Goal: Book appointment/travel/reservation

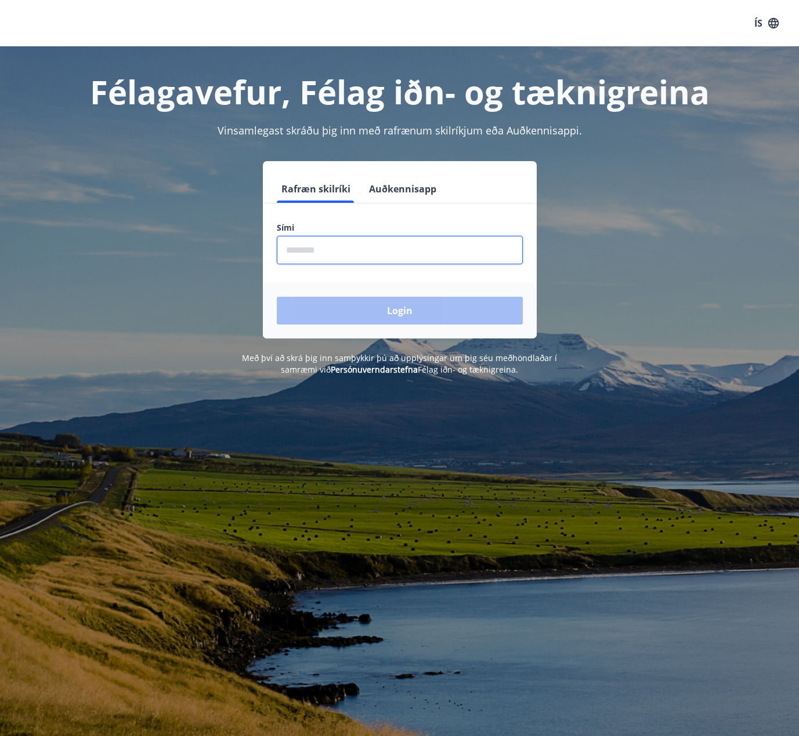
click at [374, 256] on input "phone" at bounding box center [400, 250] width 246 height 28
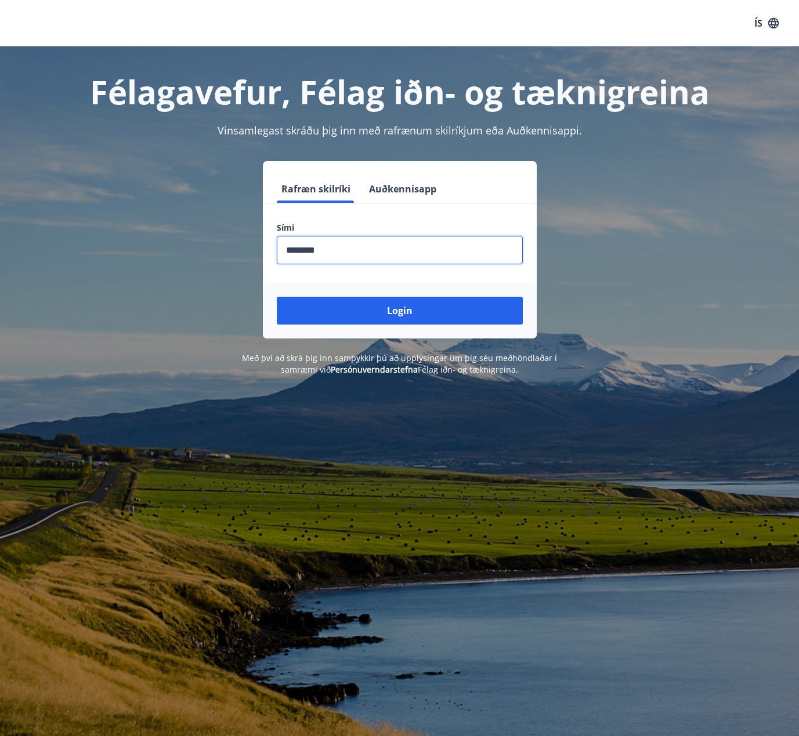
type input "********"
click at [277, 297] on button "Login" at bounding box center [400, 311] width 246 height 28
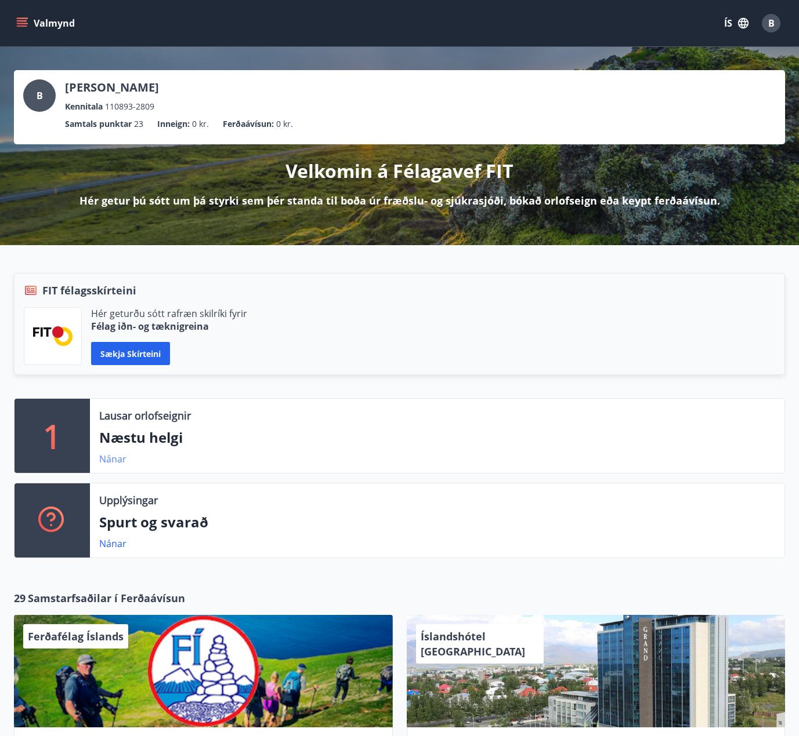
click at [112, 462] on link "Nánar" at bounding box center [112, 459] width 27 height 13
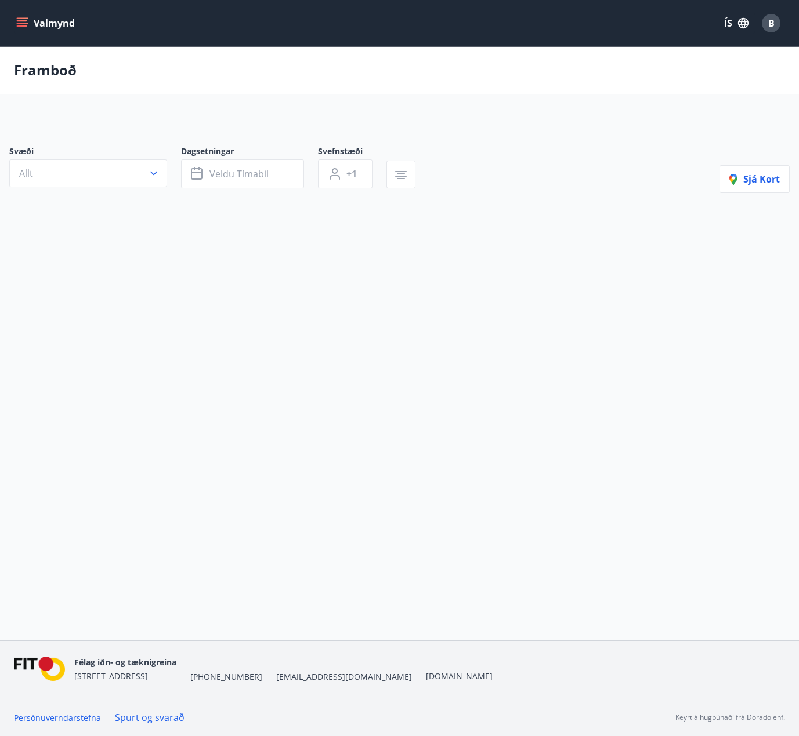
type input "*"
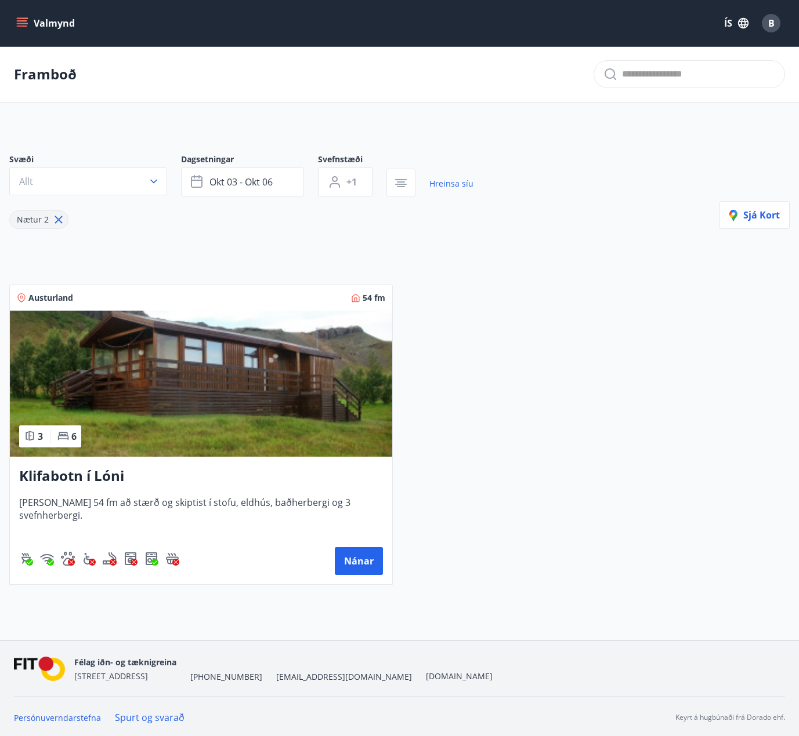
click at [292, 125] on main "Framboð Svæði Allt Dagsetningar okt 03 - okt 06 Svefnstæði +1 Hreinsa síu Nætur…" at bounding box center [399, 320] width 799 height 548
click at [252, 182] on span "okt 03 - okt 06" at bounding box center [240, 182] width 63 height 13
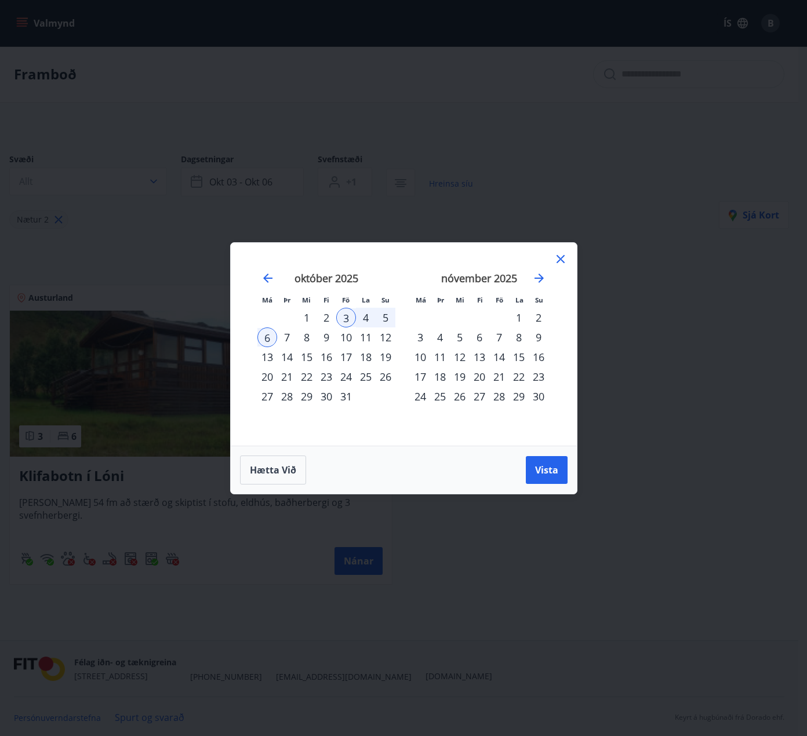
click at [342, 354] on div "17" at bounding box center [346, 357] width 20 height 20
click at [342, 377] on div "24" at bounding box center [346, 377] width 20 height 20
click at [343, 355] on div "17" at bounding box center [346, 357] width 20 height 20
click at [347, 357] on div "17" at bounding box center [346, 357] width 20 height 20
click at [263, 474] on span "Hætta við" at bounding box center [273, 470] width 46 height 13
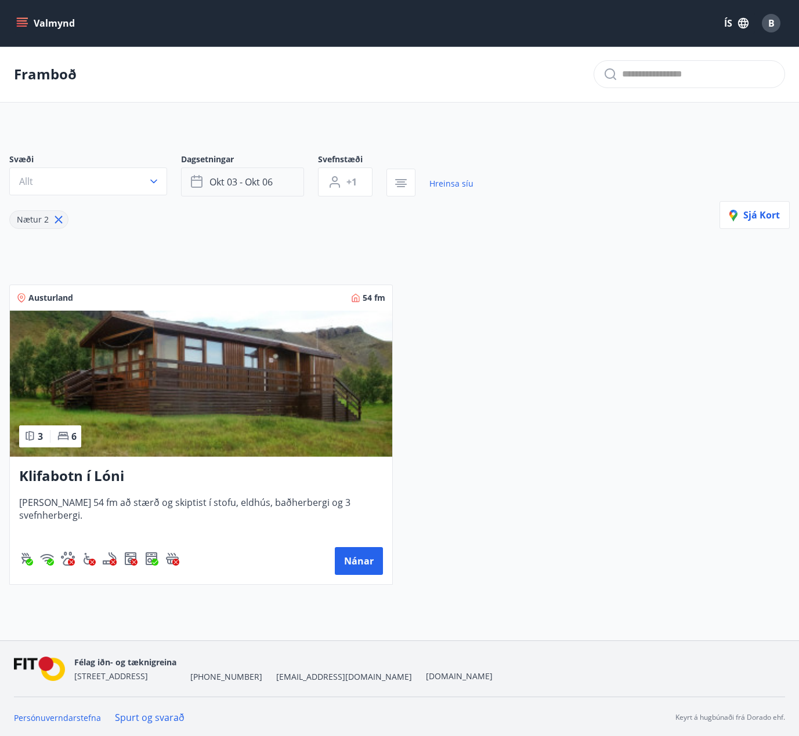
click at [270, 187] on span "okt 03 - okt 06" at bounding box center [240, 182] width 63 height 13
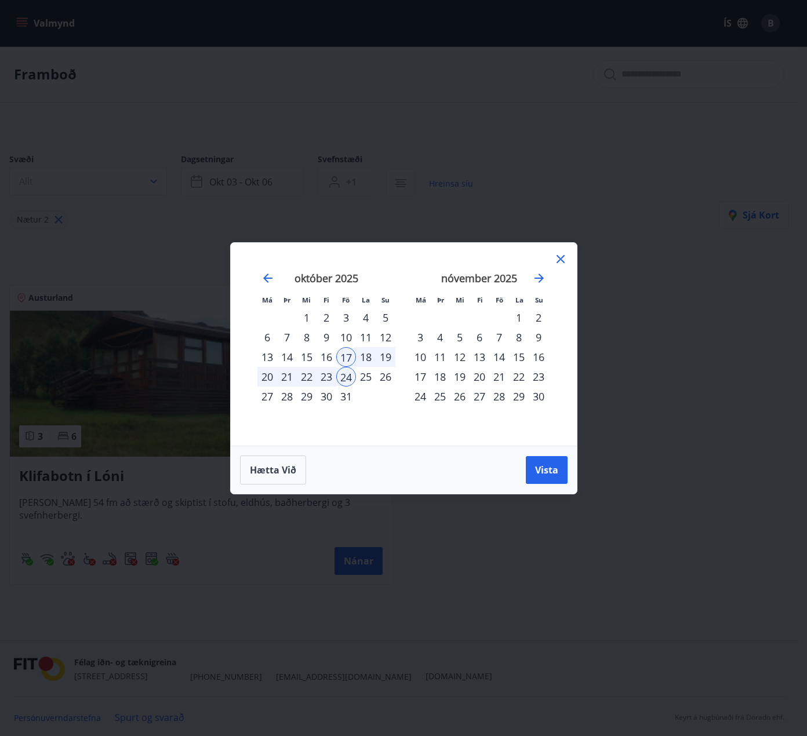
click at [350, 361] on div "17" at bounding box center [346, 357] width 20 height 20
click at [361, 381] on div "25" at bounding box center [366, 377] width 20 height 20
click at [322, 363] on div "16" at bounding box center [327, 357] width 20 height 20
click at [347, 399] on div "31" at bounding box center [346, 397] width 20 height 20
click at [351, 382] on div "24" at bounding box center [346, 377] width 20 height 20
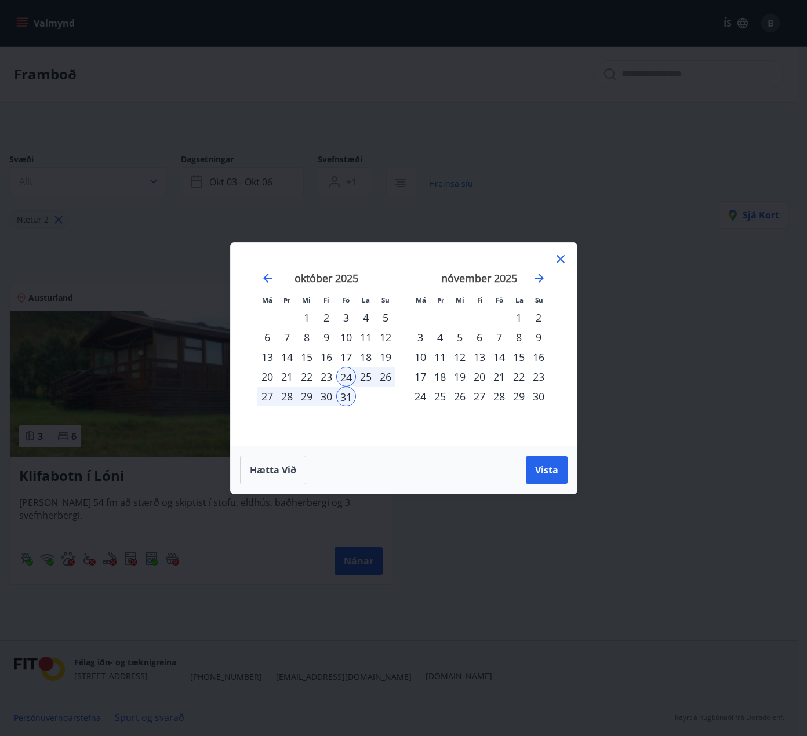
click at [304, 397] on div "29" at bounding box center [307, 397] width 20 height 20
click at [535, 470] on span "Vista" at bounding box center [546, 470] width 23 height 13
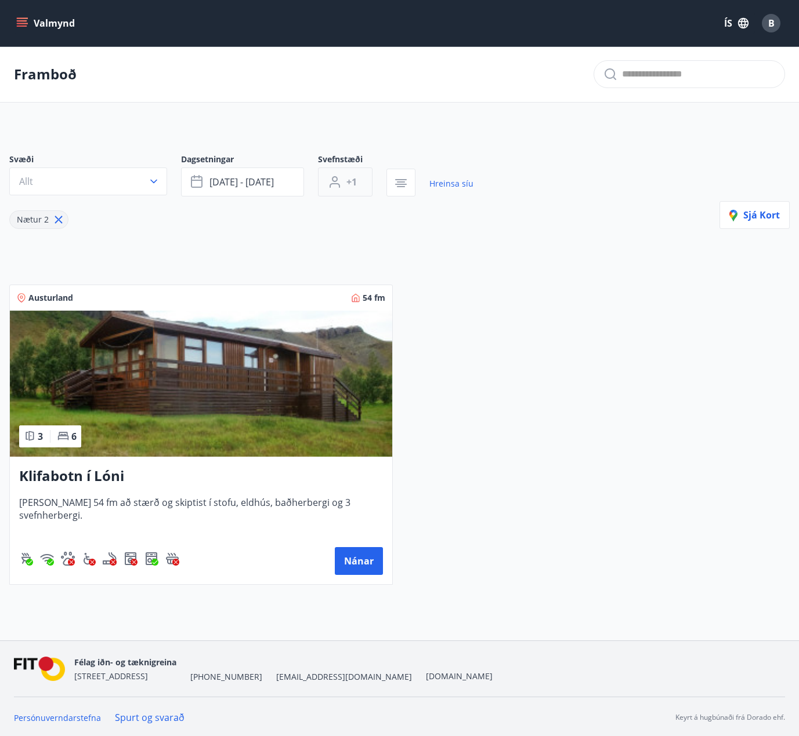
click at [354, 186] on span "+1" at bounding box center [351, 182] width 10 height 13
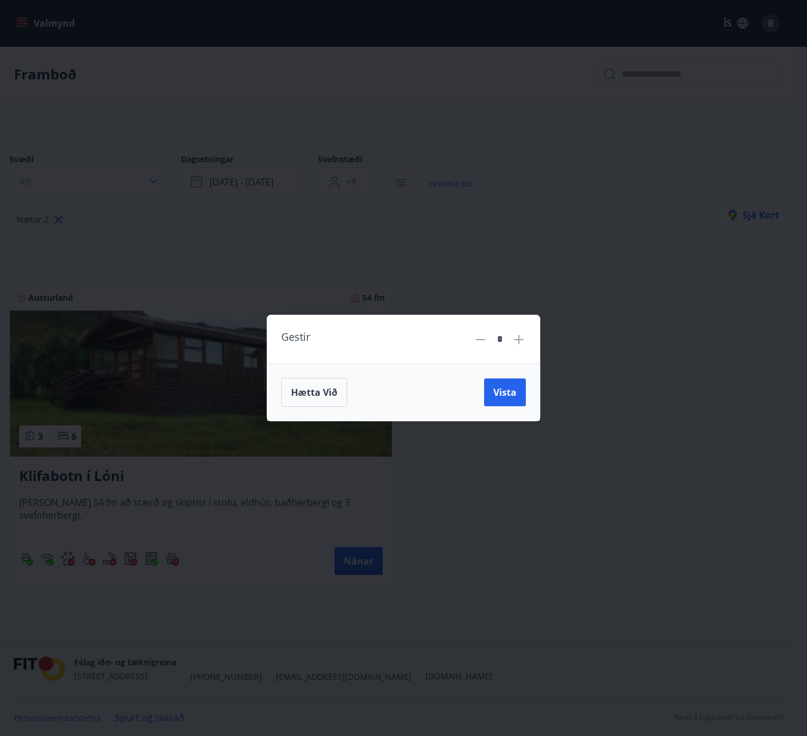
click at [519, 343] on icon at bounding box center [518, 339] width 9 height 9
click at [504, 390] on span "Vista" at bounding box center [504, 392] width 23 height 13
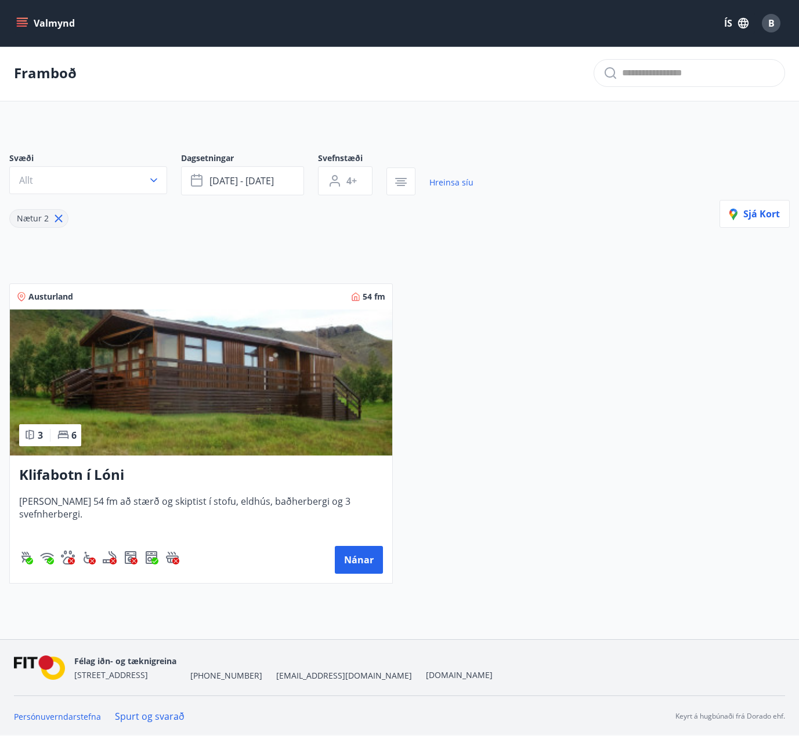
scroll to position [2, 0]
click at [65, 24] on button "Valmynd" at bounding box center [47, 23] width 66 height 21
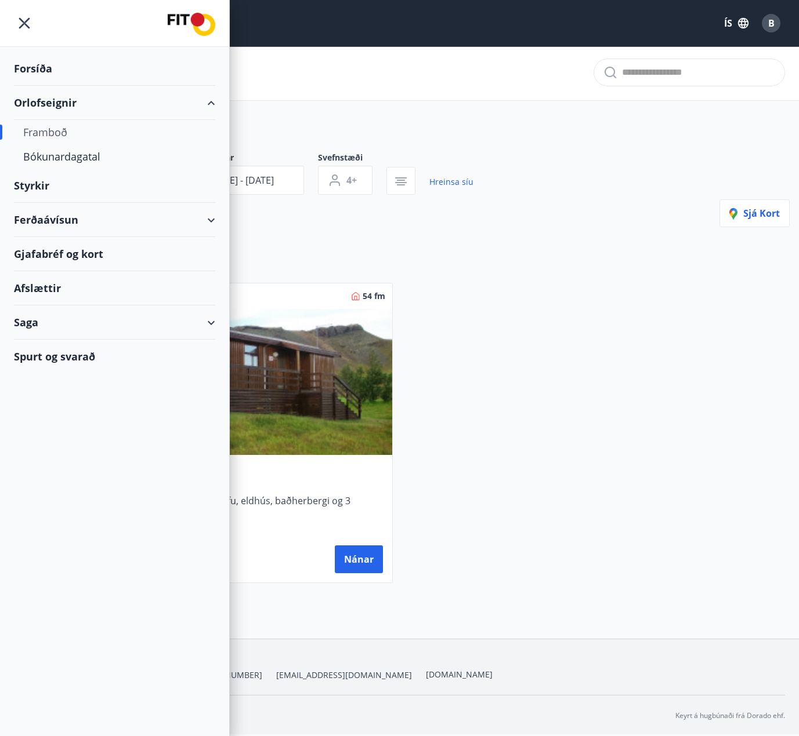
click at [61, 128] on div "Framboð" at bounding box center [114, 132] width 183 height 24
type input "*"
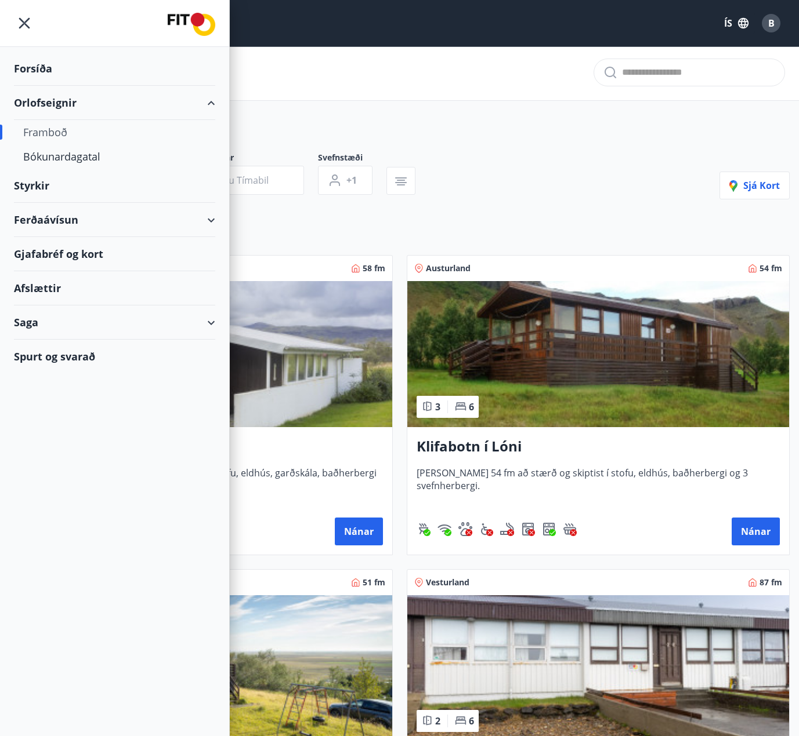
click at [339, 72] on div "Framboð" at bounding box center [399, 73] width 799 height 56
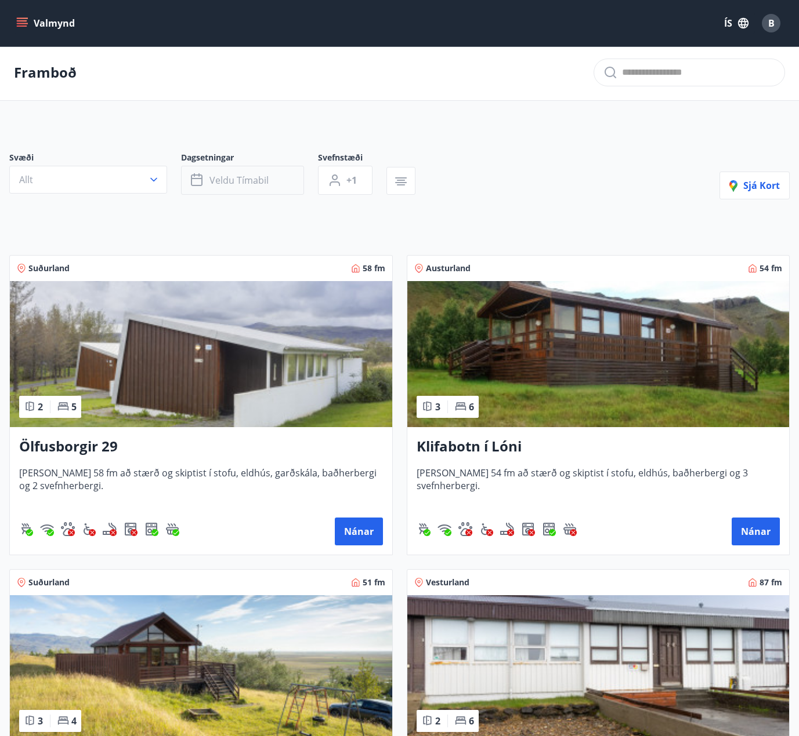
click at [241, 175] on button "Veldu tímabil" at bounding box center [242, 180] width 123 height 29
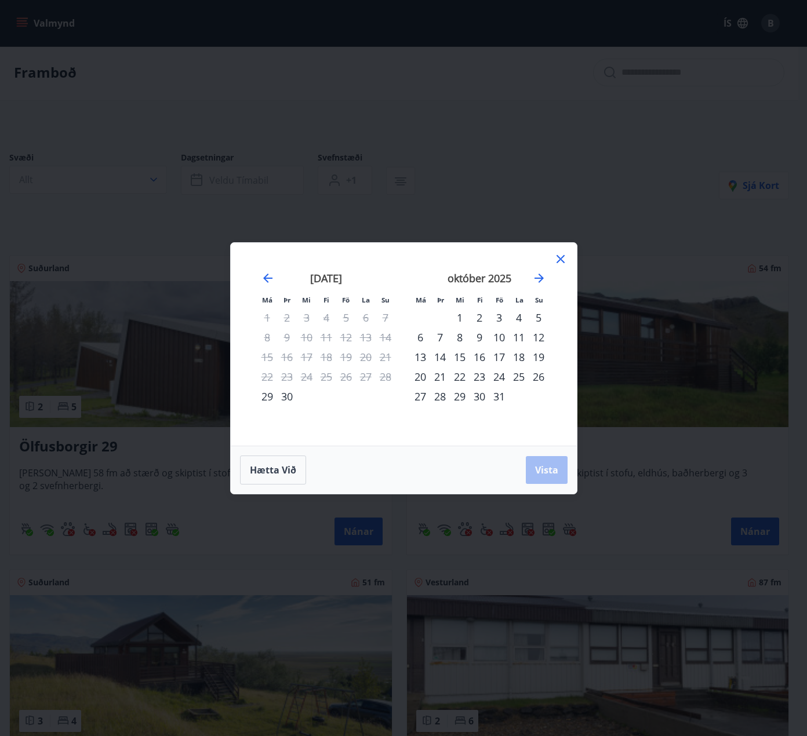
click at [497, 377] on div "24" at bounding box center [499, 377] width 20 height 20
click at [460, 398] on div "29" at bounding box center [460, 397] width 20 height 20
click at [531, 467] on button "Vista" at bounding box center [547, 470] width 42 height 28
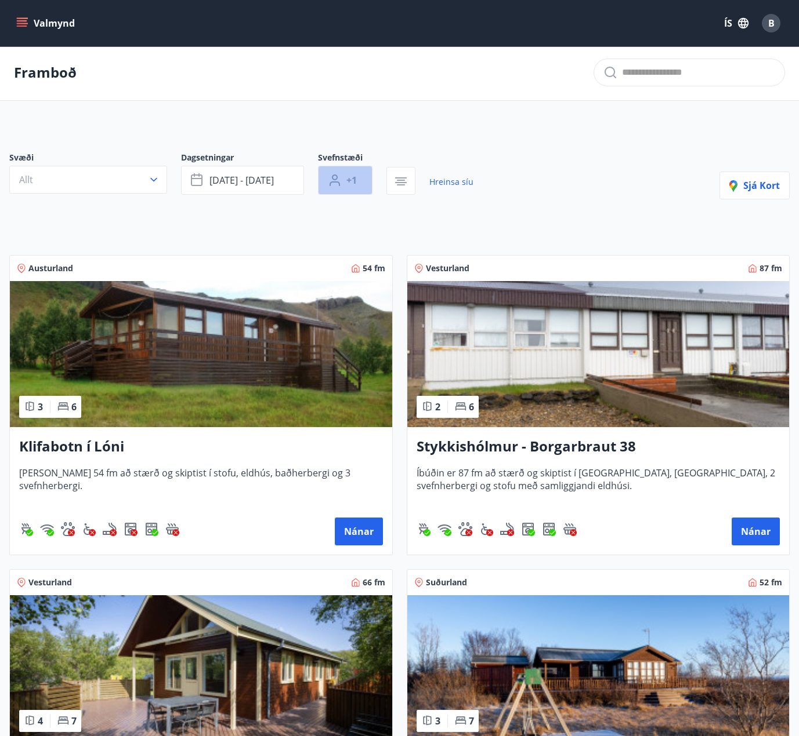
click at [365, 178] on button "+1" at bounding box center [345, 180] width 55 height 29
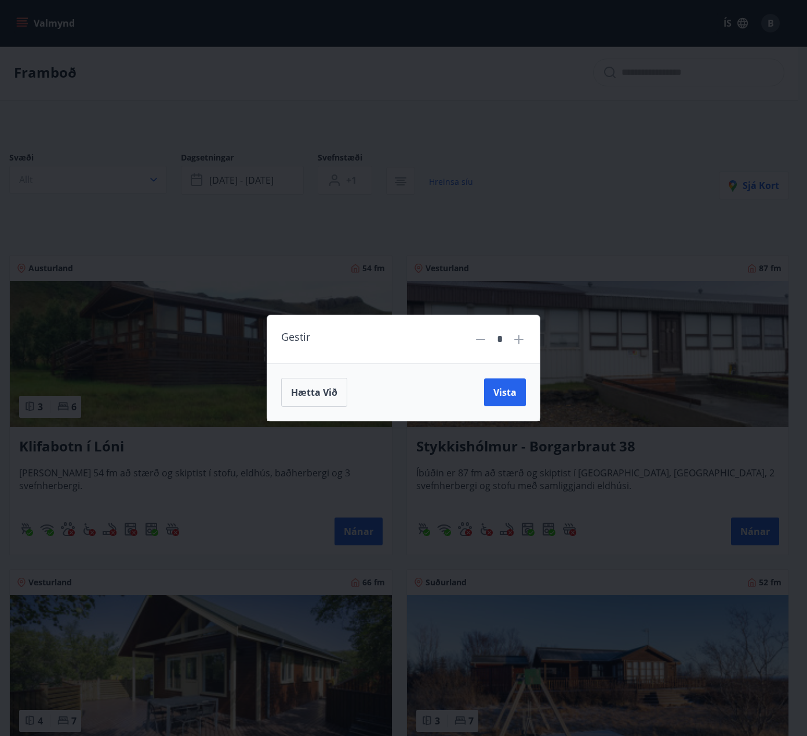
click at [515, 342] on icon at bounding box center [519, 340] width 14 height 14
type input "*"
click at [504, 395] on span "Vista" at bounding box center [504, 392] width 23 height 13
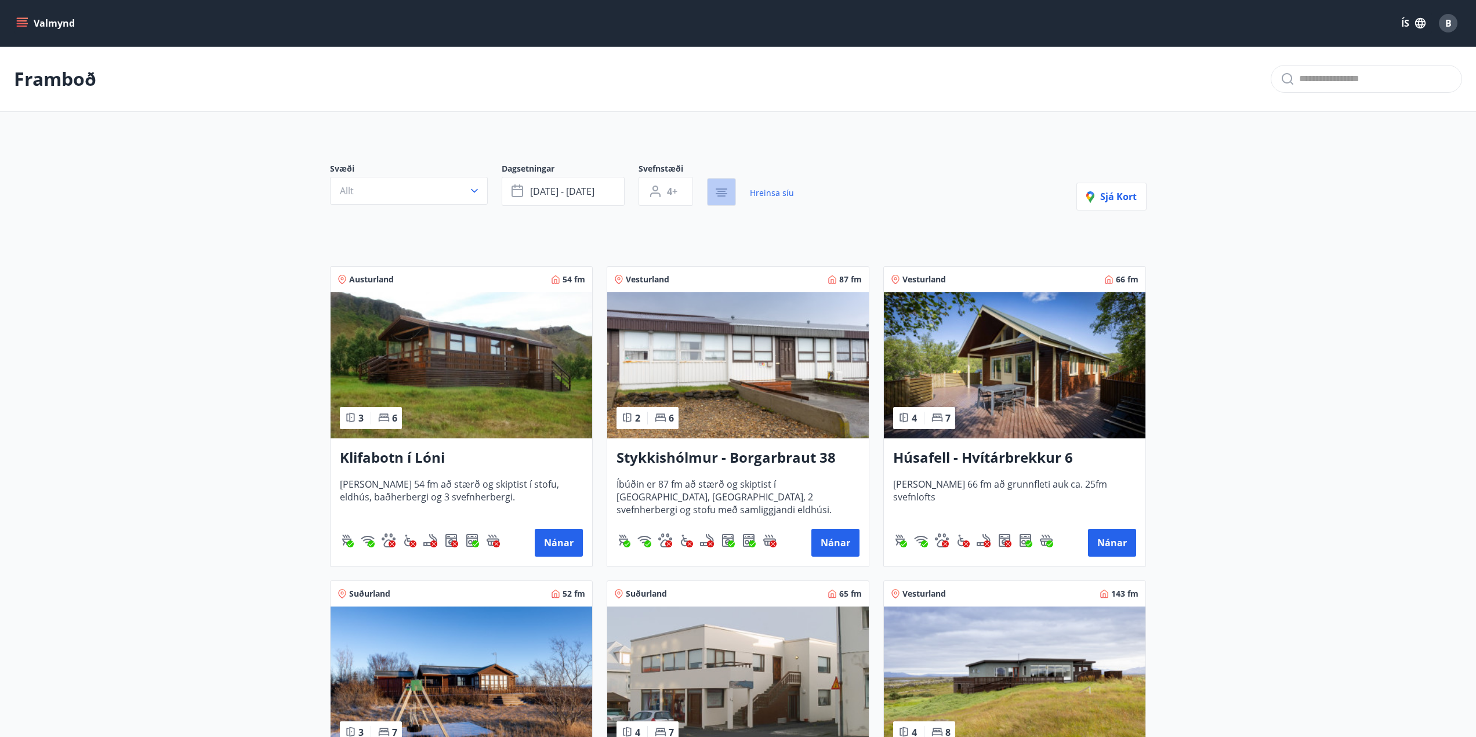
click at [719, 194] on icon "button" at bounding box center [722, 193] width 12 height 1
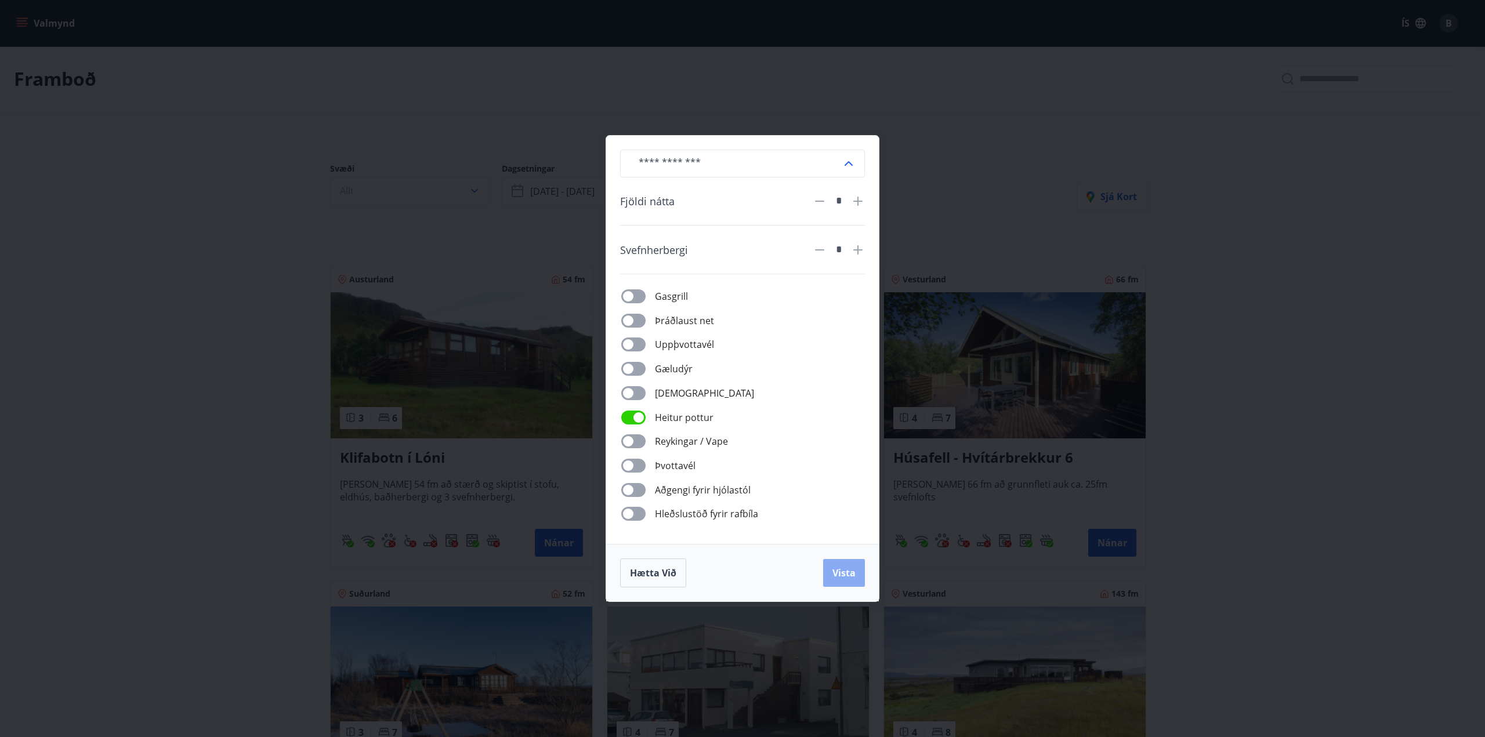
click at [807, 575] on span "Vista" at bounding box center [843, 573] width 23 height 13
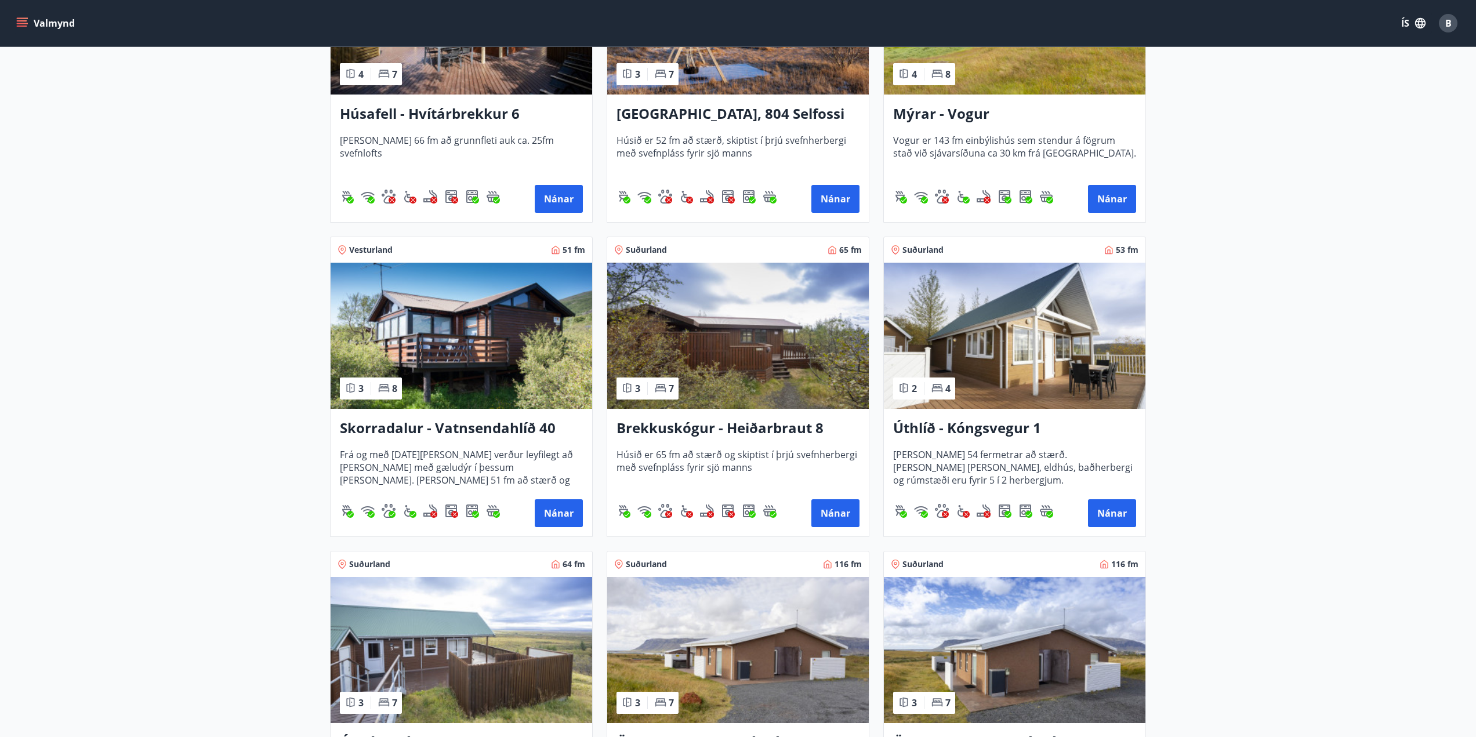
scroll to position [406, 0]
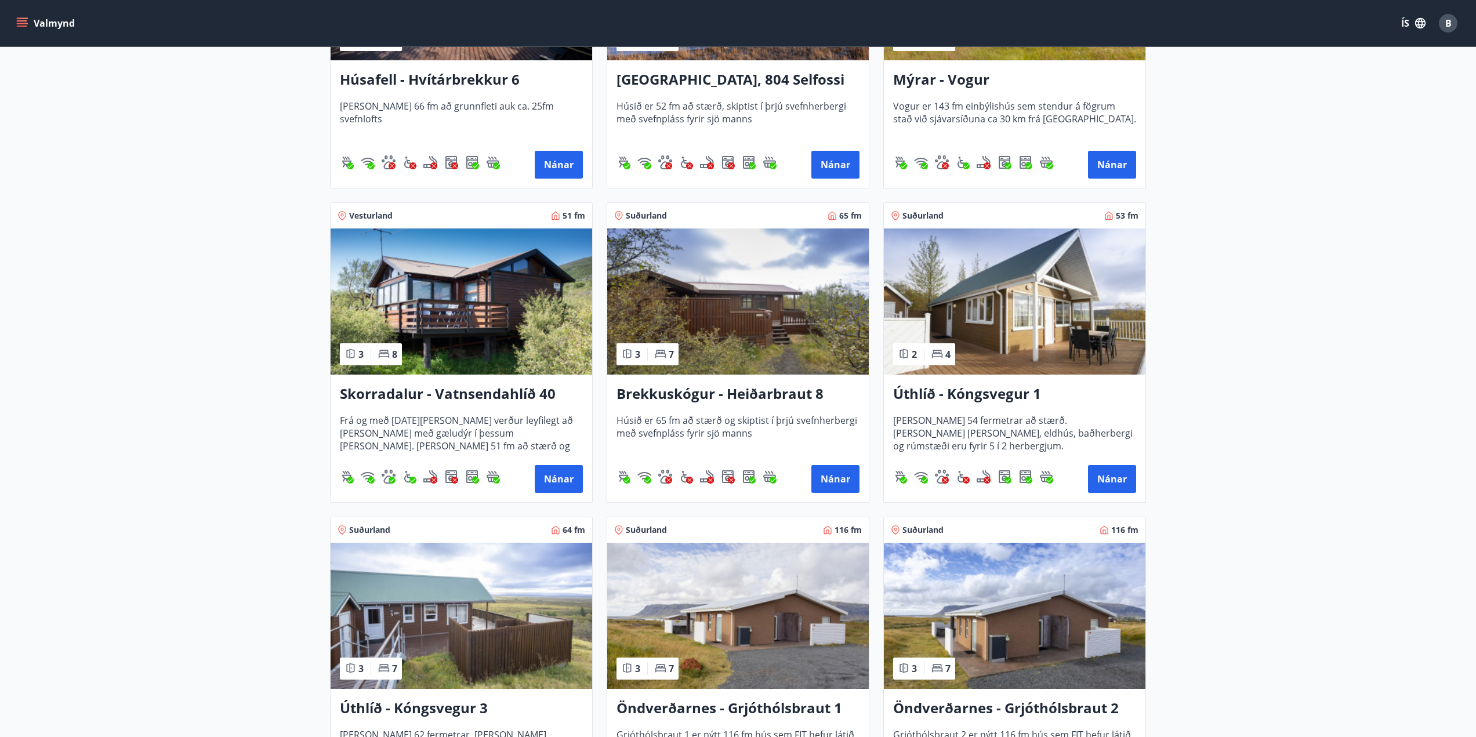
click at [807, 394] on h3 "Úthlíð - Kóngsvegur 1" at bounding box center [1014, 394] width 243 height 21
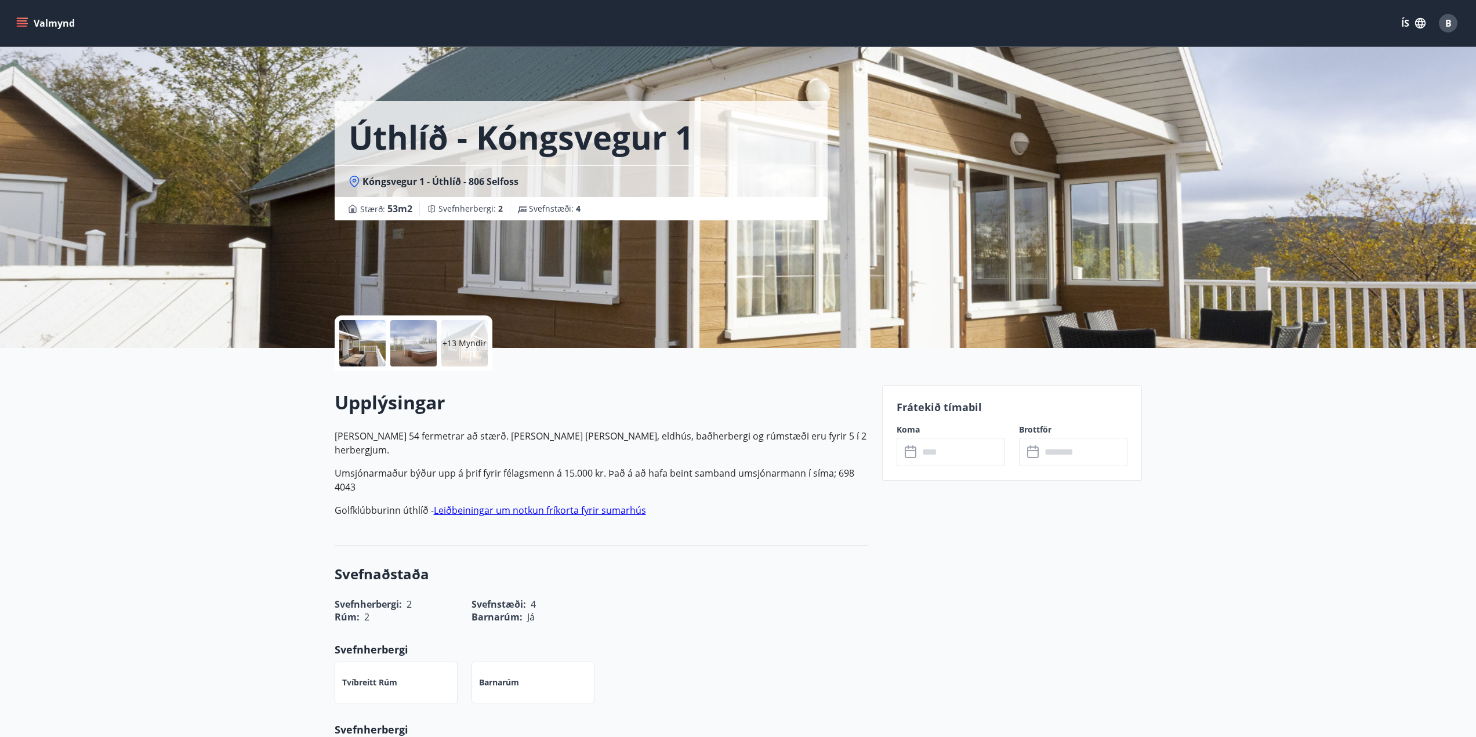
click at [462, 356] on div "+13 Myndir" at bounding box center [464, 343] width 46 height 46
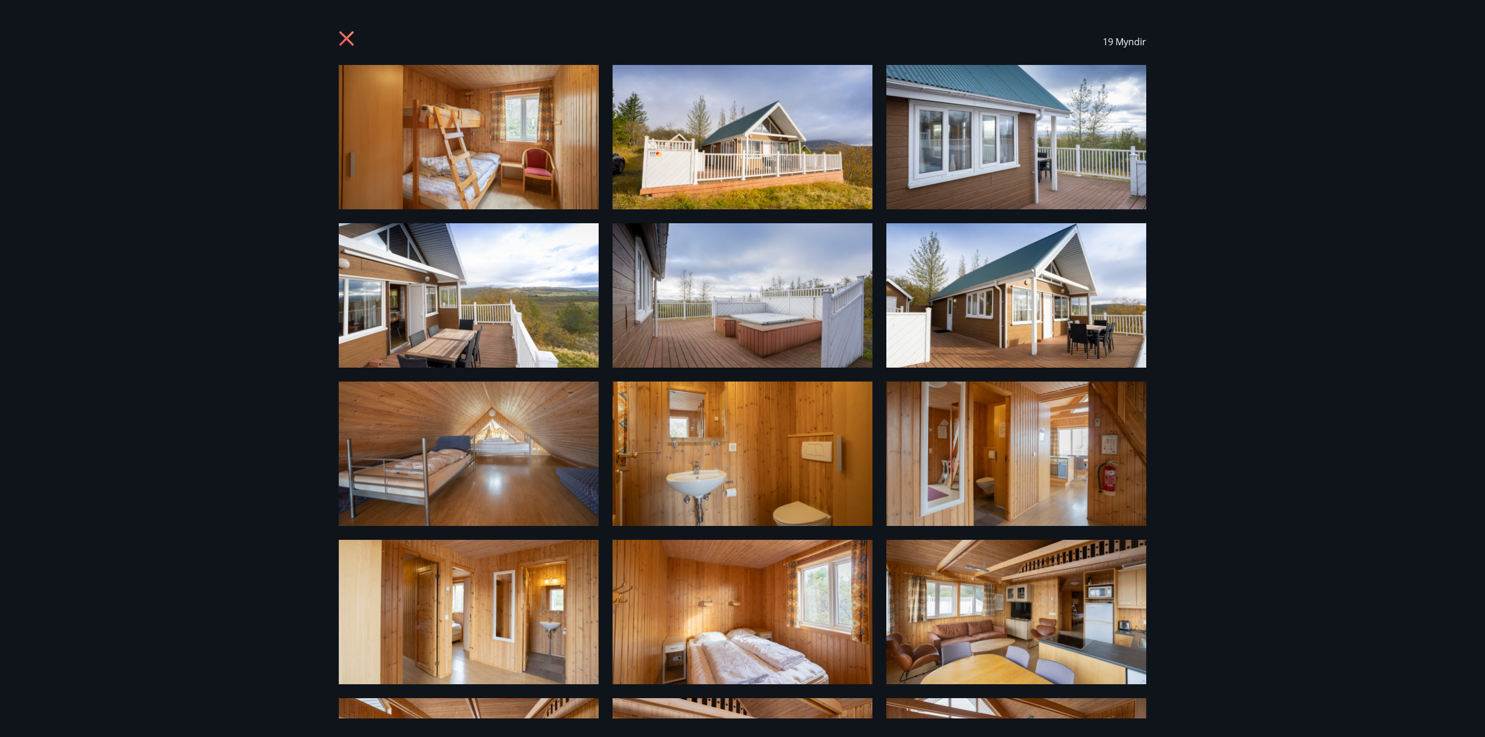
click at [343, 35] on icon at bounding box center [346, 38] width 14 height 14
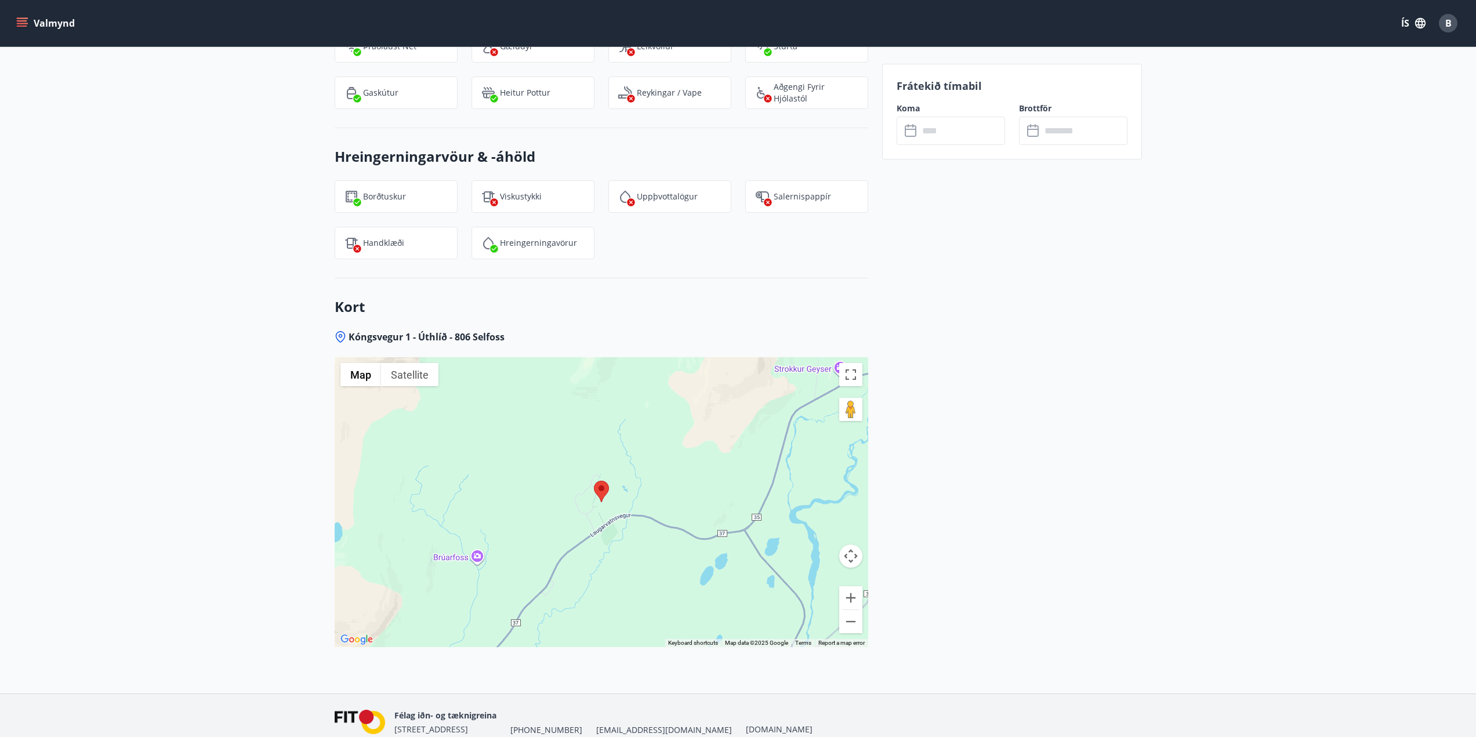
scroll to position [1209, 0]
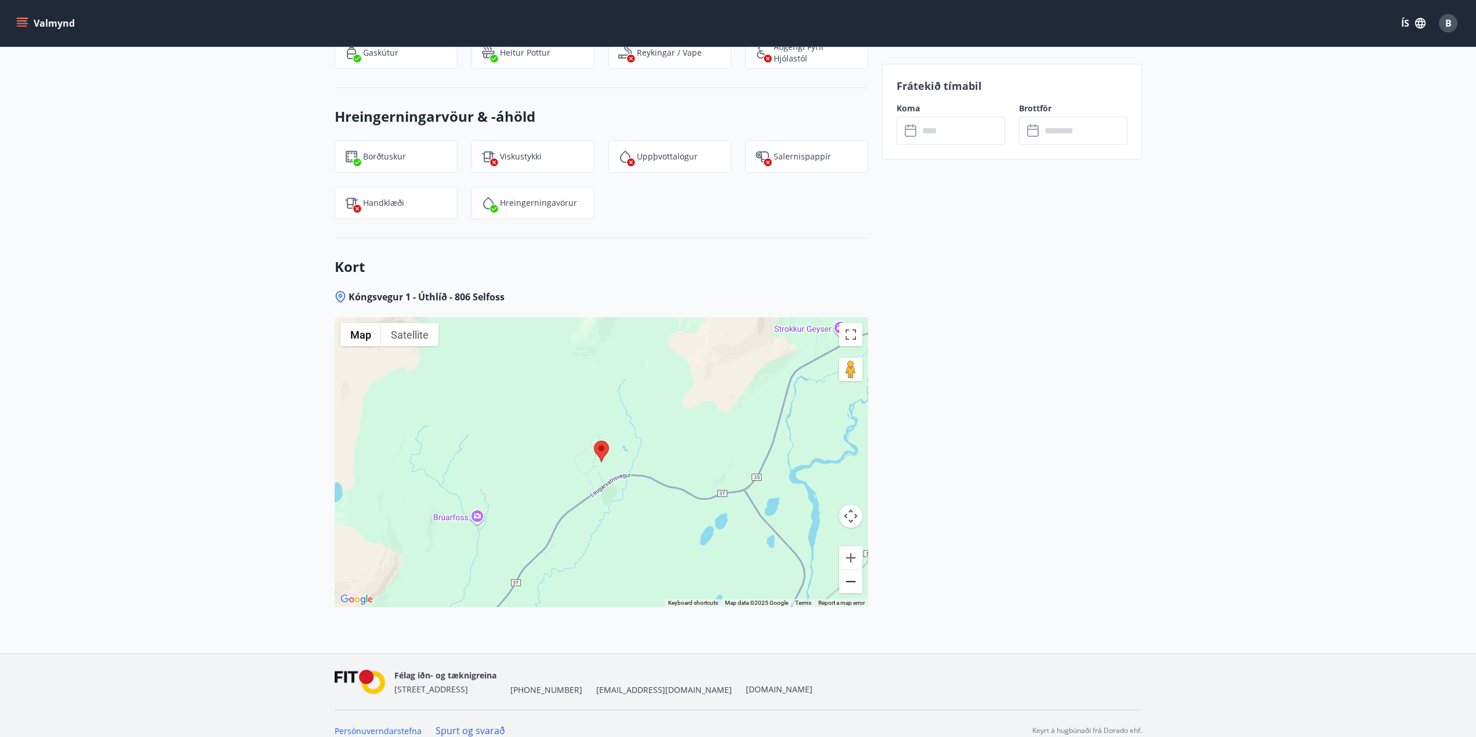
click at [807, 570] on button "Zoom out" at bounding box center [850, 581] width 23 height 23
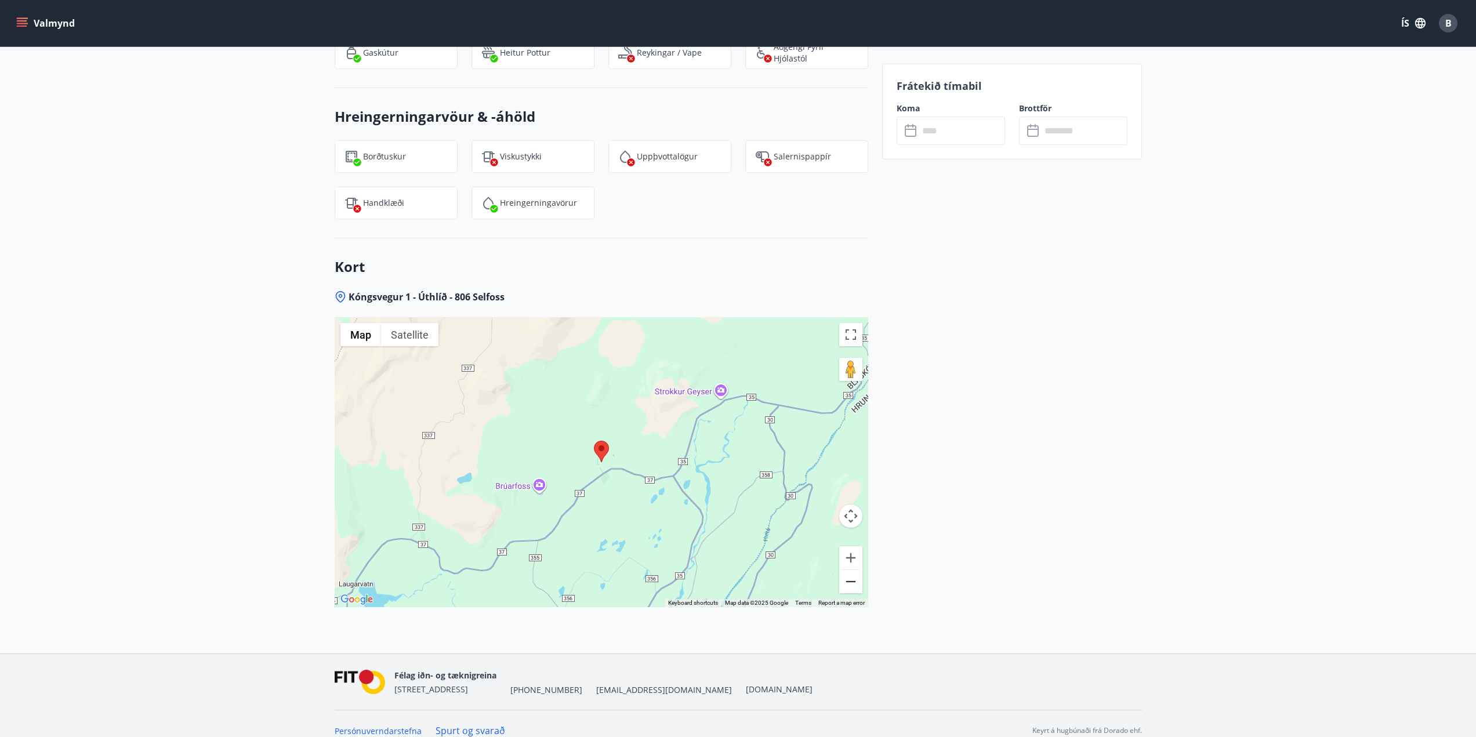
click at [807, 570] on button "Zoom out" at bounding box center [850, 581] width 23 height 23
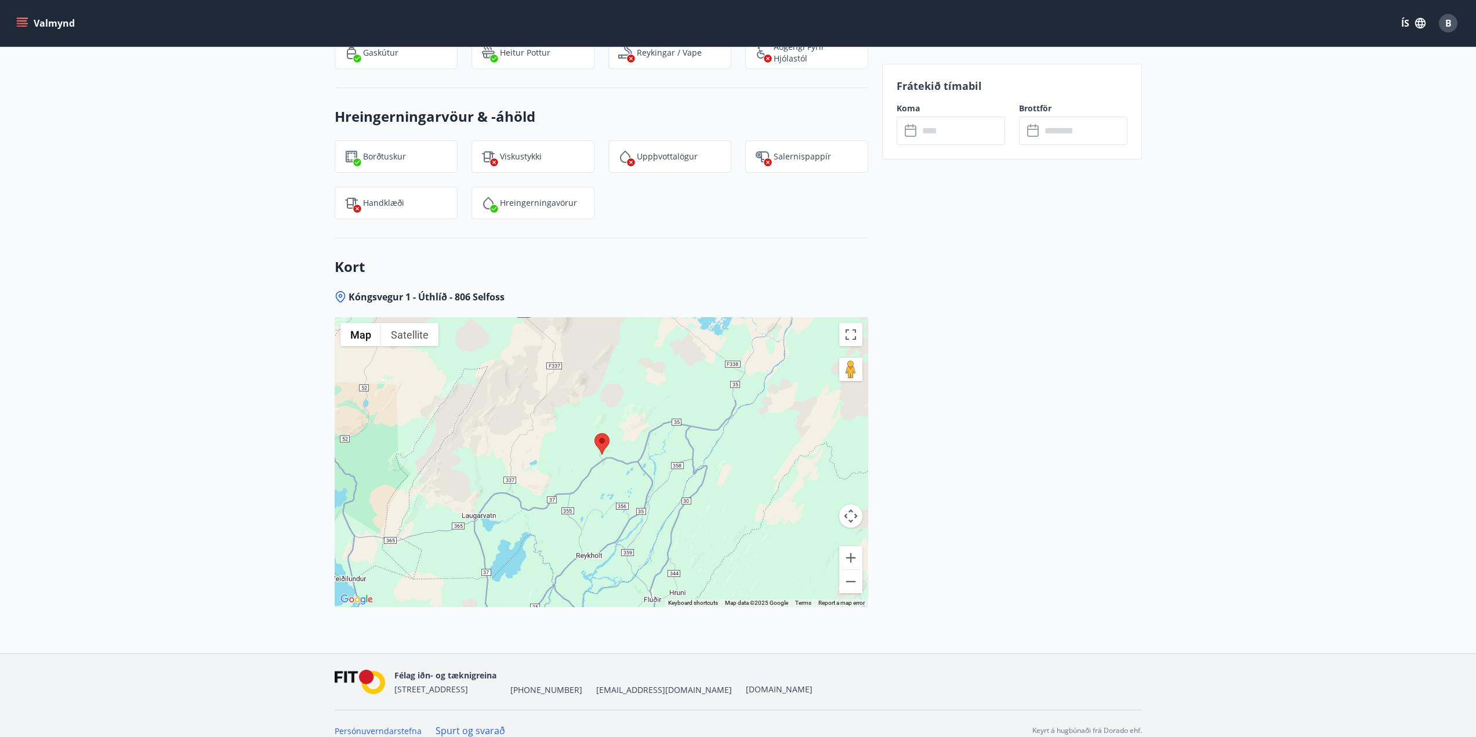
drag, startPoint x: 717, startPoint y: 533, endPoint x: 718, endPoint y: 524, distance: 8.7
click at [718, 524] on div at bounding box center [601, 462] width 533 height 290
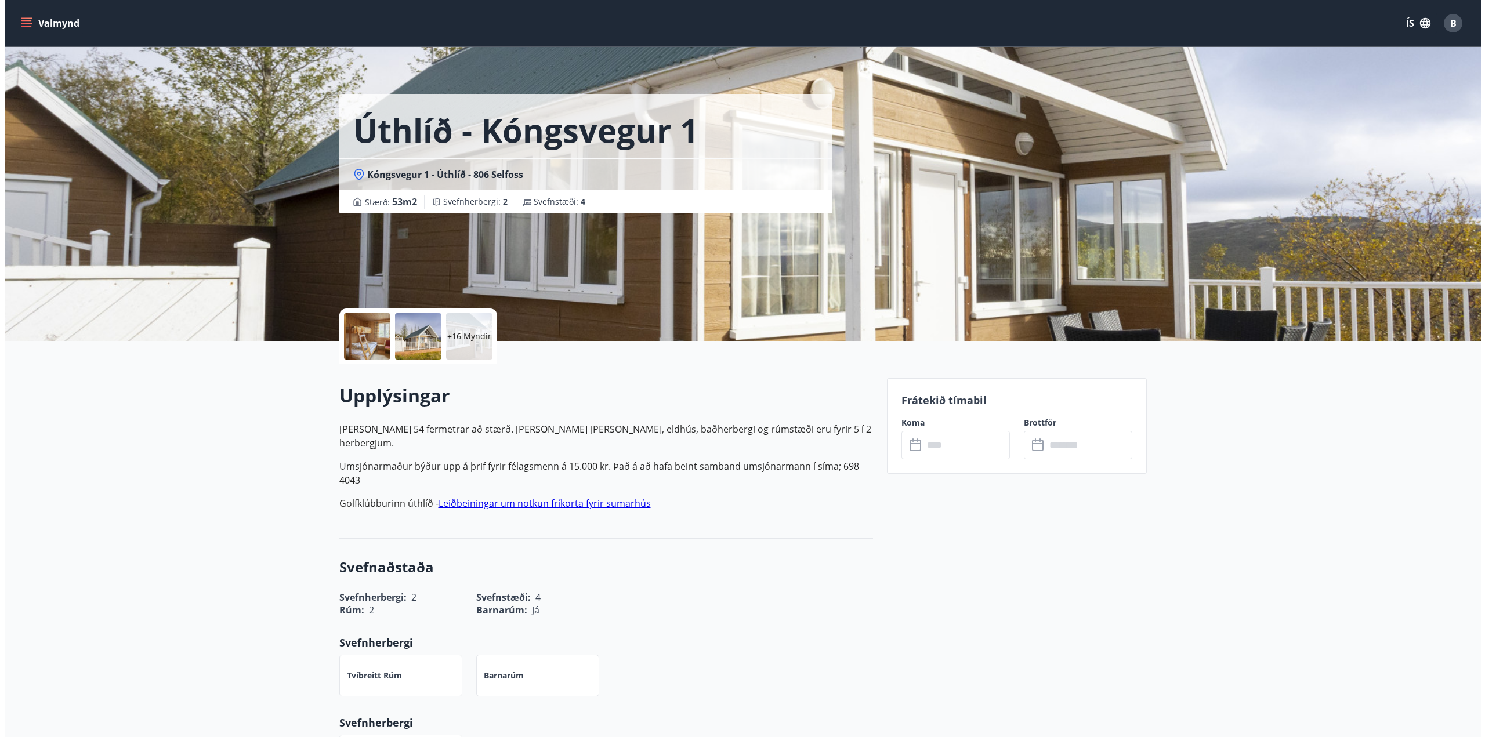
scroll to position [0, 0]
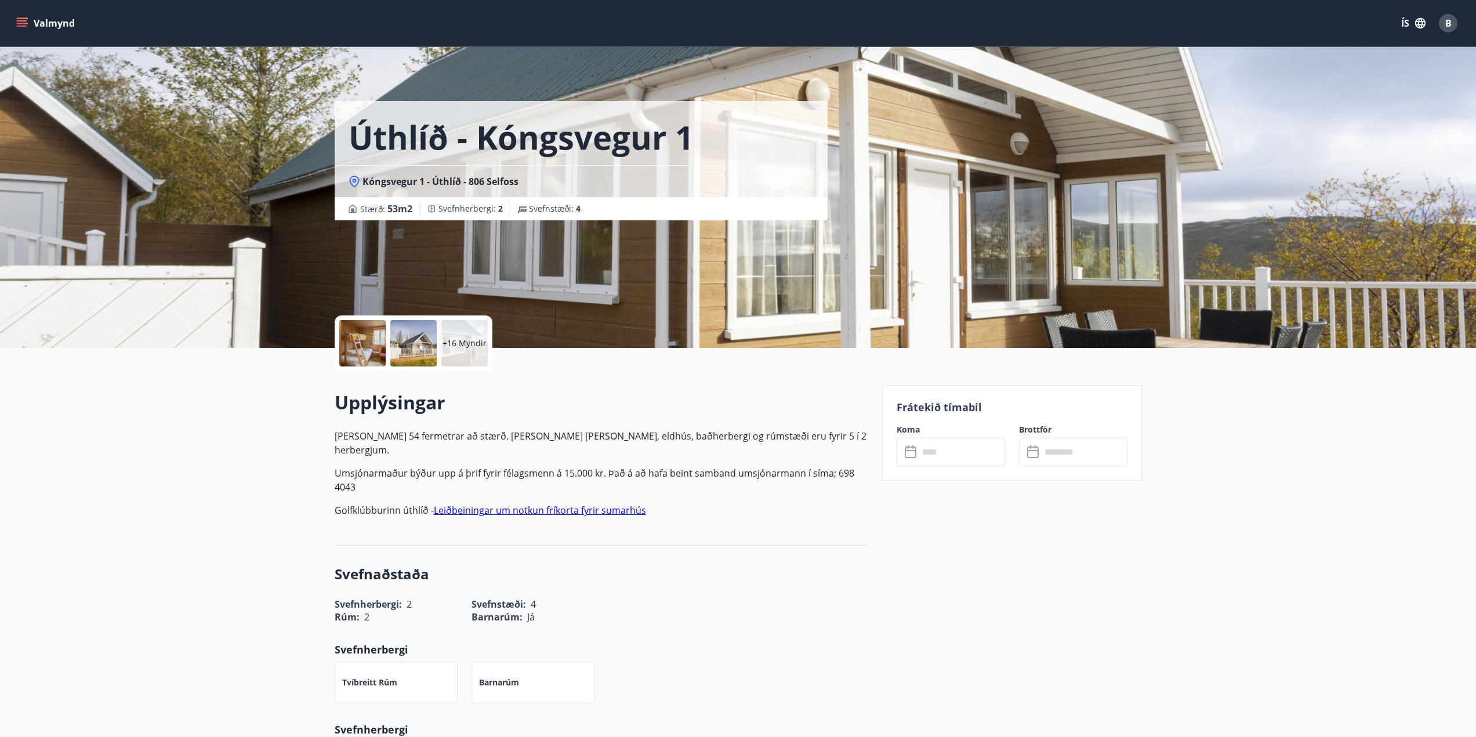
click at [807, 451] on input "text" at bounding box center [962, 452] width 86 height 28
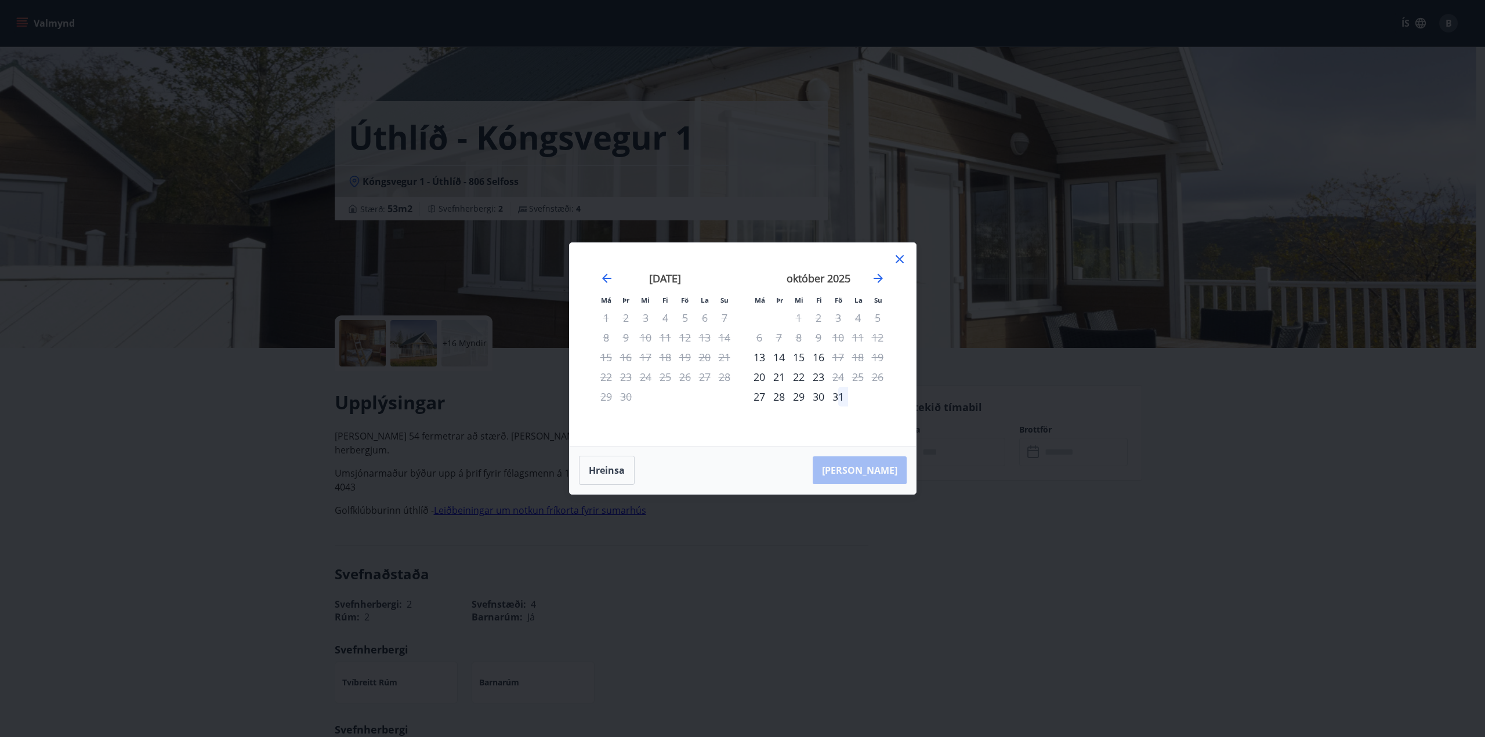
click at [807, 378] on div "23" at bounding box center [818, 377] width 20 height 20
click at [807, 265] on icon at bounding box center [899, 259] width 14 height 14
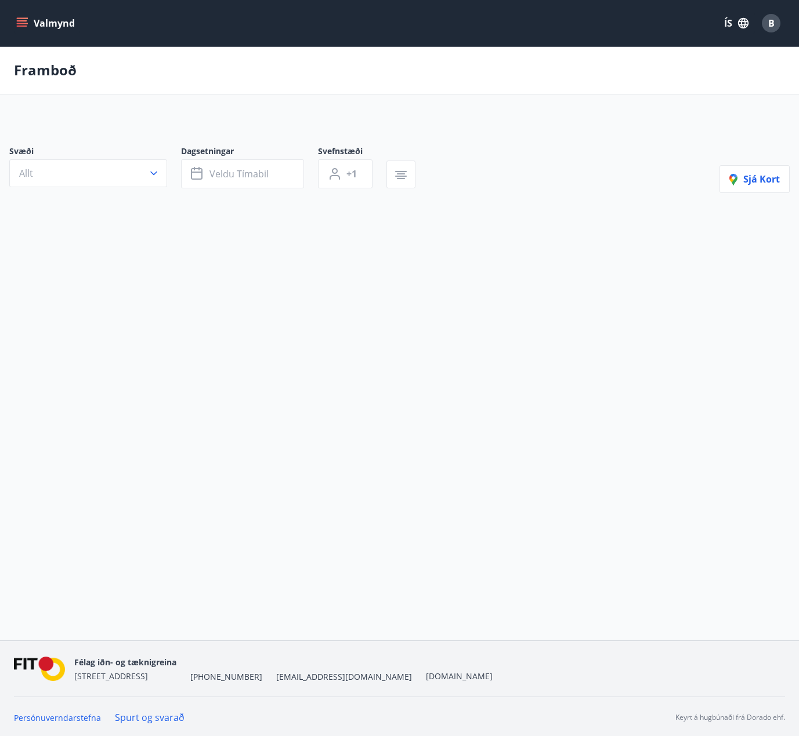
type input "*"
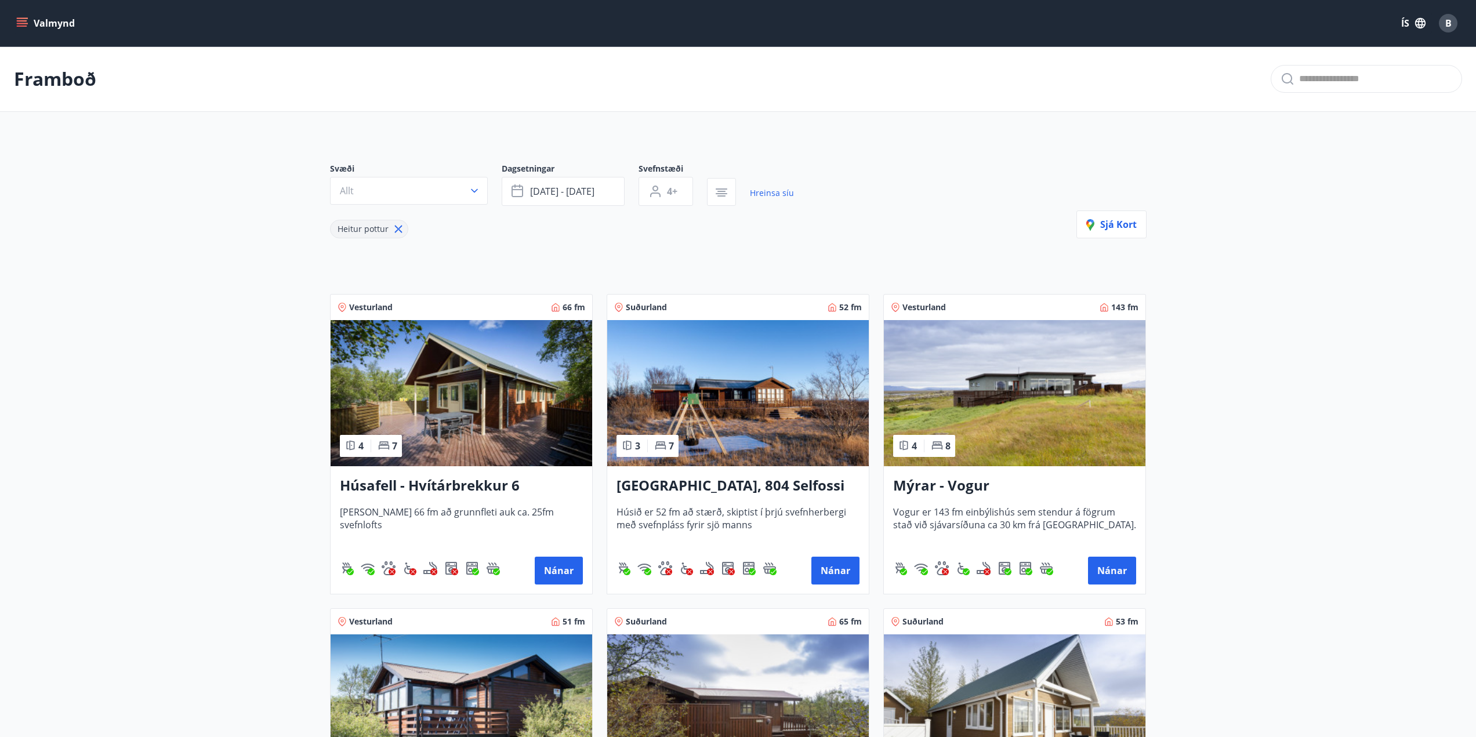
click at [718, 487] on h3 "[GEOGRAPHIC_DATA], 804 Selfossi" at bounding box center [737, 486] width 243 height 21
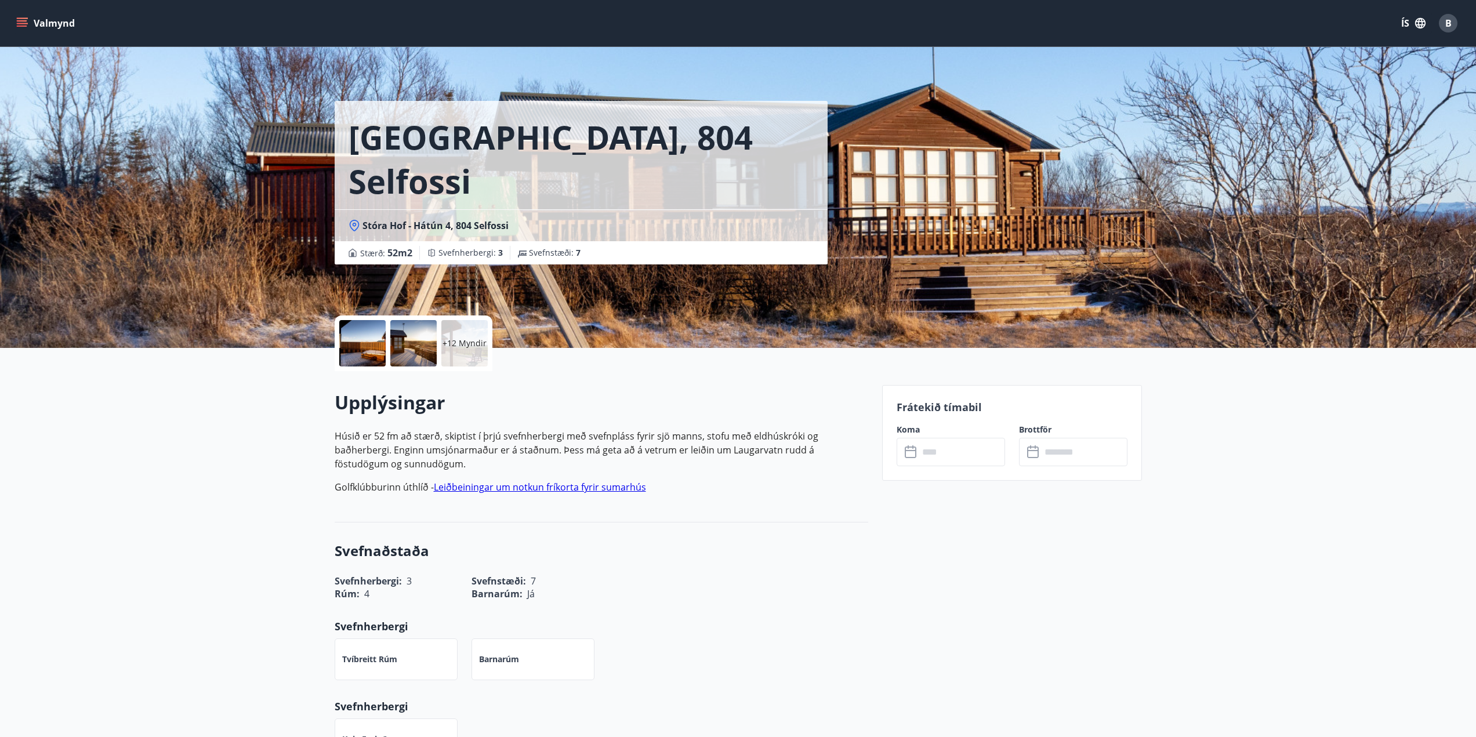
click at [473, 359] on div "+12 Myndir" at bounding box center [464, 343] width 46 height 46
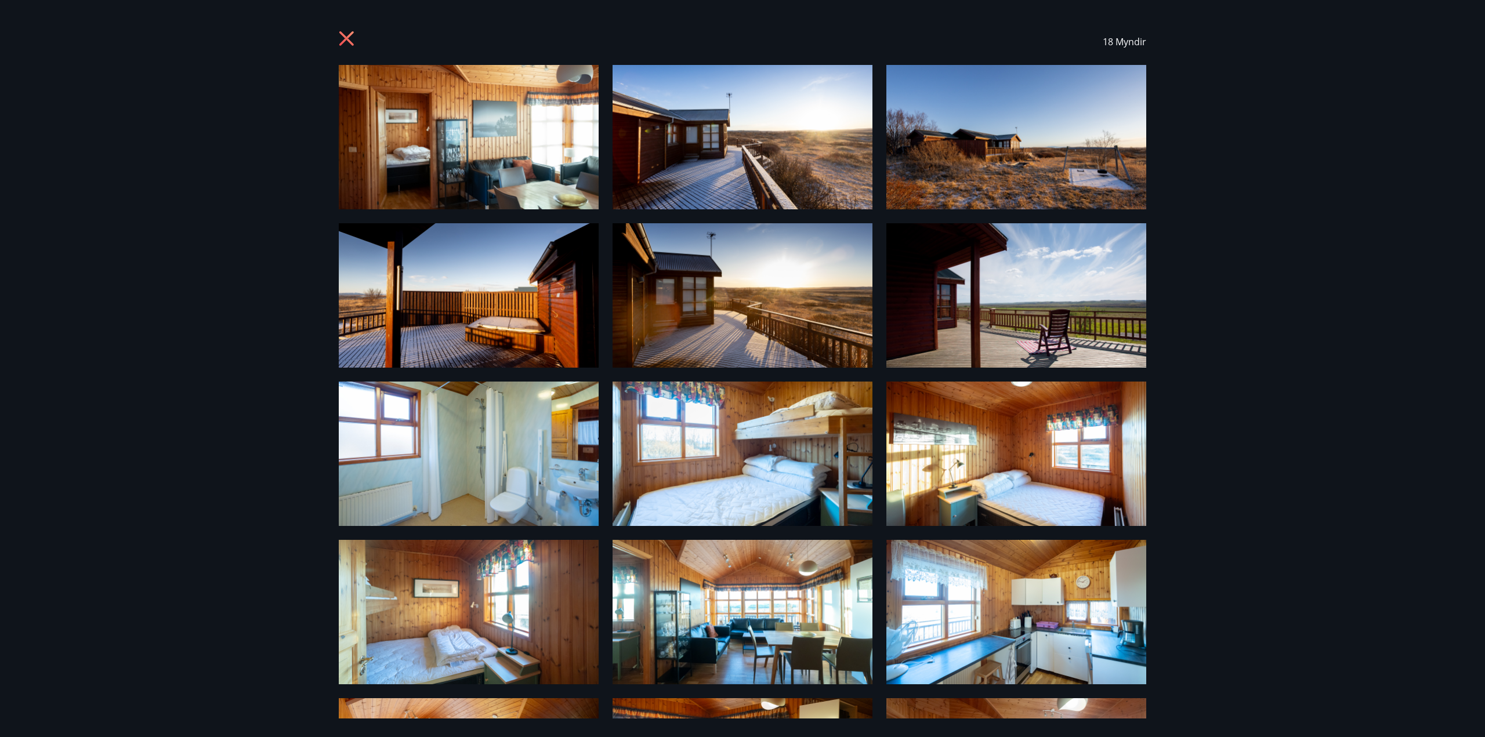
click at [350, 38] on icon at bounding box center [348, 40] width 19 height 19
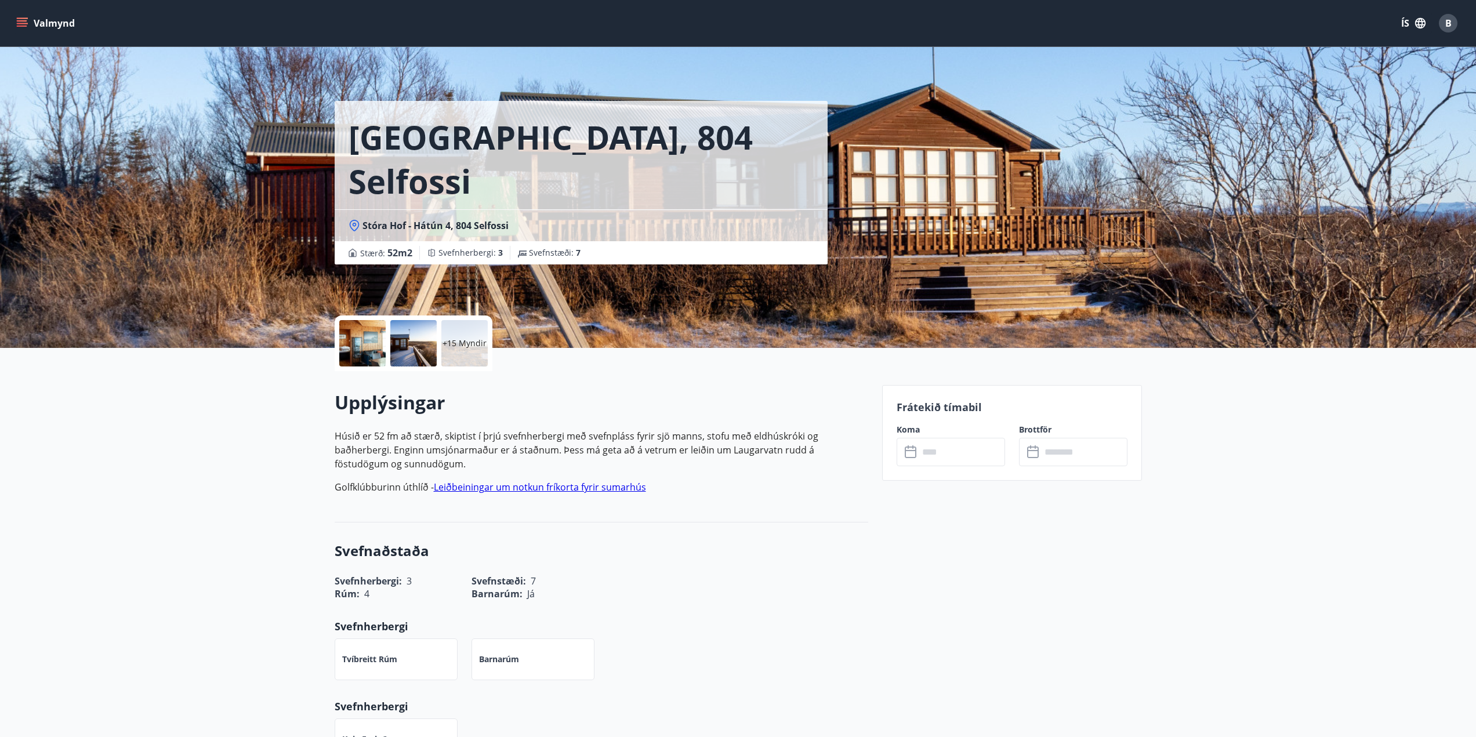
click at [807, 440] on input "text" at bounding box center [962, 452] width 86 height 28
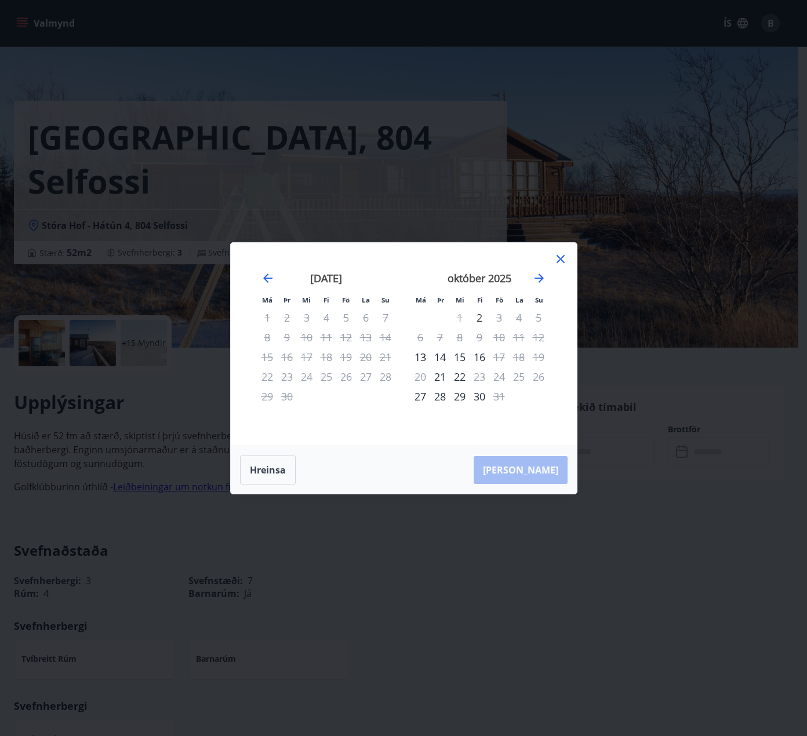
click at [617, 328] on div "Má Þr Mi Fi Fö La Su Má Þr Mi Fi Fö La Su [DATE] 1 2 3 4 5 6 7 8 9 10 11 12 13 …" at bounding box center [403, 368] width 807 height 736
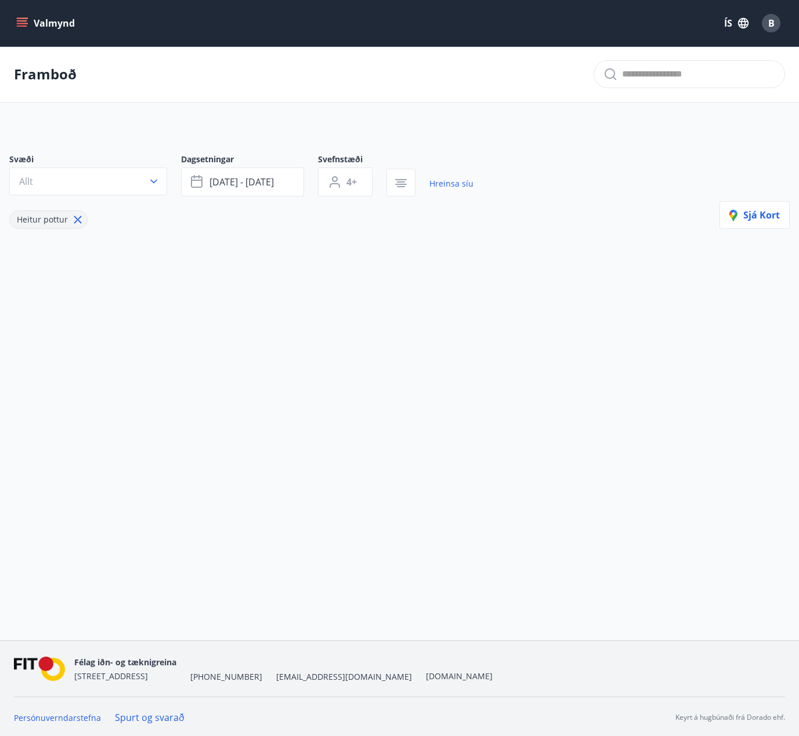
type input "*"
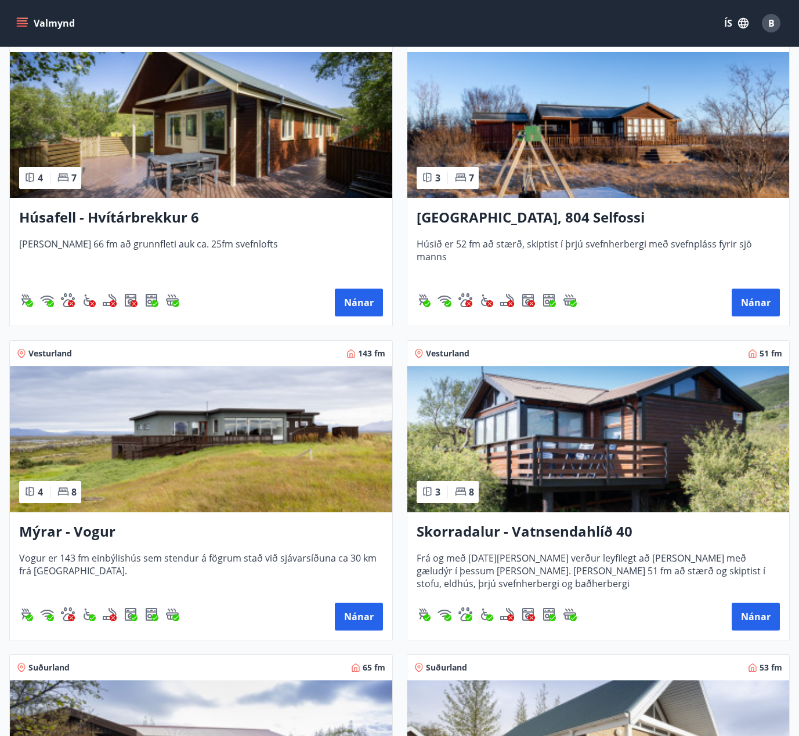
scroll to position [290, 0]
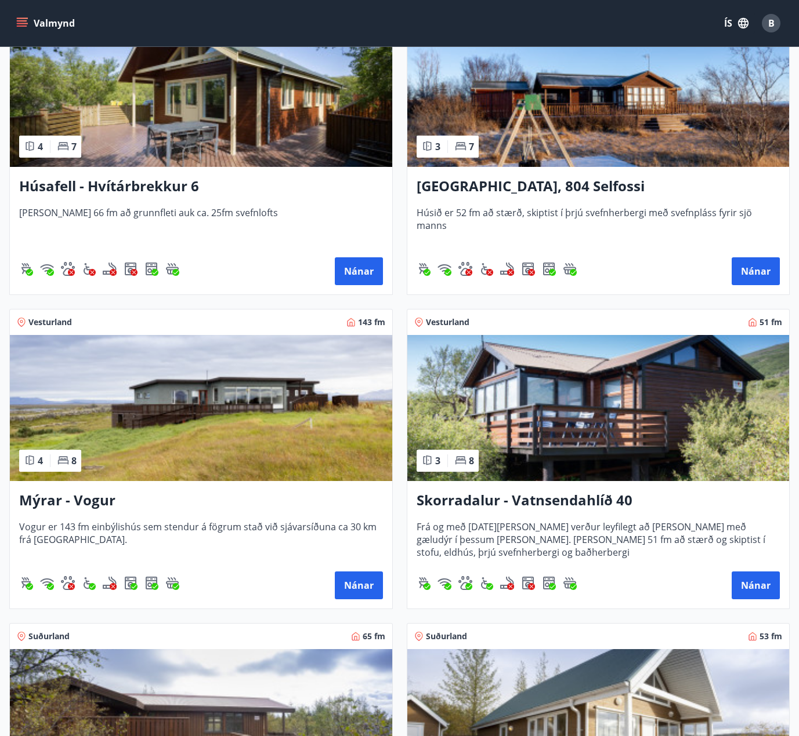
click at [79, 500] on h3 "Mýrar - Vogur" at bounding box center [201, 501] width 364 height 21
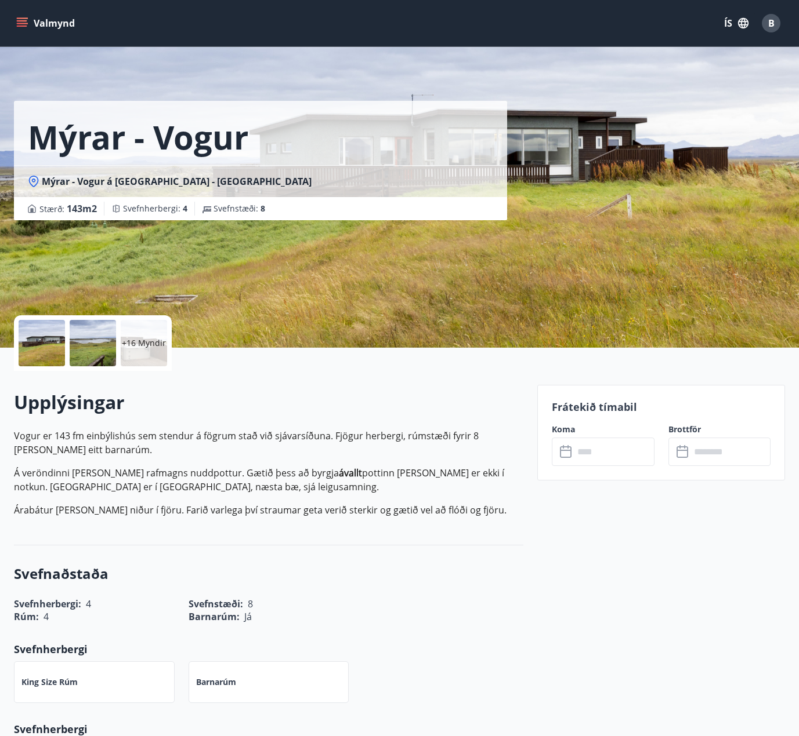
click at [138, 363] on div "+16 Myndir" at bounding box center [144, 343] width 46 height 46
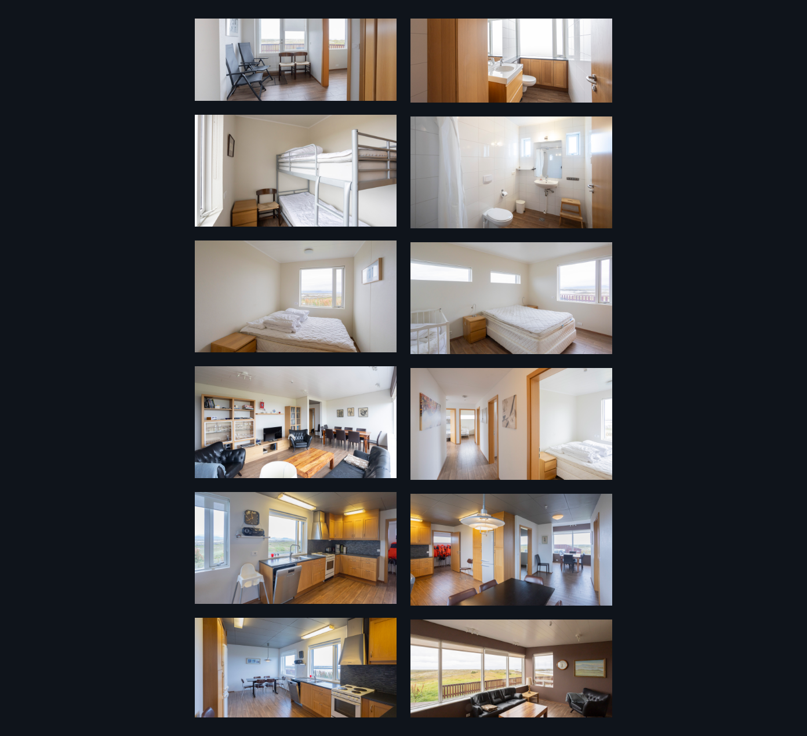
scroll to position [580, 0]
click at [203, 424] on img at bounding box center [296, 422] width 202 height 112
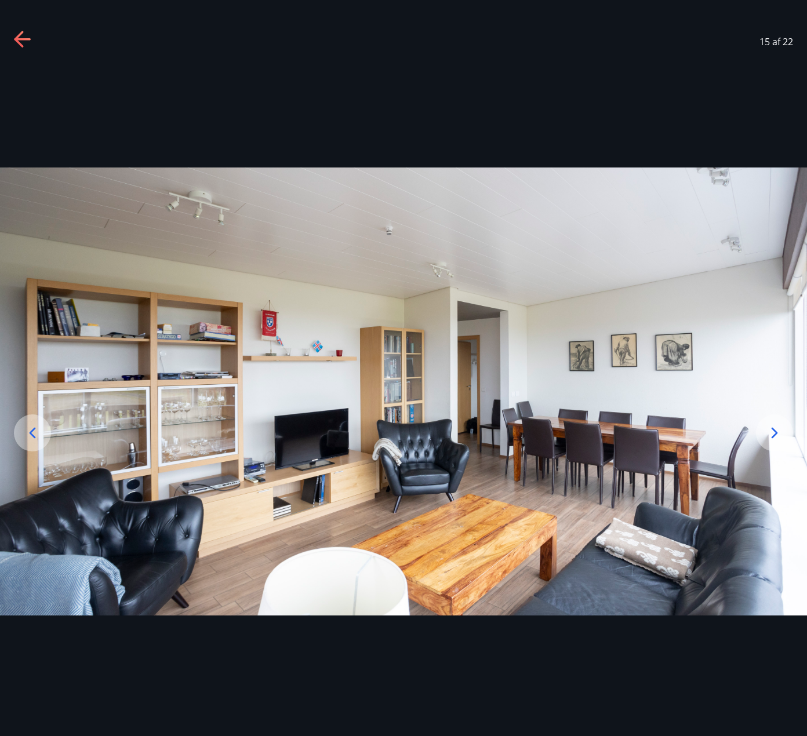
click at [12, 31] on div "15 af 22" at bounding box center [403, 42] width 807 height 46
click at [16, 28] on div "15 af 22" at bounding box center [403, 42] width 807 height 46
click at [17, 36] on icon at bounding box center [23, 40] width 19 height 19
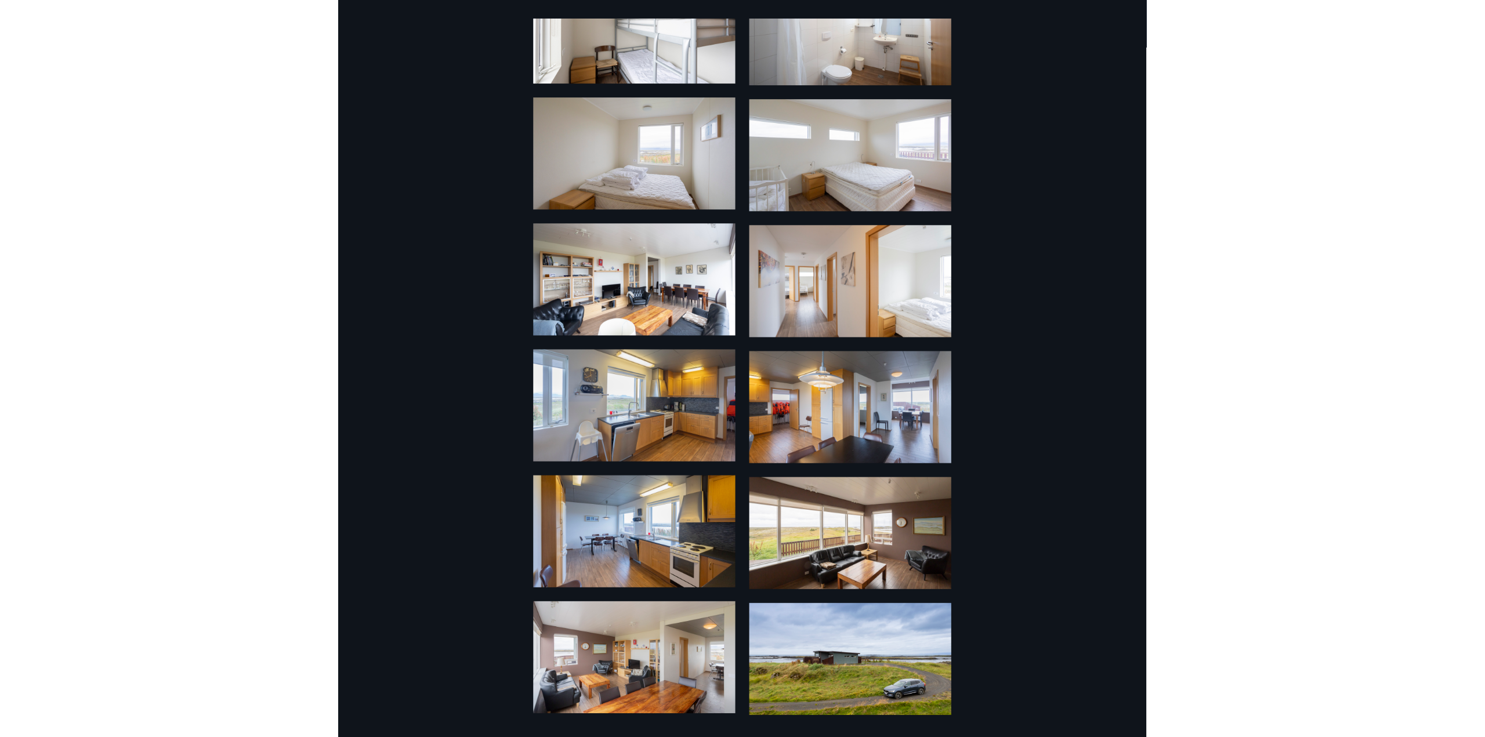
scroll to position [604, 0]
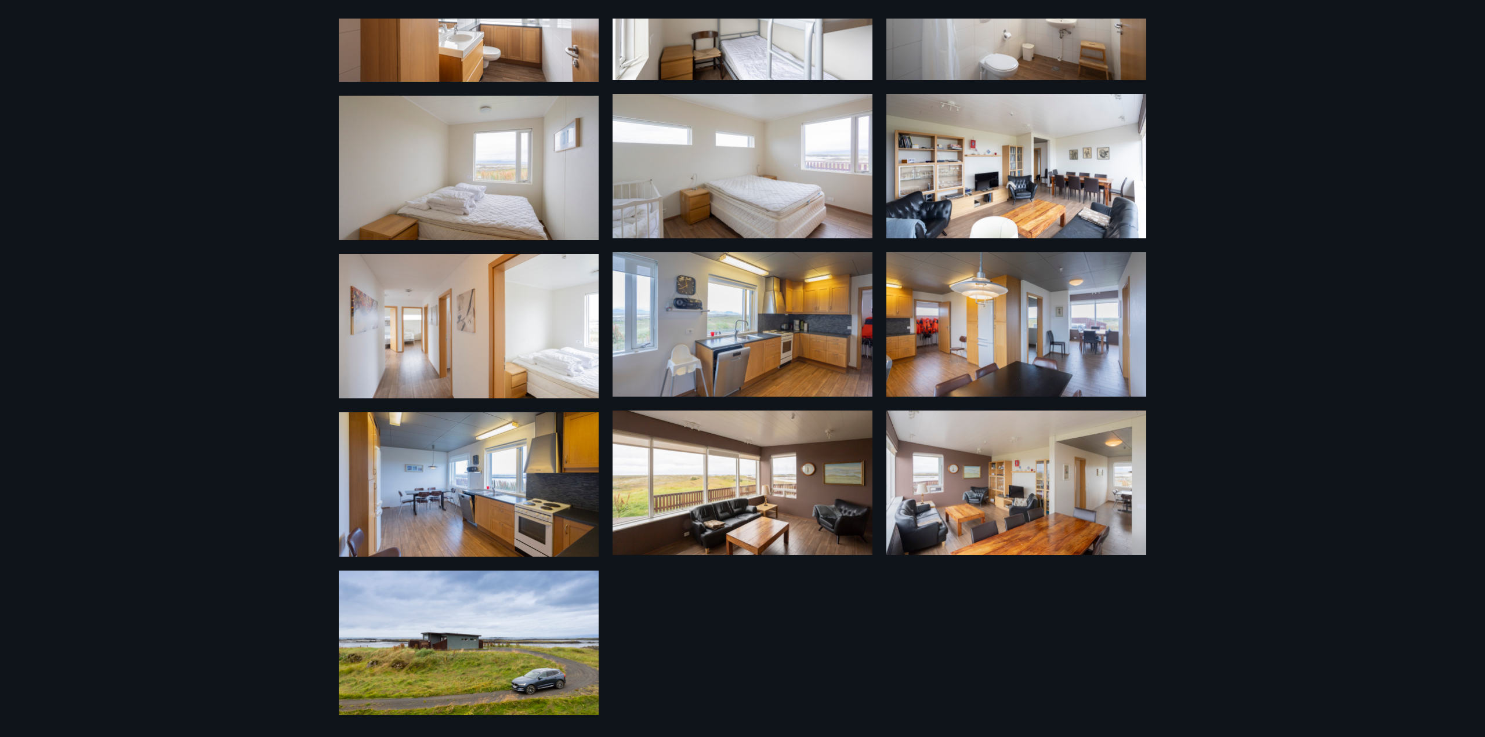
click at [524, 633] on img at bounding box center [469, 643] width 260 height 144
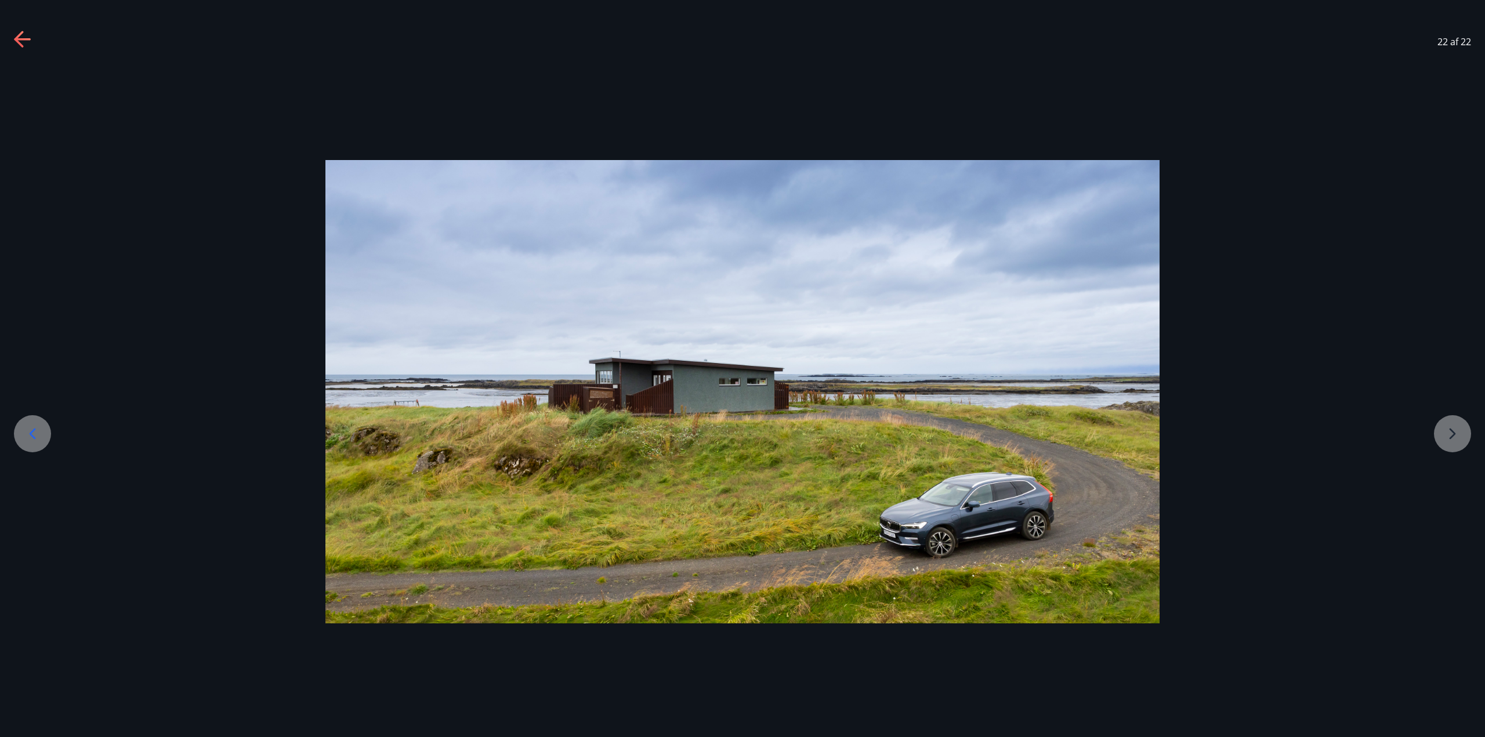
click at [21, 38] on icon at bounding box center [23, 40] width 19 height 19
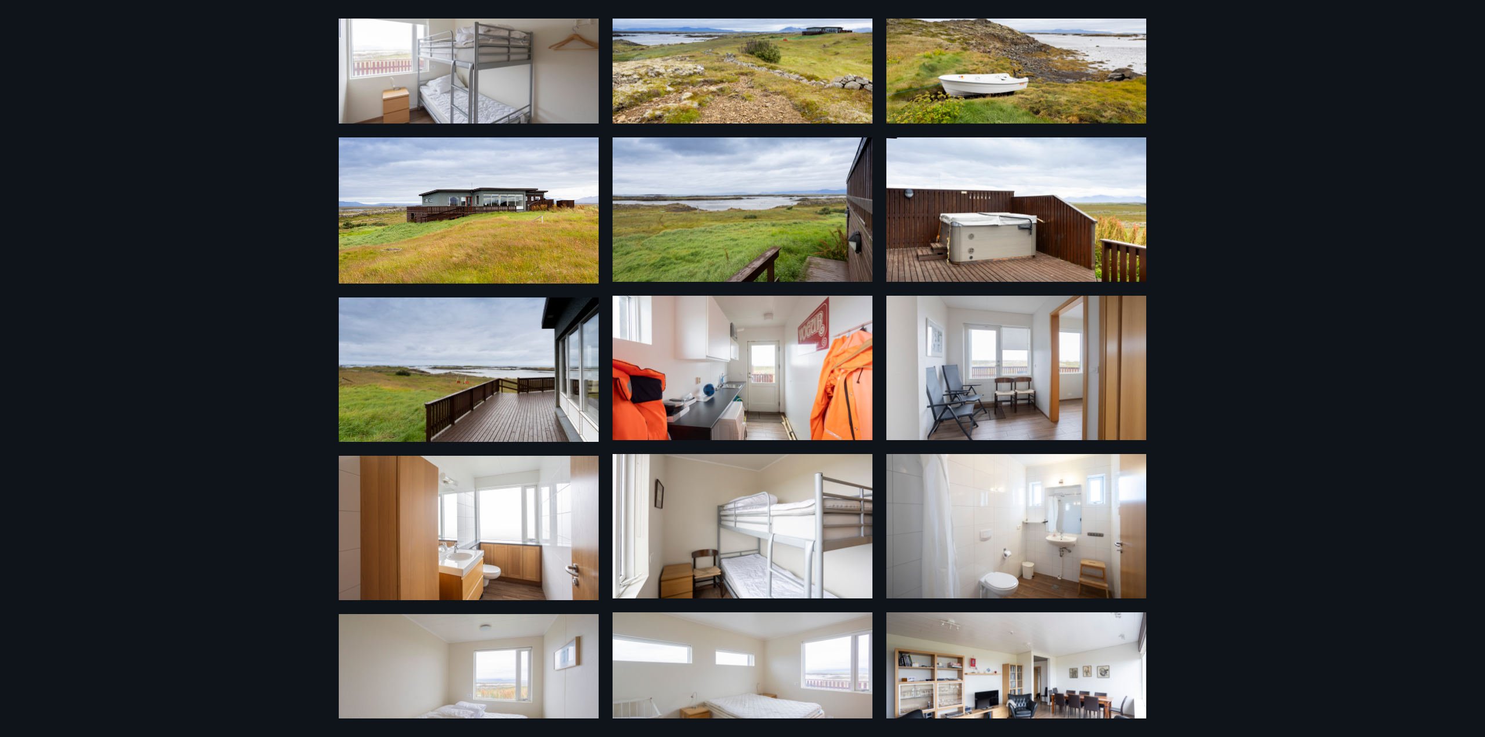
scroll to position [82, 0]
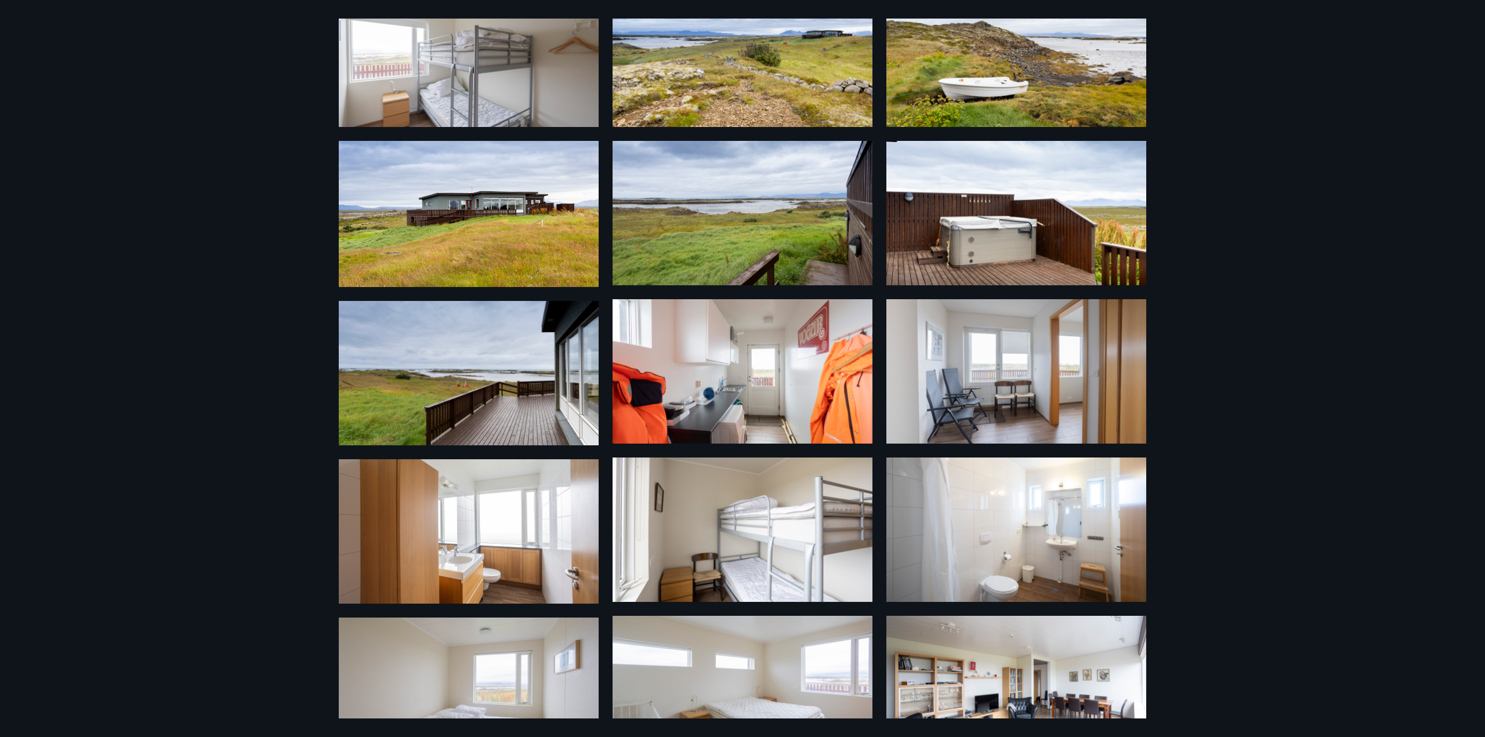
click at [807, 260] on img at bounding box center [1016, 213] width 260 height 144
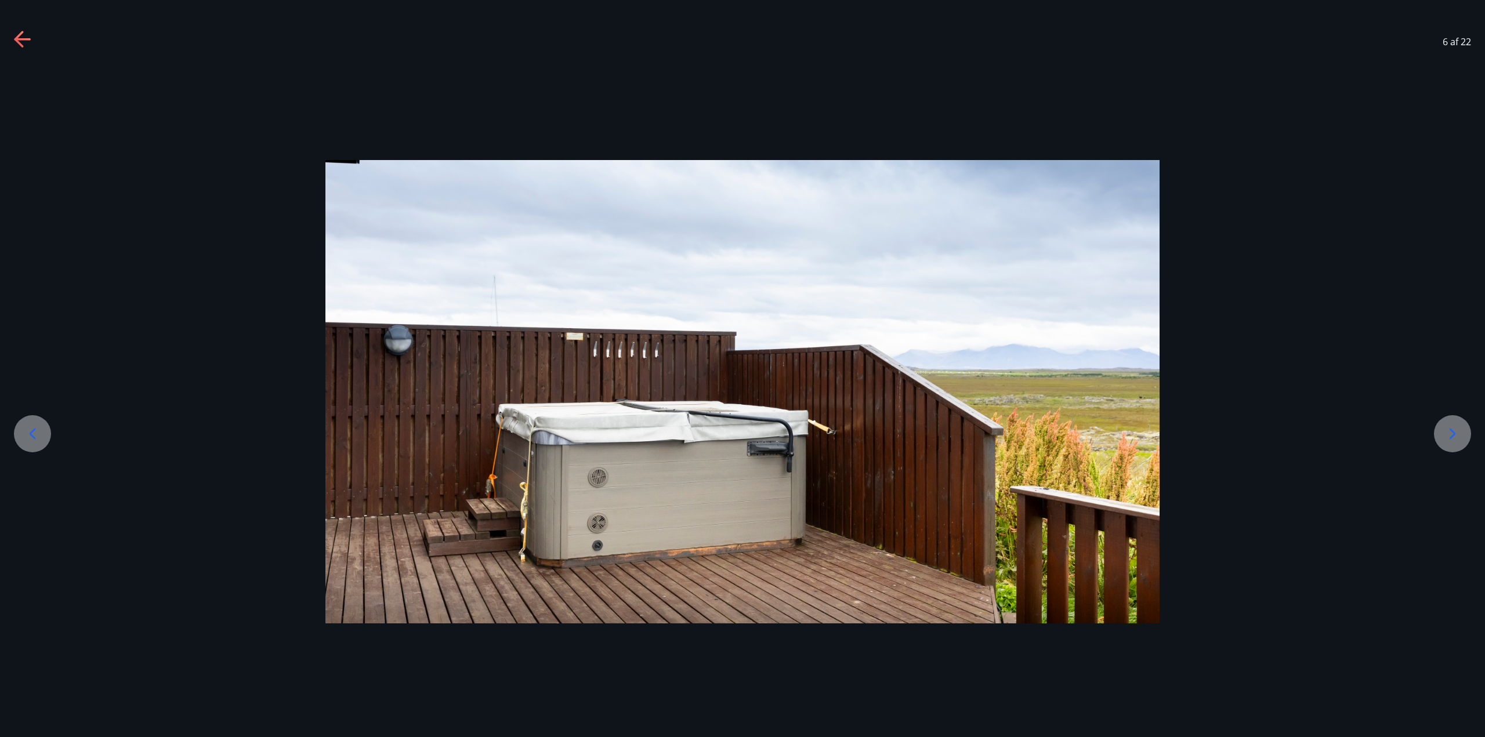
click at [24, 47] on icon at bounding box center [23, 40] width 19 height 19
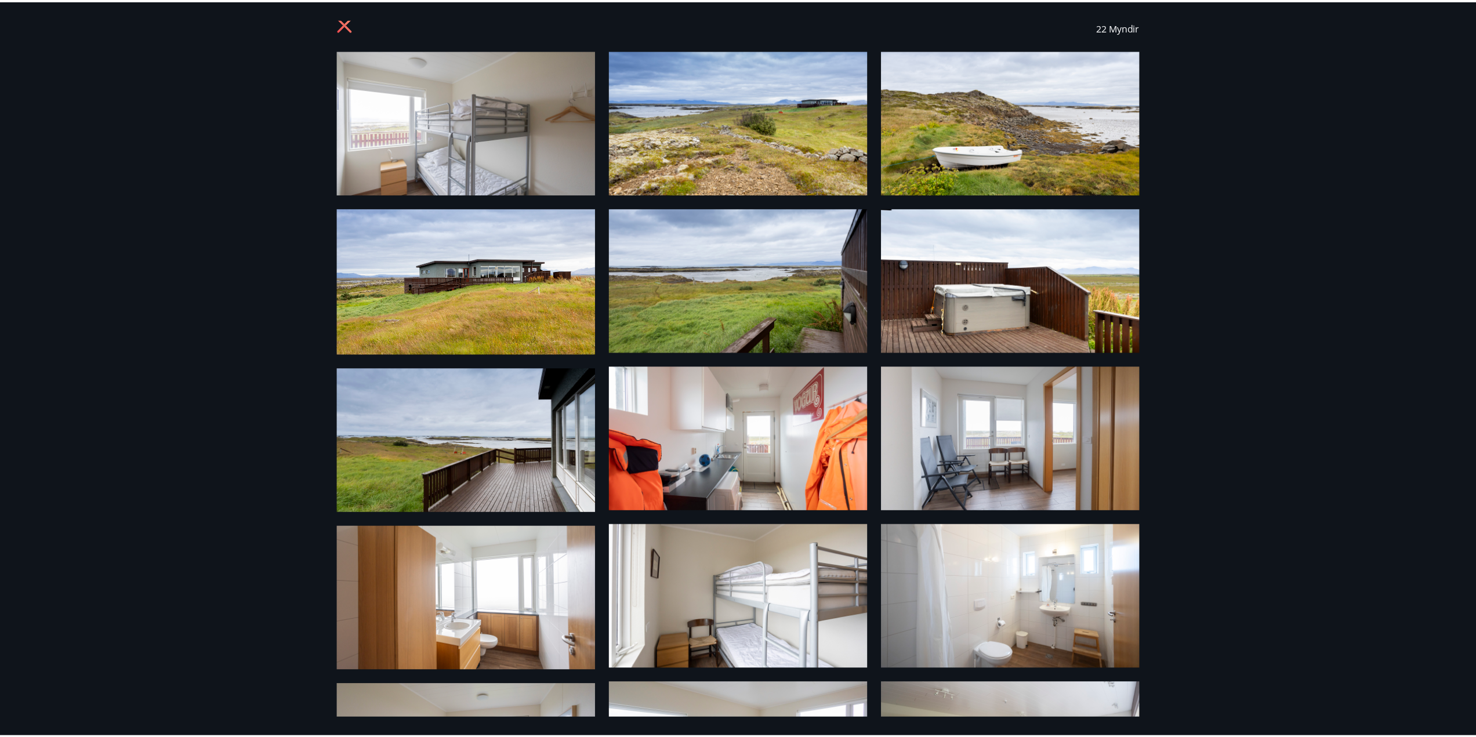
scroll to position [0, 0]
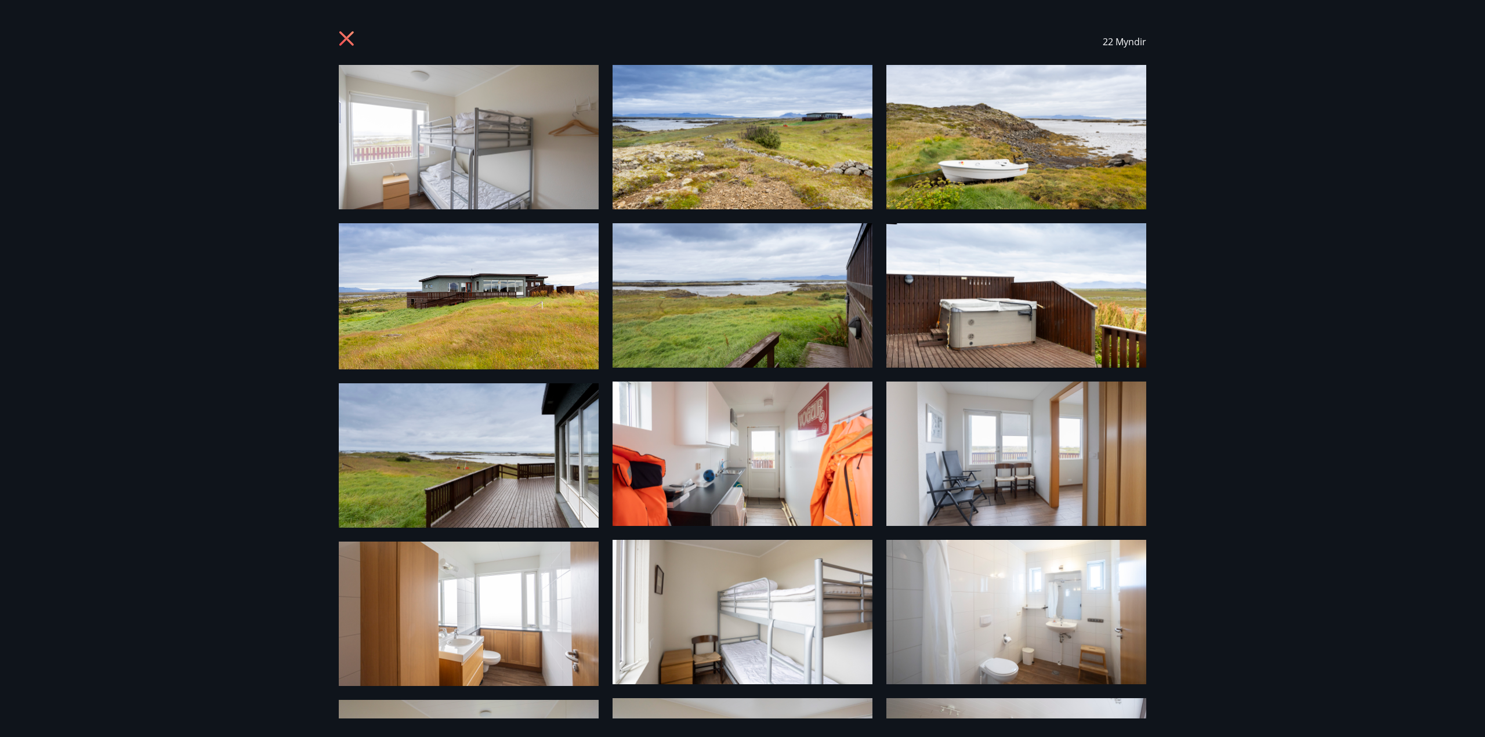
click at [351, 41] on icon at bounding box center [348, 40] width 19 height 19
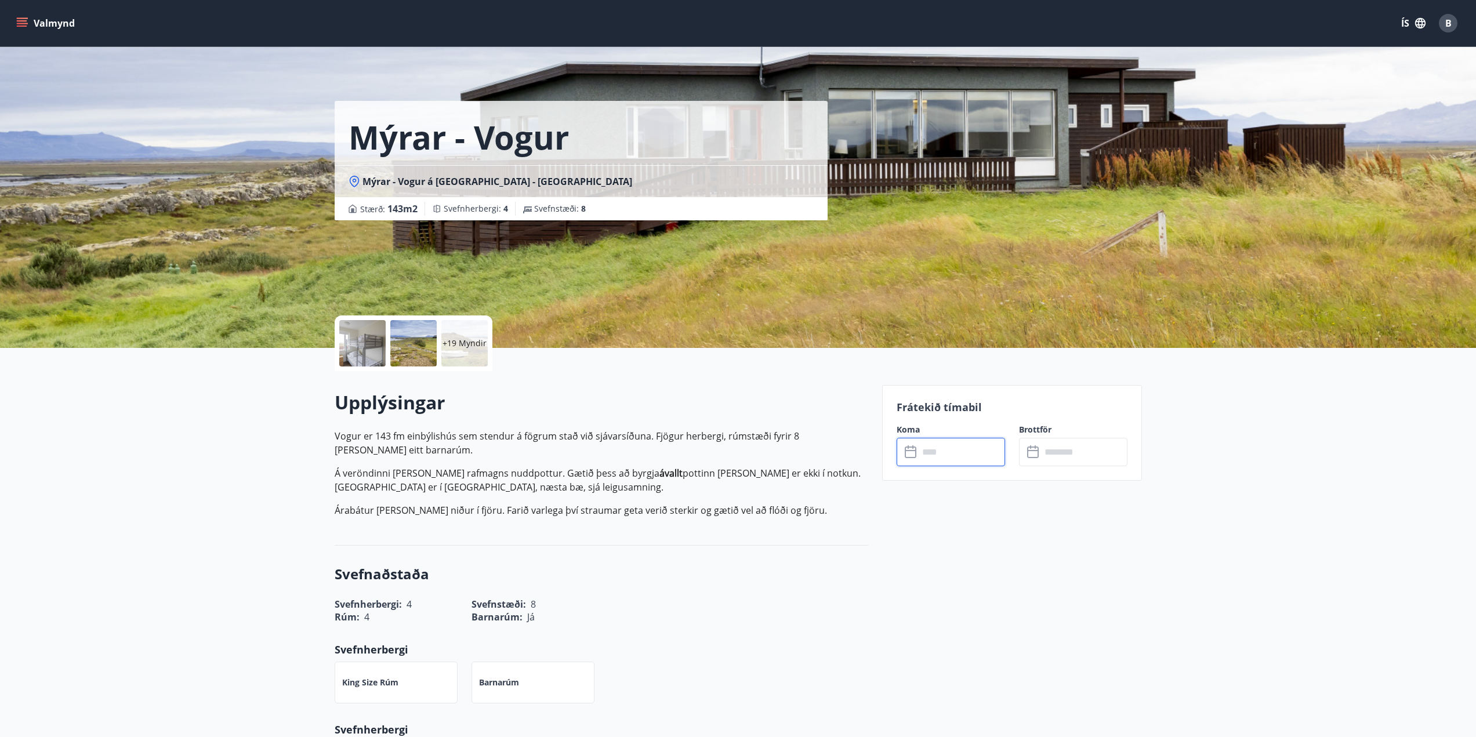
click at [807, 456] on input "text" at bounding box center [962, 452] width 86 height 28
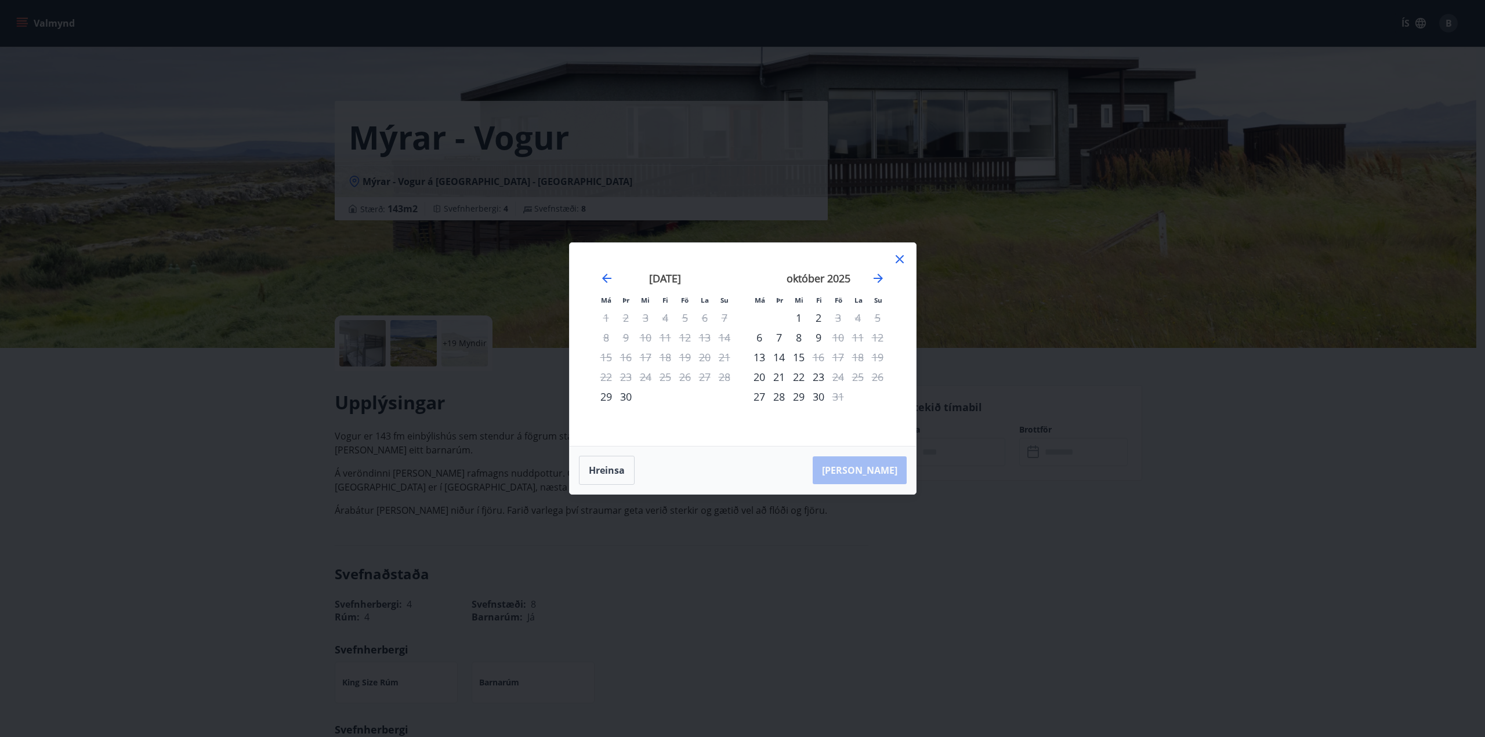
click at [807, 380] on div "23" at bounding box center [818, 377] width 20 height 20
click at [807, 376] on div "23" at bounding box center [818, 377] width 20 height 20
click at [807, 283] on icon "Move forward to switch to the next month." at bounding box center [878, 278] width 14 height 14
click at [807, 257] on icon at bounding box center [899, 259] width 8 height 8
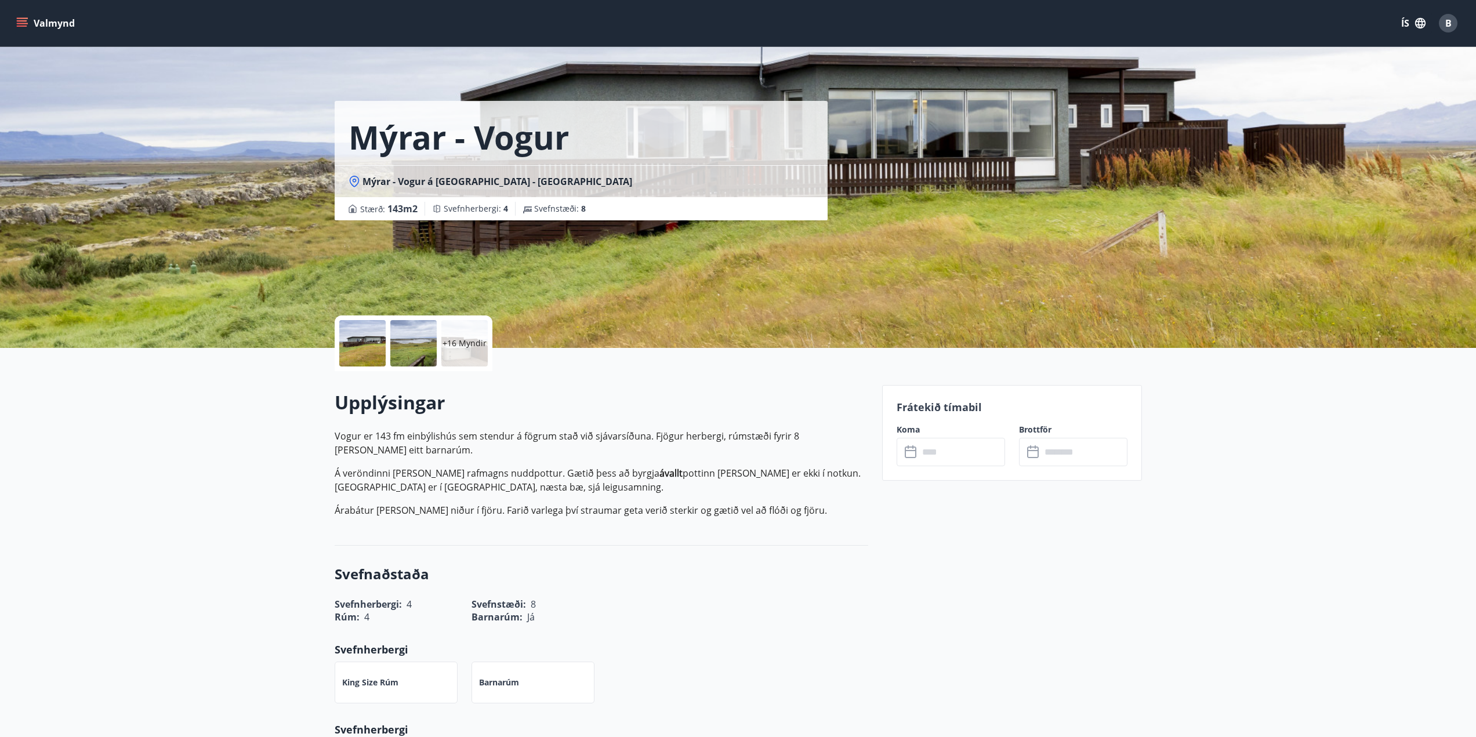
drag, startPoint x: 529, startPoint y: 364, endPoint x: 538, endPoint y: 356, distance: 12.0
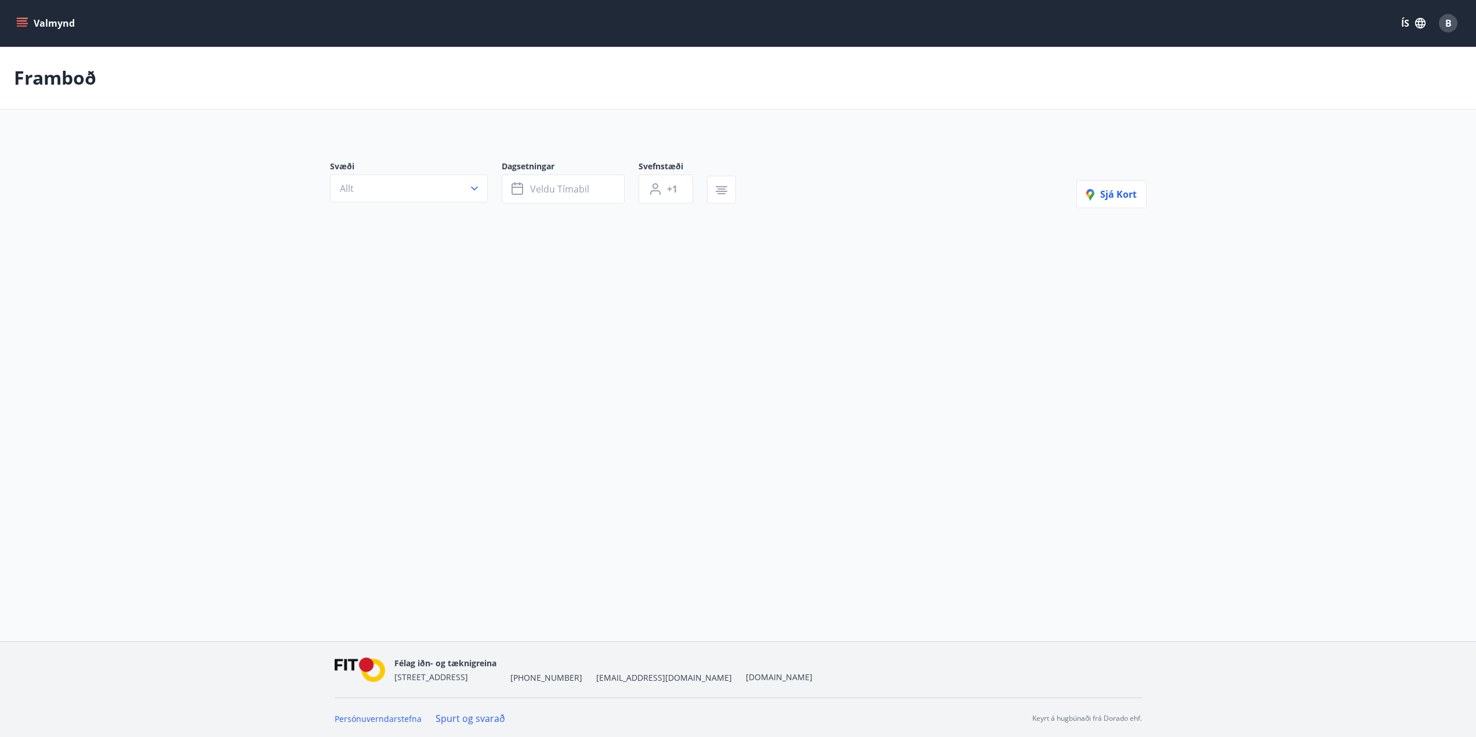
type input "*"
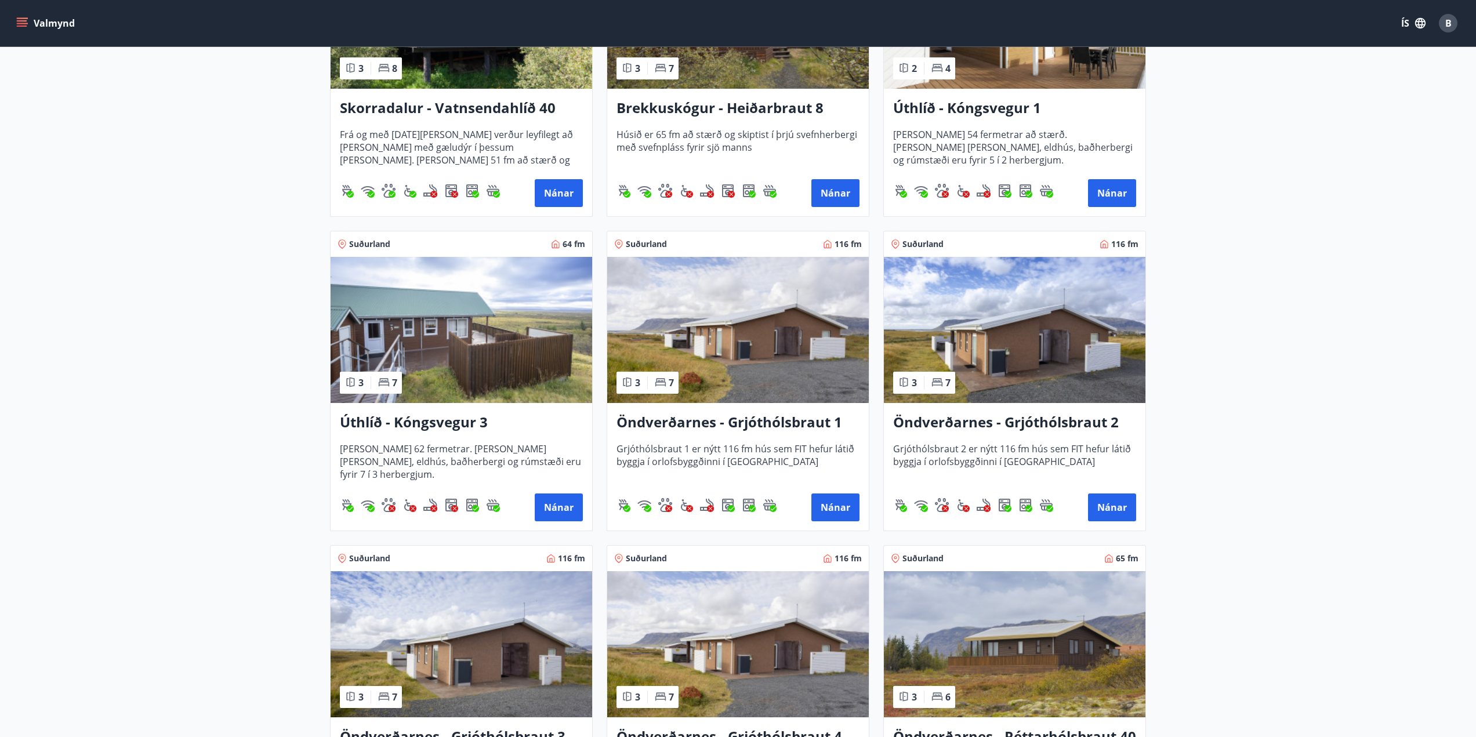
scroll to position [696, 0]
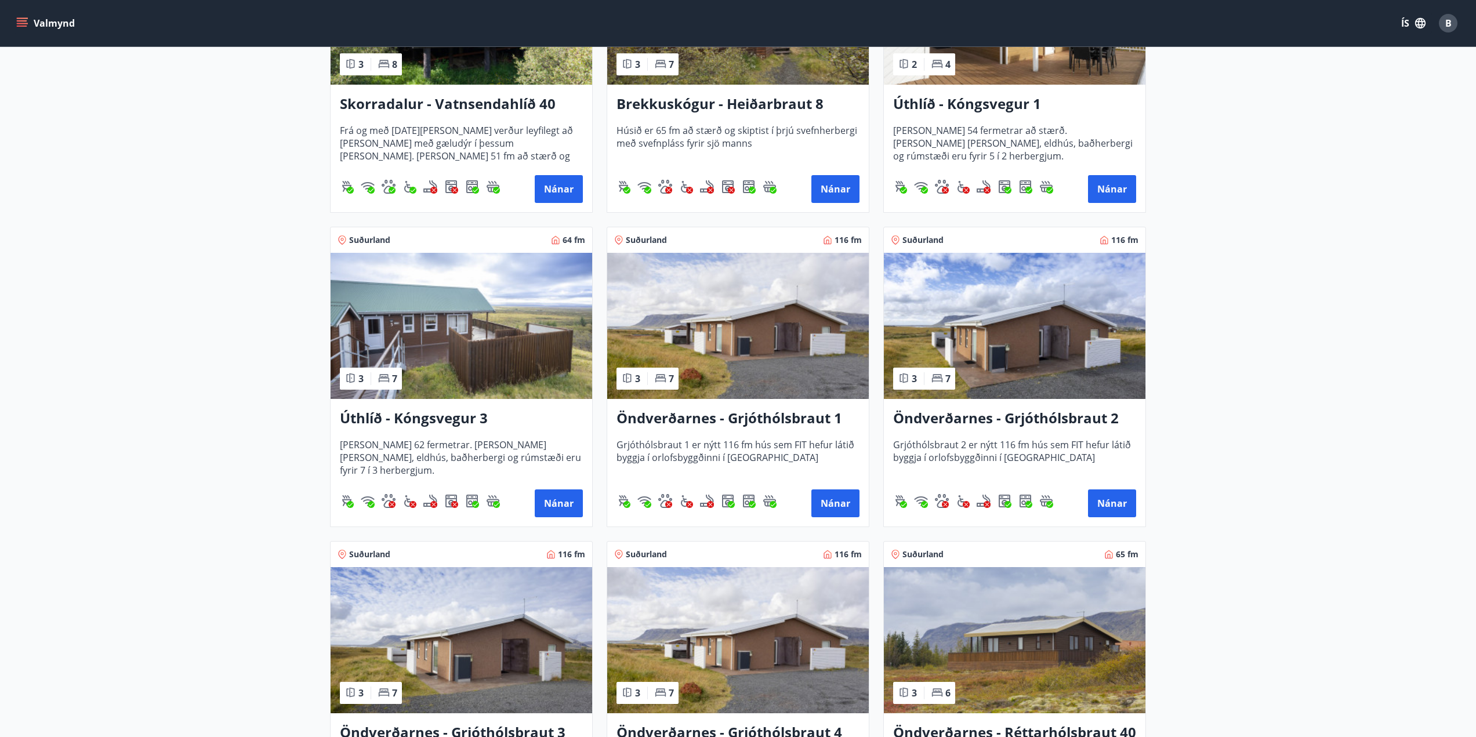
click at [681, 343] on img at bounding box center [738, 326] width 262 height 146
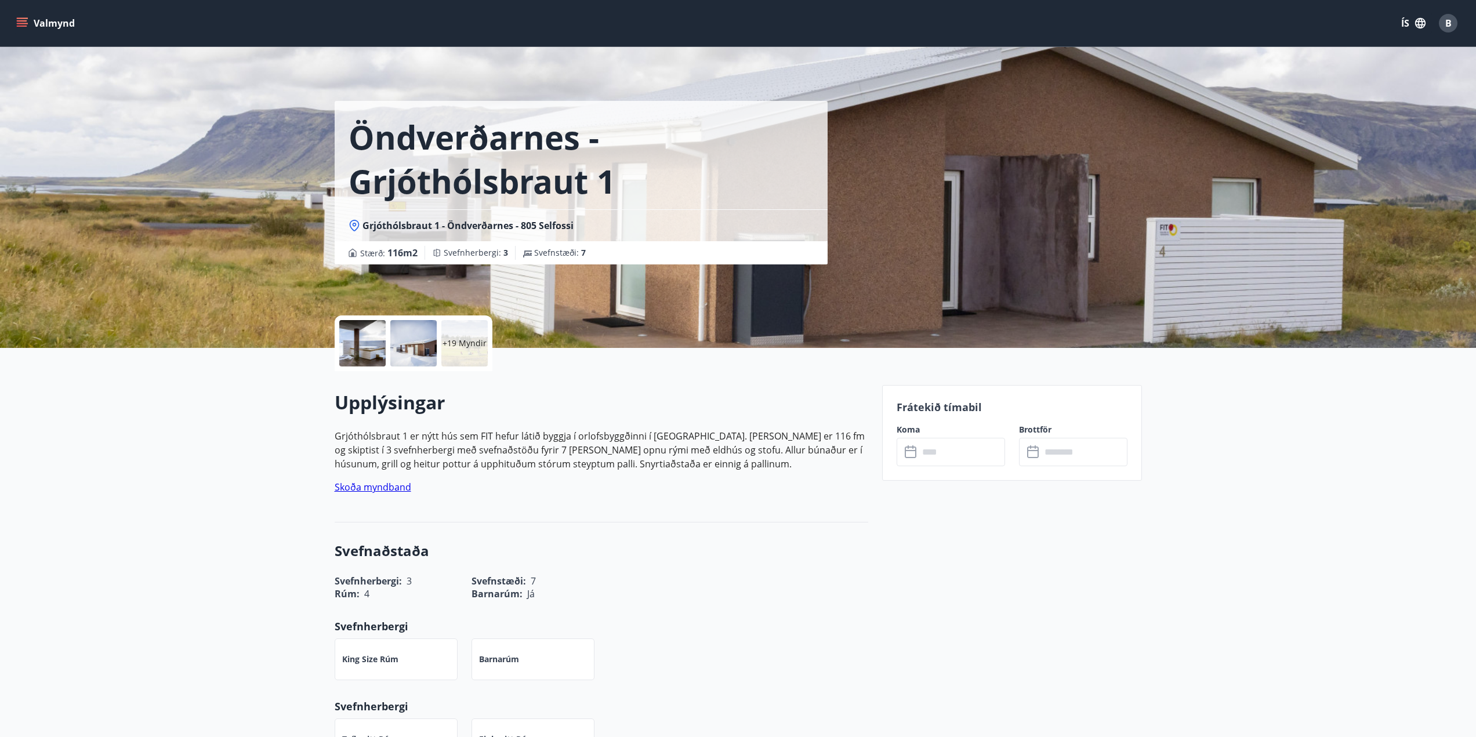
click at [470, 355] on div "+19 Myndir" at bounding box center [464, 343] width 46 height 46
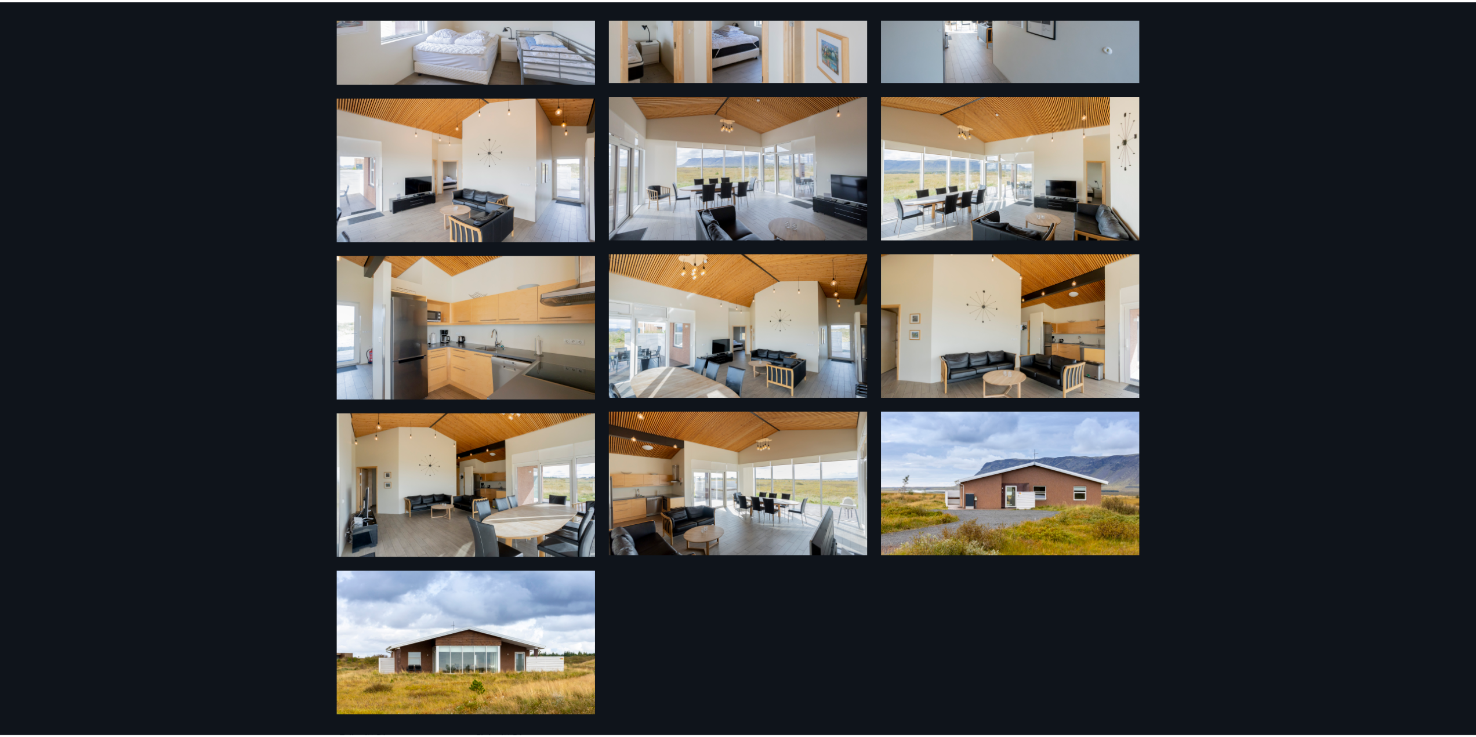
scroll to position [763, 0]
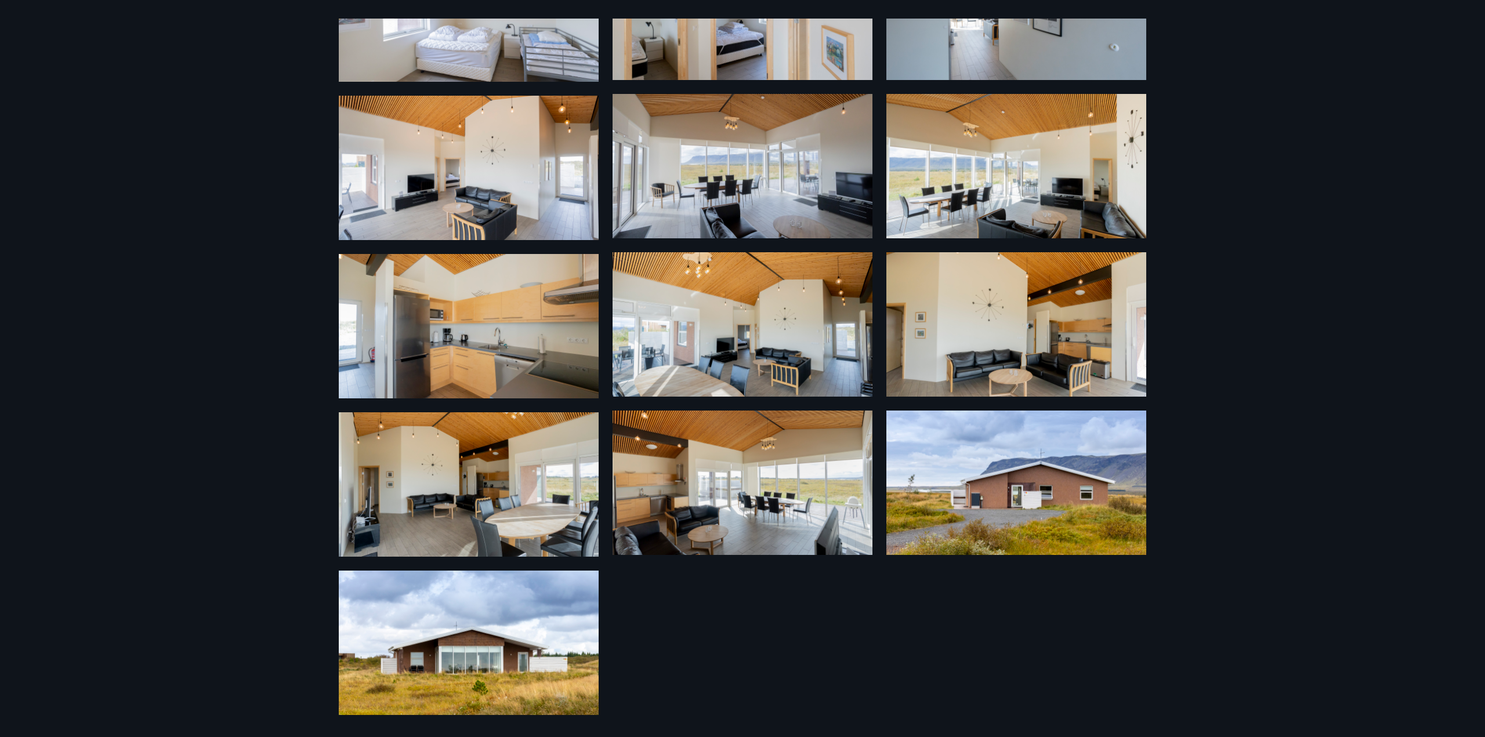
click at [208, 376] on div "25 Myndir" at bounding box center [742, 368] width 1485 height 737
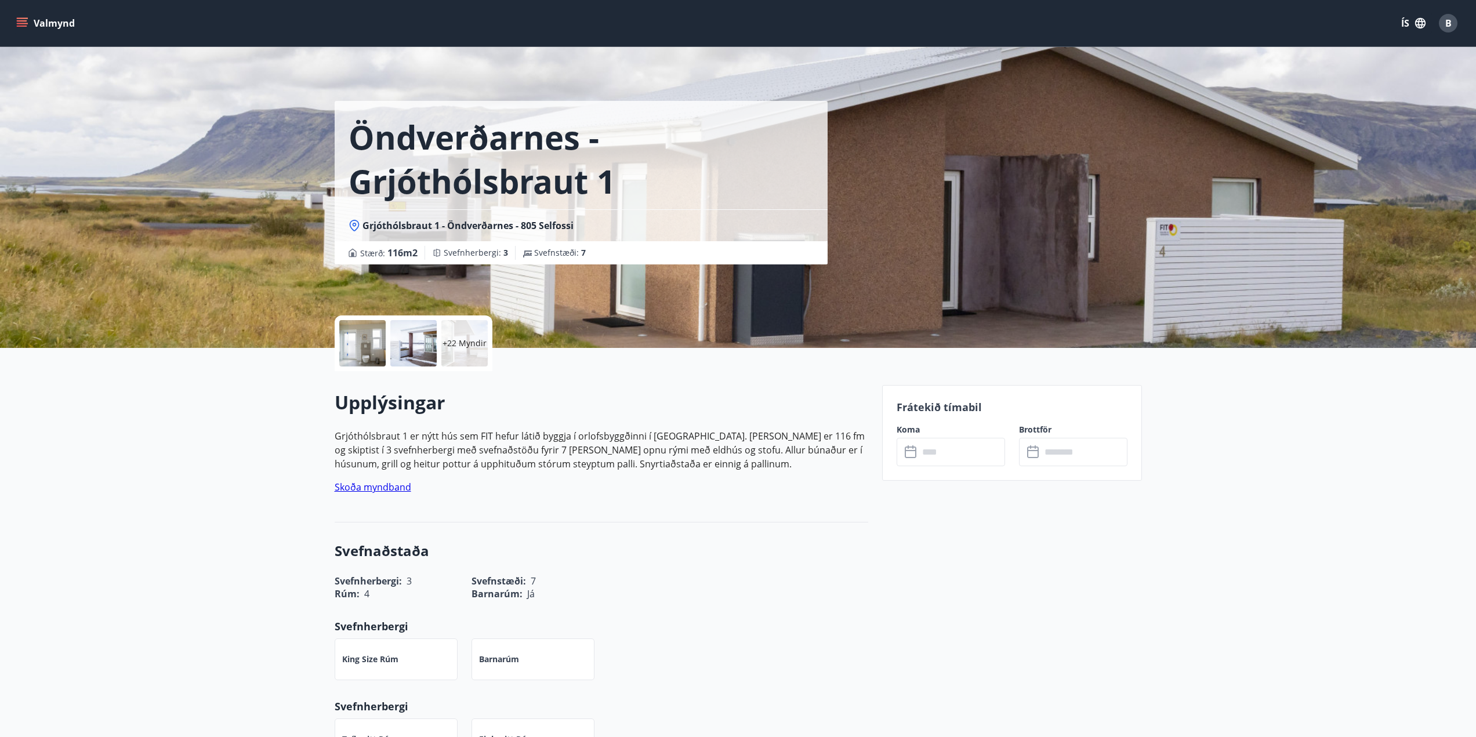
click at [950, 446] on input "text" at bounding box center [962, 452] width 86 height 28
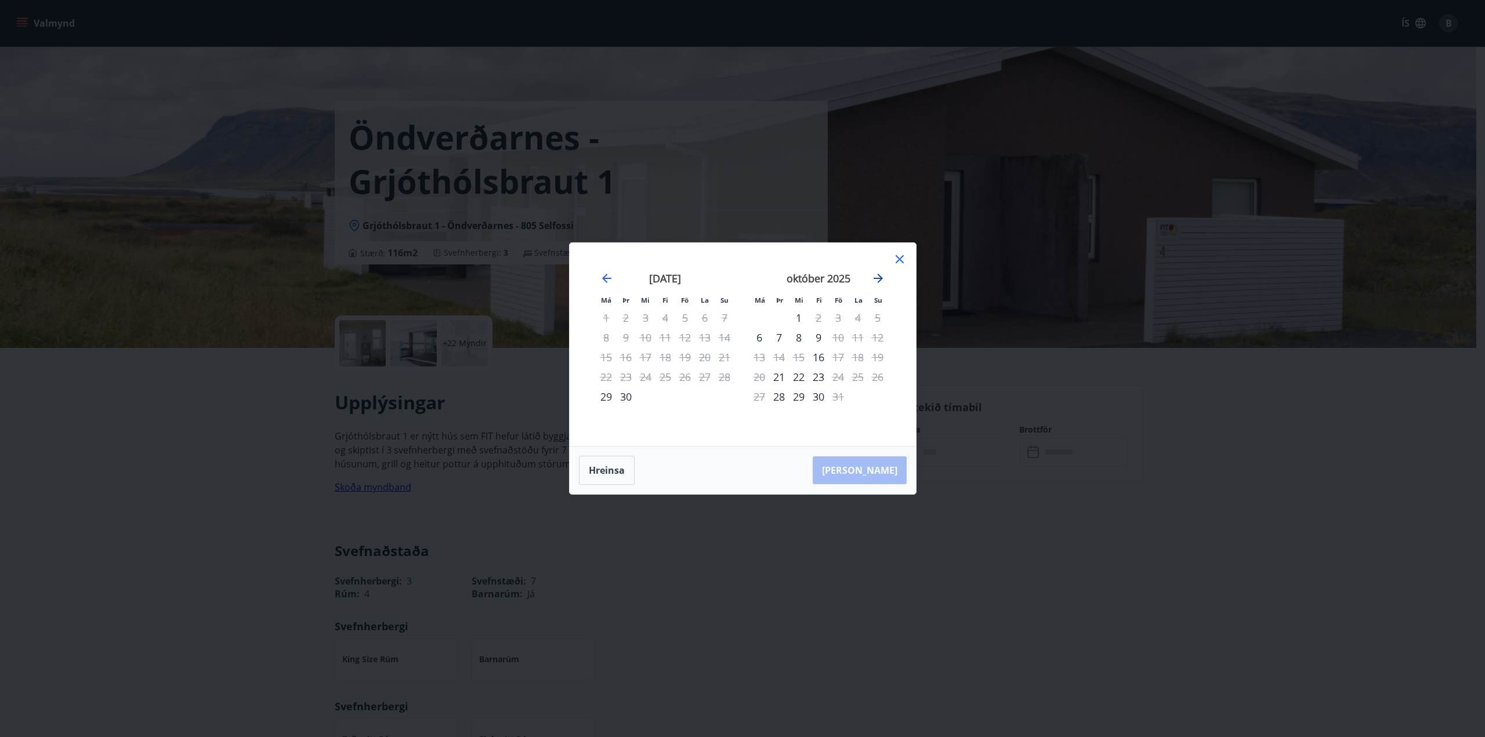
click at [877, 278] on icon "Move forward to switch to the next month." at bounding box center [877, 278] width 9 height 9
click at [602, 276] on icon "Move backward to switch to the previous month." at bounding box center [607, 278] width 14 height 14
click at [838, 398] on div "28" at bounding box center [838, 397] width 20 height 20
click at [877, 275] on icon "Move forward to switch to the next month." at bounding box center [878, 278] width 14 height 14
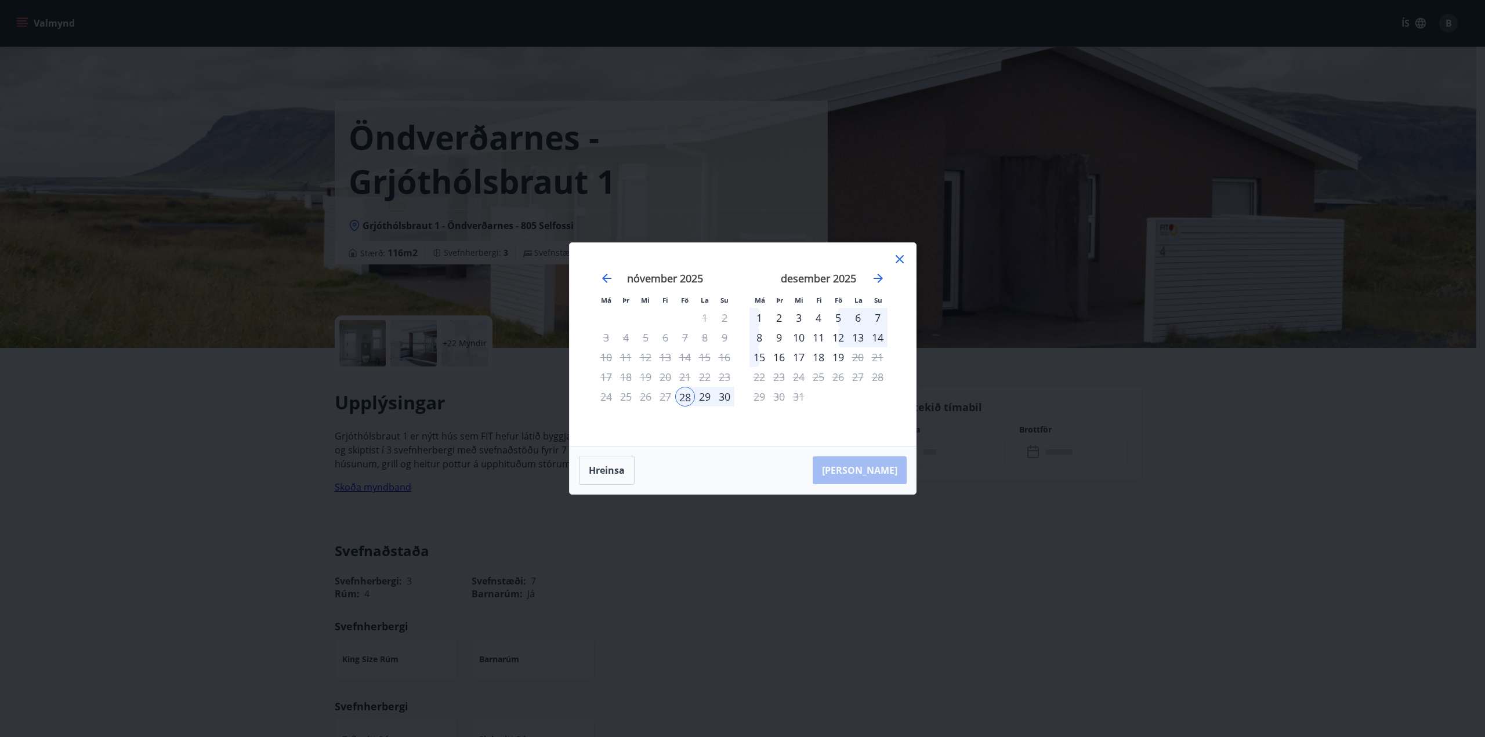
click at [765, 311] on div "1" at bounding box center [759, 318] width 20 height 20
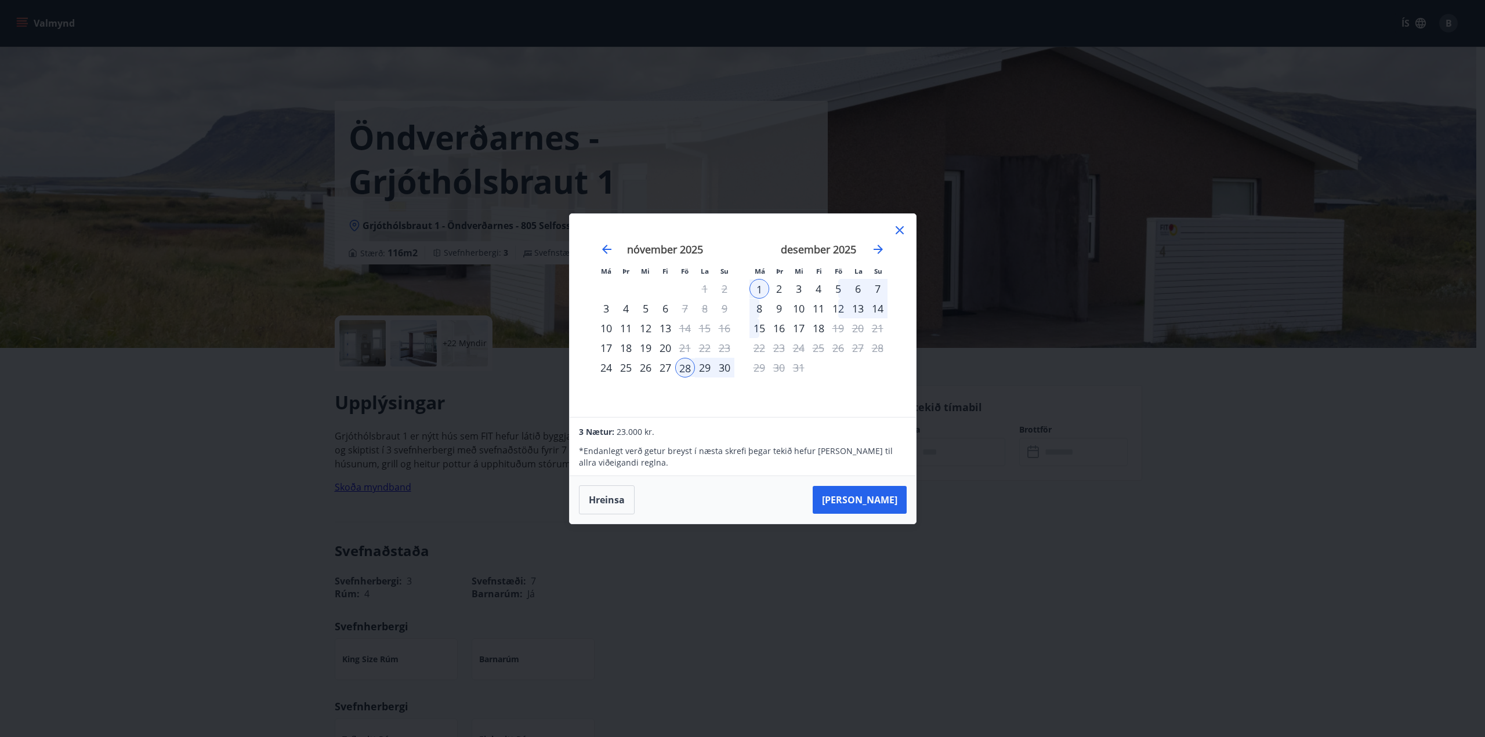
click at [329, 306] on div "Má Þr Mi Fi Fö La Su Má Þr Mi Fi Fö La Su [DATE] 1 2 3 4 5 6 7 8 9 10 11 12 13 …" at bounding box center [742, 368] width 1485 height 737
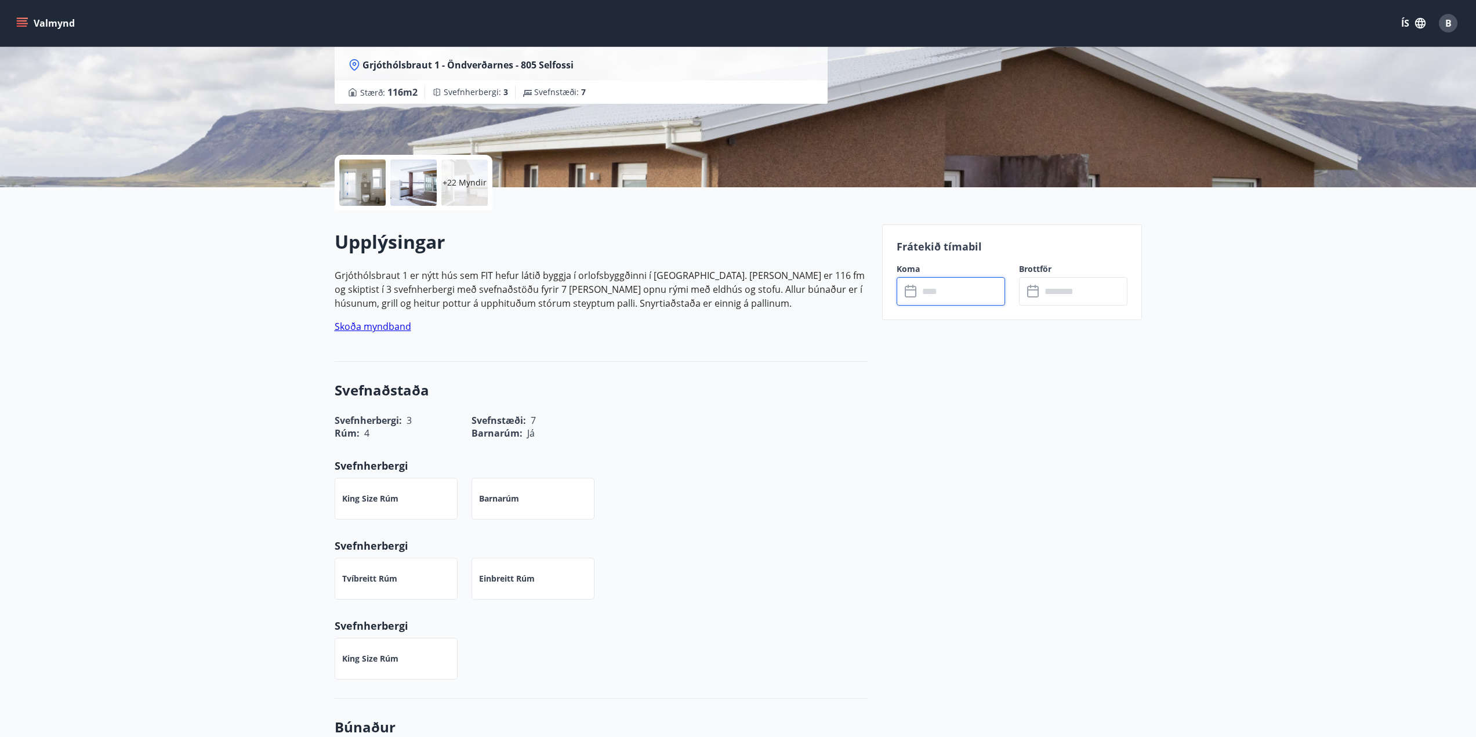
scroll to position [0, 0]
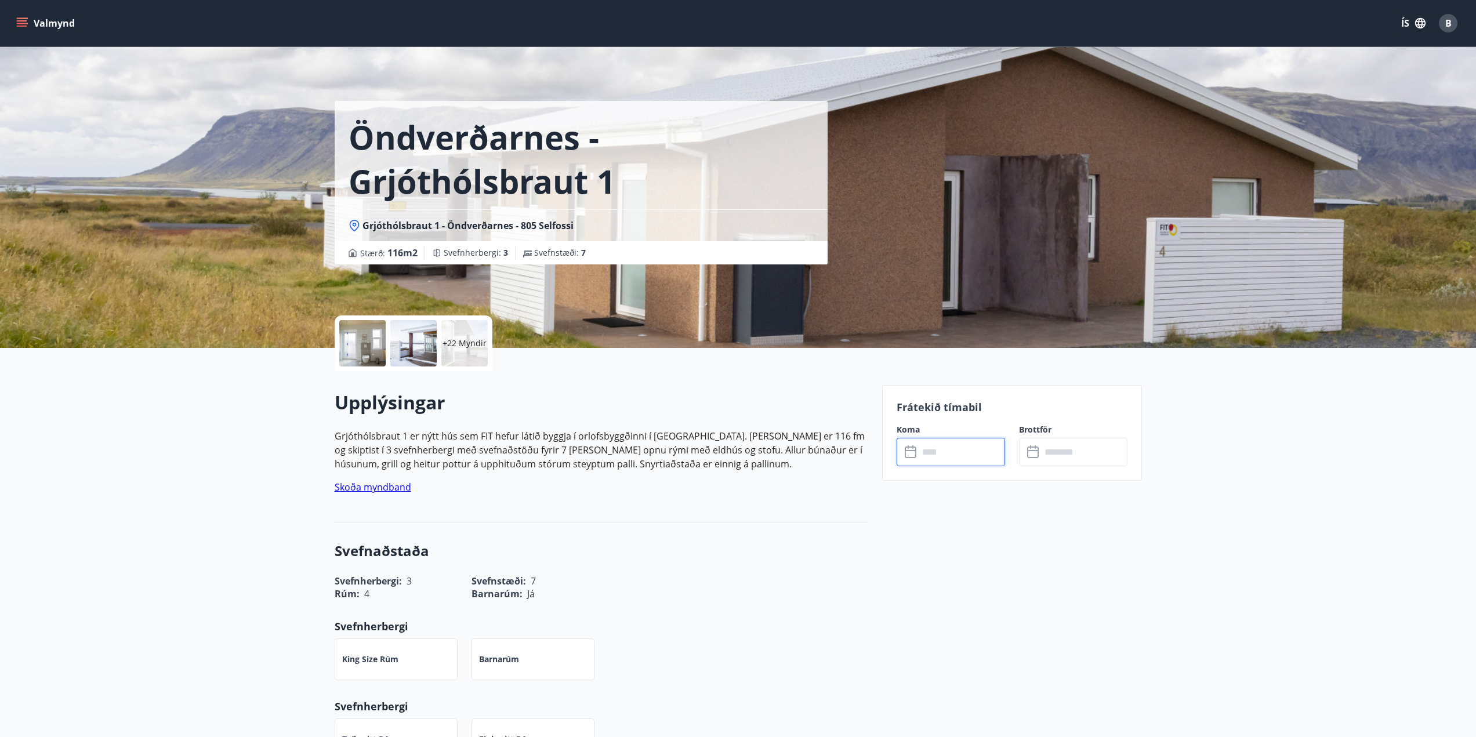
click at [969, 449] on input "text" at bounding box center [962, 452] width 86 height 28
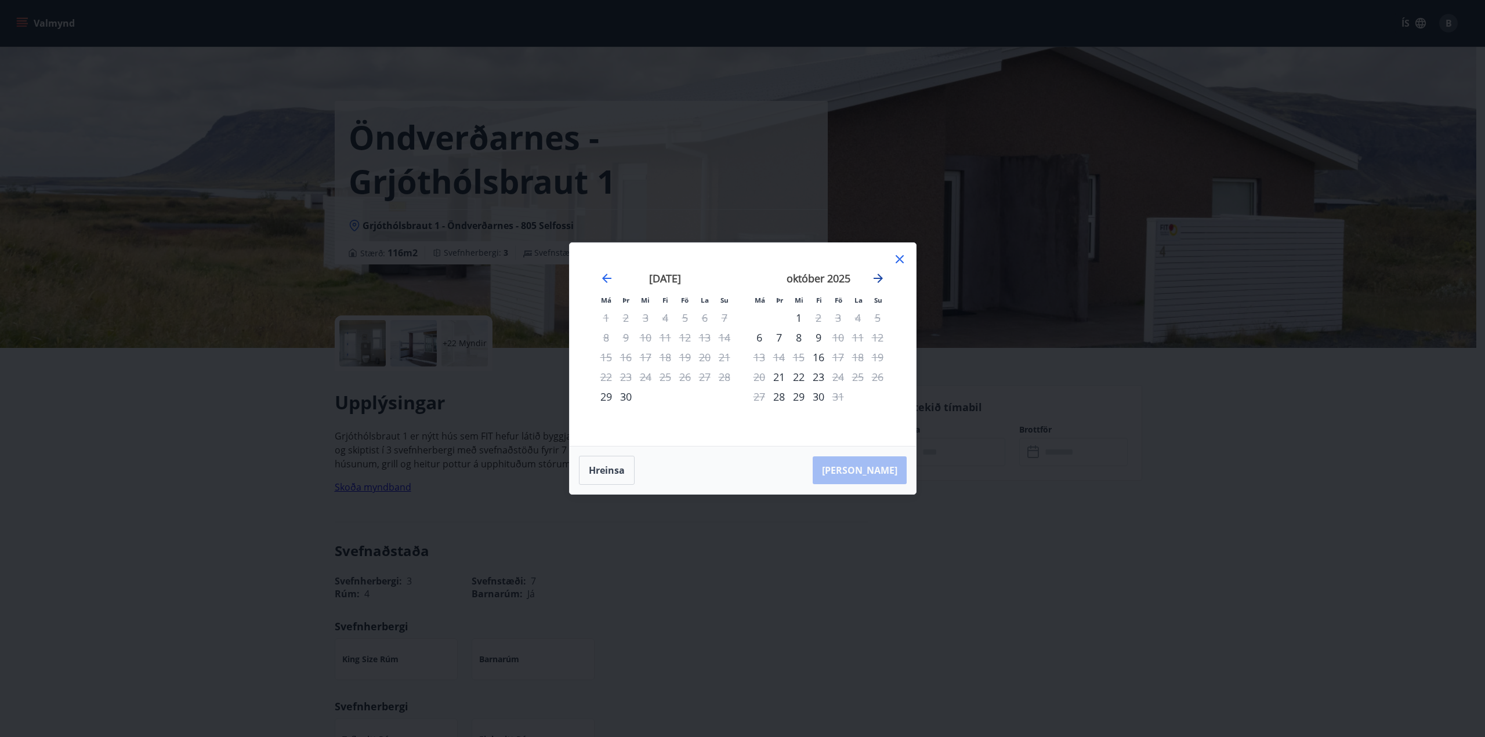
click at [874, 283] on icon "Move forward to switch to the next month." at bounding box center [878, 278] width 14 height 14
click at [899, 256] on icon at bounding box center [899, 259] width 14 height 14
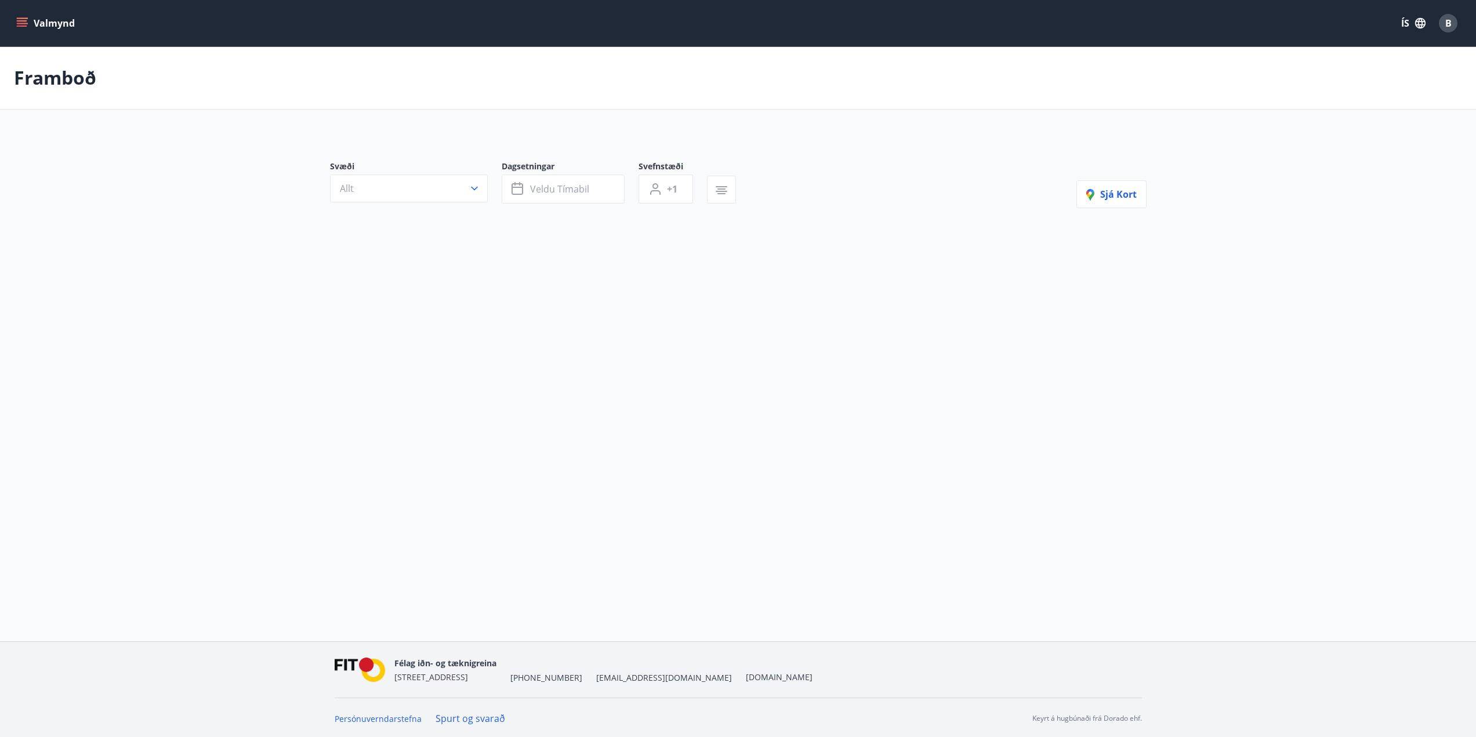
type input "*"
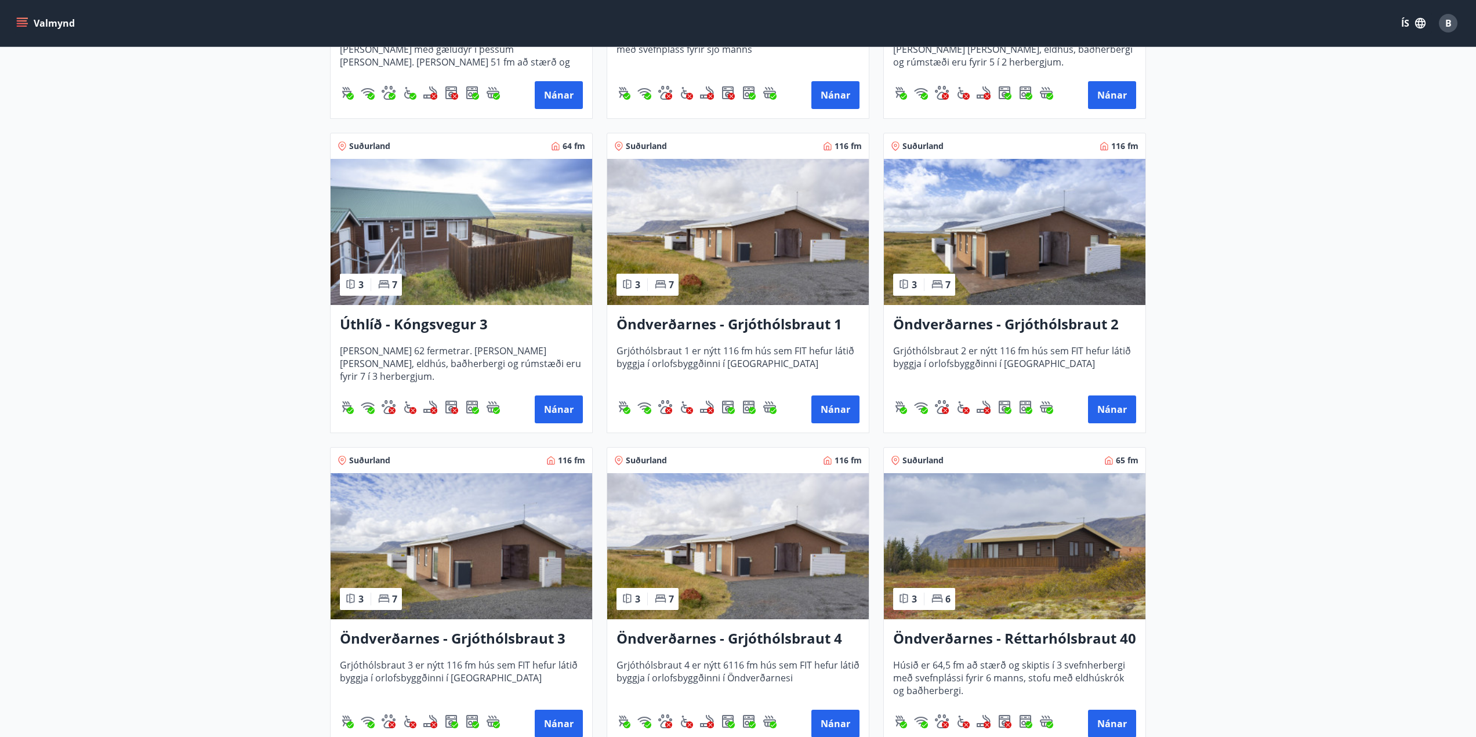
scroll to position [754, 0]
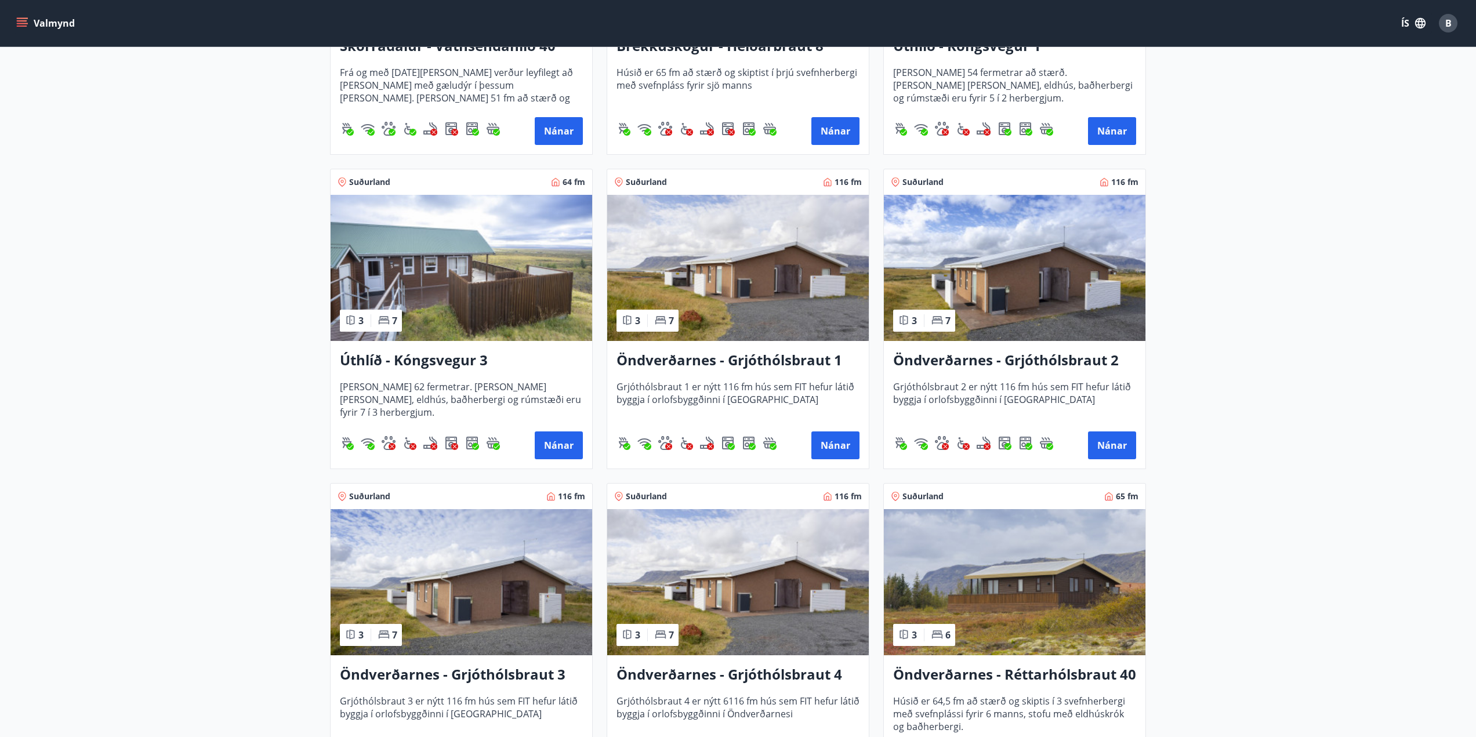
click at [969, 264] on img at bounding box center [1015, 268] width 262 height 146
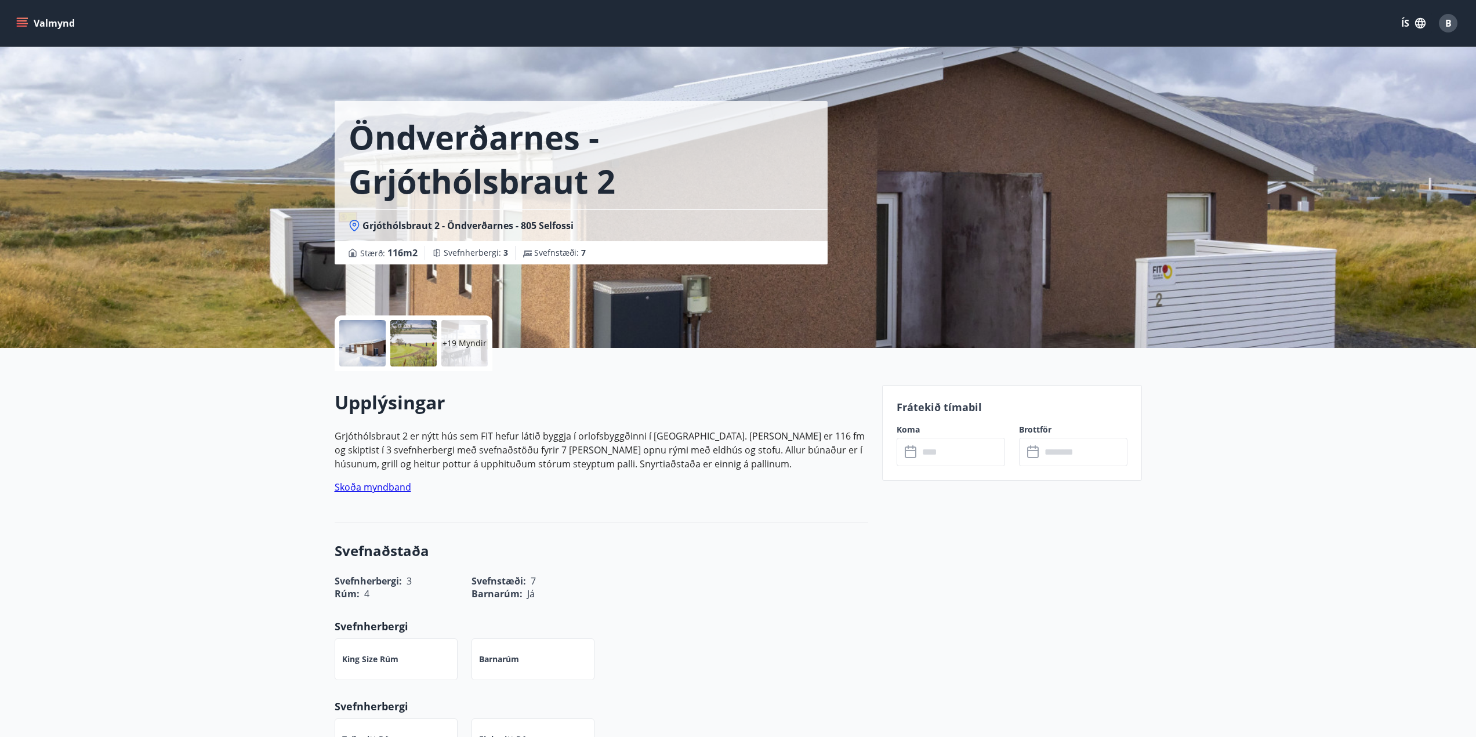
click at [987, 450] on input "text" at bounding box center [962, 452] width 86 height 28
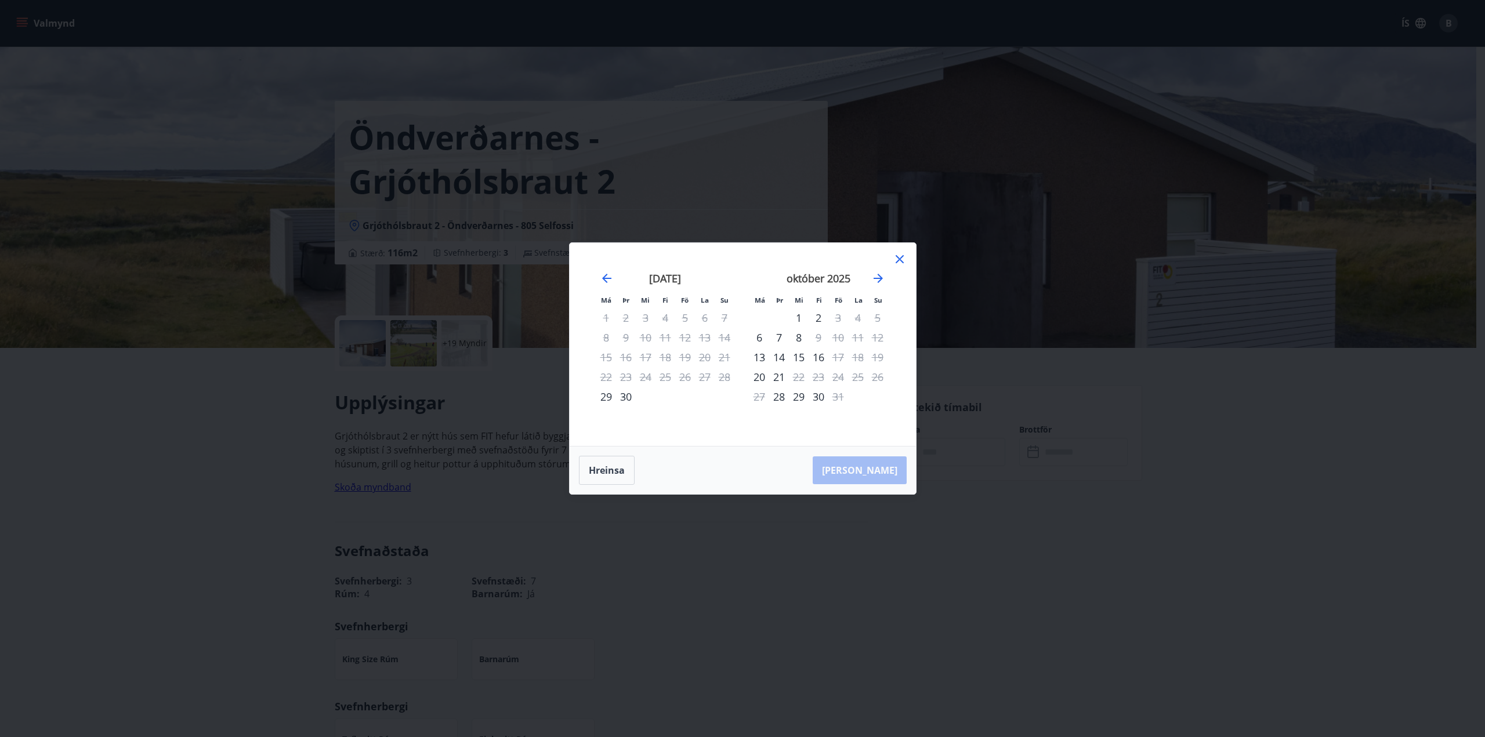
click at [900, 262] on icon at bounding box center [899, 259] width 14 height 14
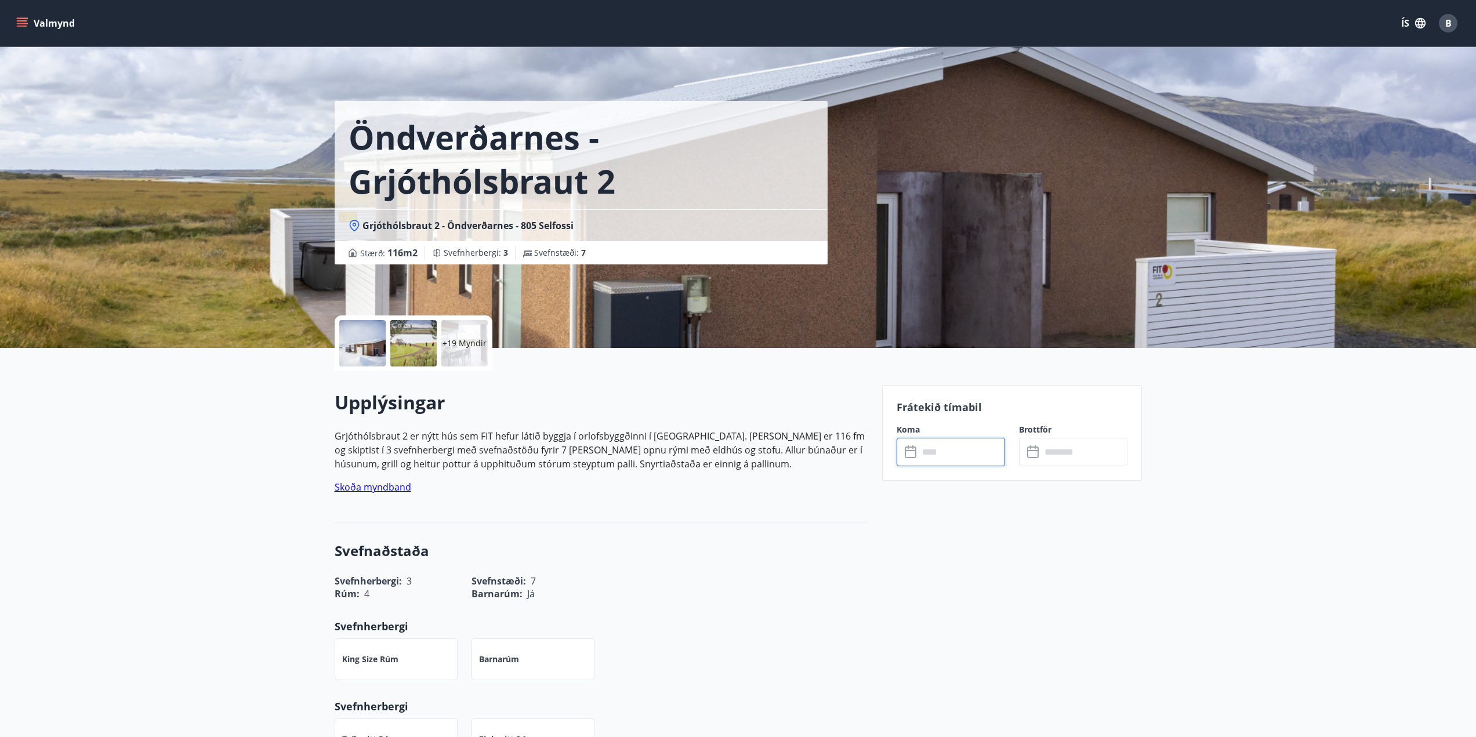
click at [953, 448] on input "text" at bounding box center [962, 452] width 86 height 28
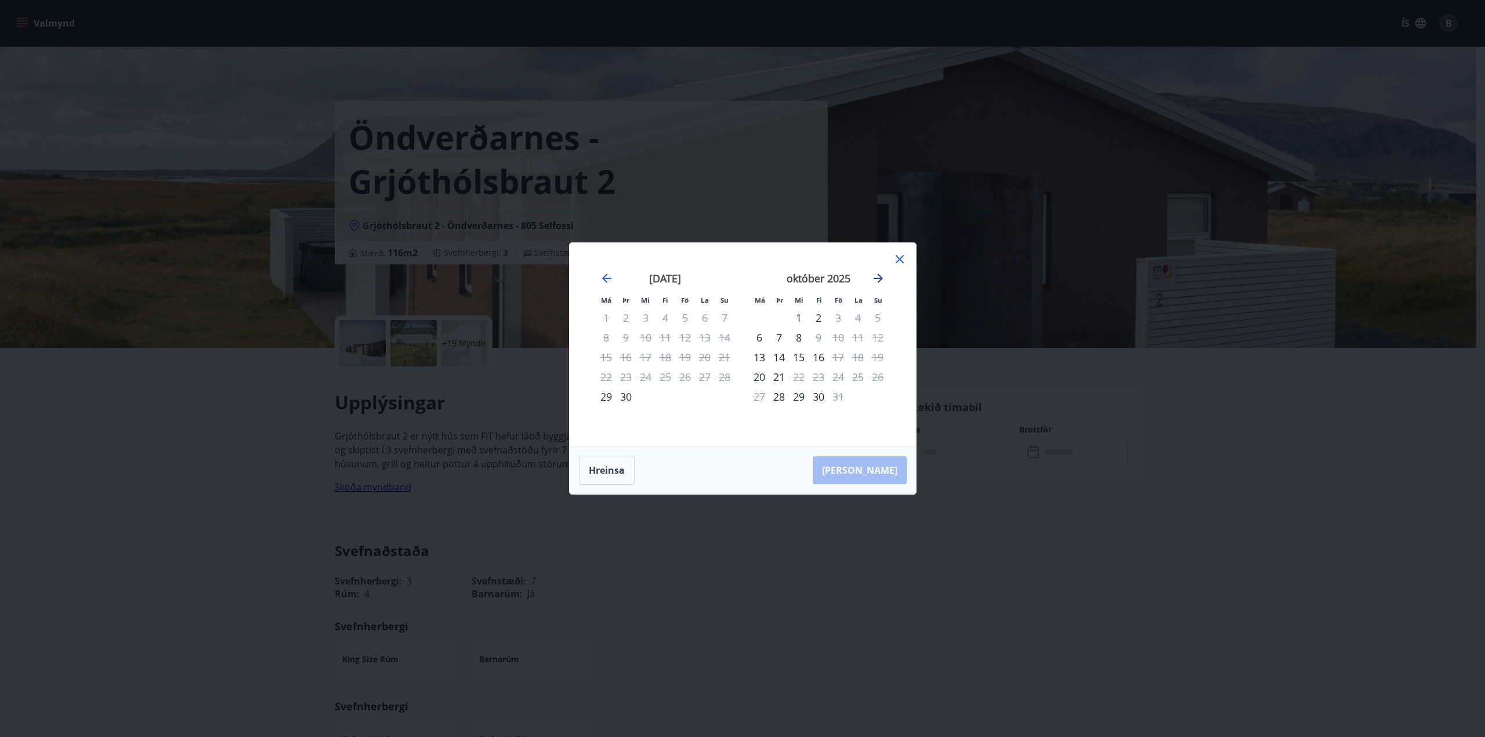
click at [876, 275] on icon "Move forward to switch to the next month." at bounding box center [878, 278] width 14 height 14
click at [565, 325] on div "Má Þr Mi Fi Fö La Su Má Þr Mi Fi Fö La Su [DATE] 1 2 3 4 5 6 7 8 9 10 11 12 13 …" at bounding box center [742, 368] width 1485 height 737
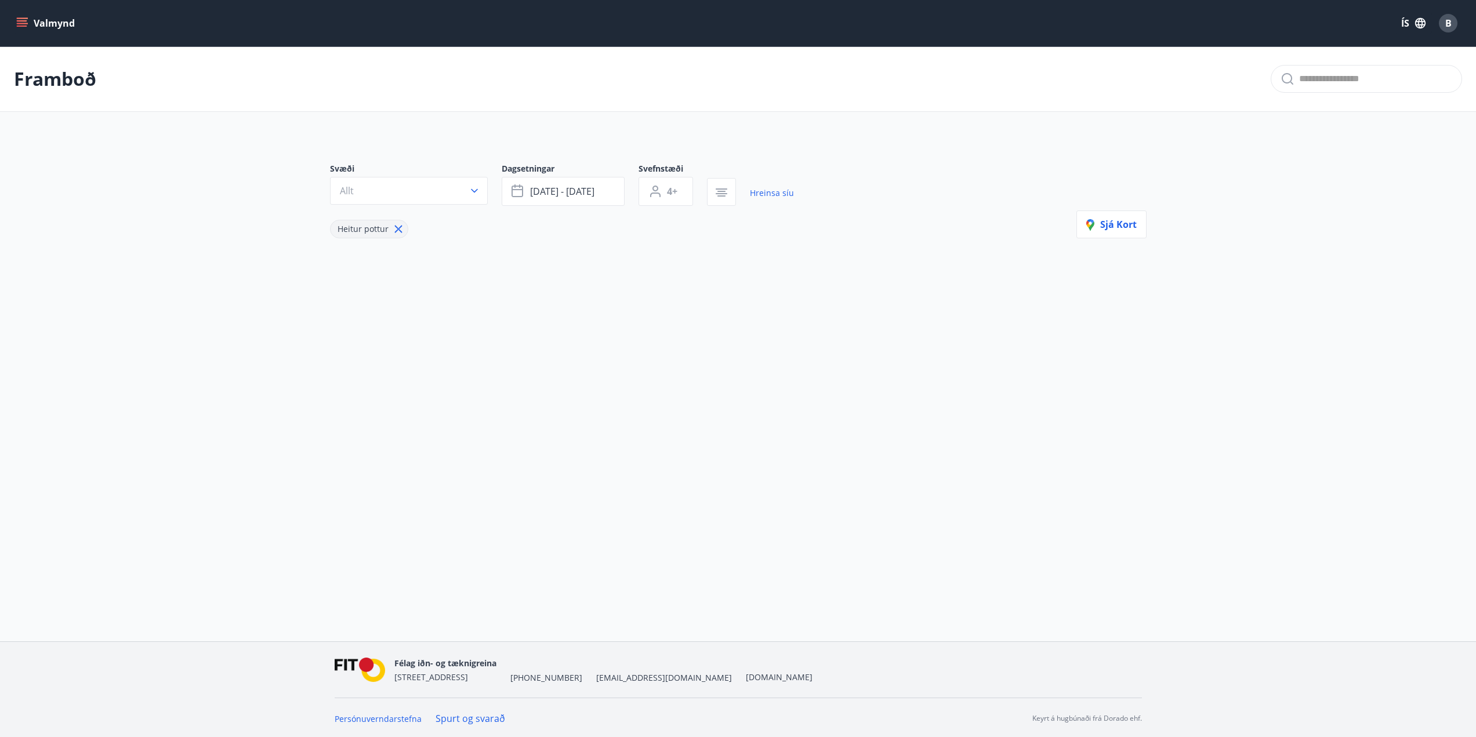
type input "*"
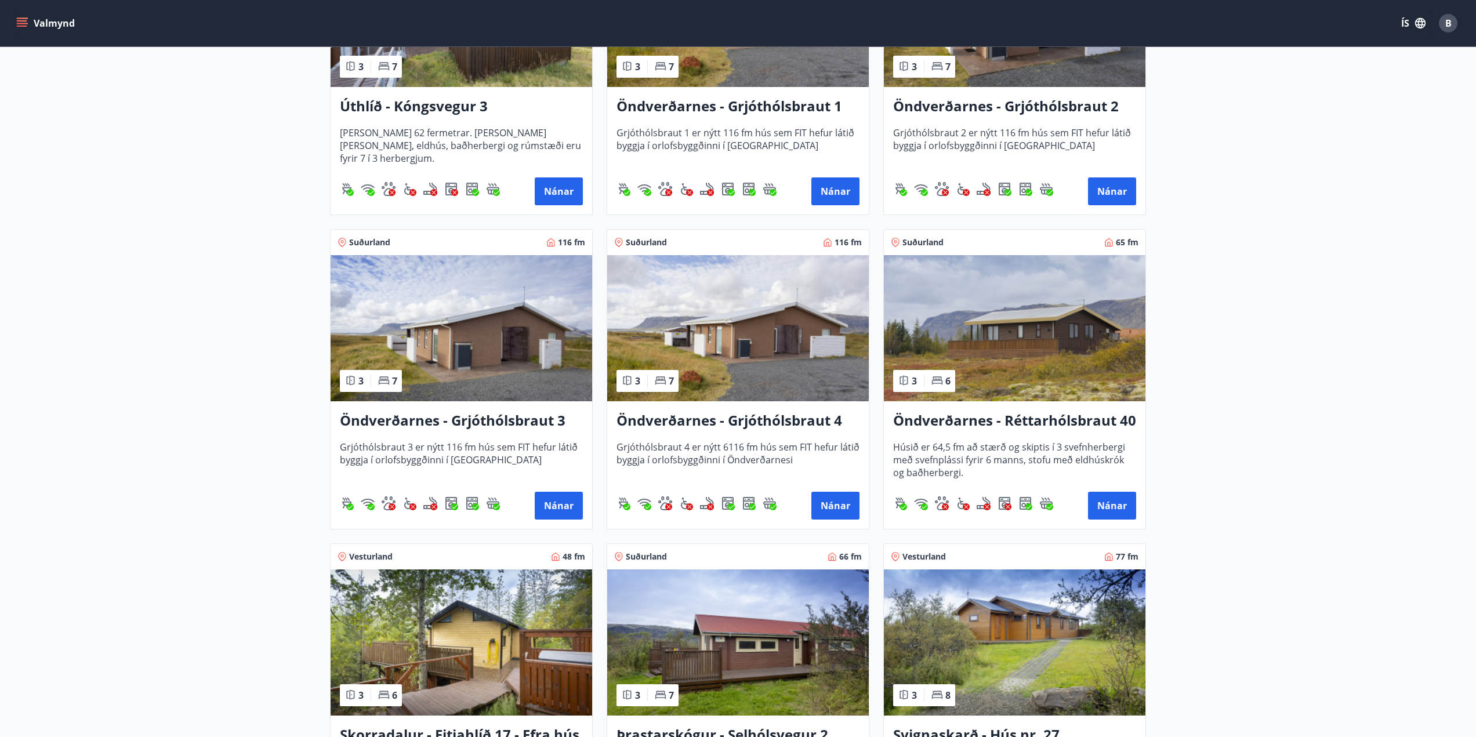
scroll to position [944, 0]
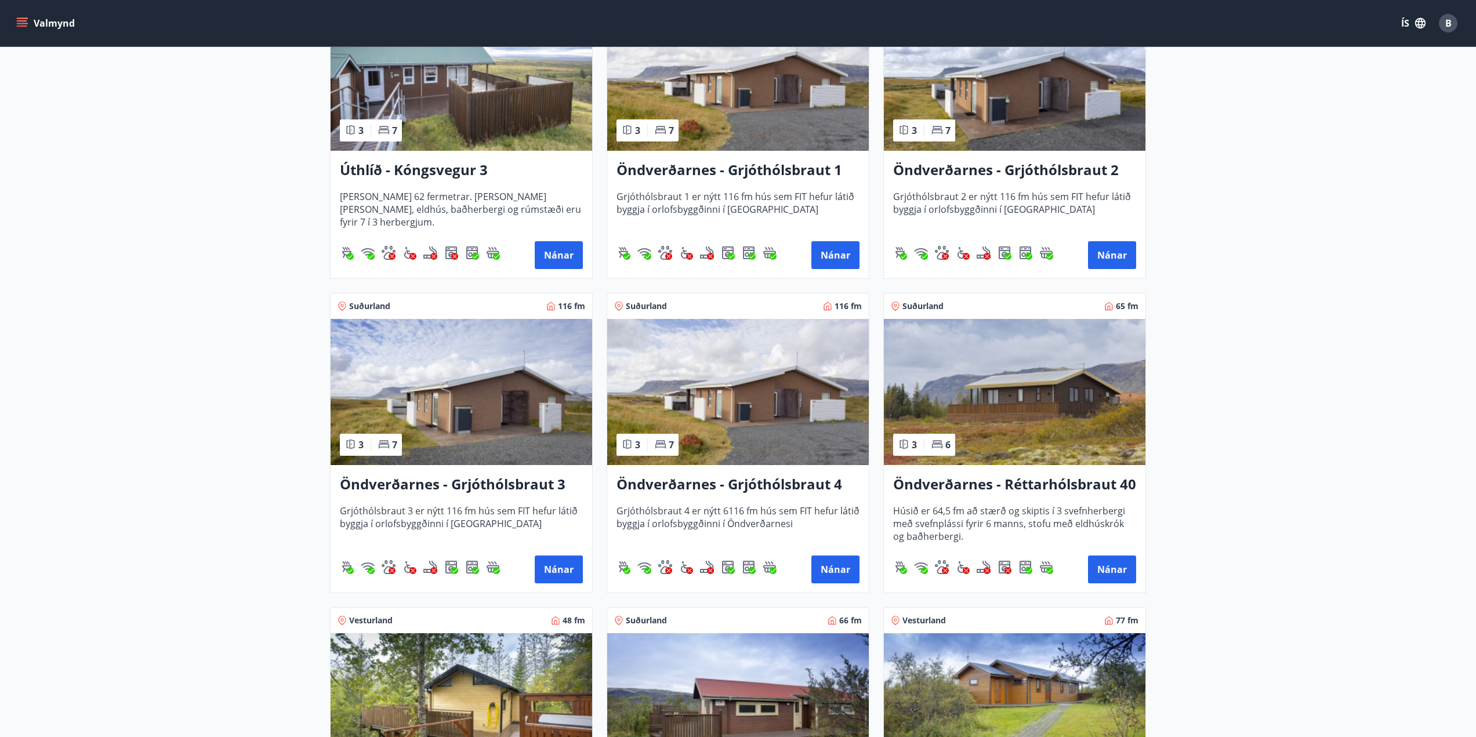
click at [496, 384] on img at bounding box center [462, 392] width 262 height 146
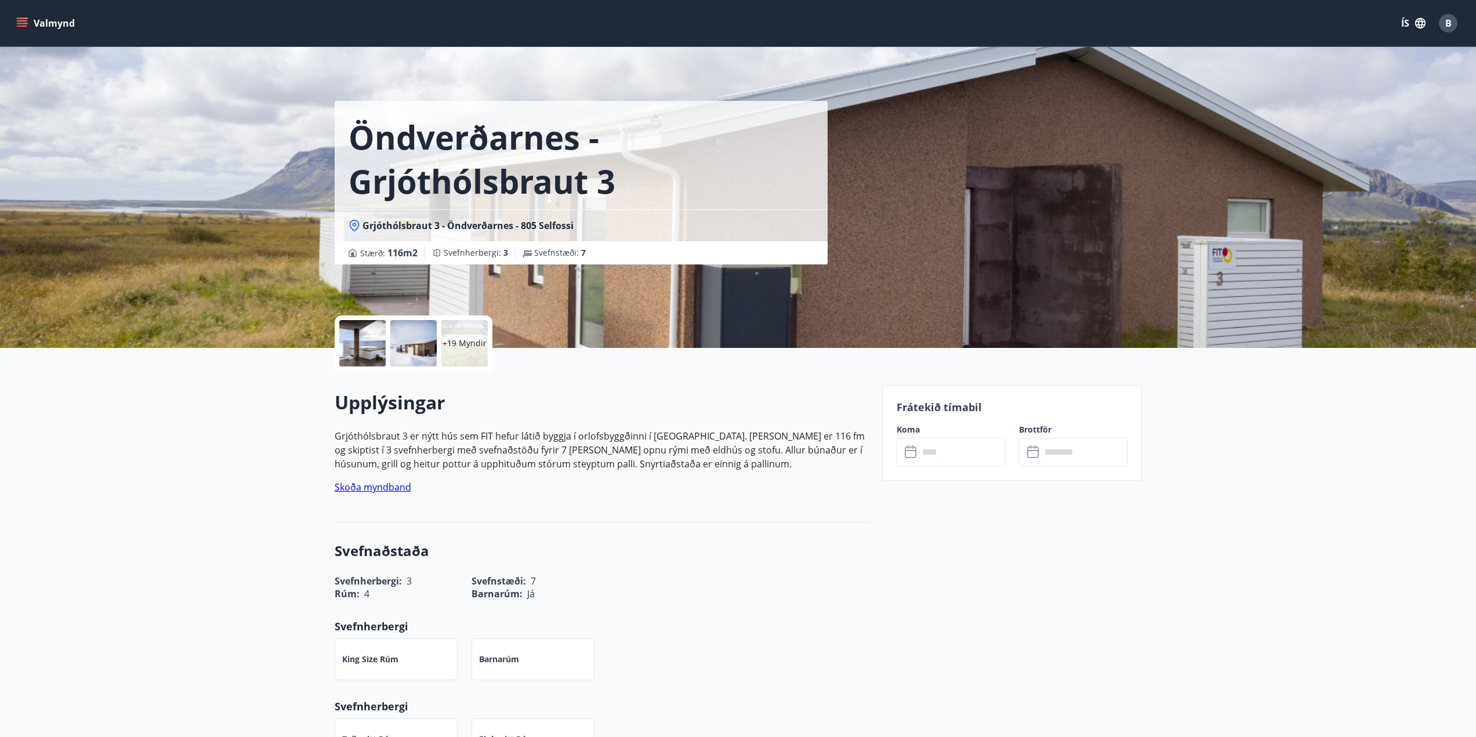
click at [982, 452] on input "text" at bounding box center [962, 452] width 86 height 28
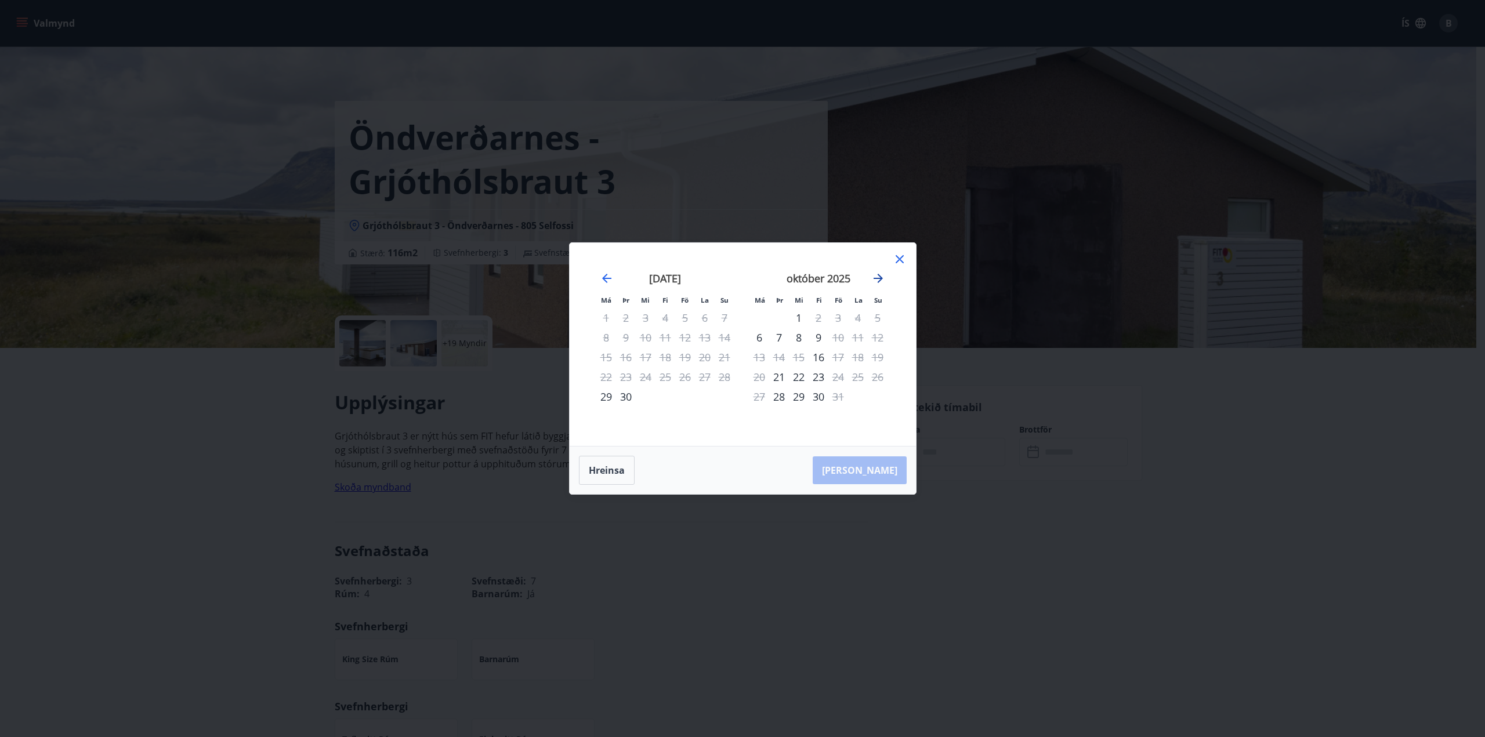
click at [881, 276] on icon "Move forward to switch to the next month." at bounding box center [878, 278] width 14 height 14
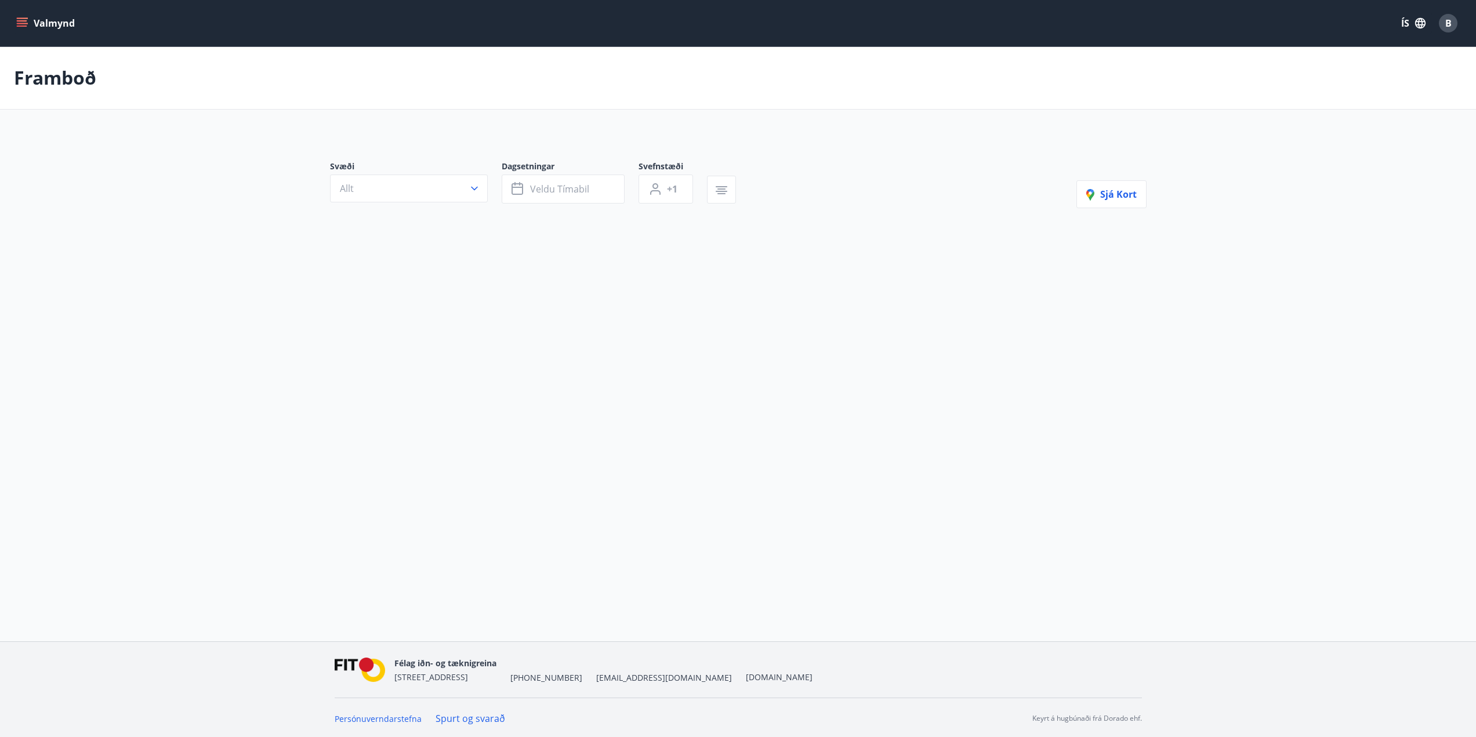
type input "*"
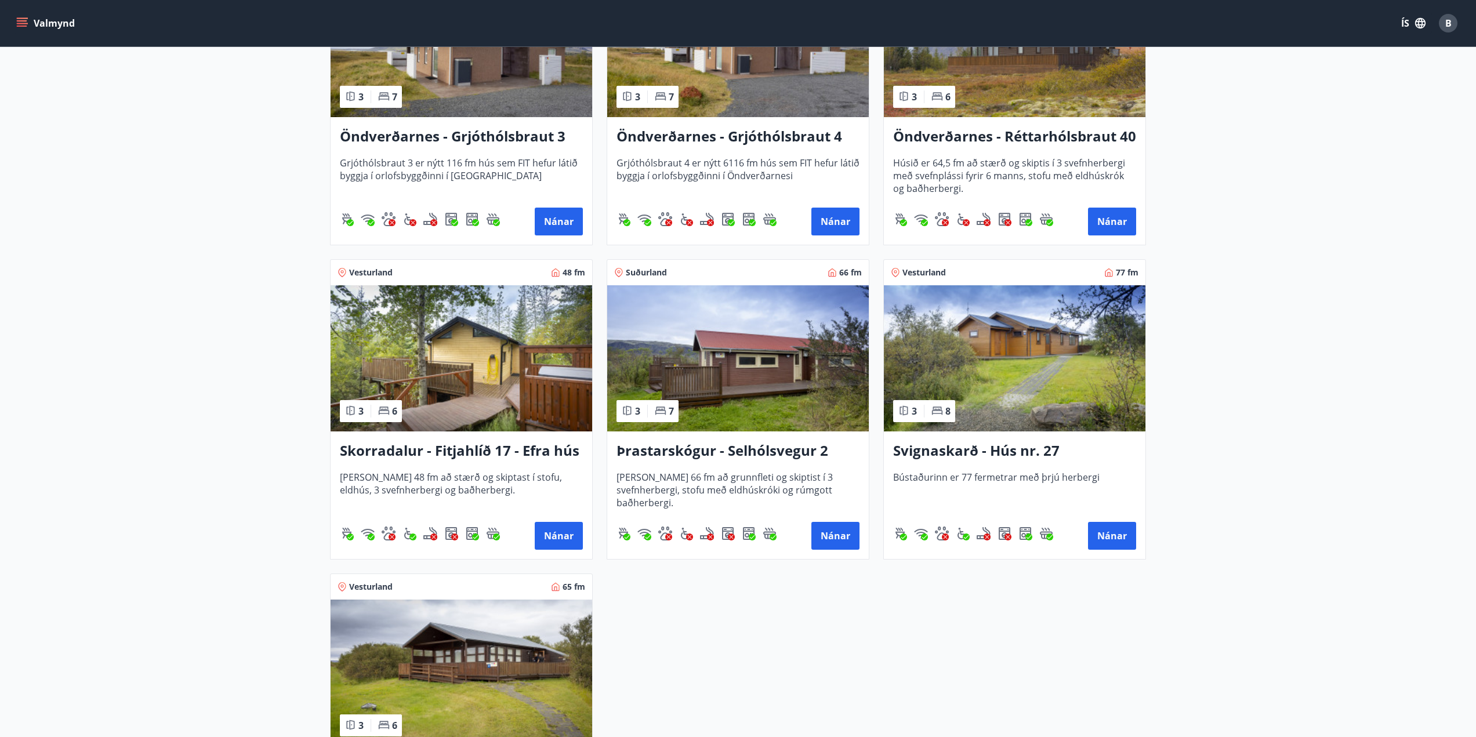
click at [757, 133] on h3 "Öndverðarnes - Grjóthólsbraut 4" at bounding box center [737, 136] width 243 height 21
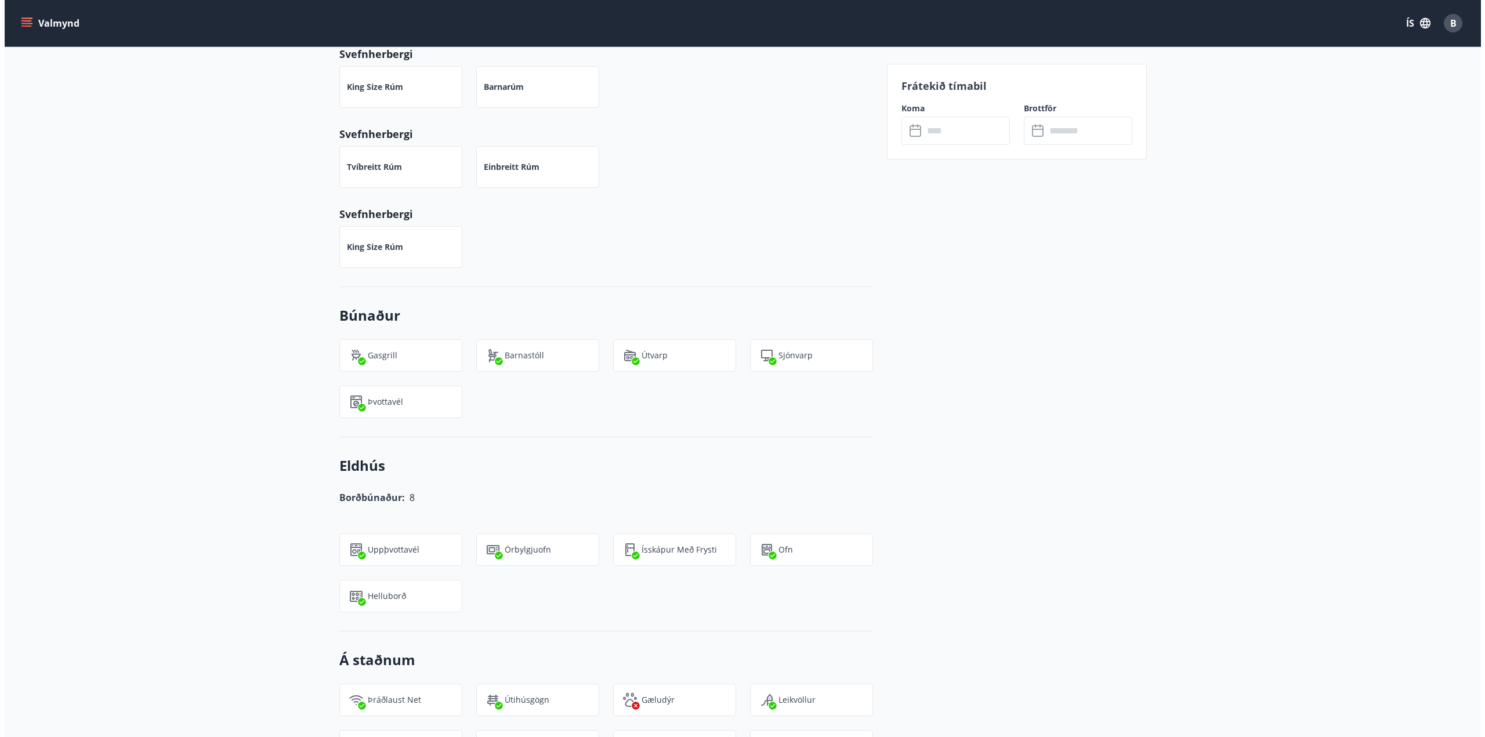
scroll to position [224, 0]
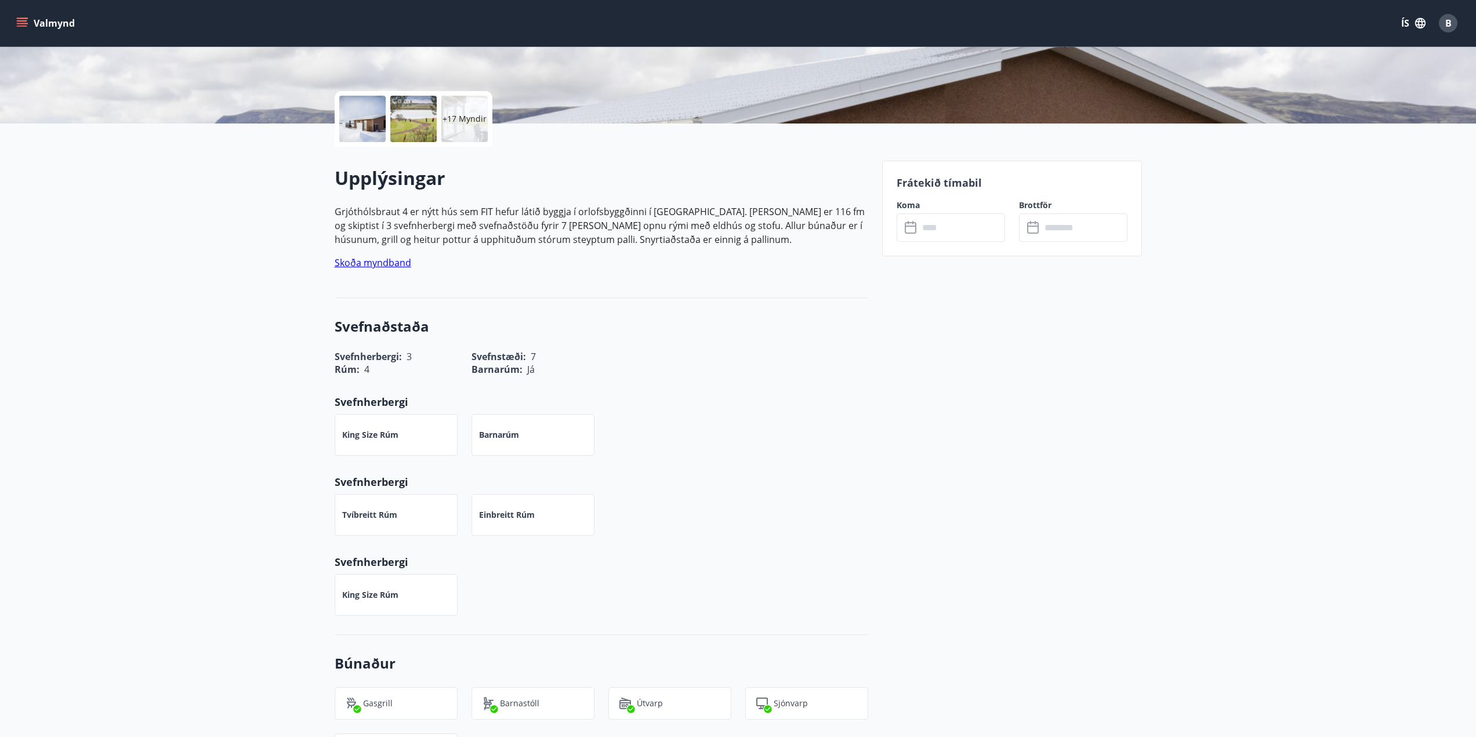
click at [947, 228] on input "text" at bounding box center [962, 227] width 86 height 28
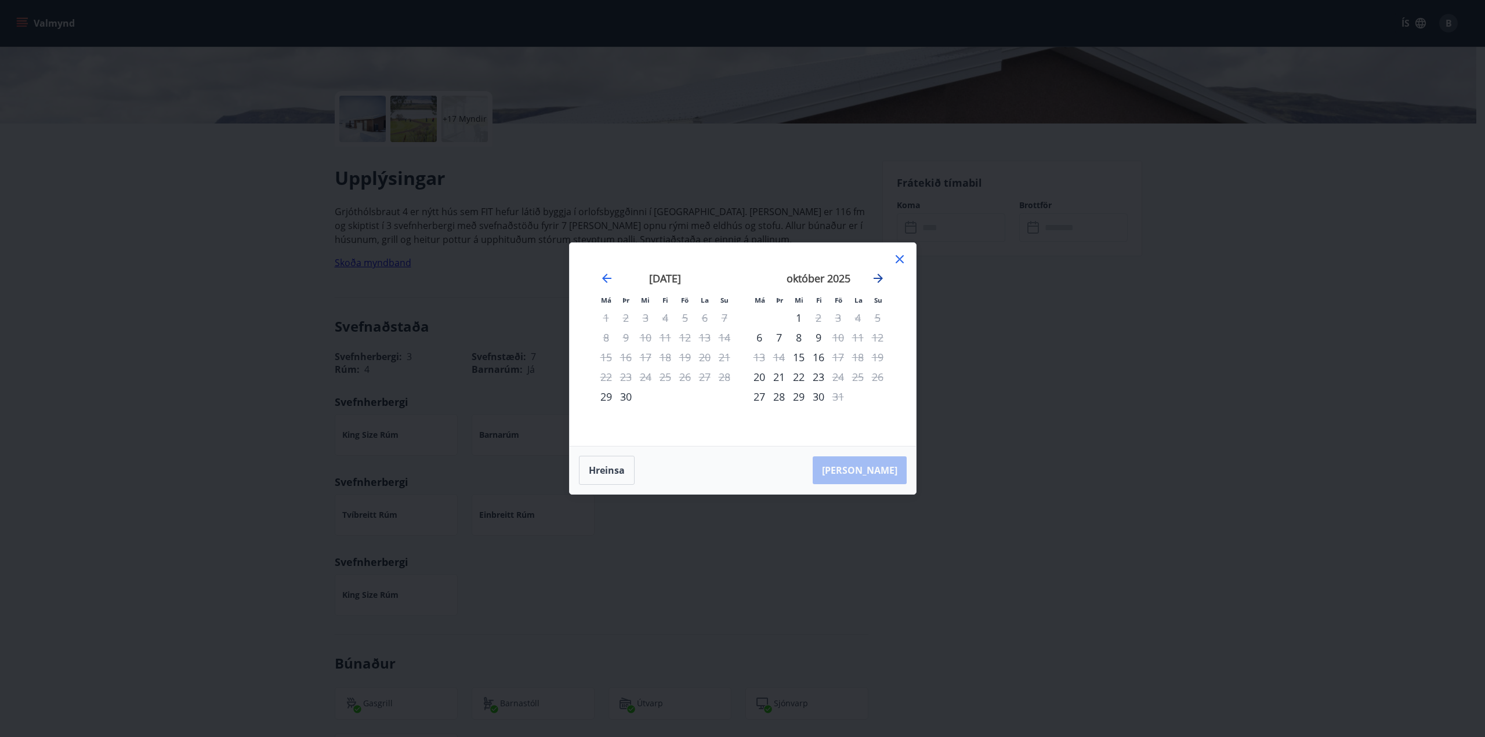
click at [877, 273] on icon "Move forward to switch to the next month." at bounding box center [878, 278] width 14 height 14
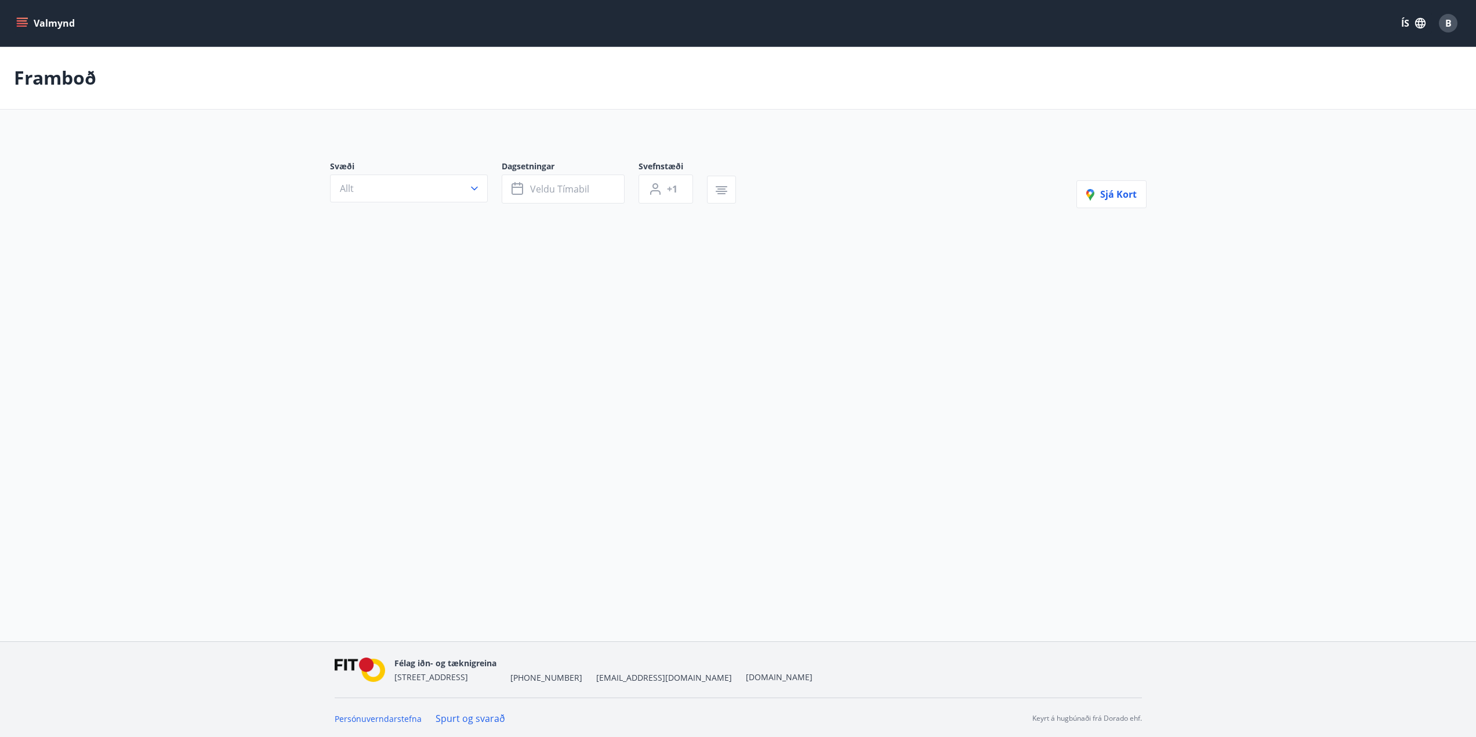
type input "*"
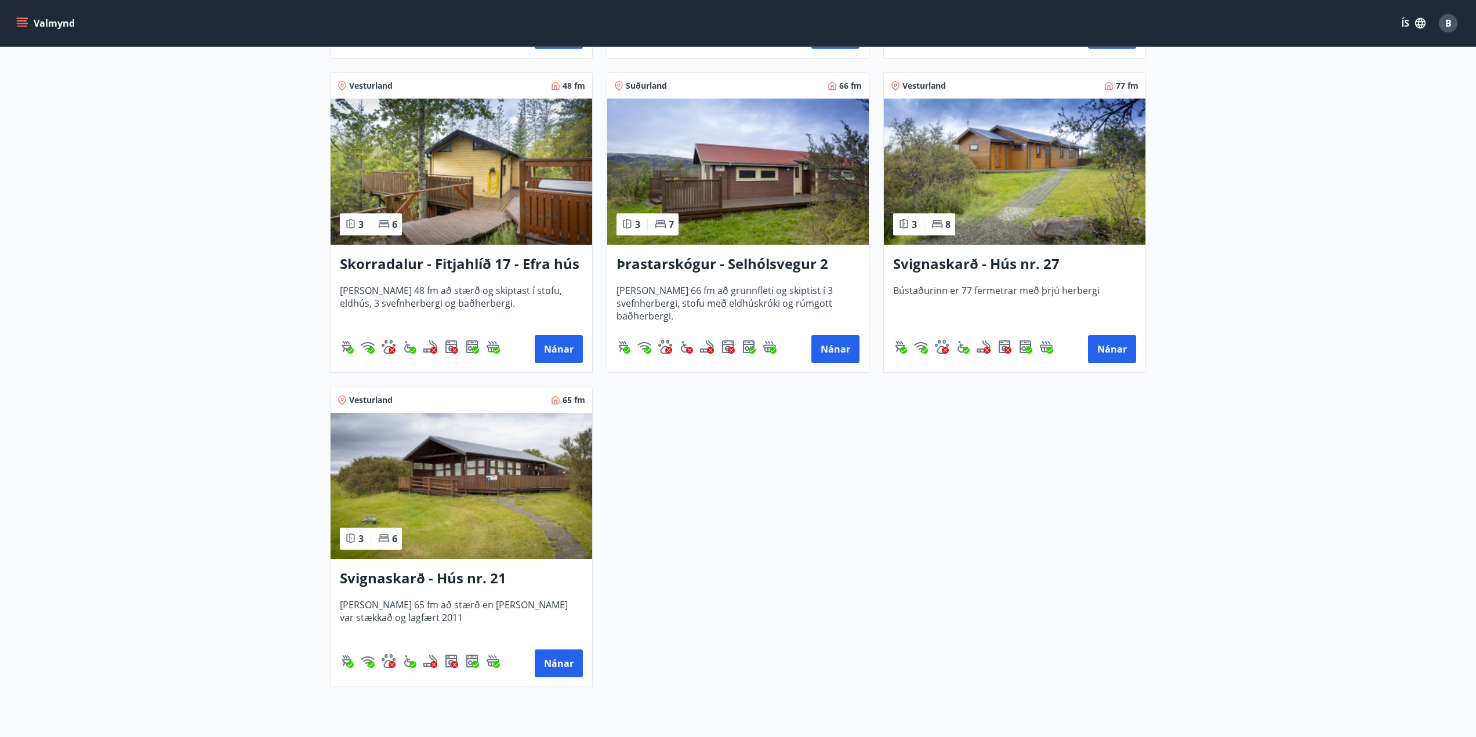
scroll to position [1466, 0]
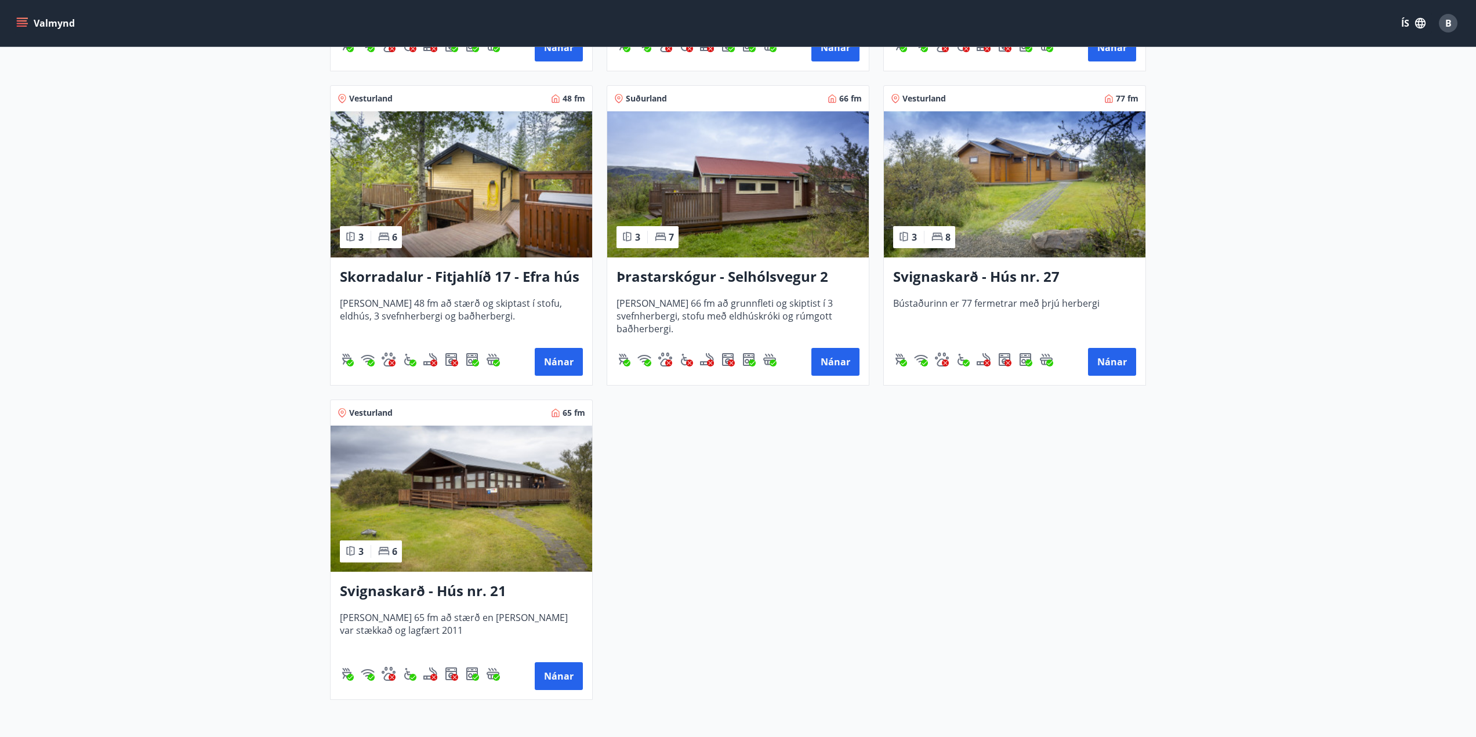
click at [502, 545] on img at bounding box center [462, 499] width 262 height 146
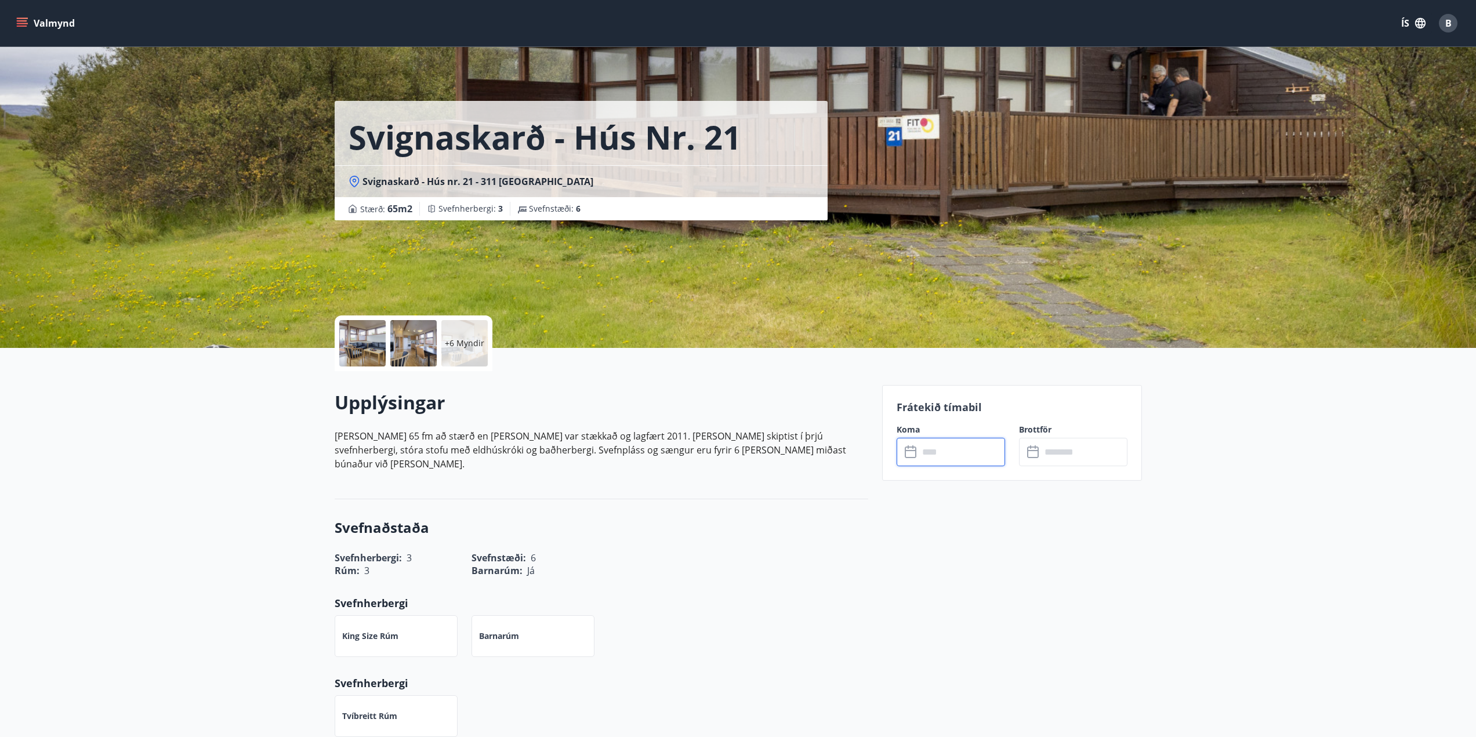
click at [965, 460] on input "text" at bounding box center [962, 452] width 86 height 28
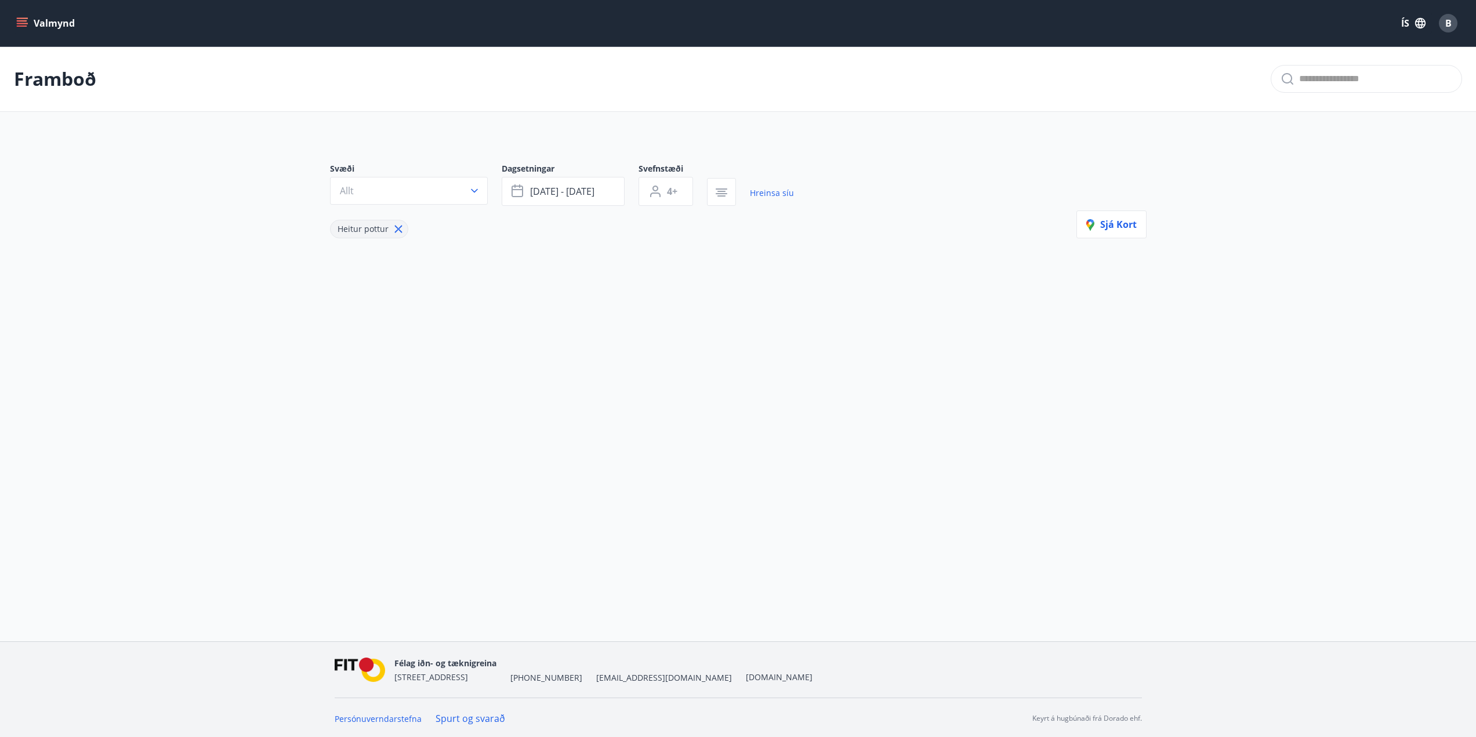
type input "*"
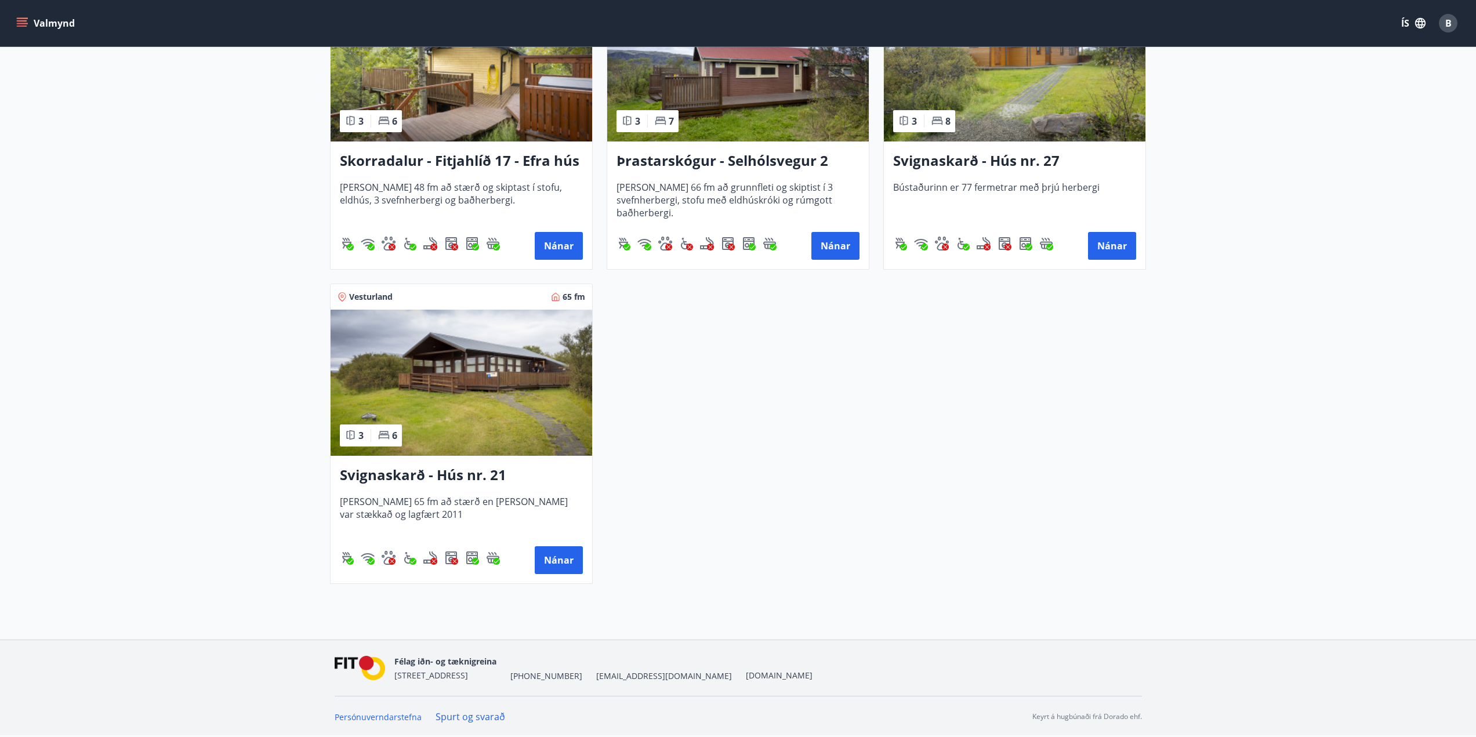
click at [970, 148] on div "Svignaskarð - Hús nr. 27 Bústaðurinn er 77 fermetrar með þrjú herbergi Nánar" at bounding box center [1015, 205] width 262 height 128
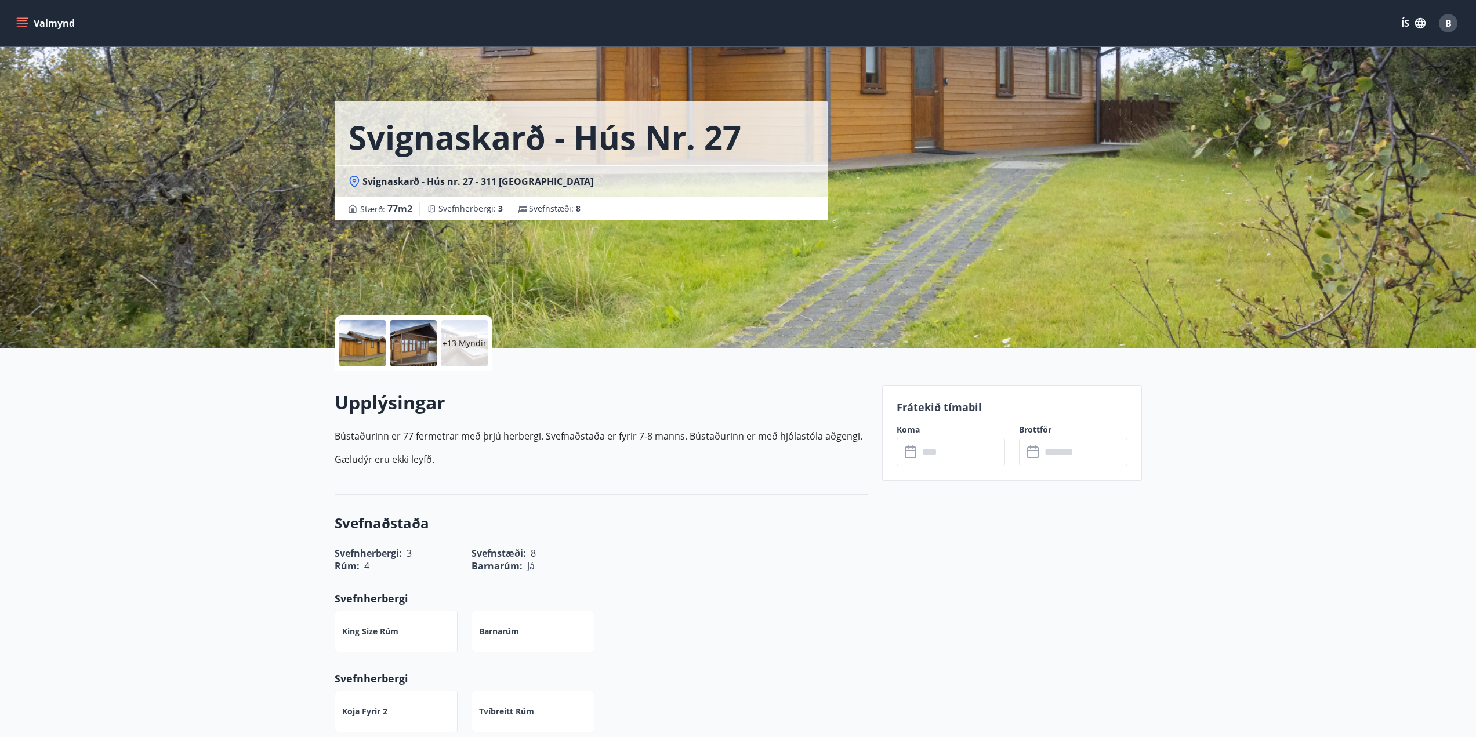
click at [916, 442] on div "​ ​" at bounding box center [951, 452] width 108 height 28
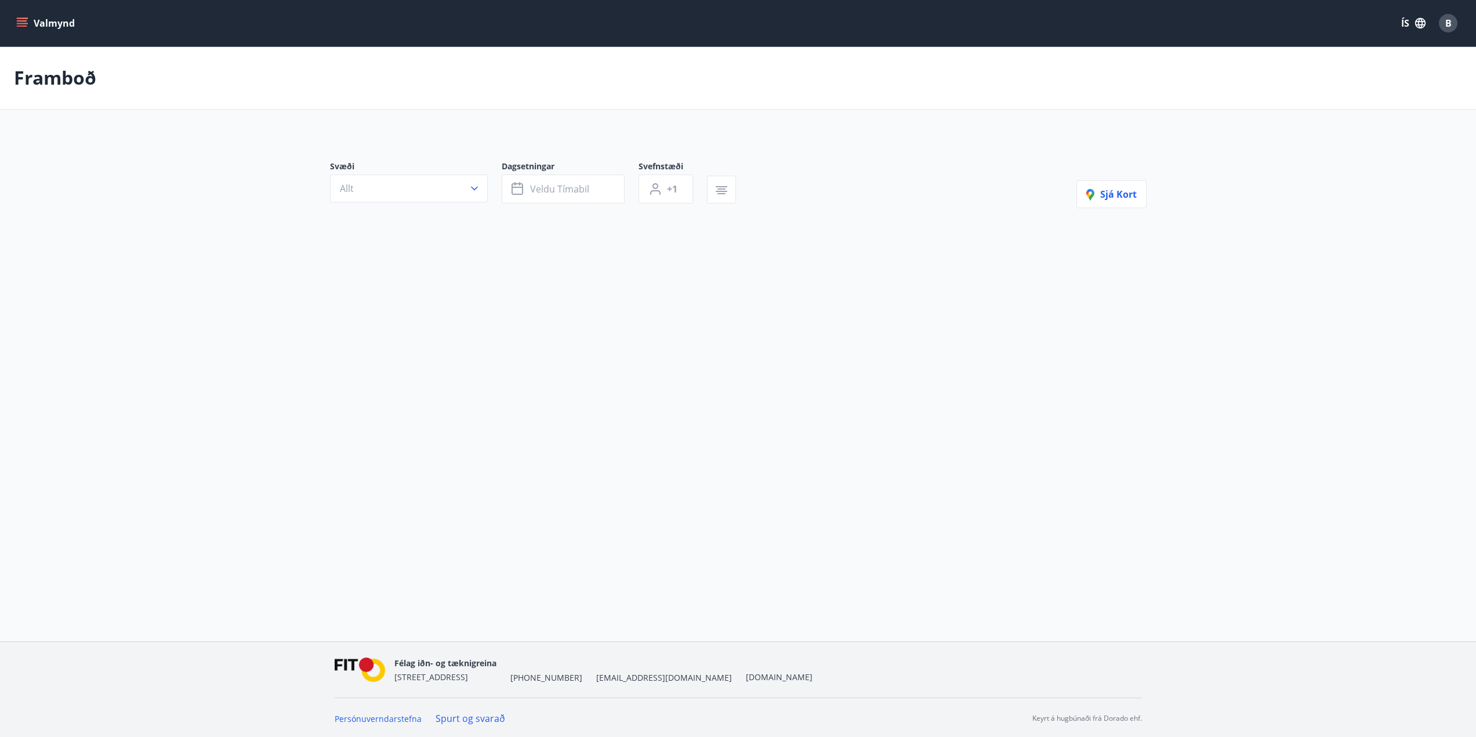
type input "*"
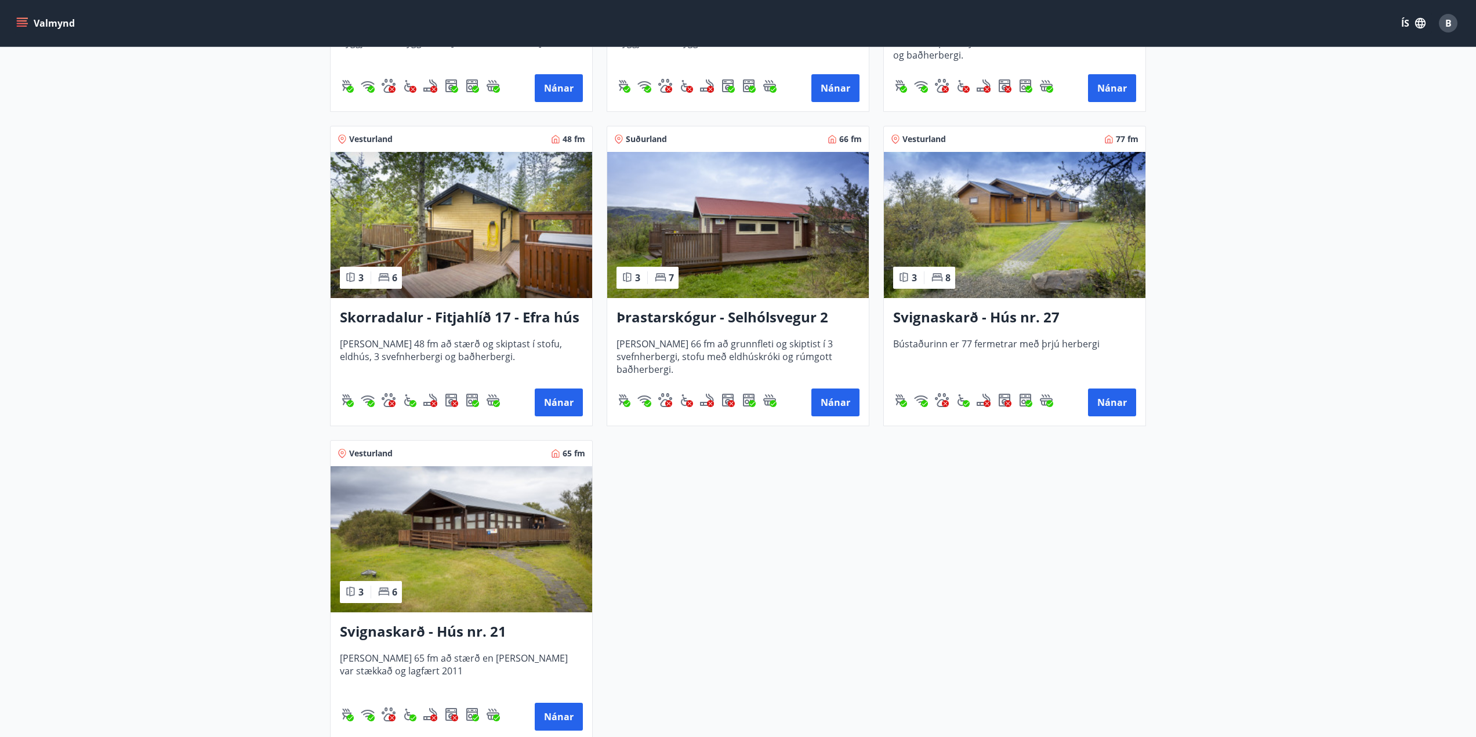
scroll to position [1392, 0]
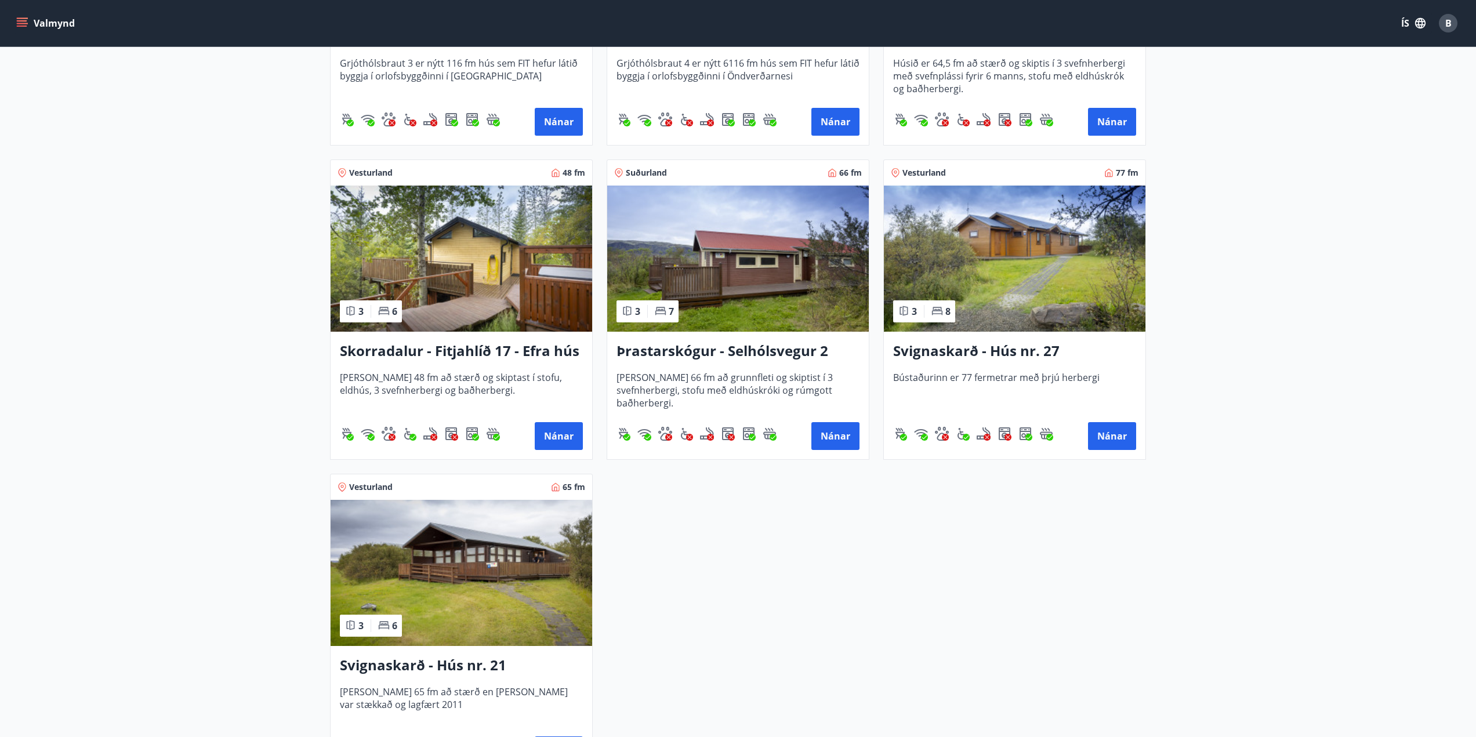
click at [814, 308] on img at bounding box center [738, 259] width 262 height 146
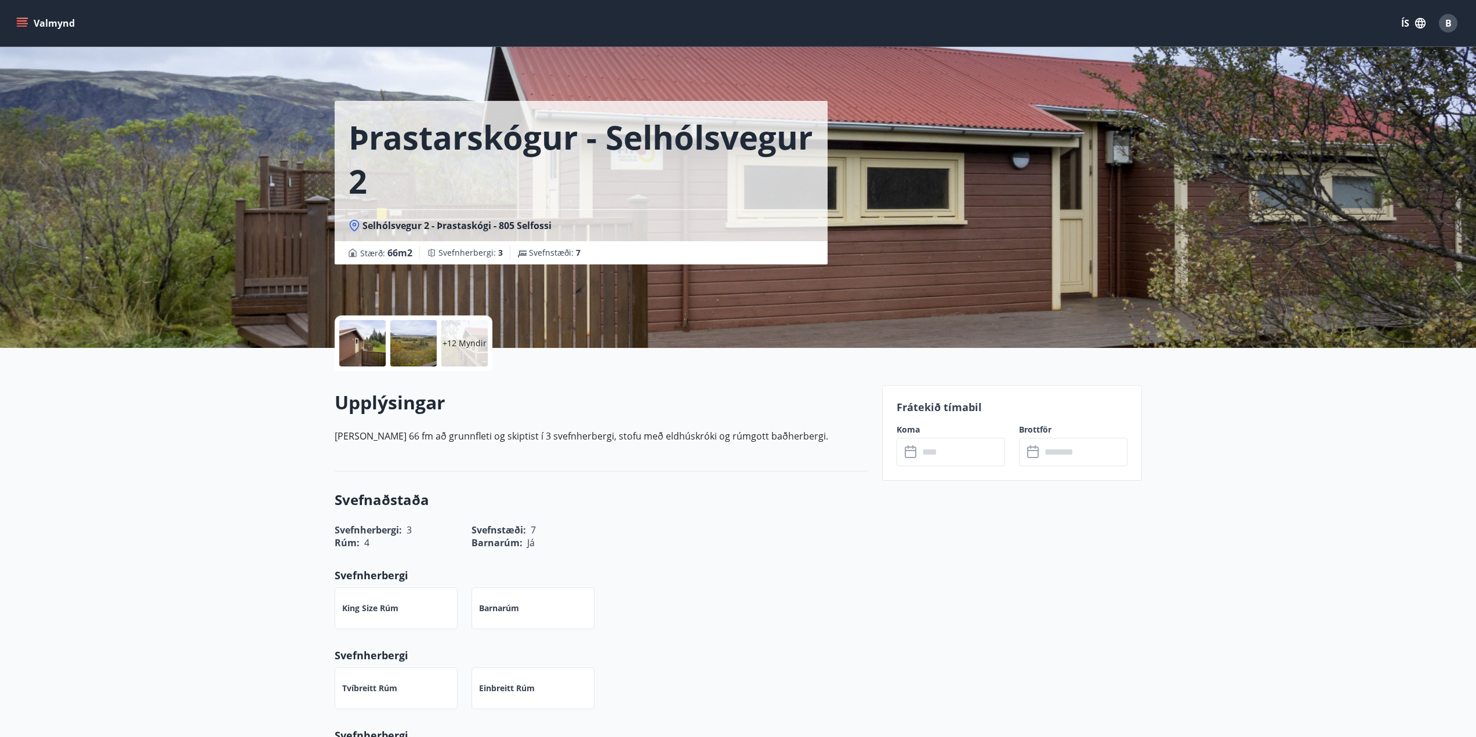
click at [934, 462] on input "text" at bounding box center [962, 452] width 86 height 28
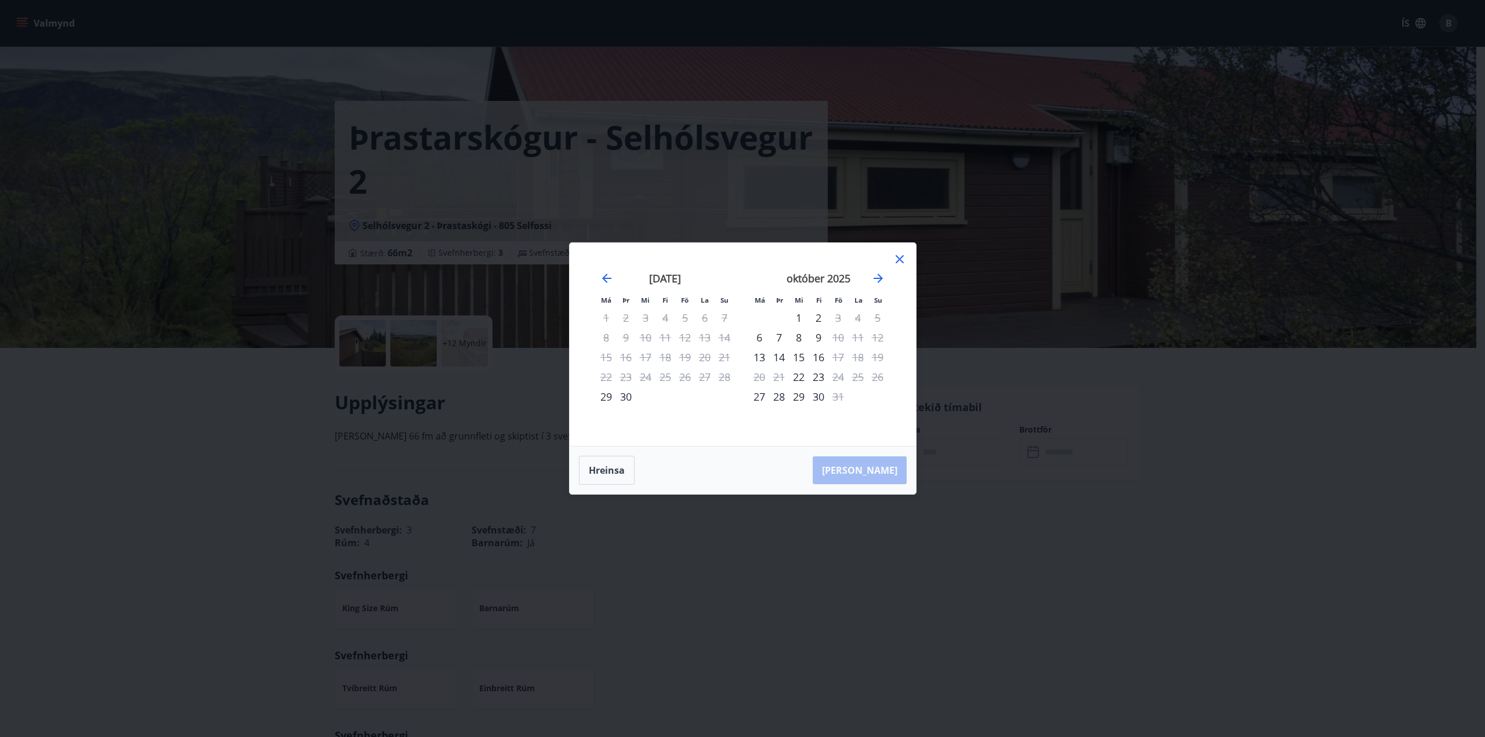
click at [937, 461] on div "Má Þr Mi Fi Fö La Su Má Þr Mi Fi Fö La Su [DATE] 1 2 3 4 5 6 7 8 9 10 11 12 13 …" at bounding box center [742, 368] width 1485 height 737
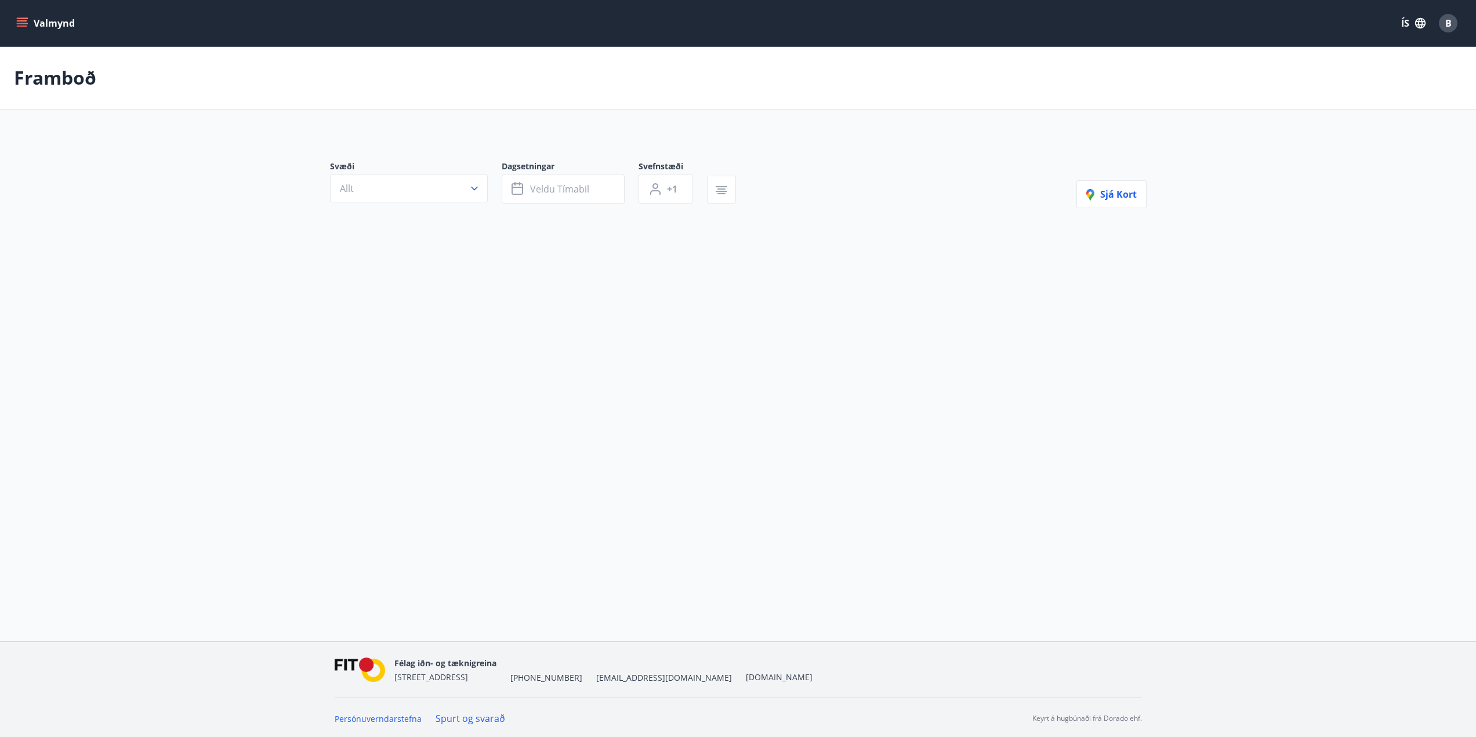
type input "*"
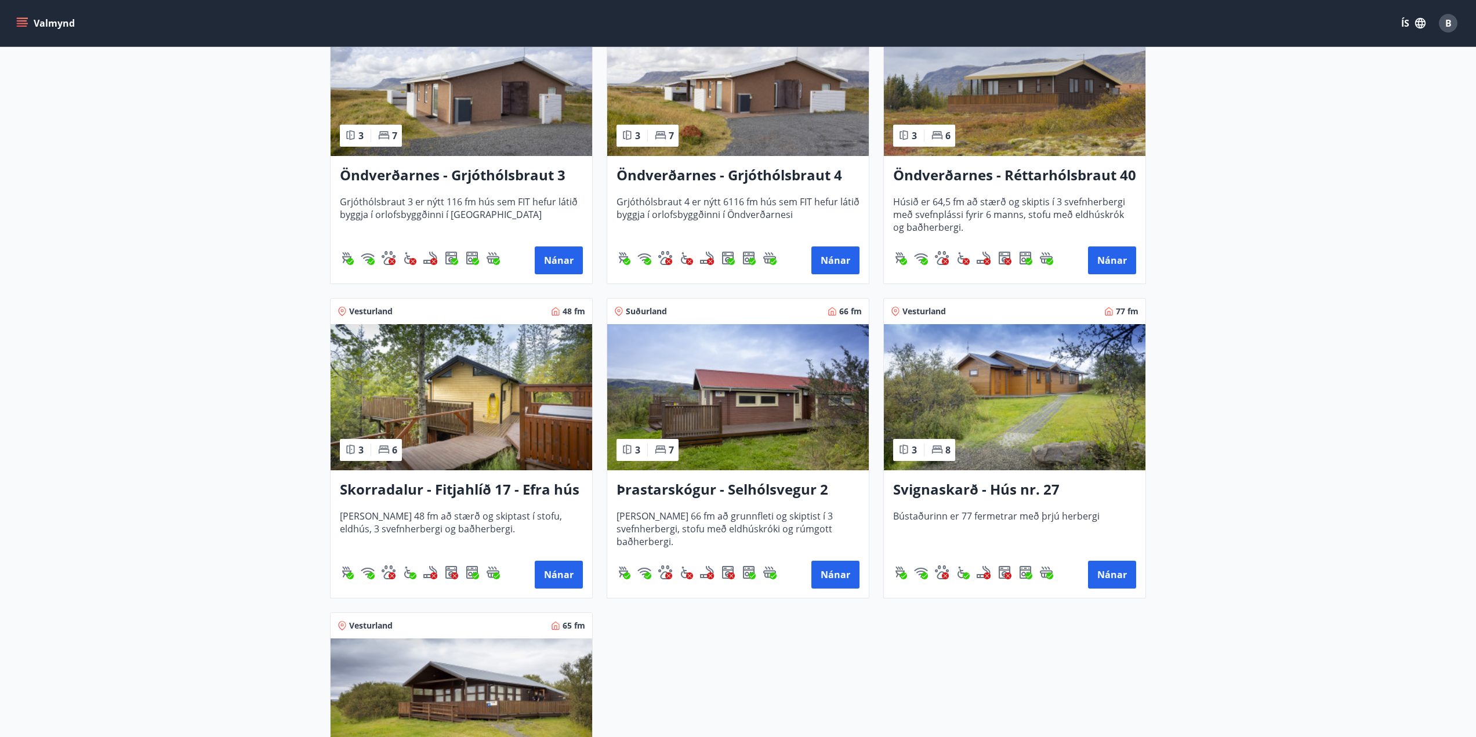
scroll to position [1234, 0]
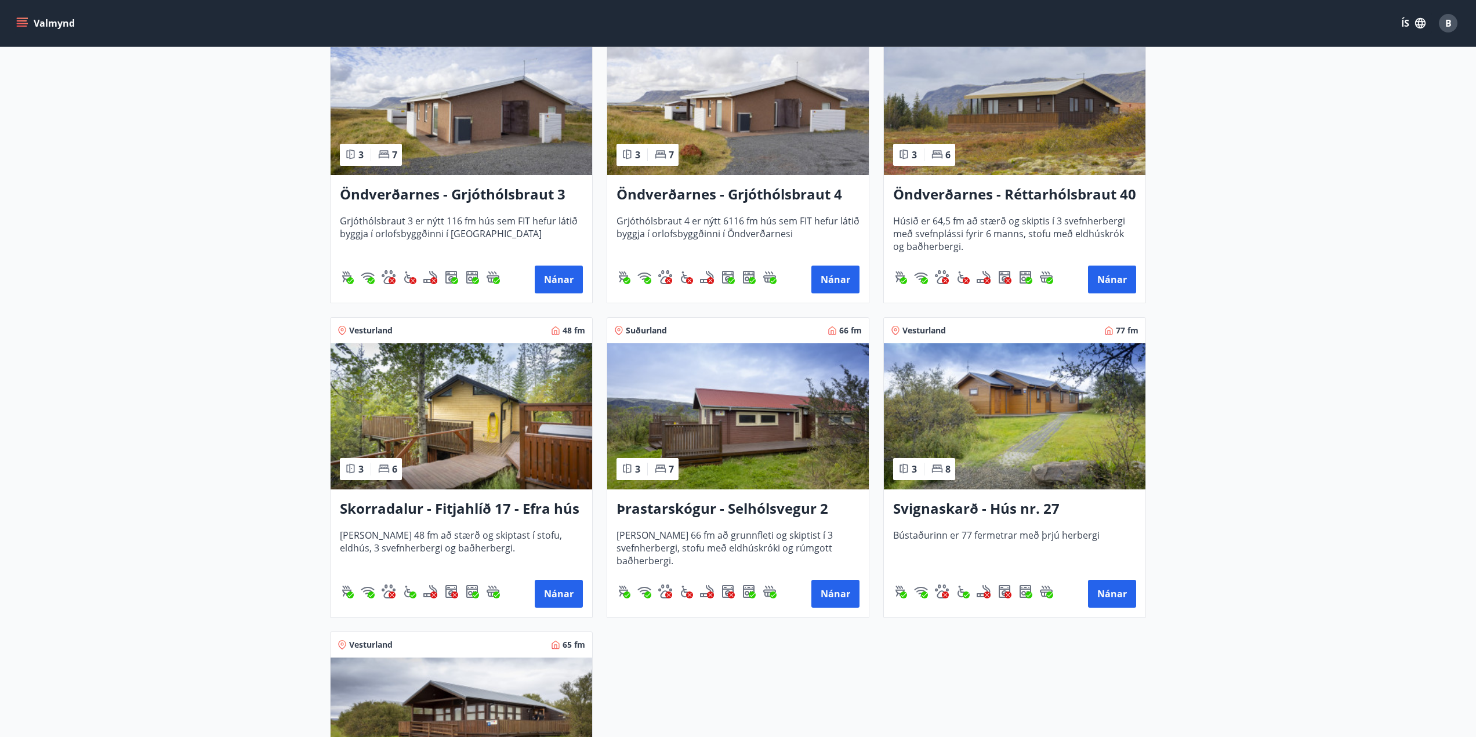
click at [509, 466] on img at bounding box center [462, 416] width 262 height 146
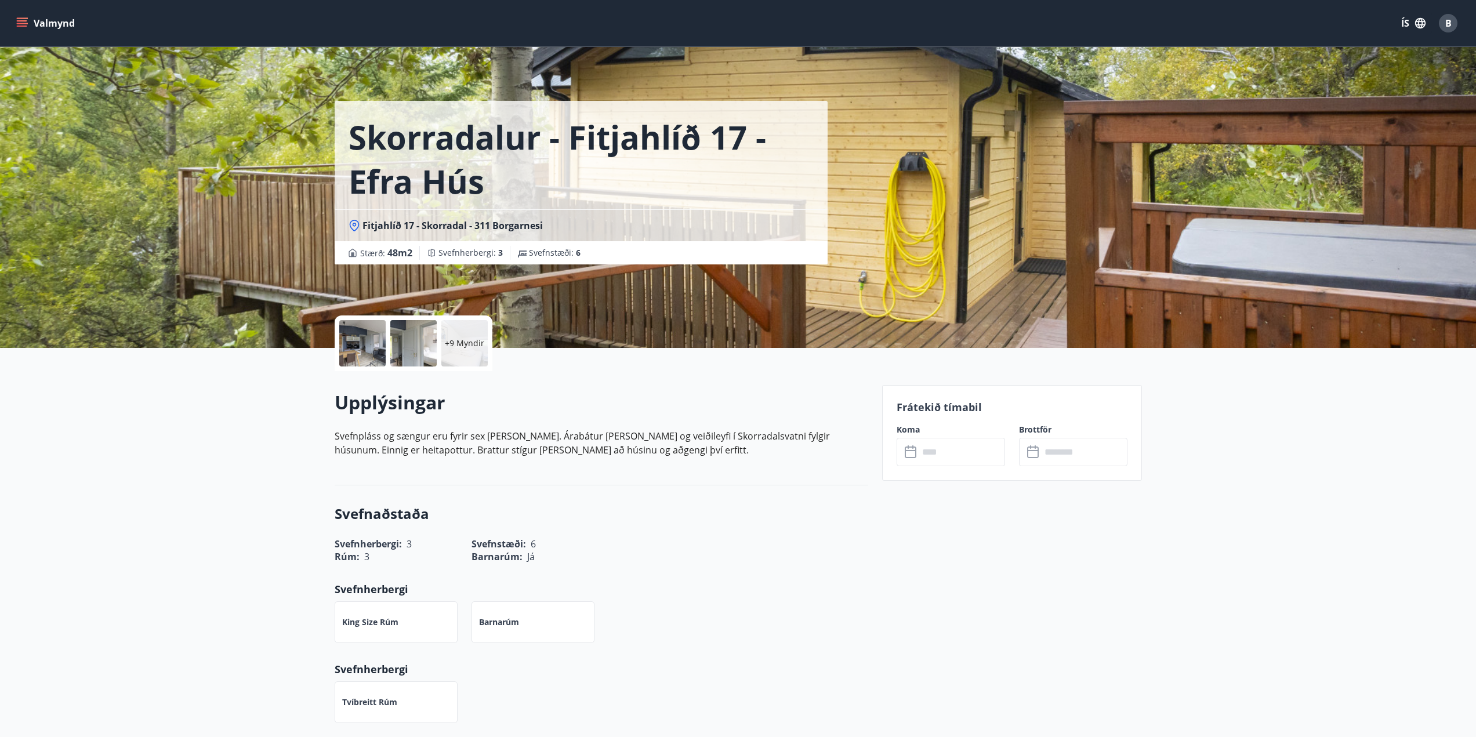
click at [938, 443] on input "text" at bounding box center [962, 452] width 86 height 28
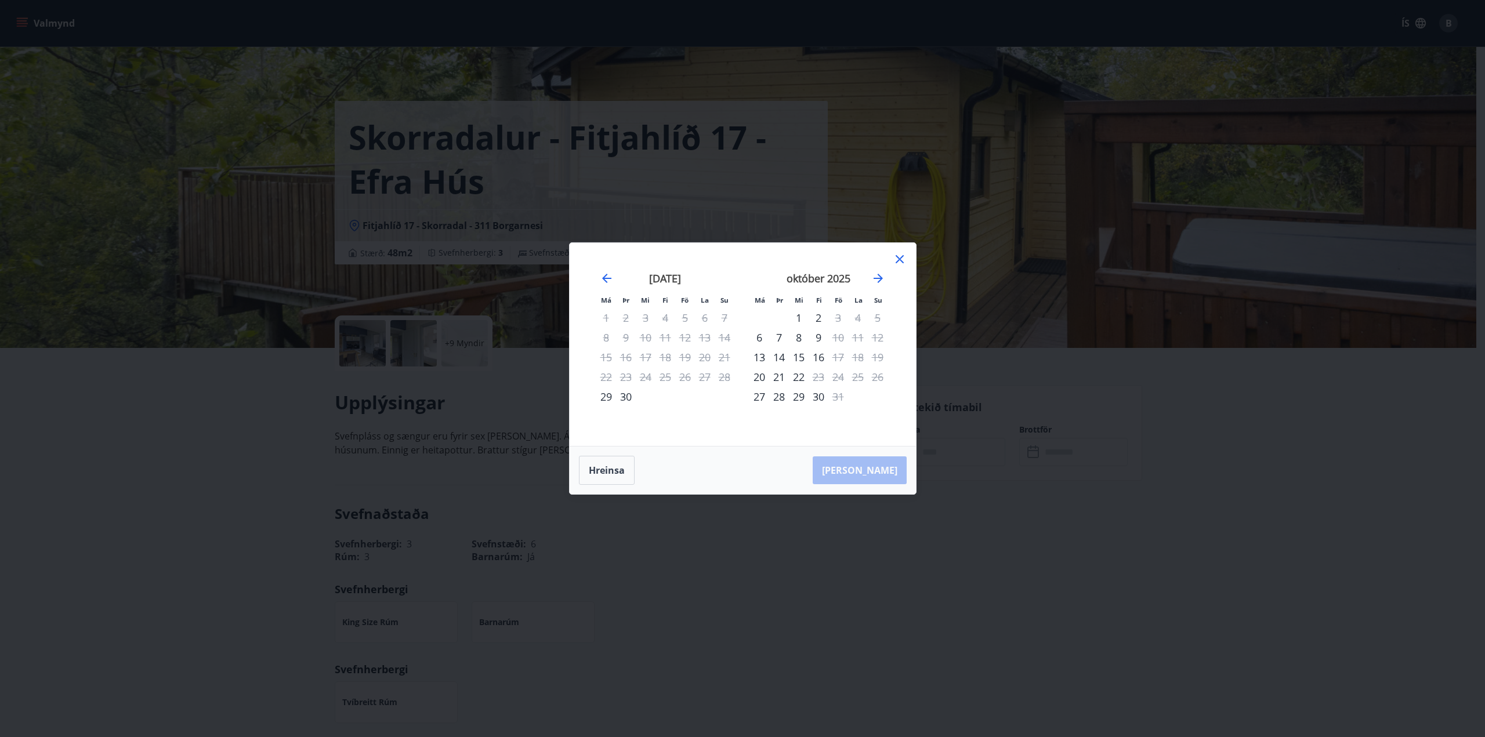
click at [945, 391] on div "Má Þr Mi Fi Fö La Su Má Þr Mi Fi Fö La Su [DATE] 1 2 3 4 5 6 7 8 9 10 11 12 13 …" at bounding box center [742, 368] width 1485 height 737
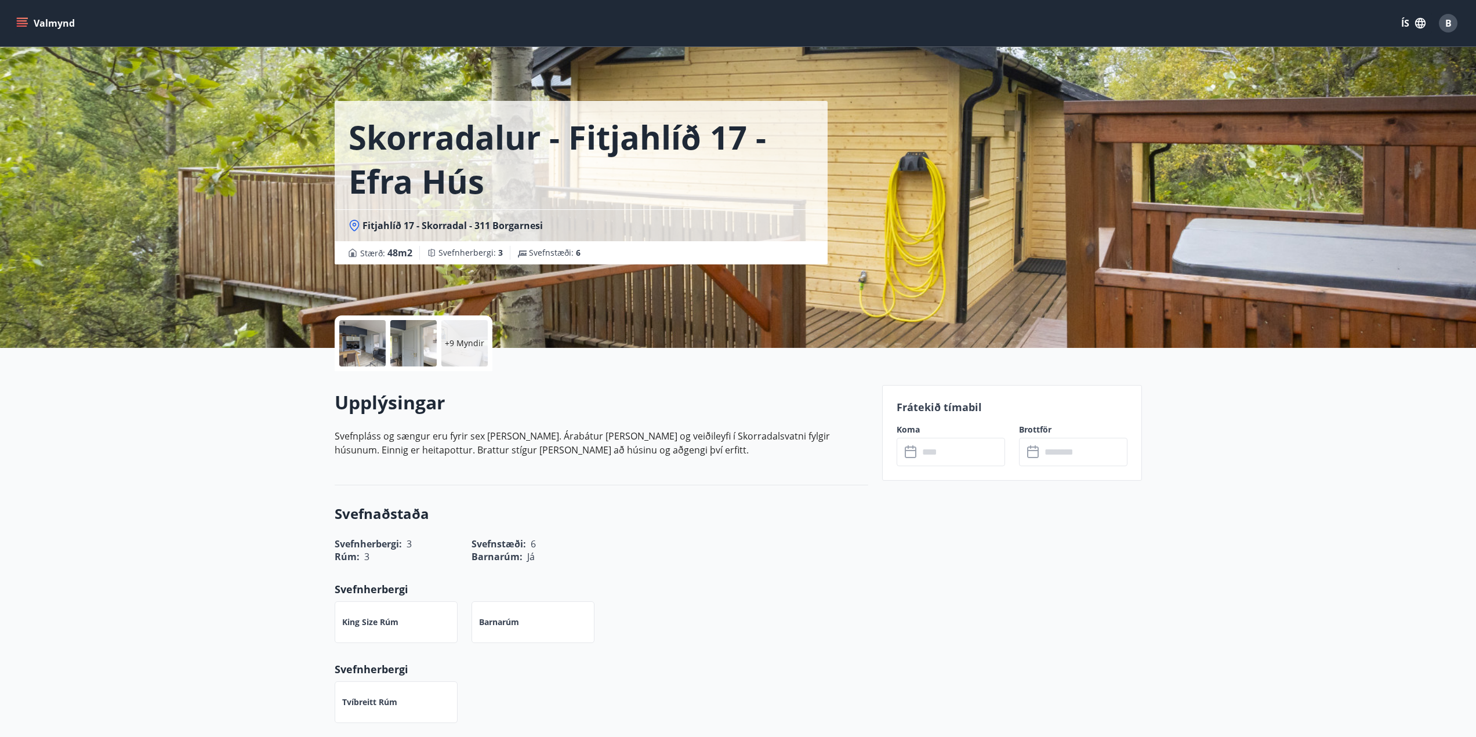
click at [447, 339] on p "+9 Myndir" at bounding box center [464, 343] width 39 height 12
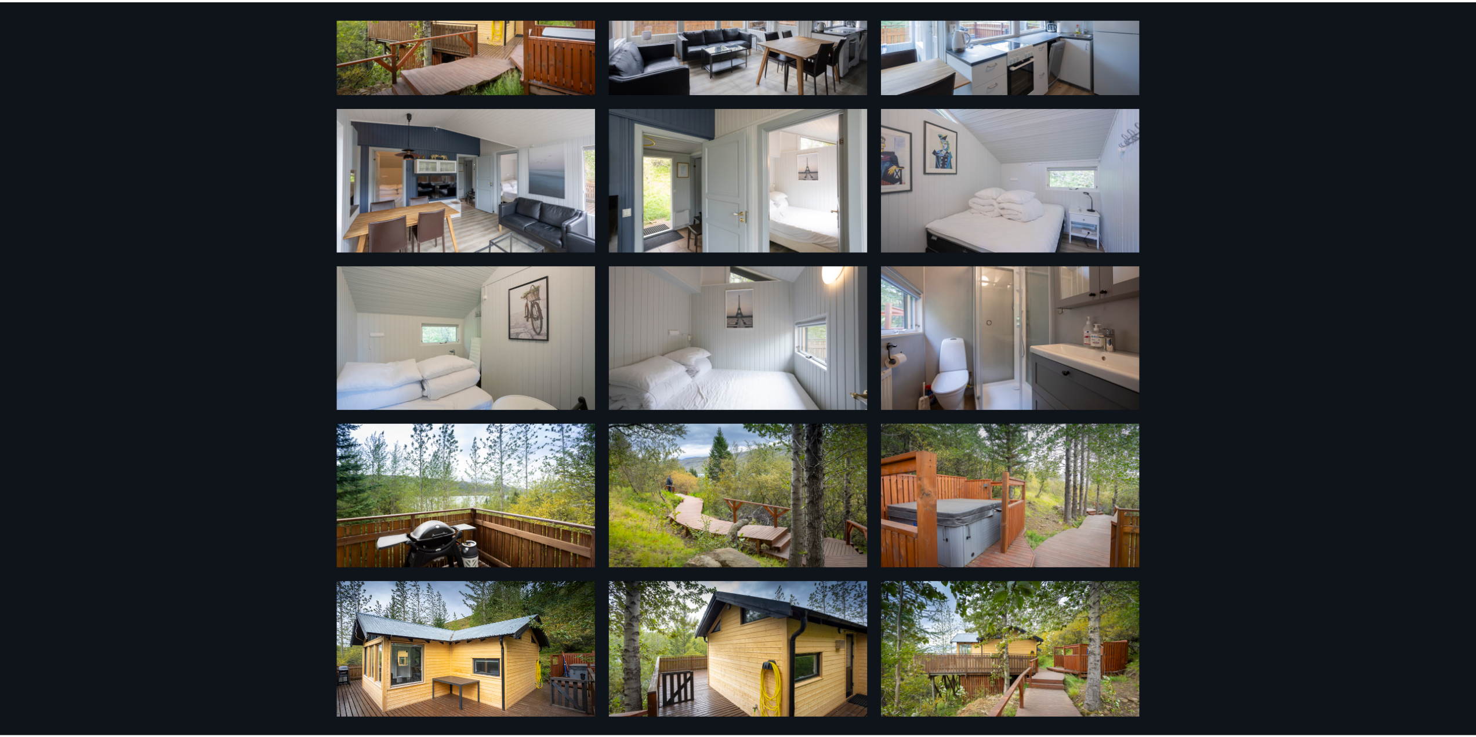
scroll to position [129, 0]
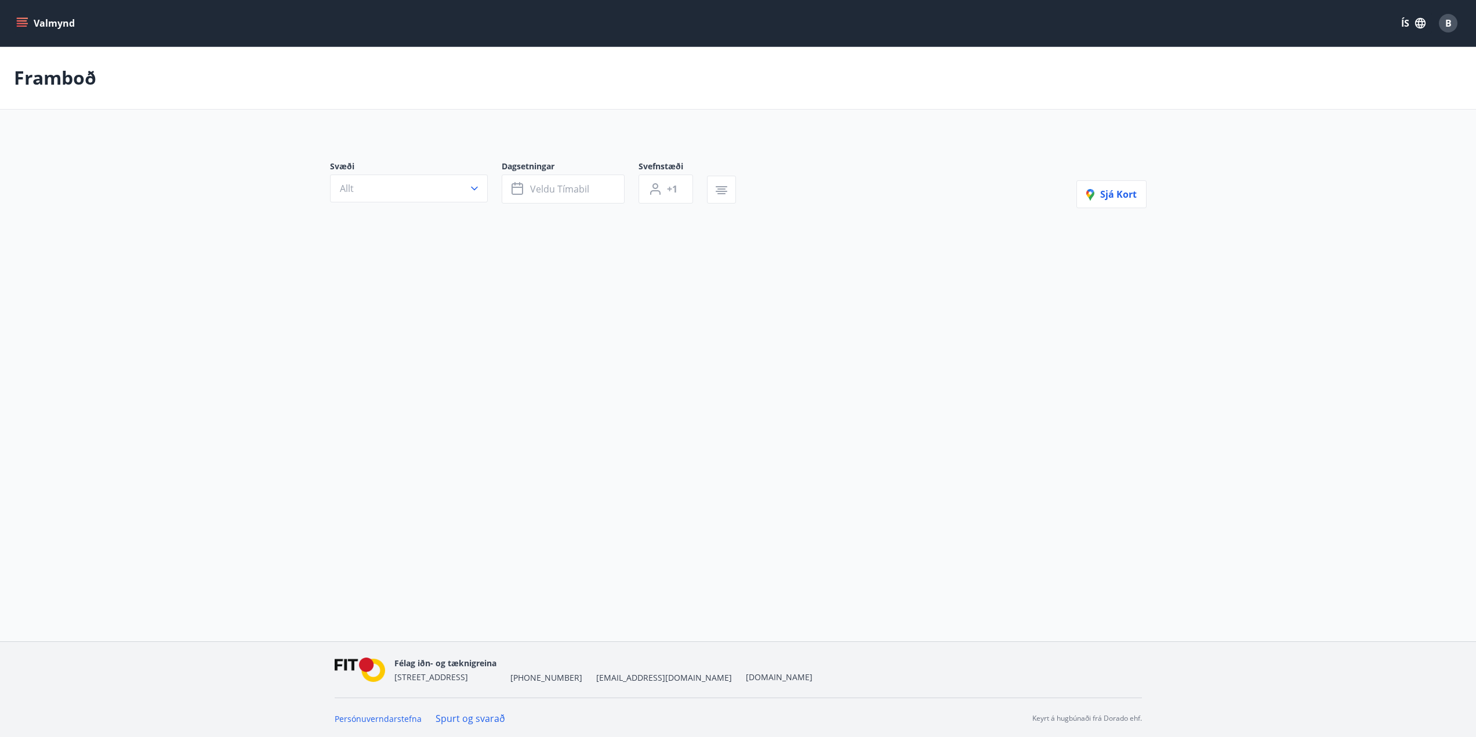
type input "*"
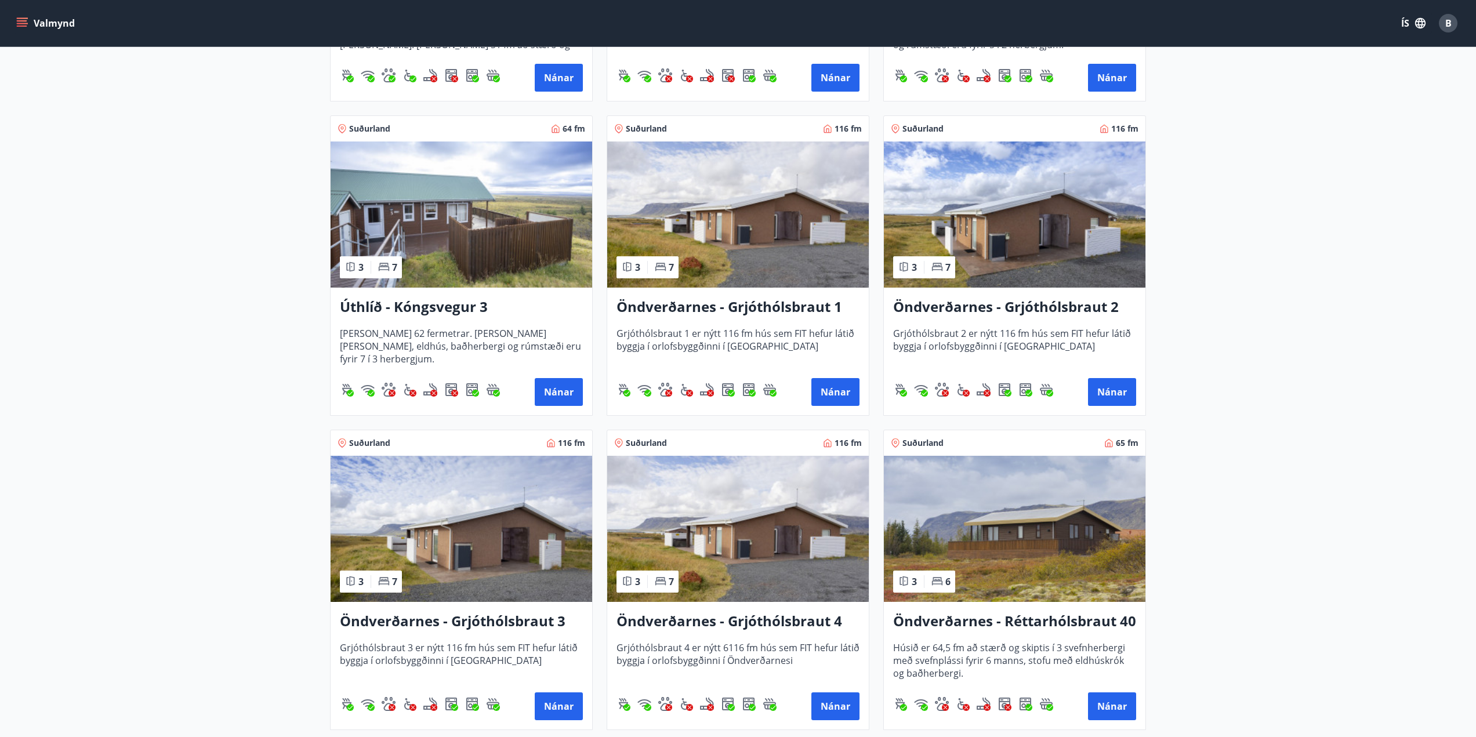
scroll to position [770, 0]
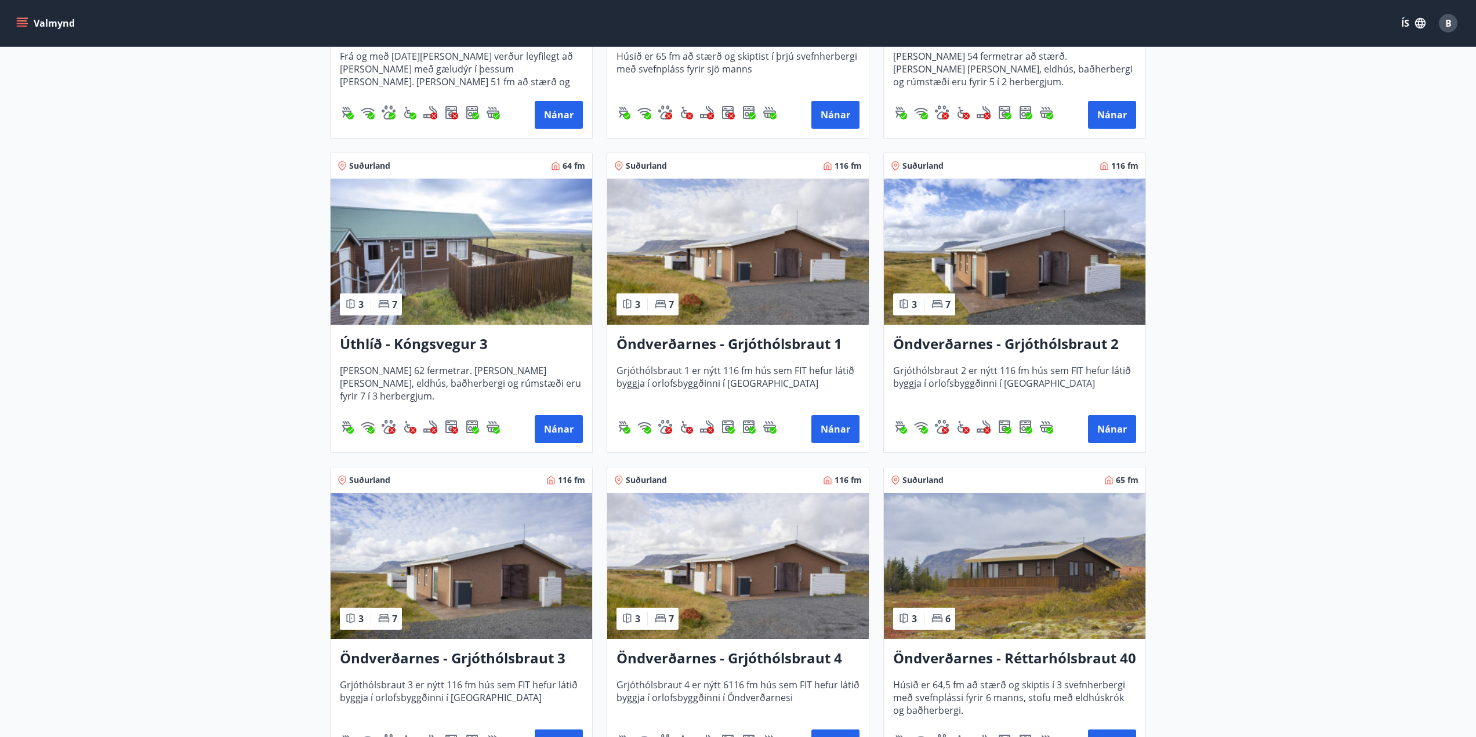
click at [1001, 558] on img at bounding box center [1015, 566] width 262 height 146
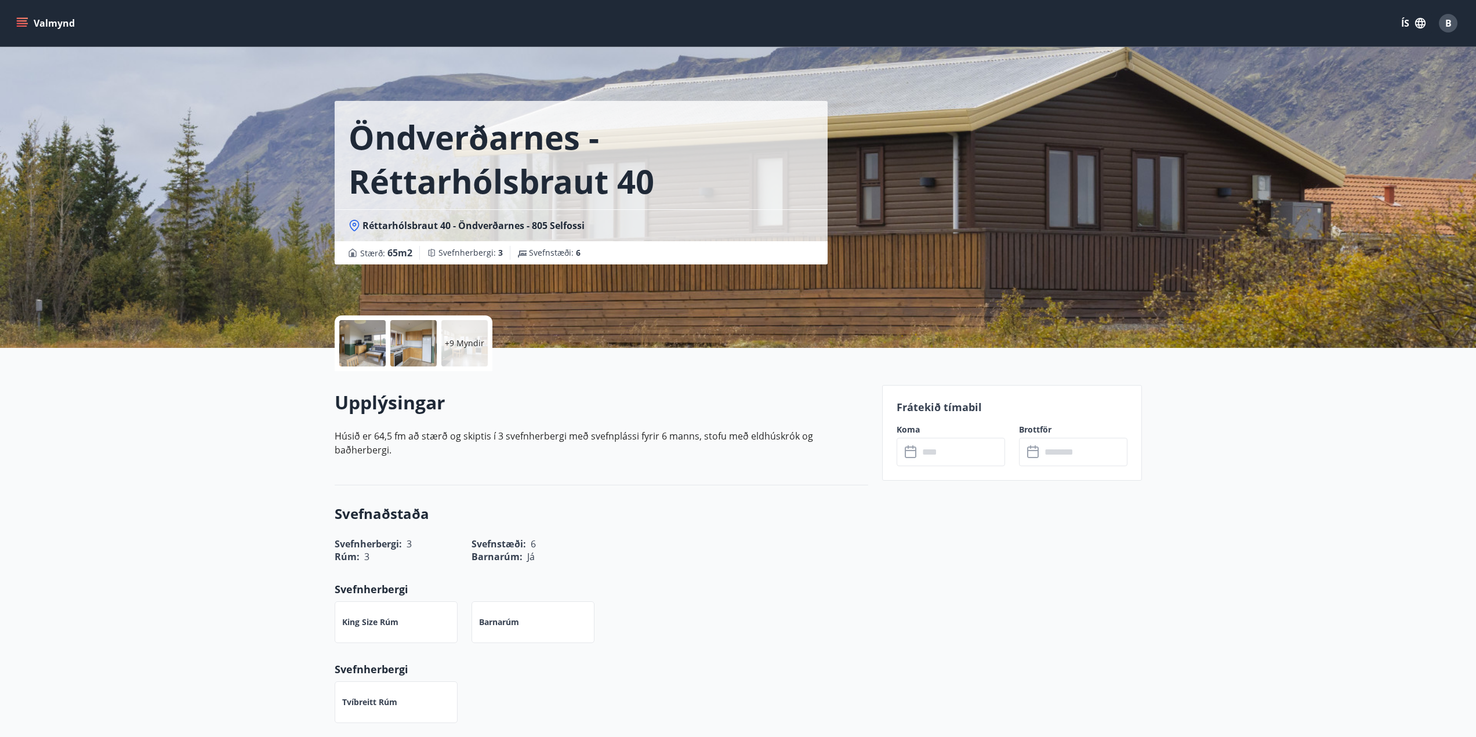
click at [974, 451] on input "text" at bounding box center [962, 452] width 86 height 28
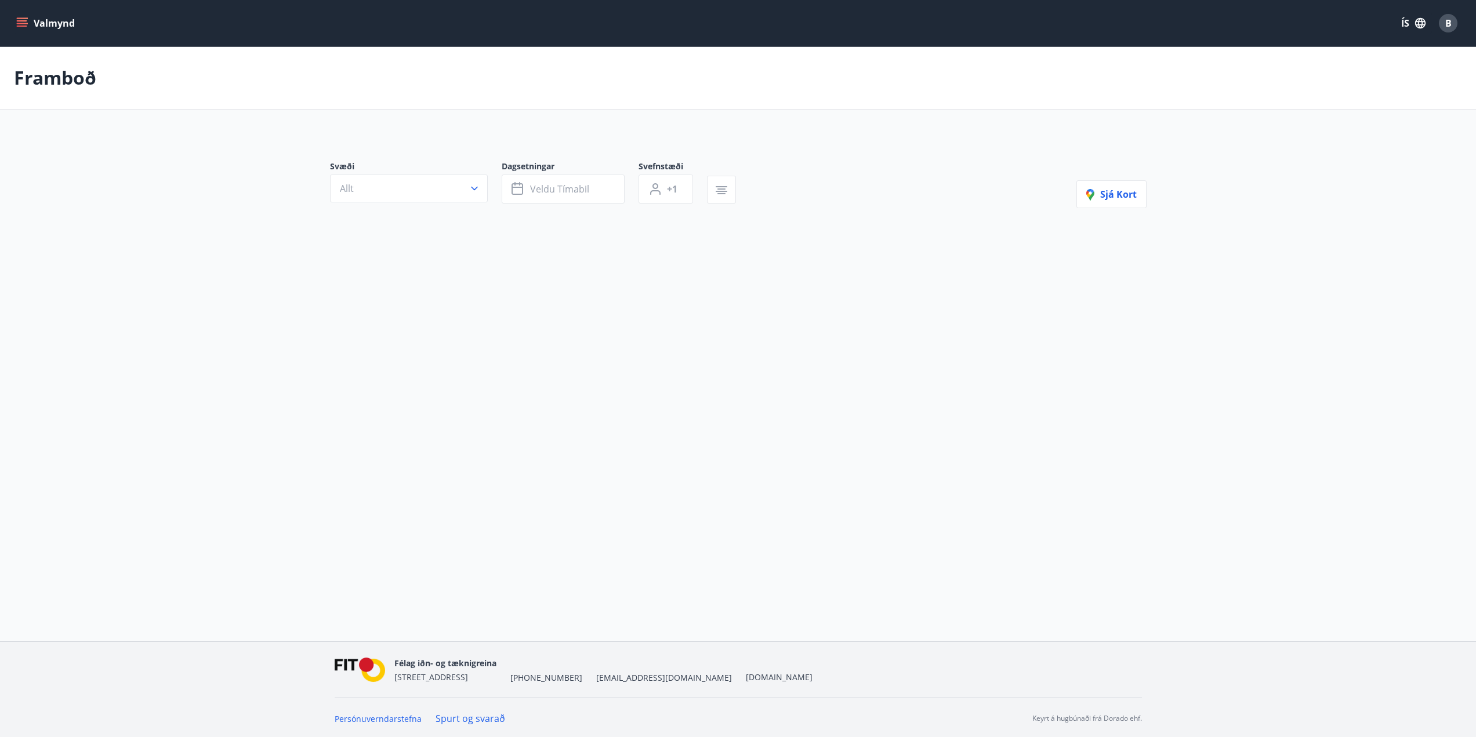
type input "*"
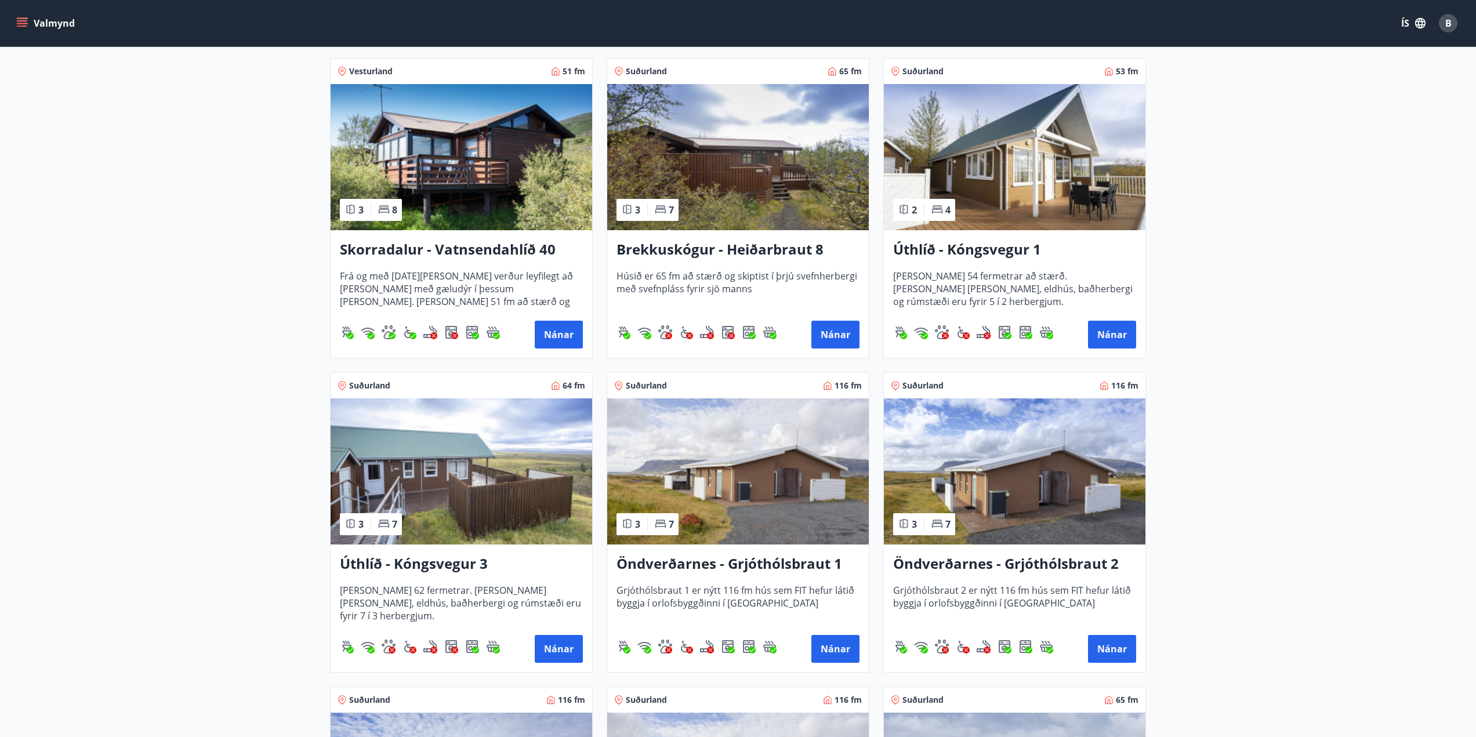
scroll to position [538, 0]
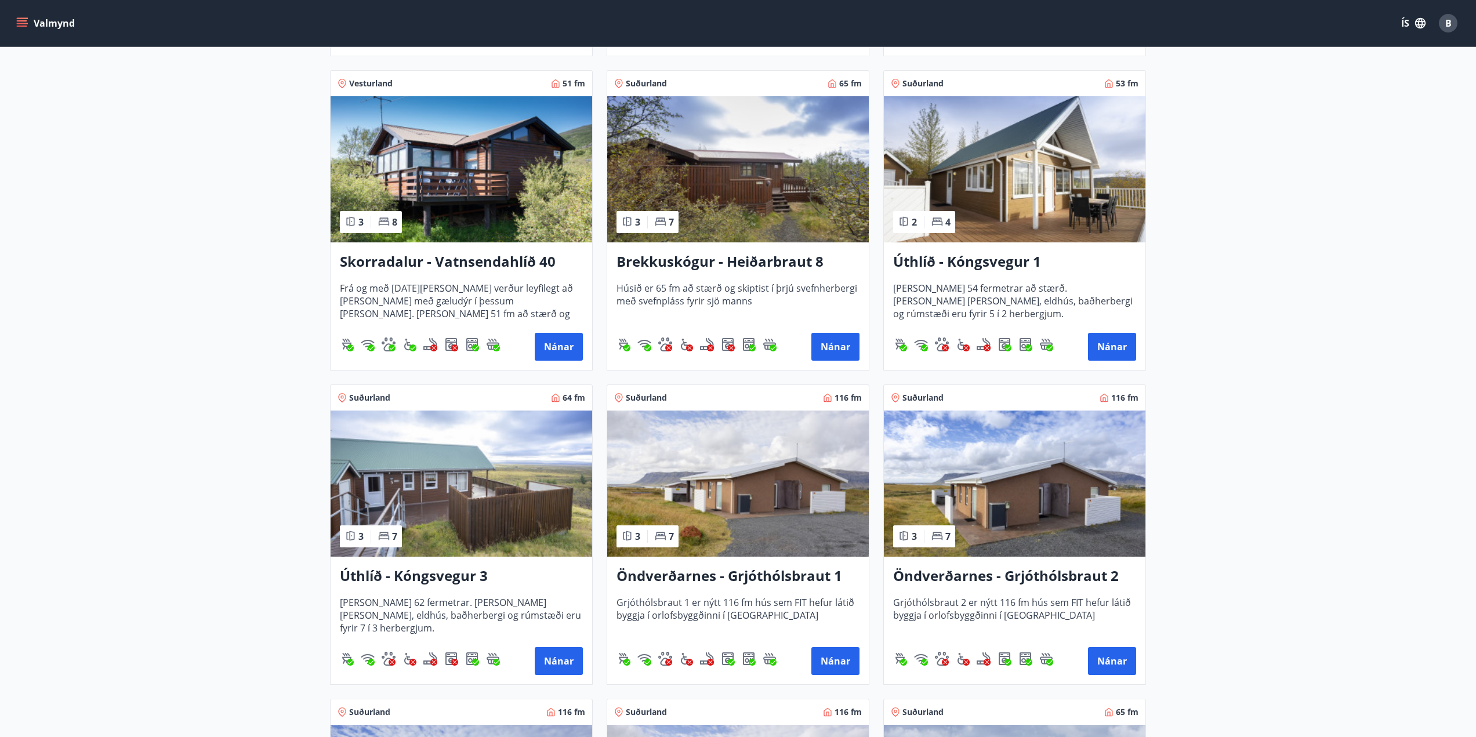
click at [527, 513] on img at bounding box center [462, 484] width 262 height 146
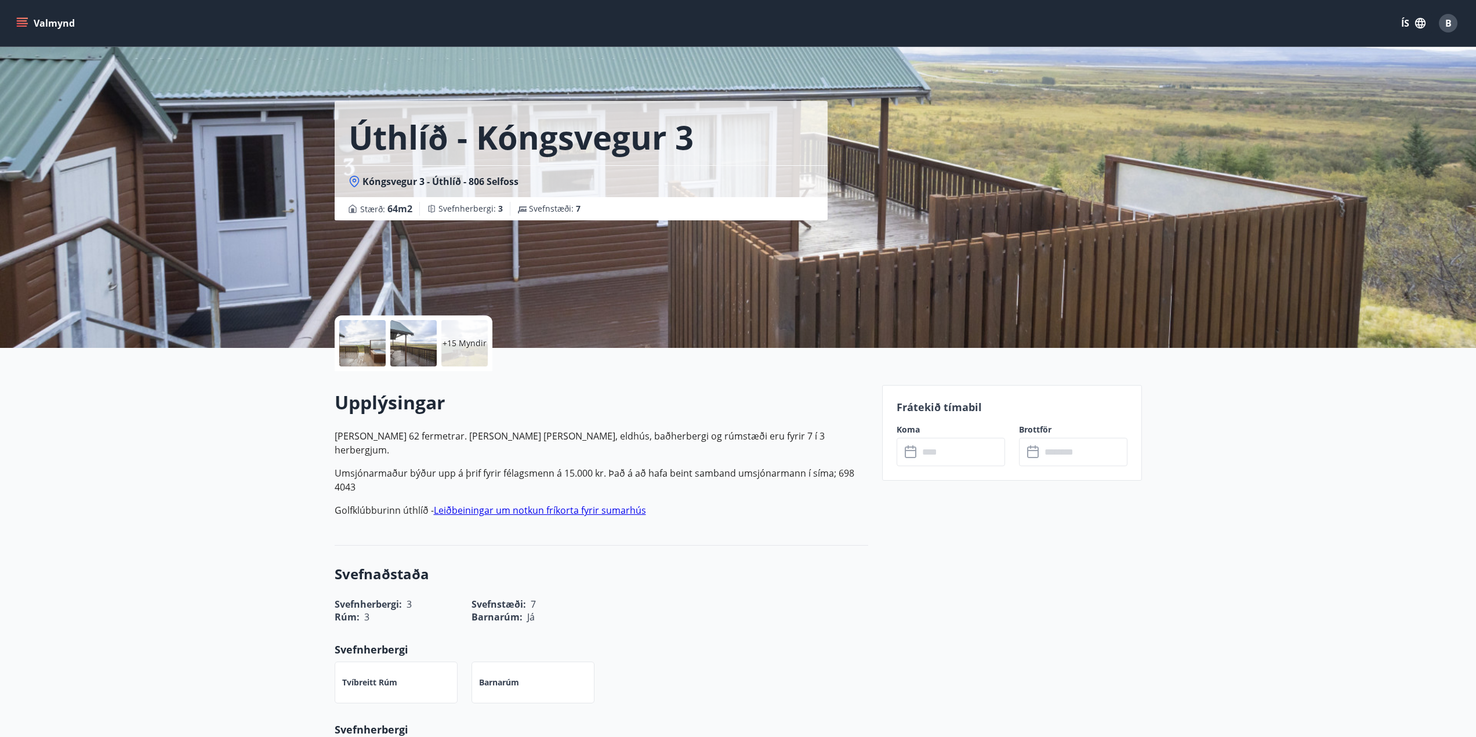
click at [462, 360] on div "+15 Myndir" at bounding box center [464, 343] width 46 height 46
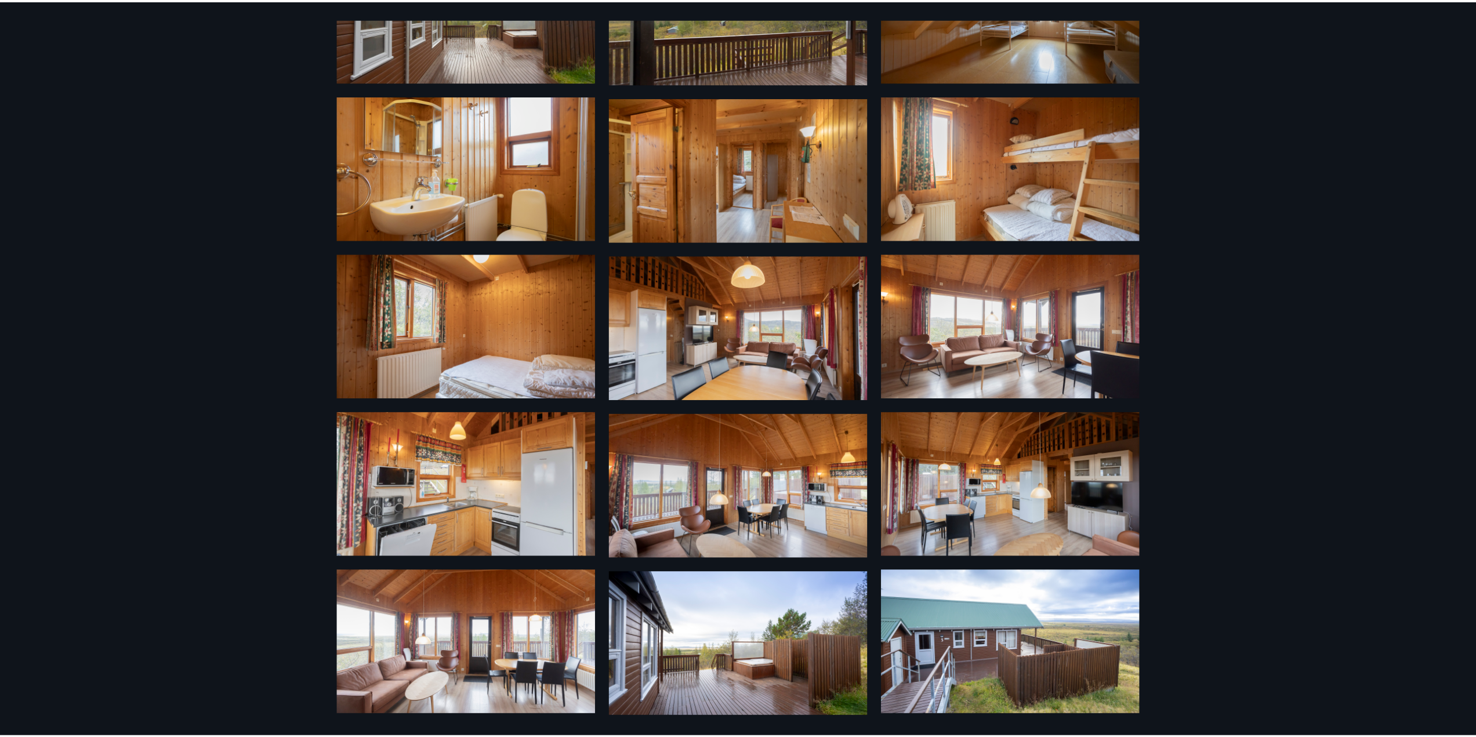
scroll to position [446, 0]
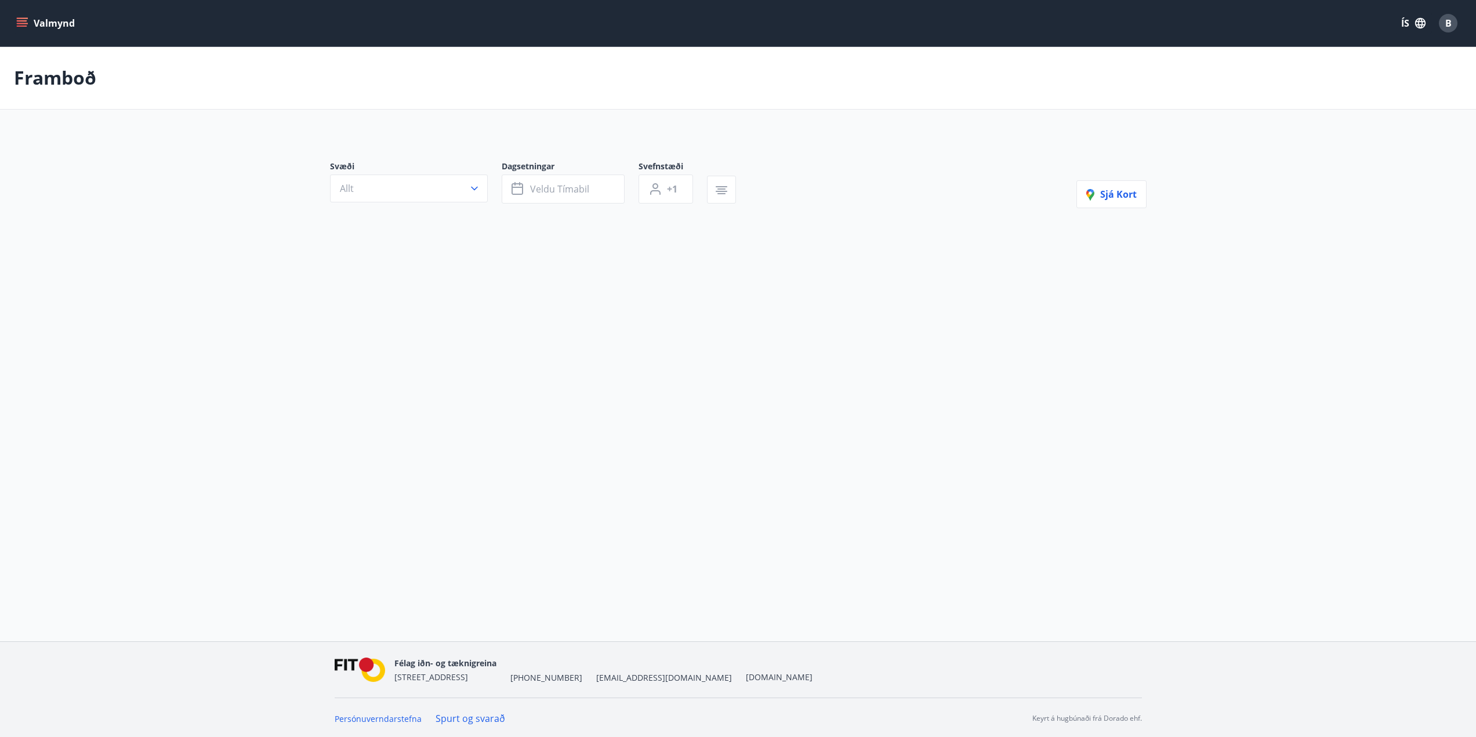
type input "*"
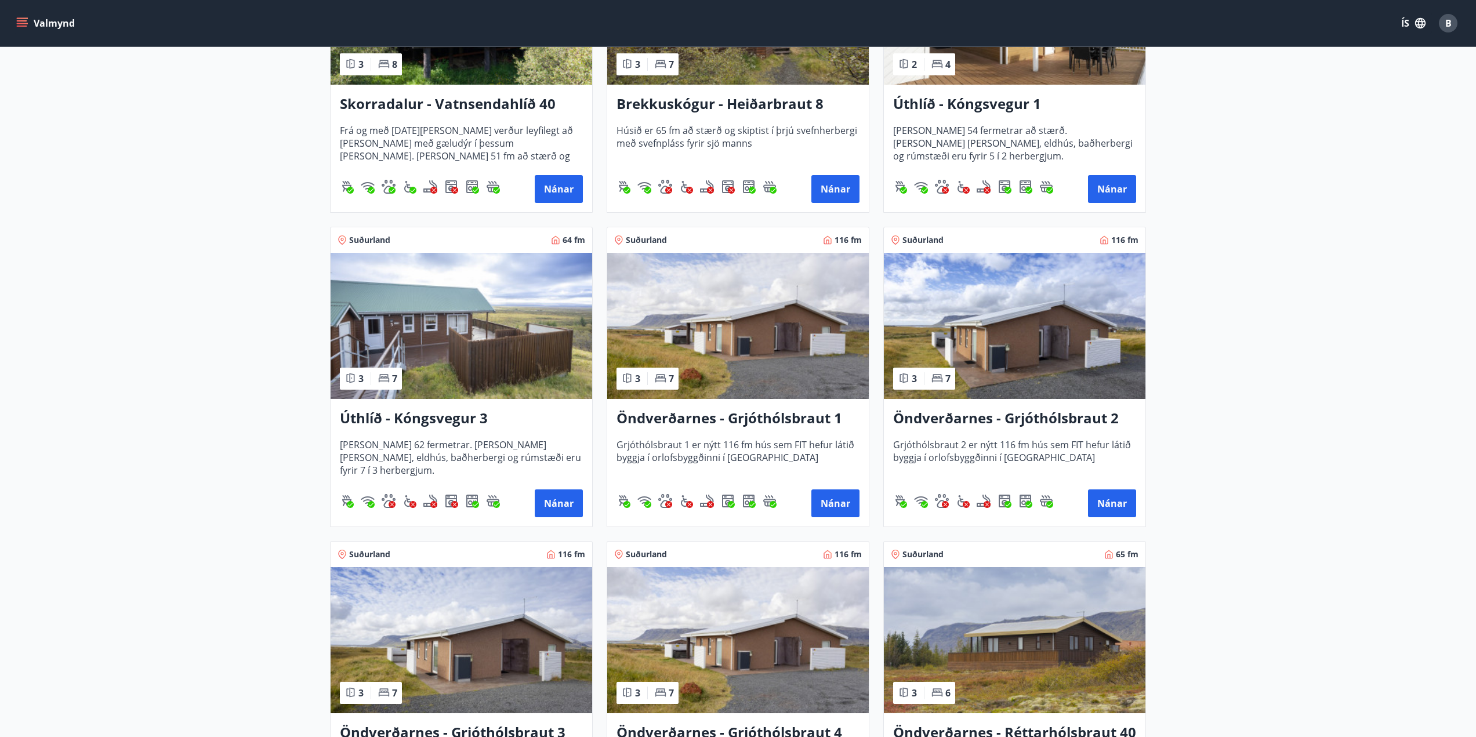
click at [487, 358] on img at bounding box center [462, 326] width 262 height 146
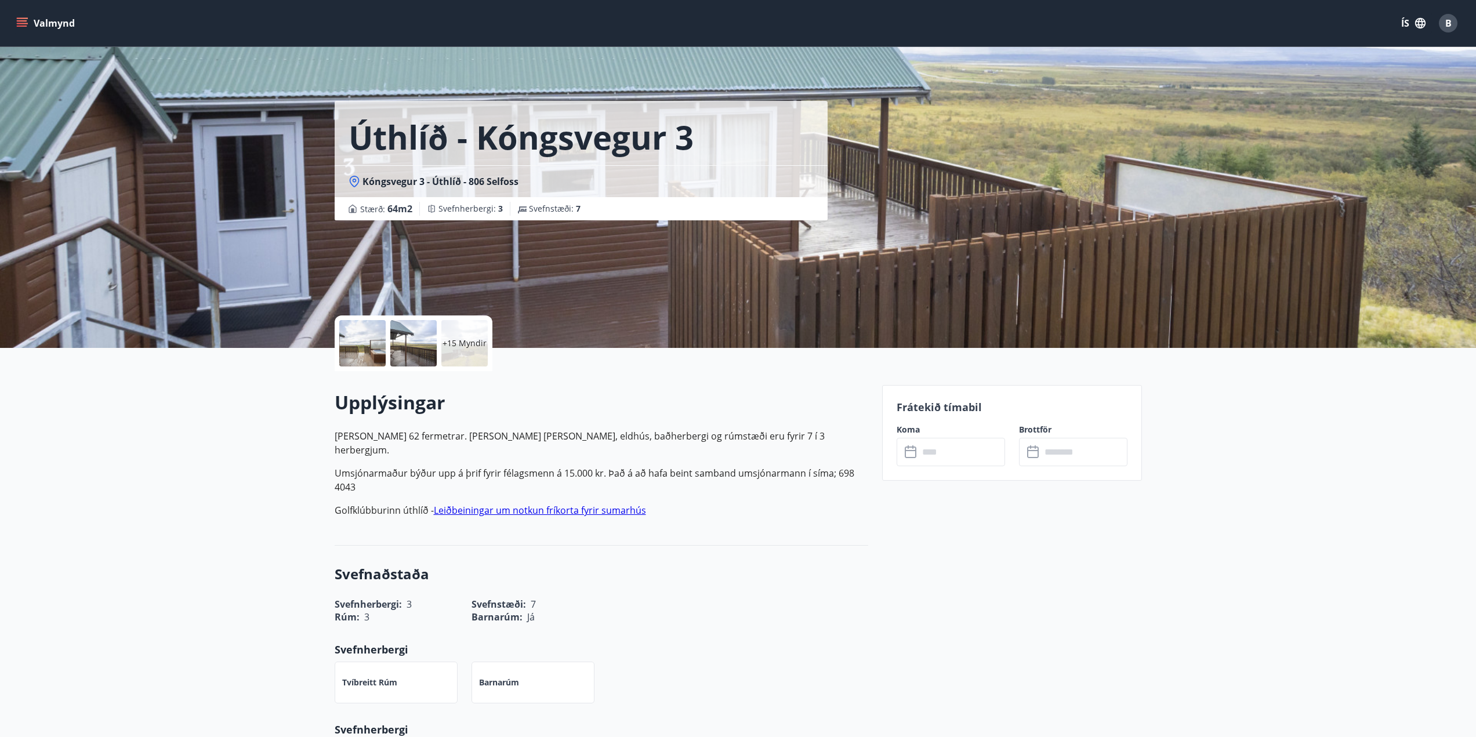
click at [942, 457] on input "text" at bounding box center [962, 452] width 86 height 28
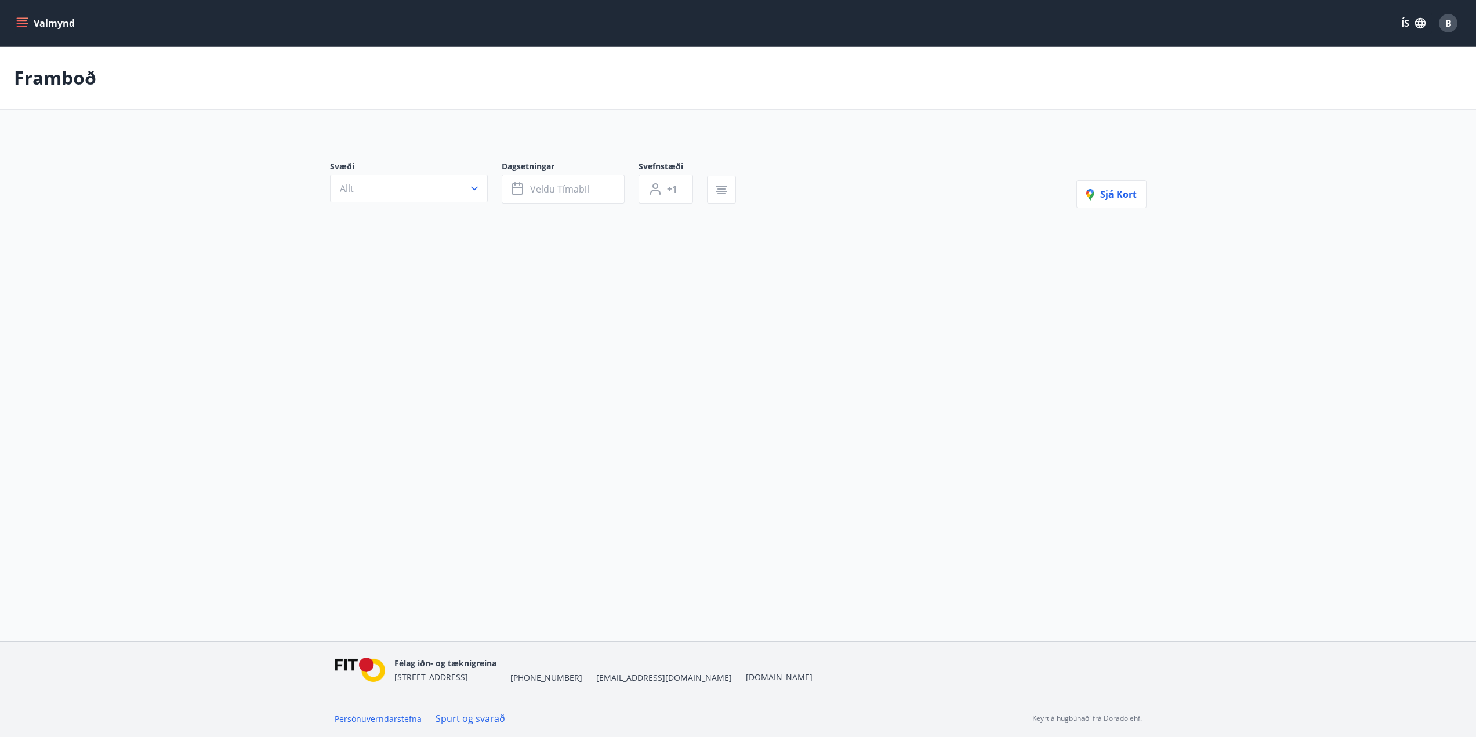
type input "*"
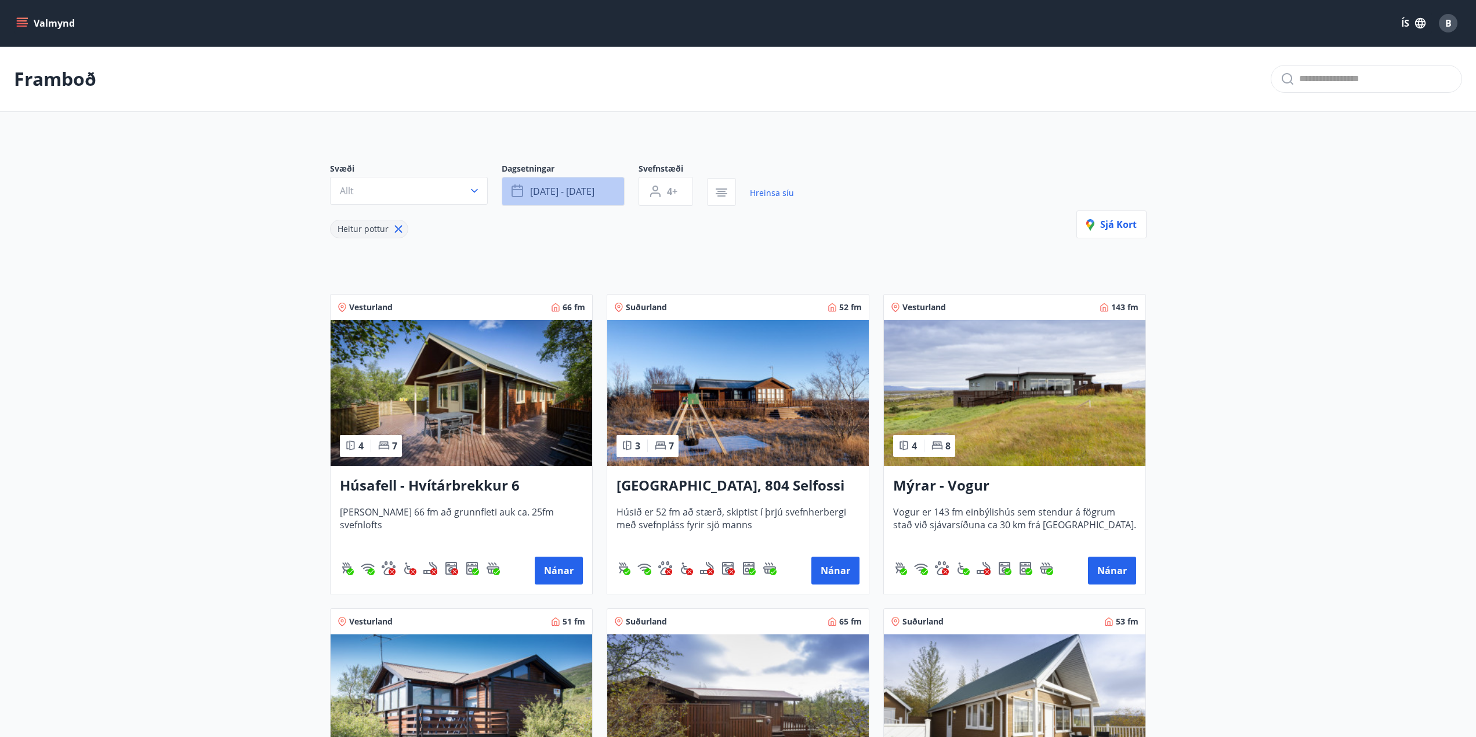
click at [561, 193] on span "[DATE] - [DATE]" at bounding box center [562, 191] width 64 height 13
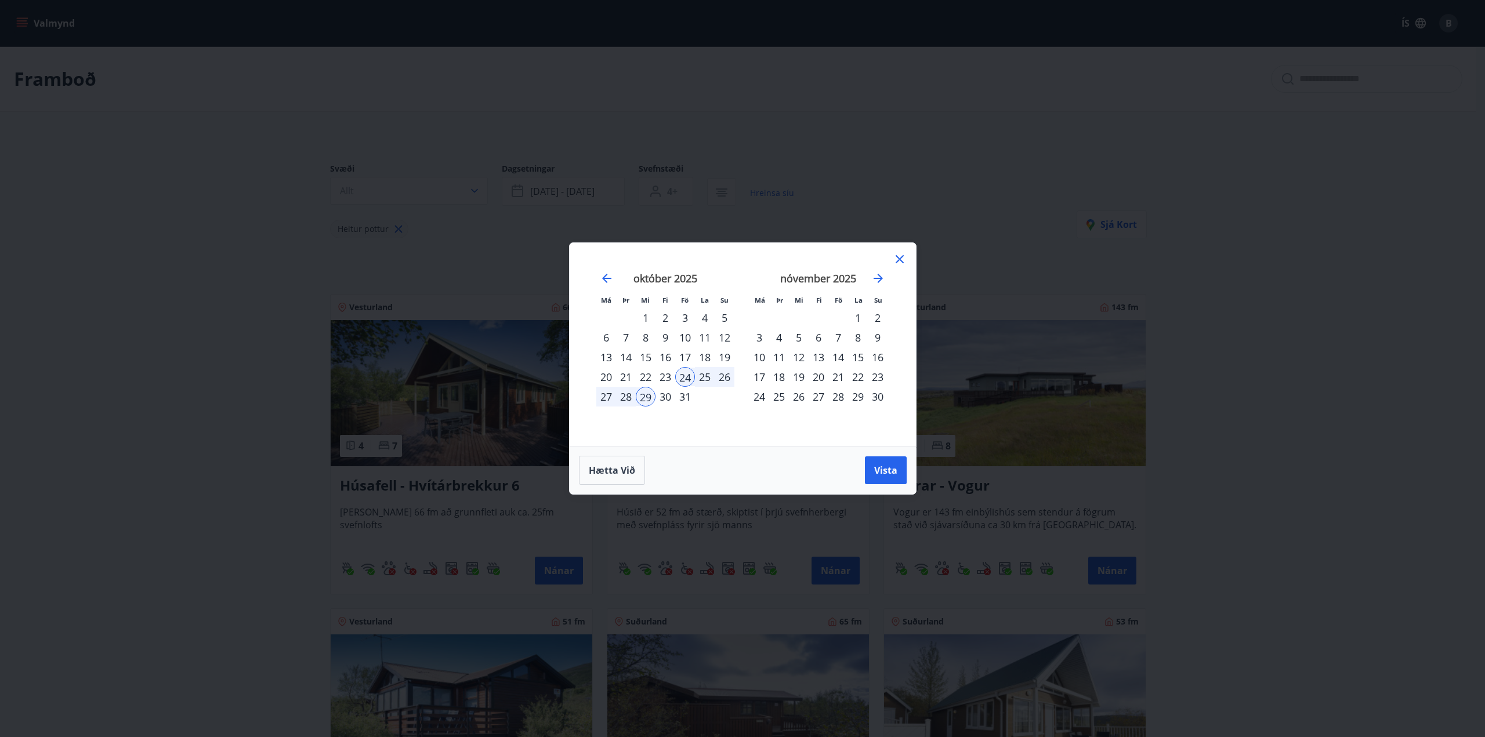
click at [689, 370] on div "24" at bounding box center [685, 377] width 20 height 20
click at [724, 380] on div "26" at bounding box center [724, 377] width 20 height 20
click at [894, 471] on span "Vista" at bounding box center [885, 470] width 23 height 13
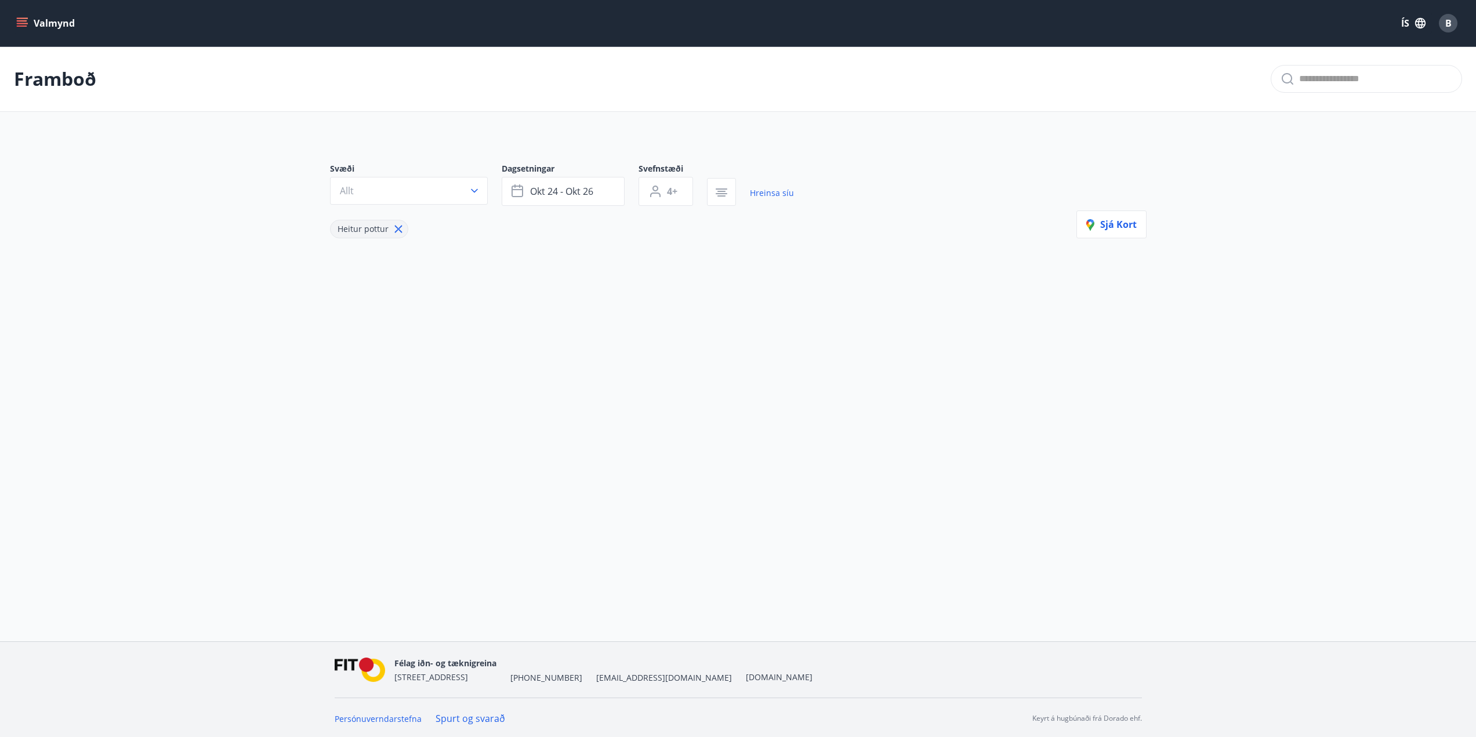
click at [395, 235] on icon at bounding box center [398, 229] width 13 height 13
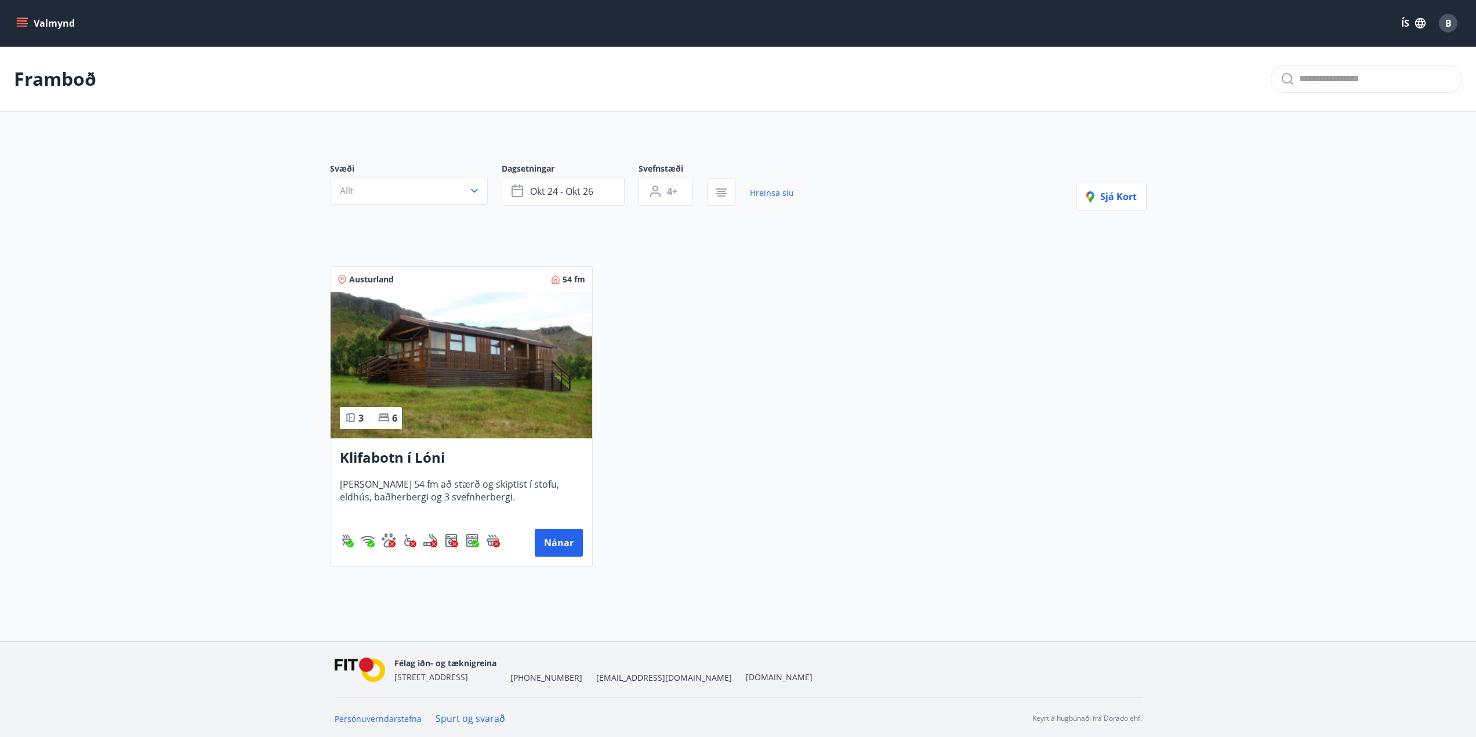
click at [462, 355] on img at bounding box center [462, 365] width 262 height 146
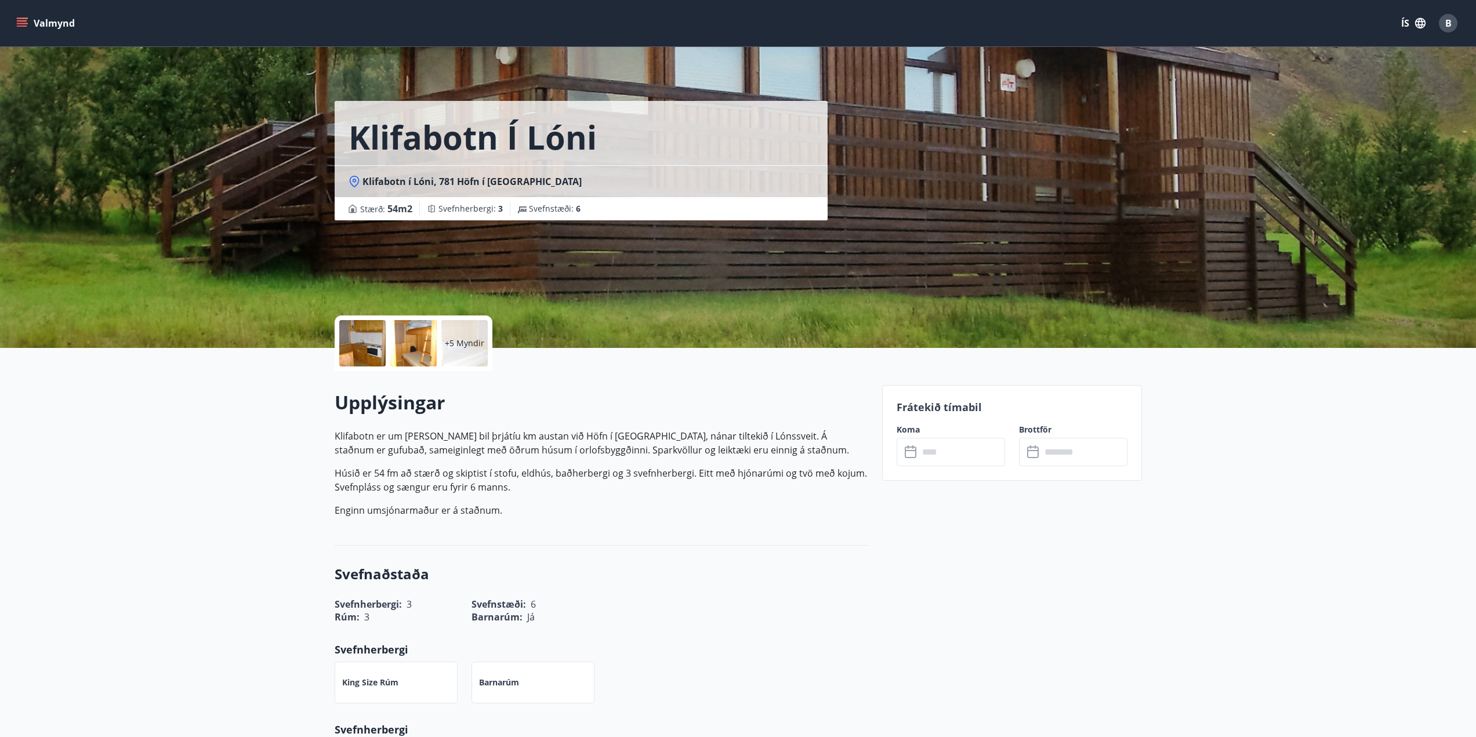
click at [463, 366] on div "+5 Myndir" at bounding box center [414, 343] width 158 height 56
click at [463, 357] on div "+5 Myndir" at bounding box center [464, 343] width 46 height 46
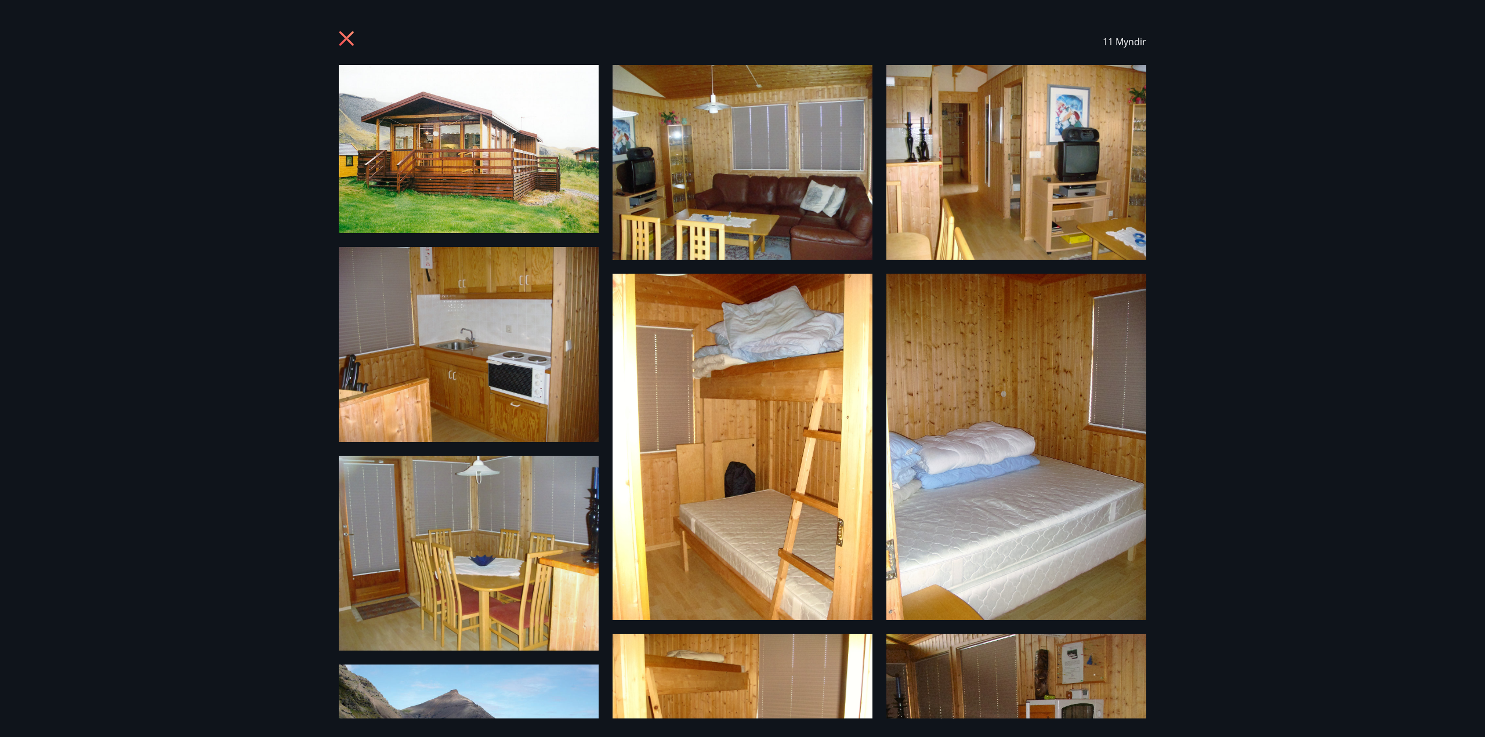
click at [342, 37] on icon at bounding box center [348, 40] width 19 height 19
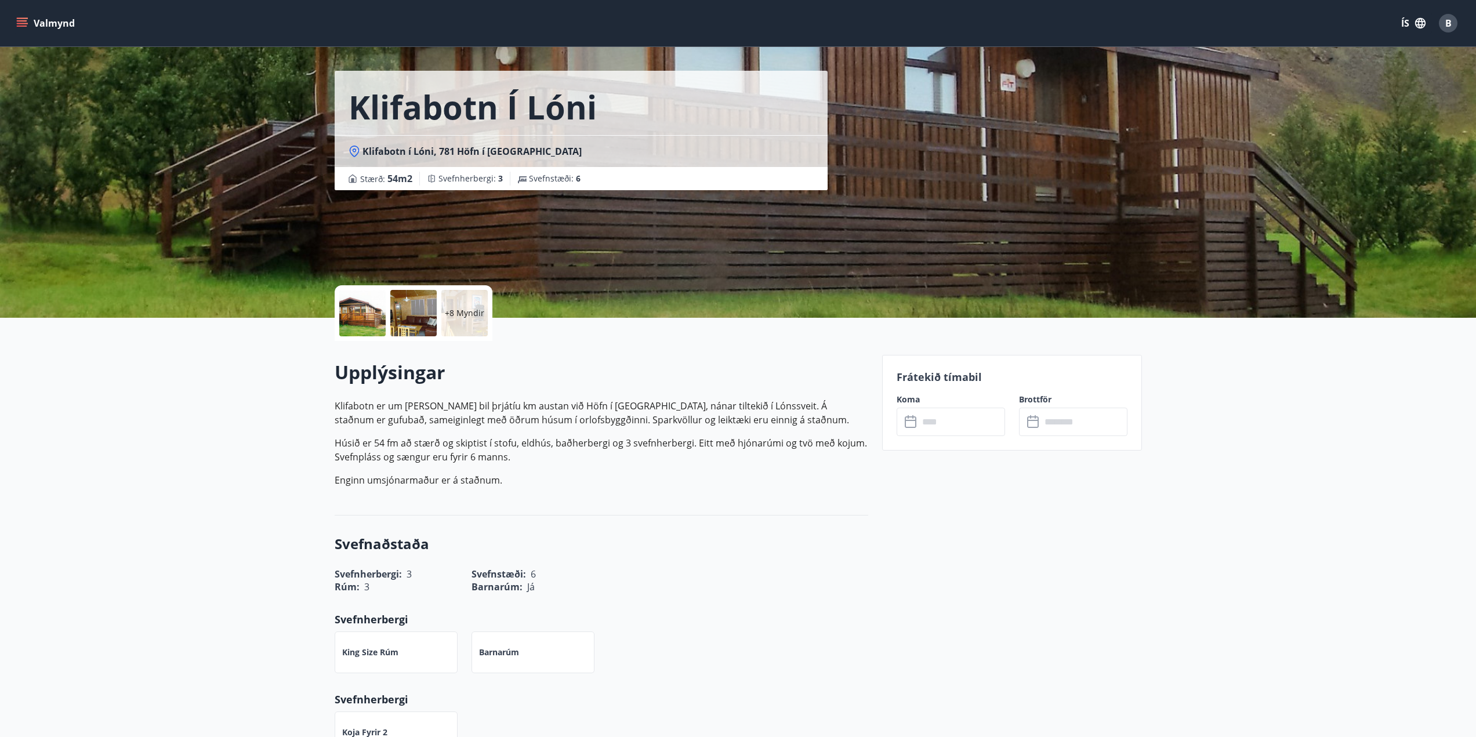
scroll to position [16, 0]
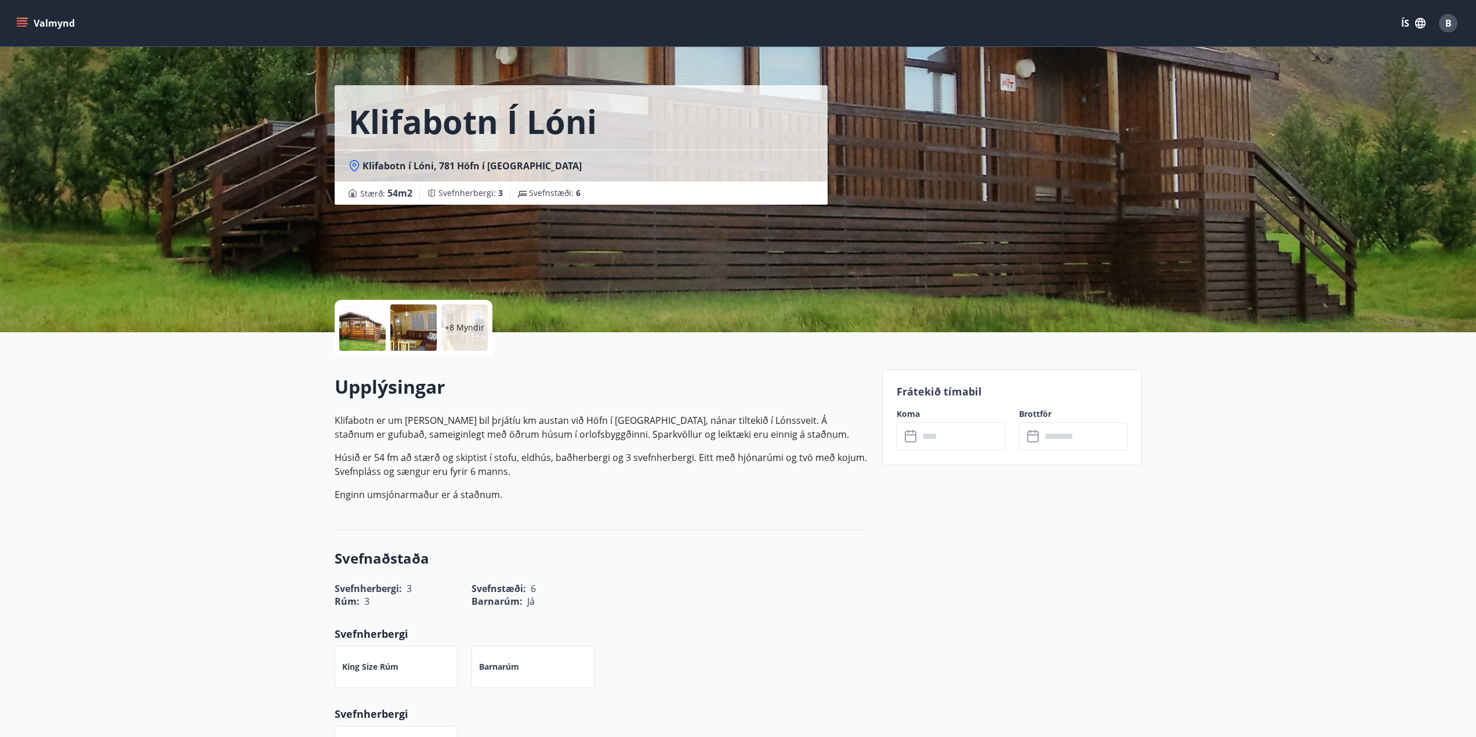
click at [972, 441] on input "text" at bounding box center [962, 436] width 86 height 28
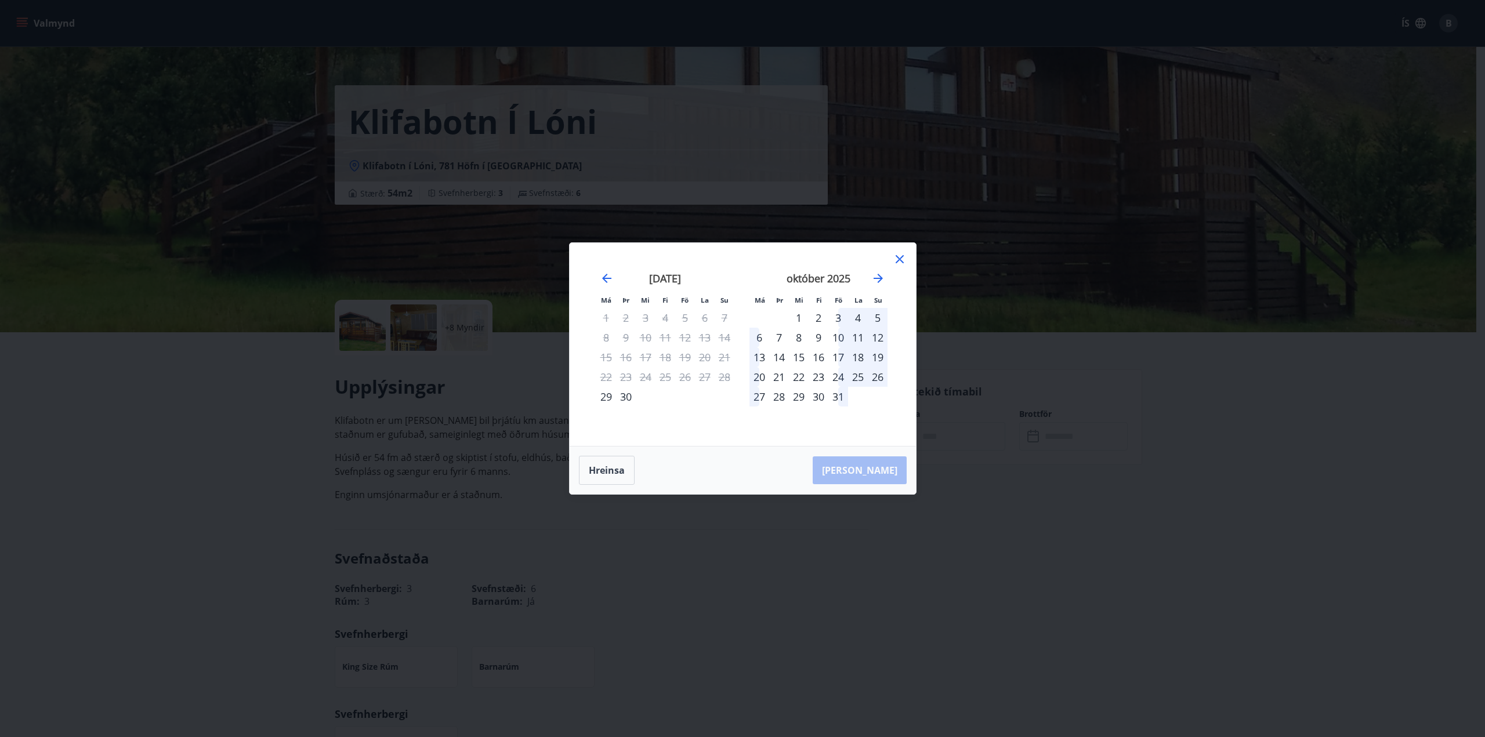
click at [841, 375] on div "24" at bounding box center [838, 377] width 20 height 20
click at [785, 401] on div "28" at bounding box center [779, 397] width 20 height 20
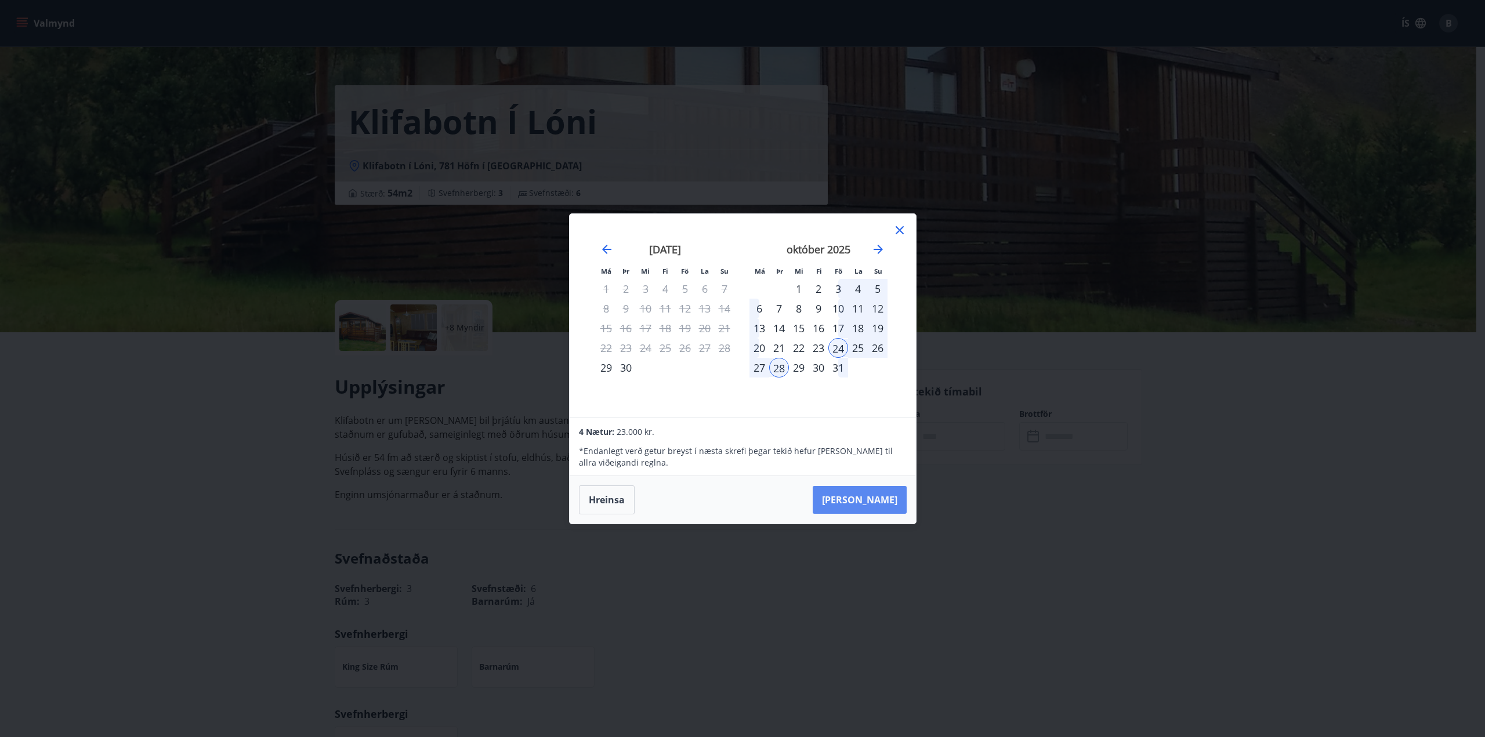
click at [878, 493] on button "[PERSON_NAME]" at bounding box center [859, 500] width 94 height 28
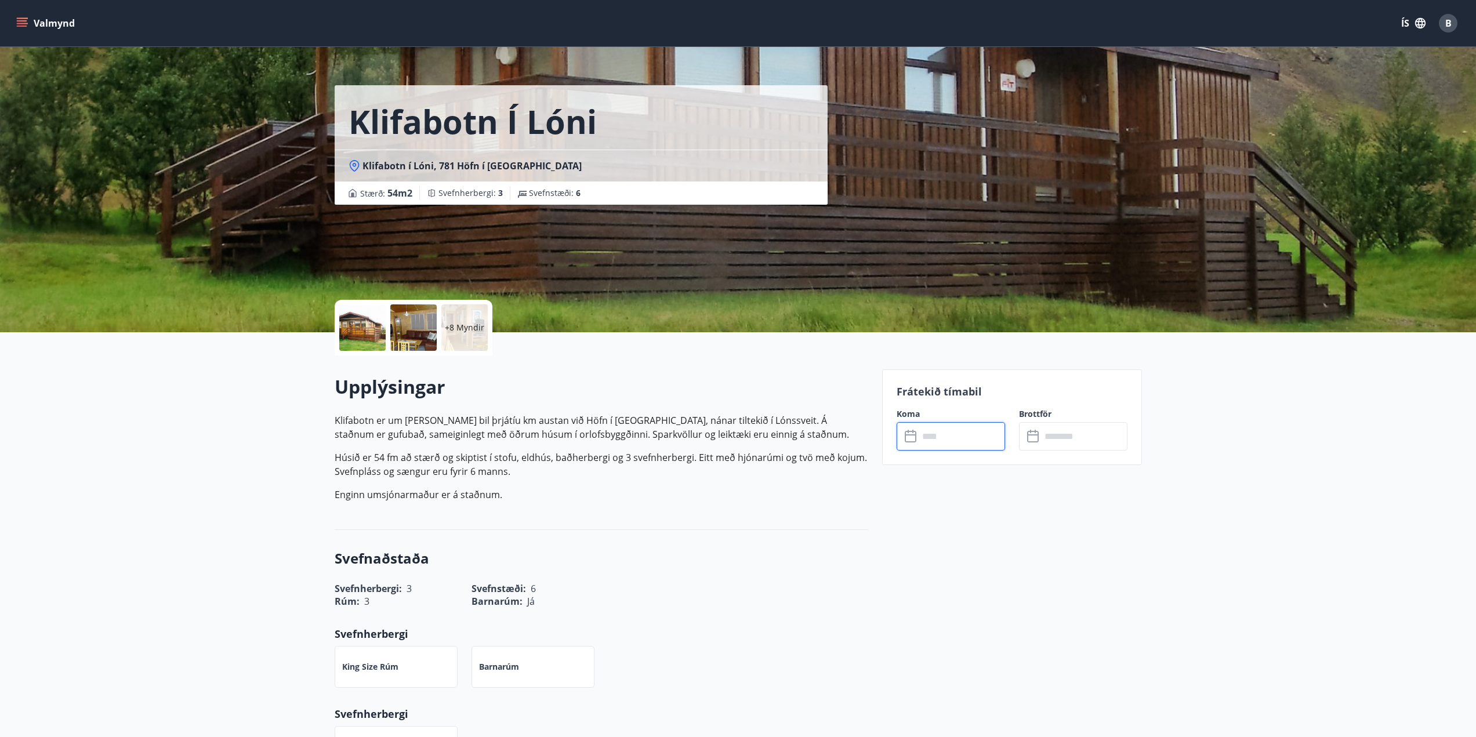
type input "******"
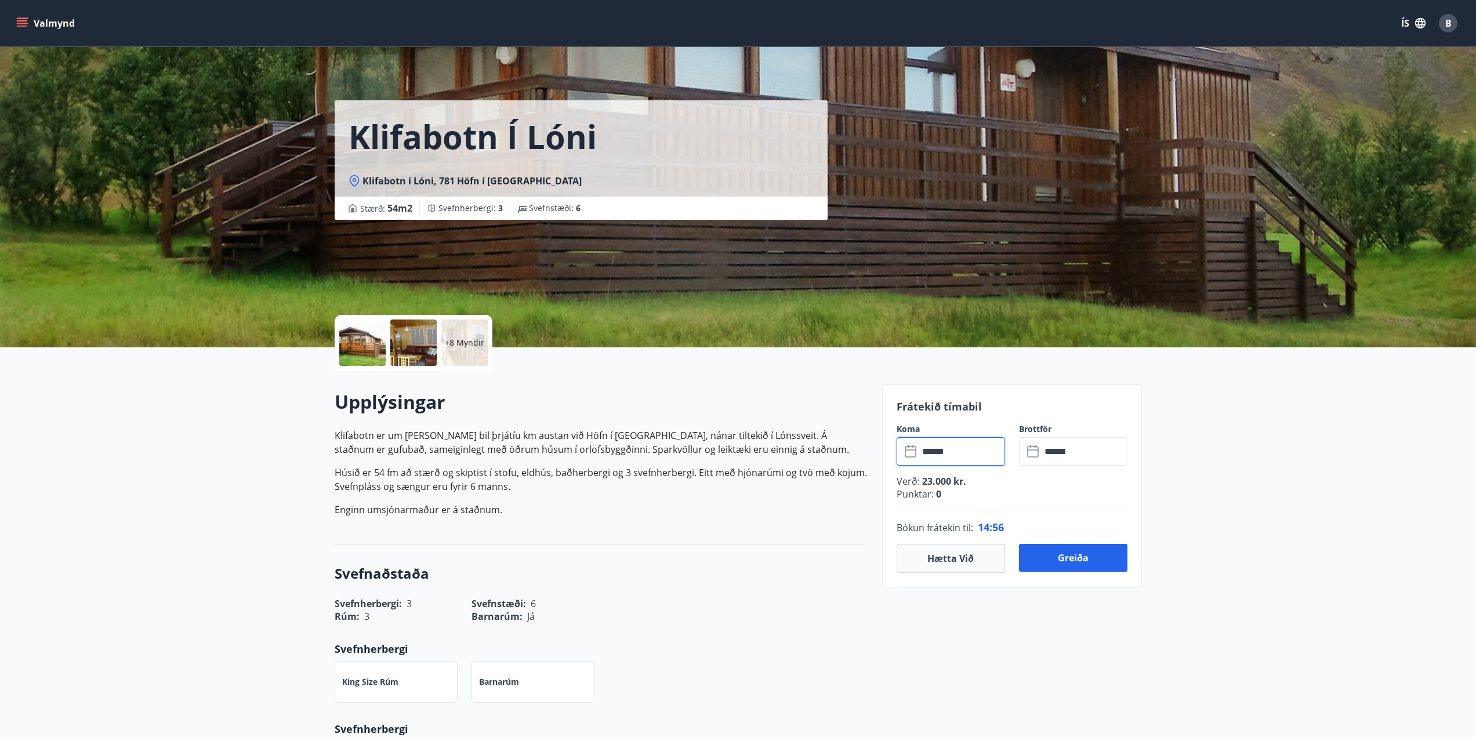
scroll to position [0, 0]
click at [990, 558] on button "Hætta við" at bounding box center [951, 559] width 108 height 29
click at [59, 22] on button "Valmynd" at bounding box center [47, 23] width 66 height 21
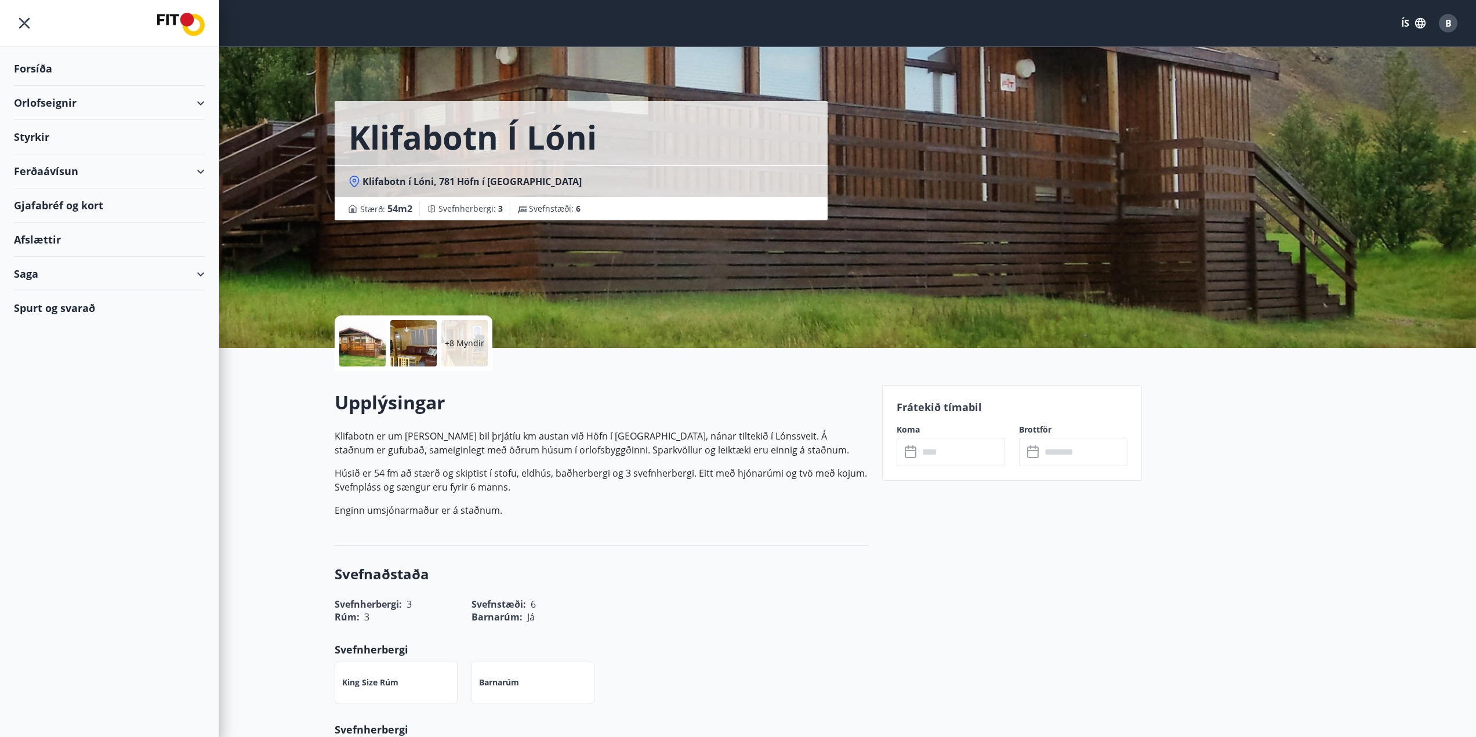
click at [196, 101] on div "Orlofseignir" at bounding box center [109, 103] width 191 height 34
click at [79, 161] on div "Bókunardagatal" at bounding box center [109, 156] width 172 height 24
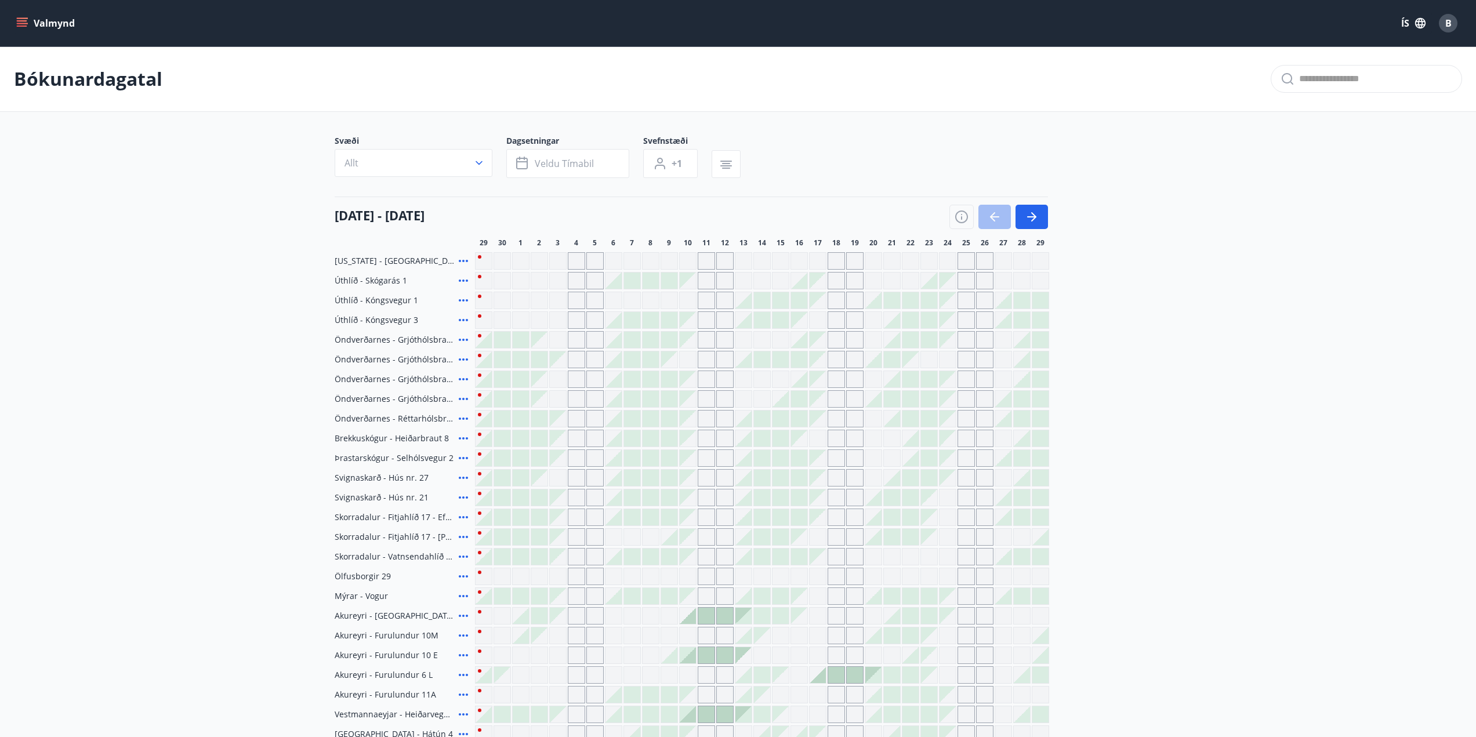
click at [463, 262] on icon at bounding box center [463, 261] width 14 height 14
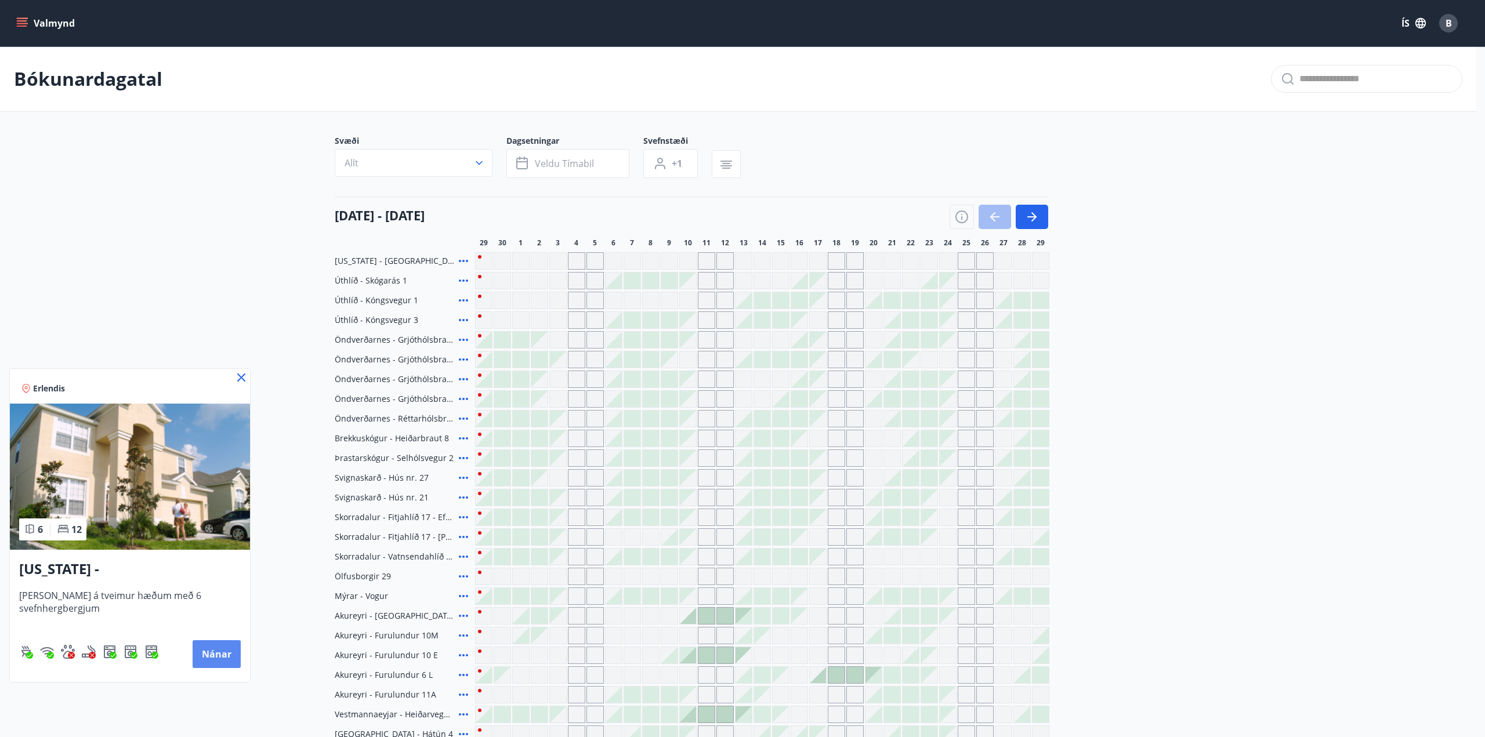
click at [219, 654] on button "Nánar" at bounding box center [217, 654] width 48 height 28
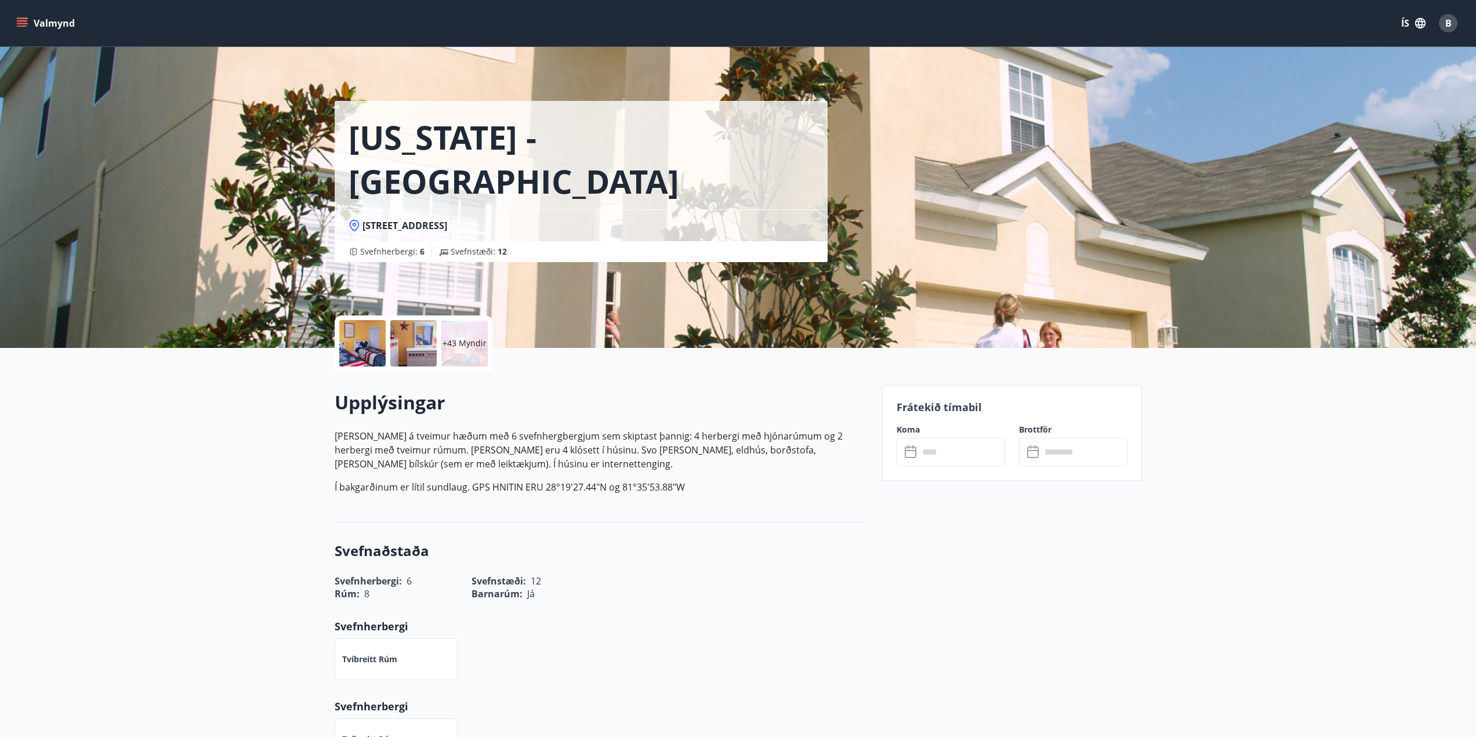
click at [362, 338] on div at bounding box center [362, 343] width 46 height 46
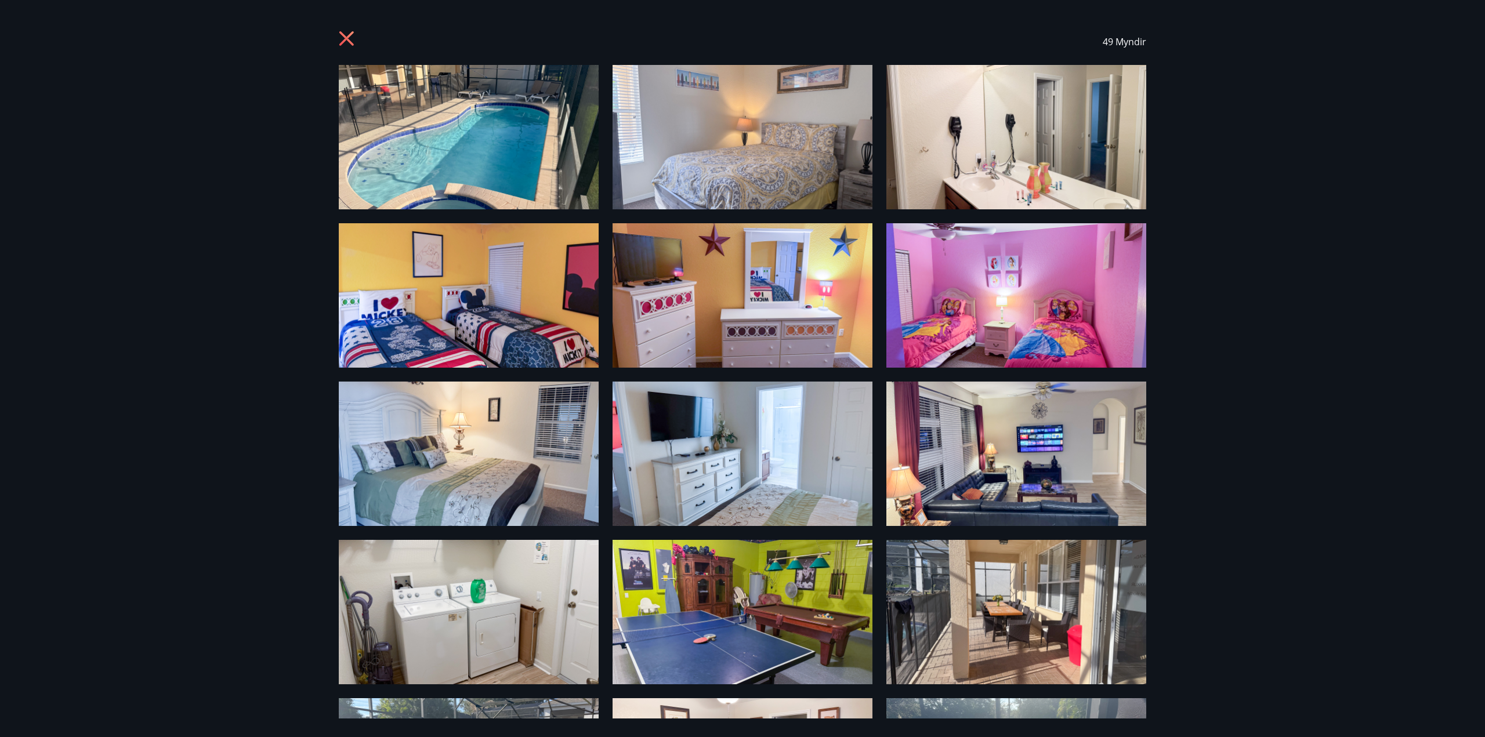
click at [347, 46] on icon at bounding box center [348, 40] width 19 height 19
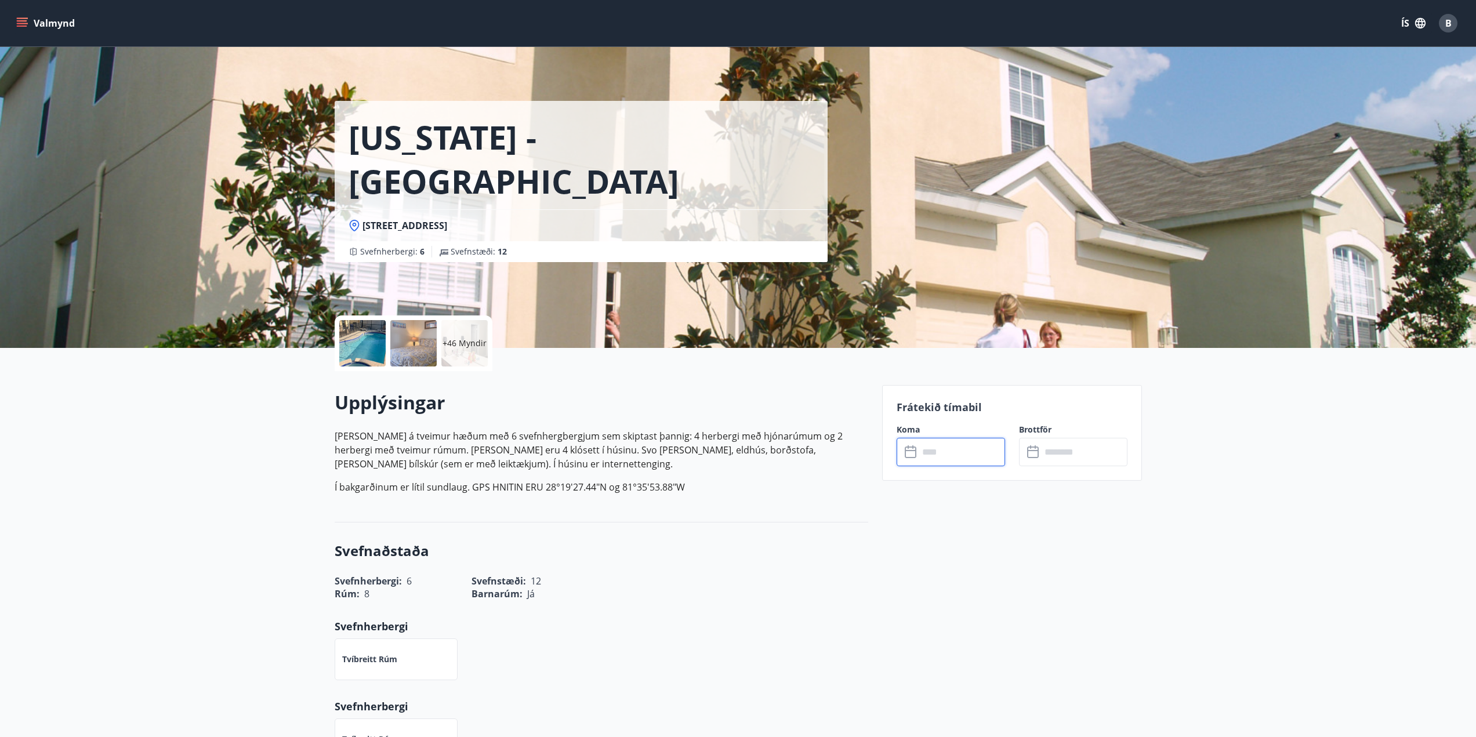
click at [986, 465] on input "text" at bounding box center [962, 452] width 86 height 28
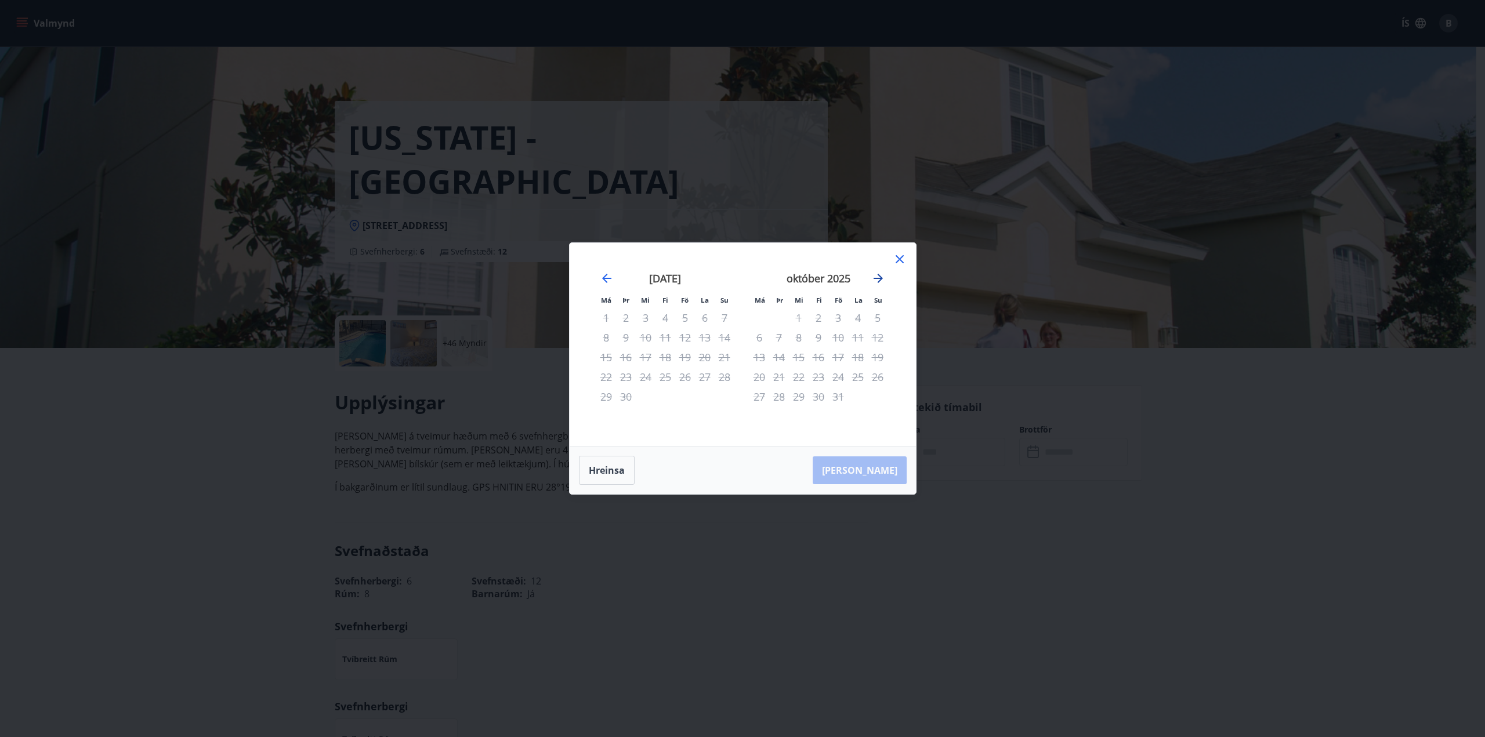
click at [872, 281] on icon "Move forward to switch to the next month." at bounding box center [878, 278] width 14 height 14
click at [605, 276] on icon "Move backward to switch to the previous month." at bounding box center [606, 278] width 9 height 9
click at [876, 278] on icon "Move forward to switch to the next month." at bounding box center [877, 278] width 9 height 9
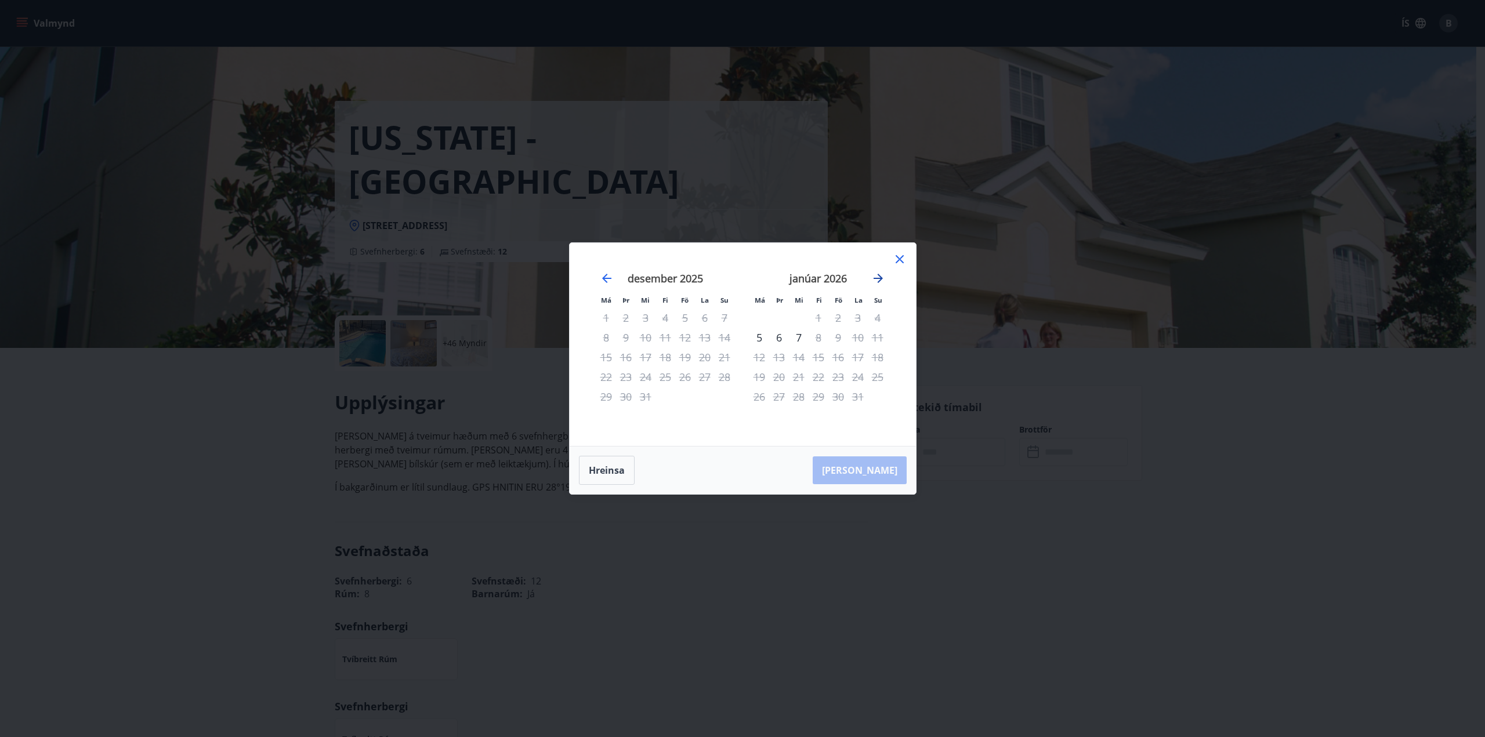
click at [876, 278] on icon "Move forward to switch to the next month." at bounding box center [877, 278] width 9 height 9
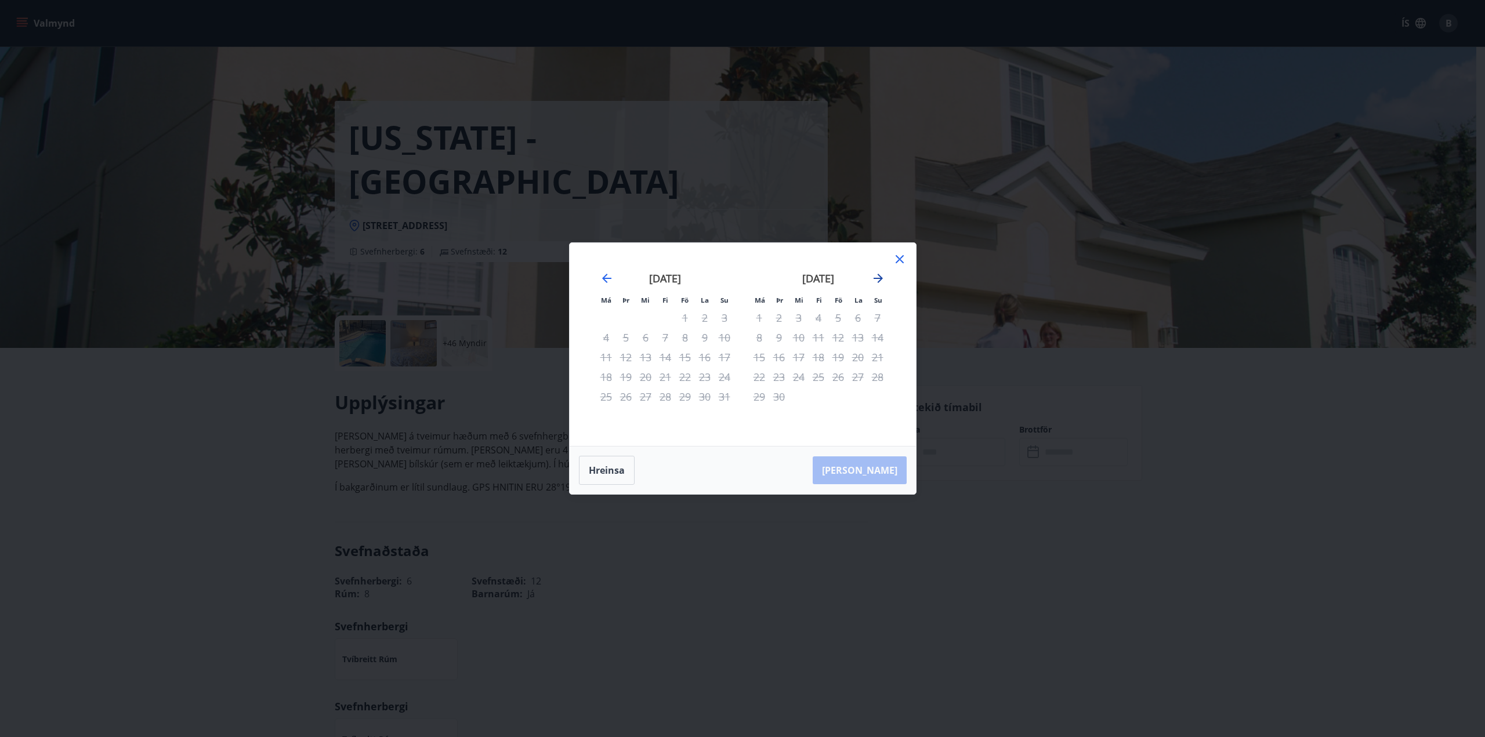
click at [876, 278] on icon "Move forward to switch to the next month." at bounding box center [877, 278] width 9 height 9
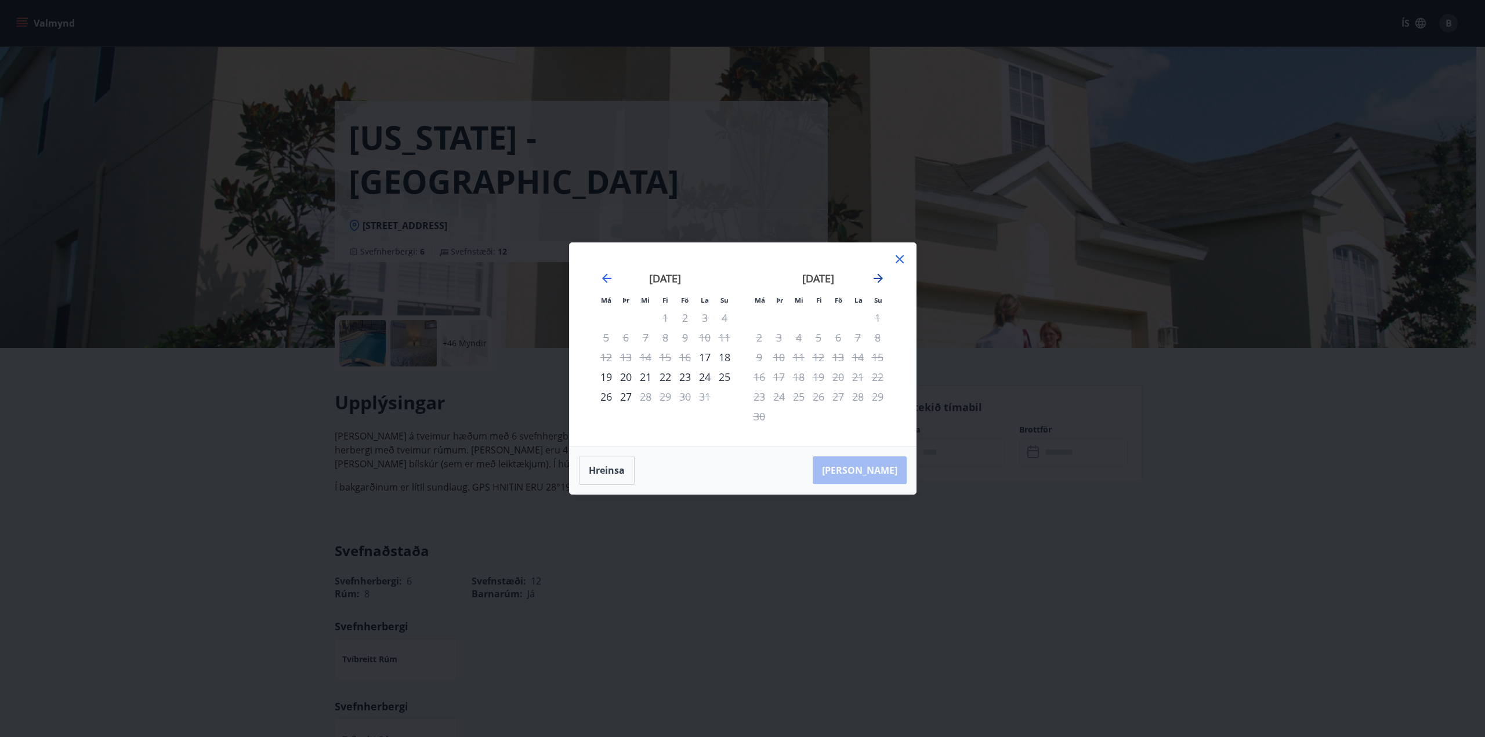
click at [876, 278] on icon "Move forward to switch to the next month." at bounding box center [877, 278] width 9 height 9
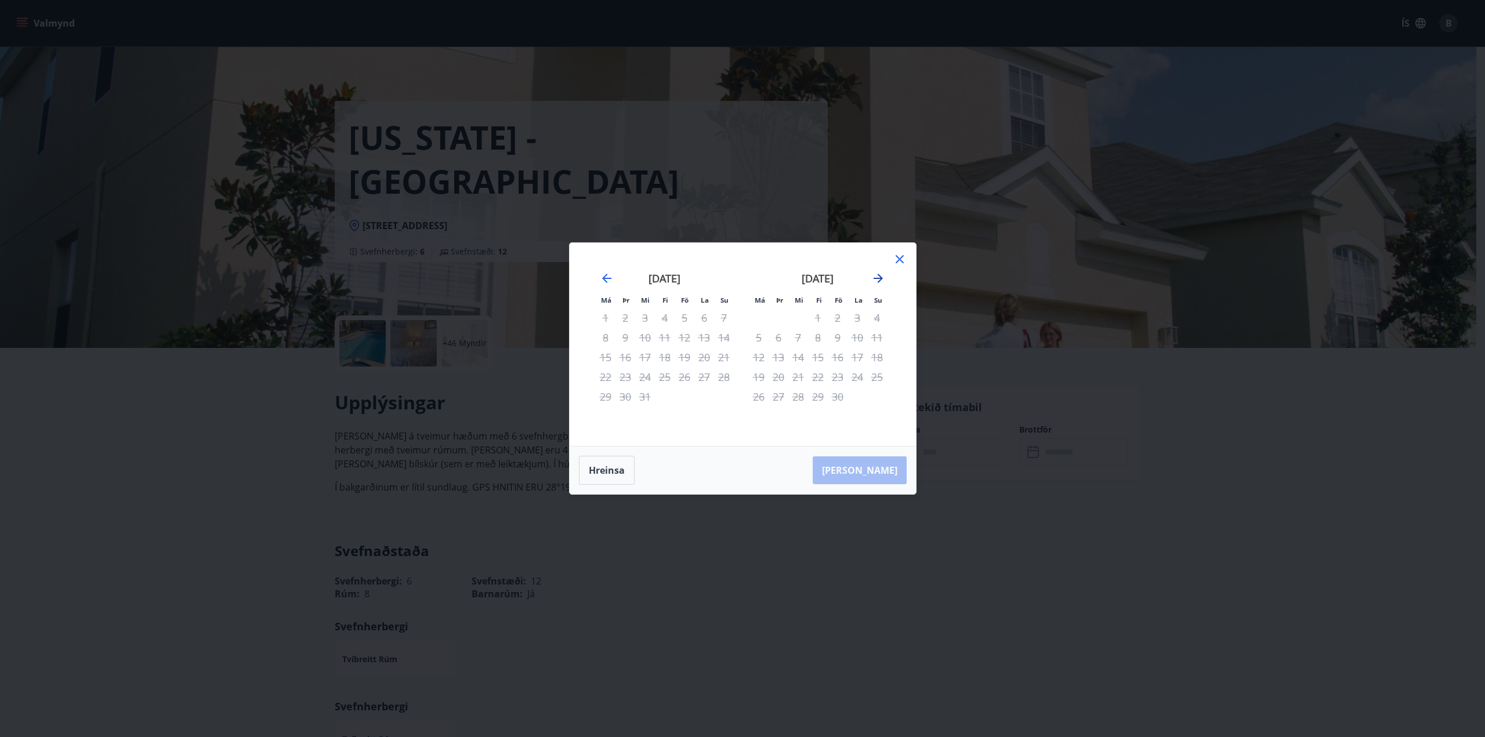
click at [876, 278] on icon "Move forward to switch to the next month." at bounding box center [877, 278] width 9 height 9
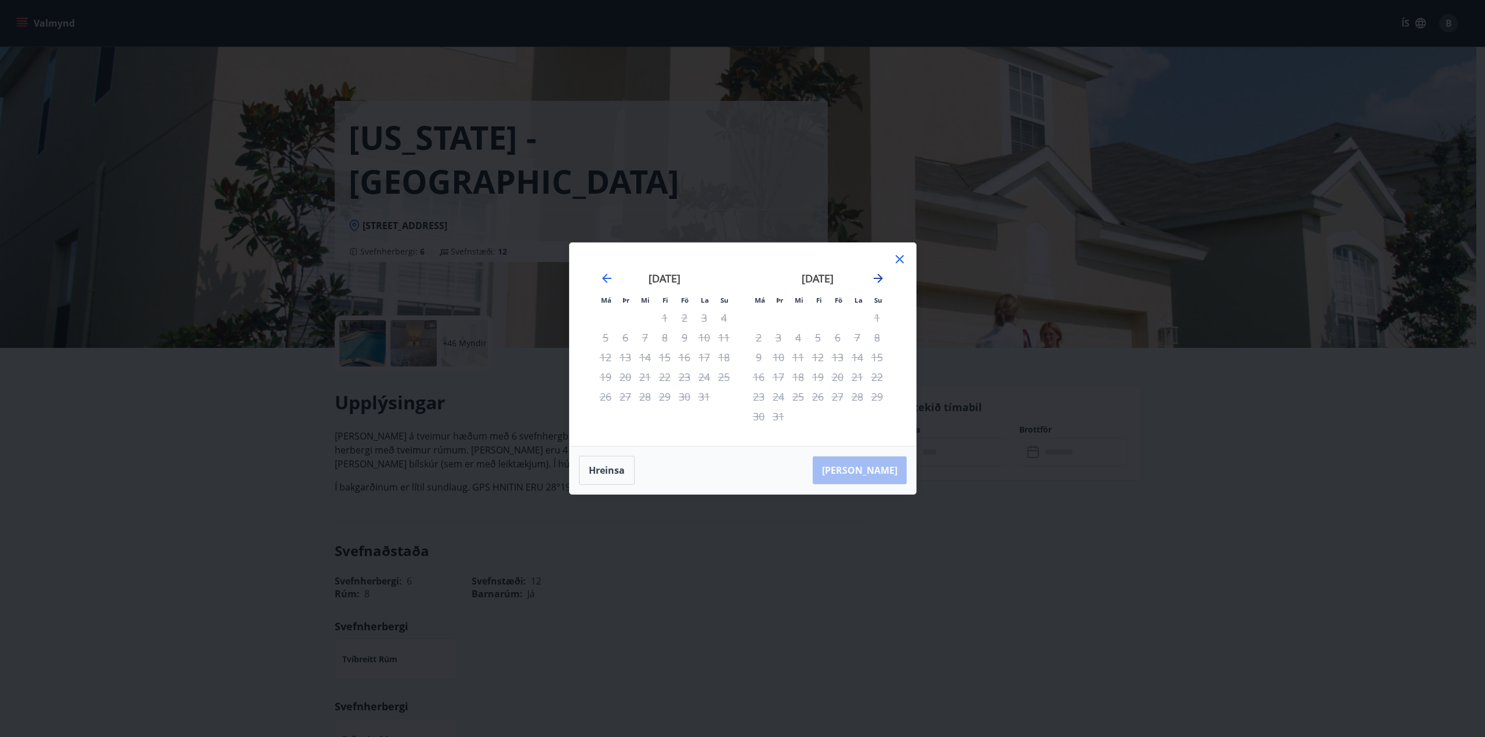
click at [876, 278] on icon "Move forward to switch to the next month." at bounding box center [877, 278] width 9 height 9
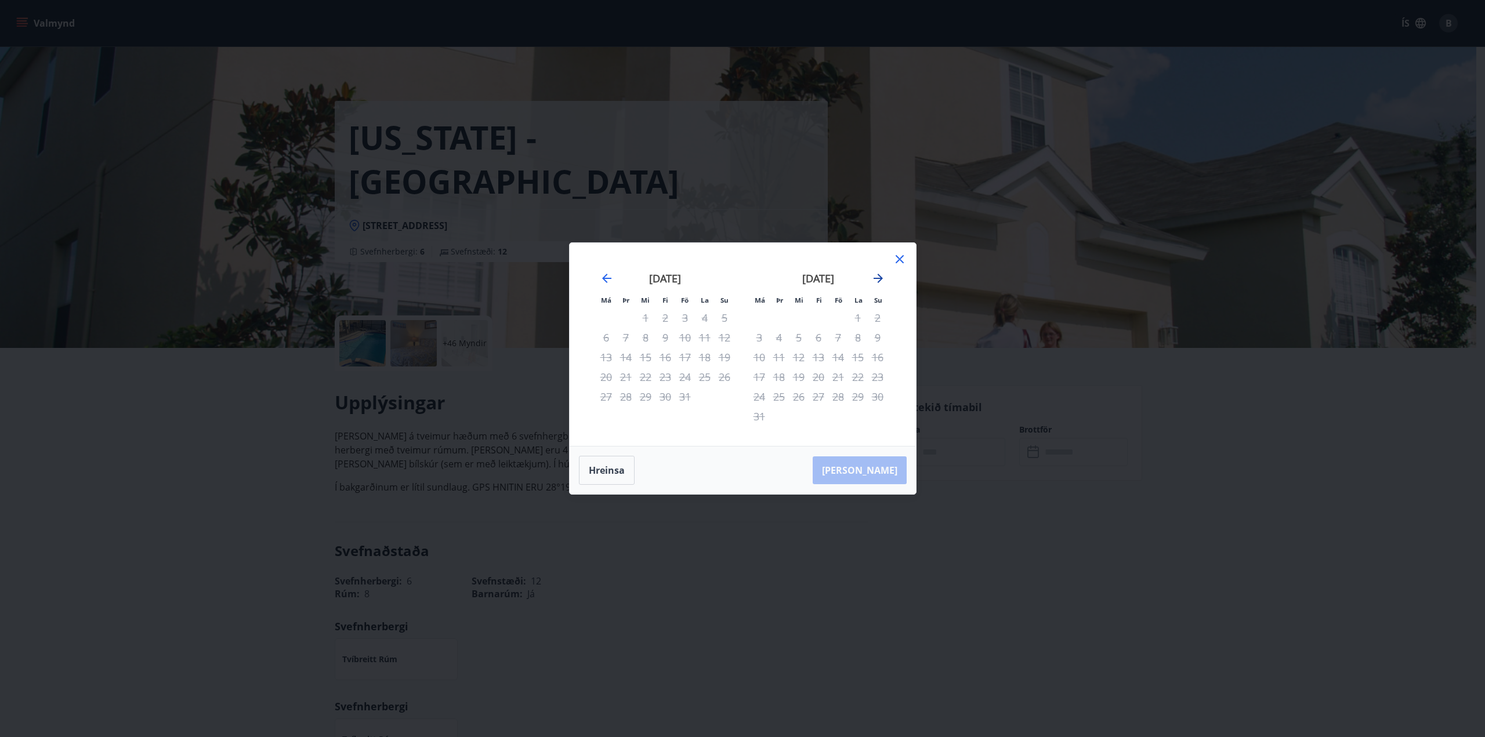
click at [876, 278] on icon "Move forward to switch to the next month." at bounding box center [877, 278] width 9 height 9
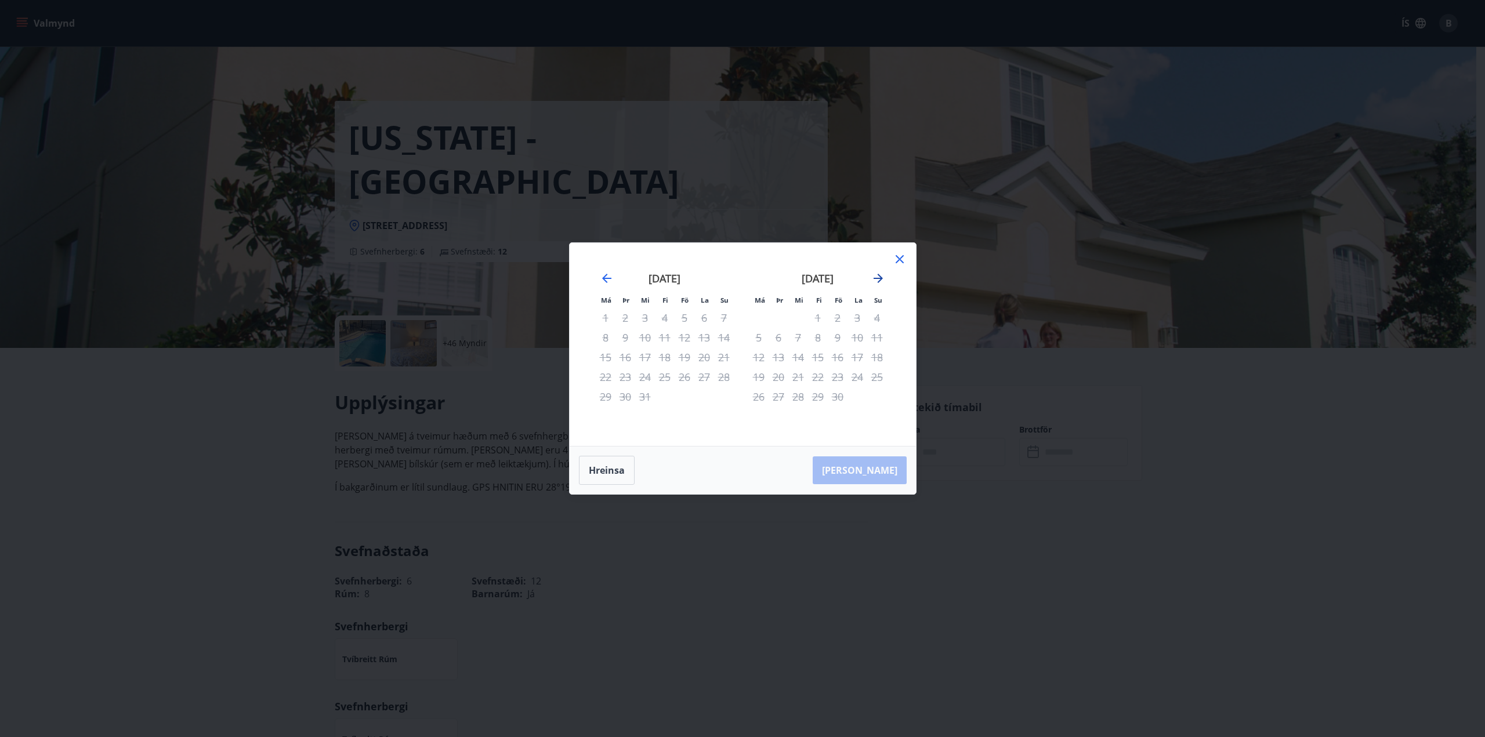
click at [876, 278] on icon "Move forward to switch to the next month." at bounding box center [877, 278] width 9 height 9
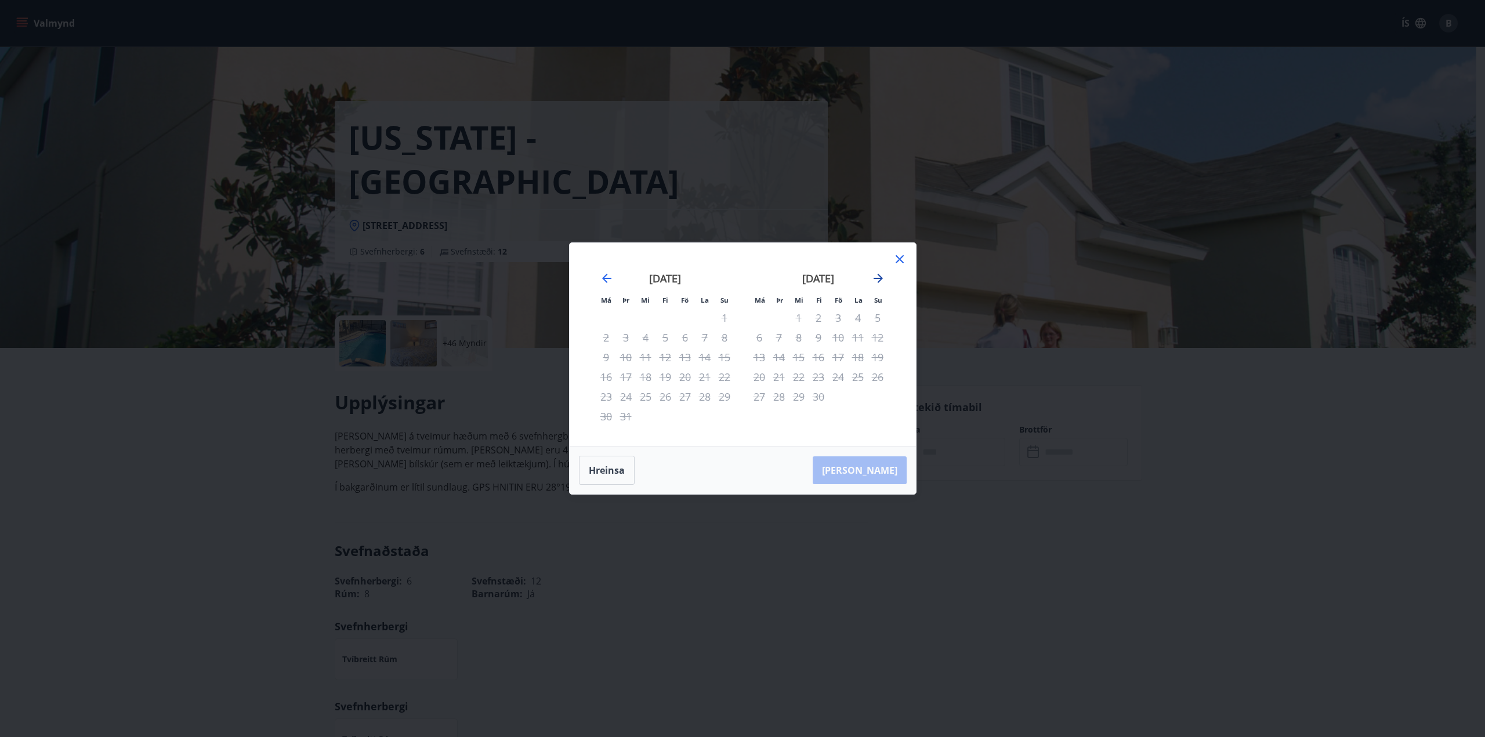
click at [876, 278] on icon "Move forward to switch to the next month." at bounding box center [877, 278] width 9 height 9
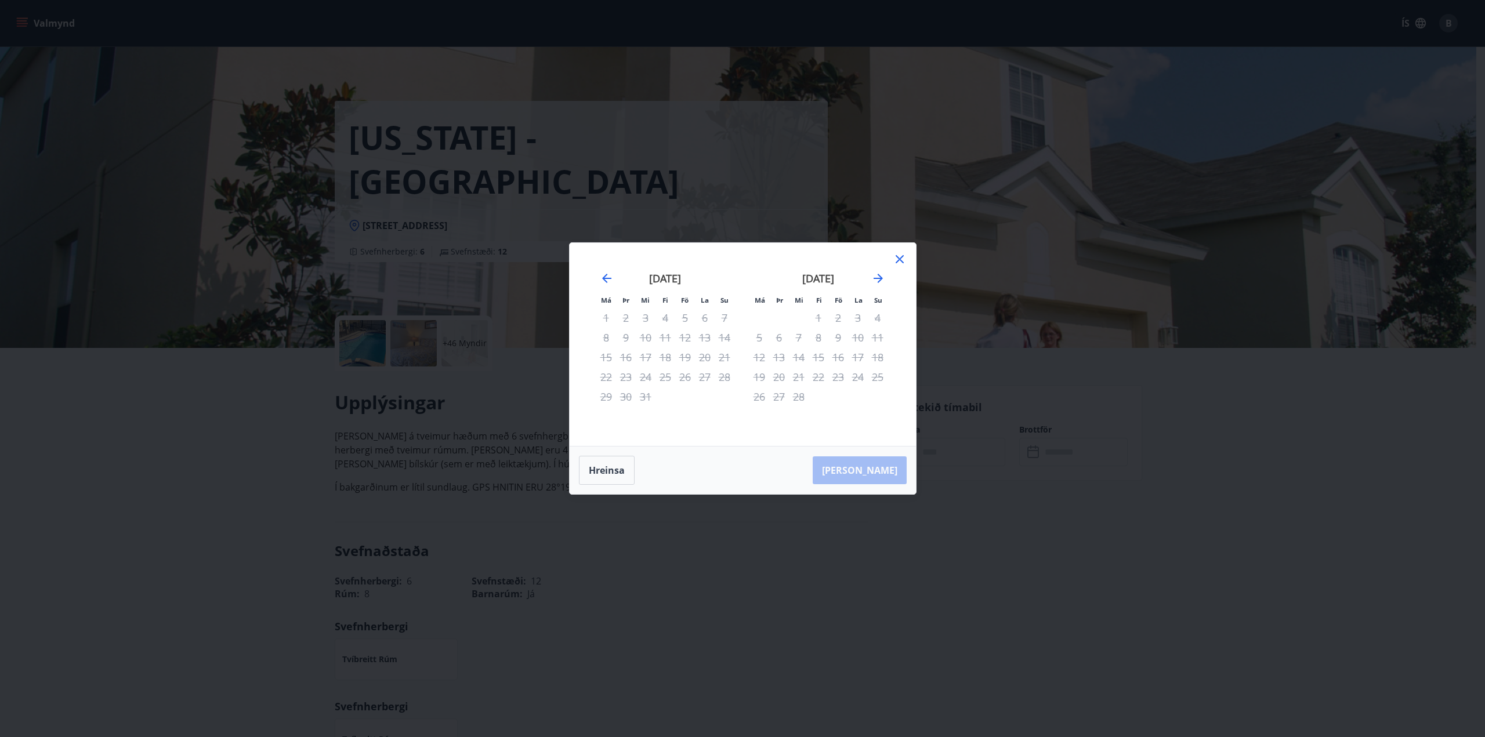
click at [897, 261] on icon at bounding box center [899, 259] width 14 height 14
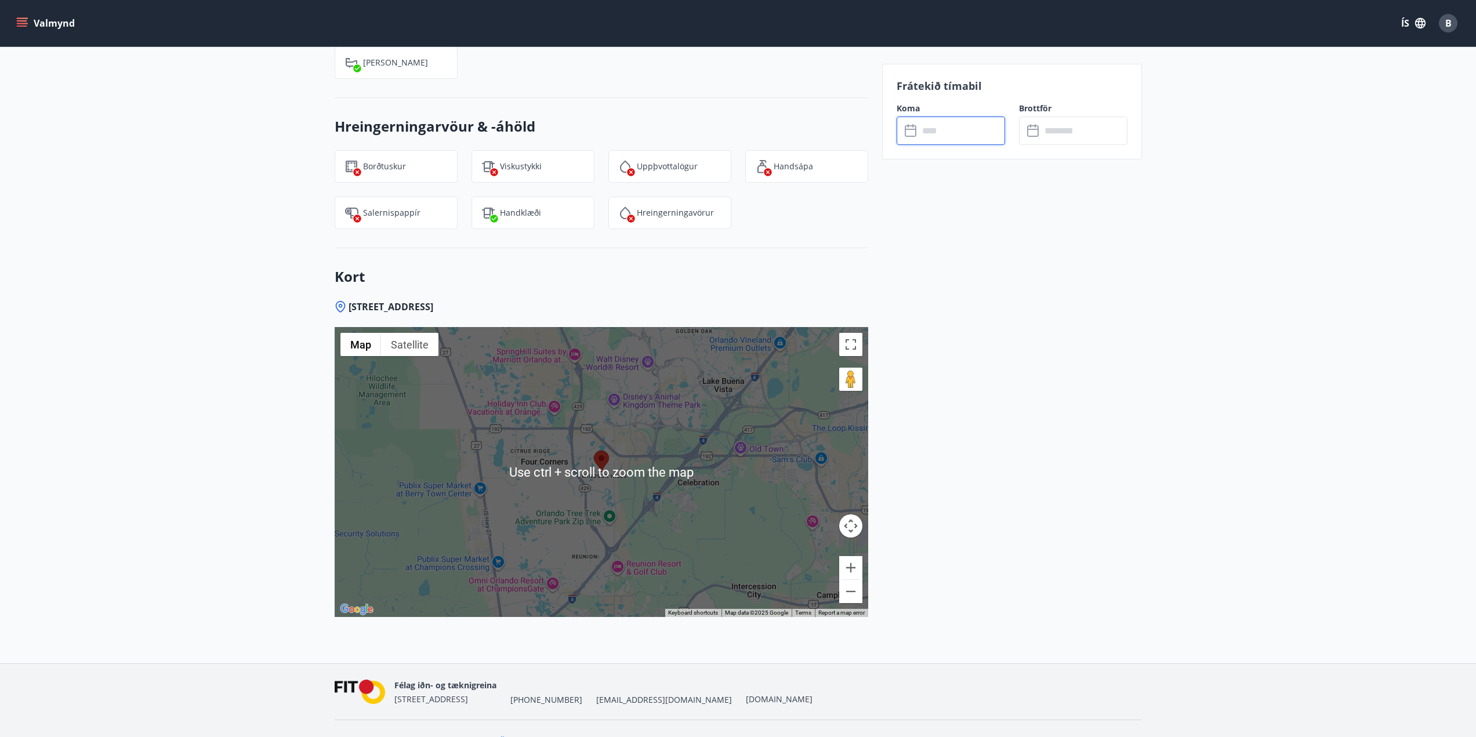
scroll to position [1566, 0]
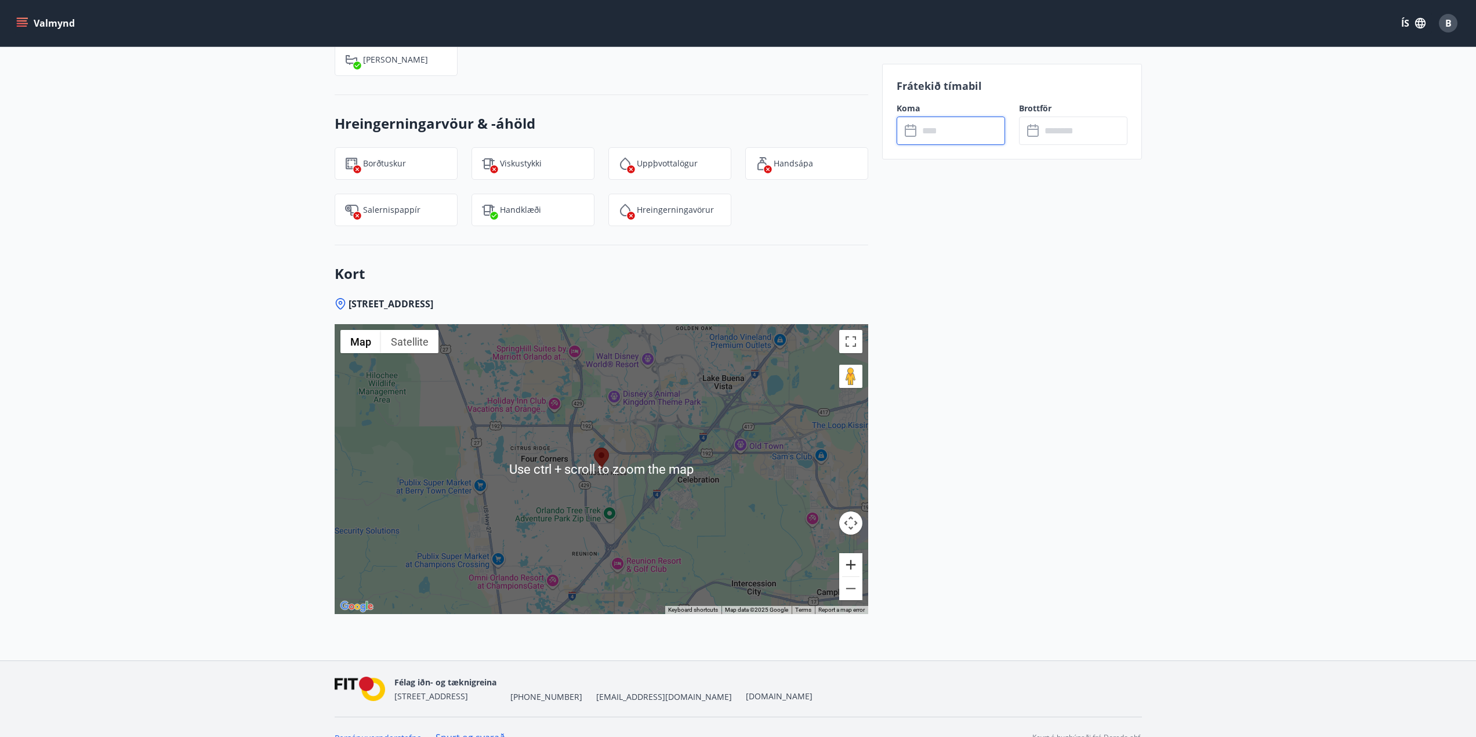
click at [858, 559] on button "Zoom in" at bounding box center [850, 564] width 23 height 23
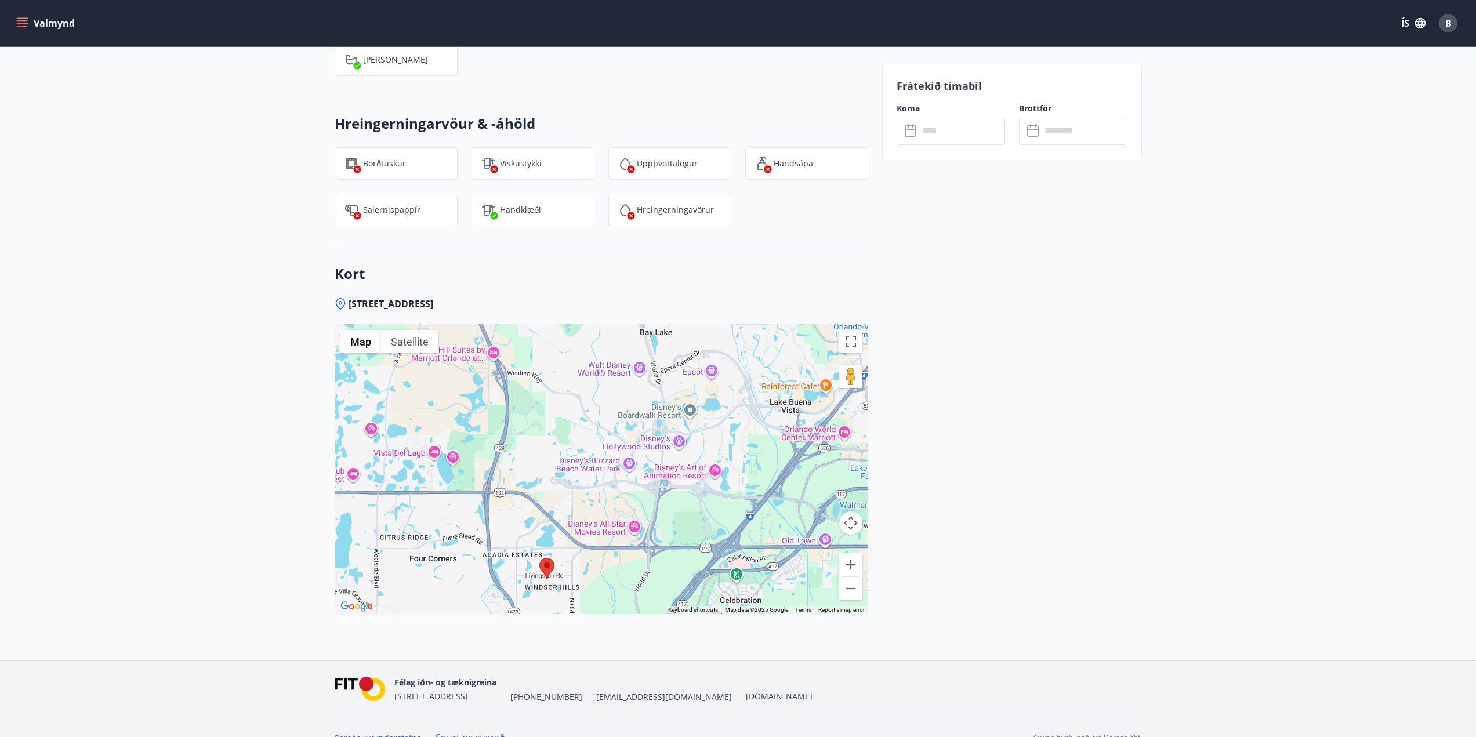
drag, startPoint x: 755, startPoint y: 406, endPoint x: 701, endPoint y: 518, distance: 123.7
click at [701, 518] on div at bounding box center [601, 469] width 533 height 290
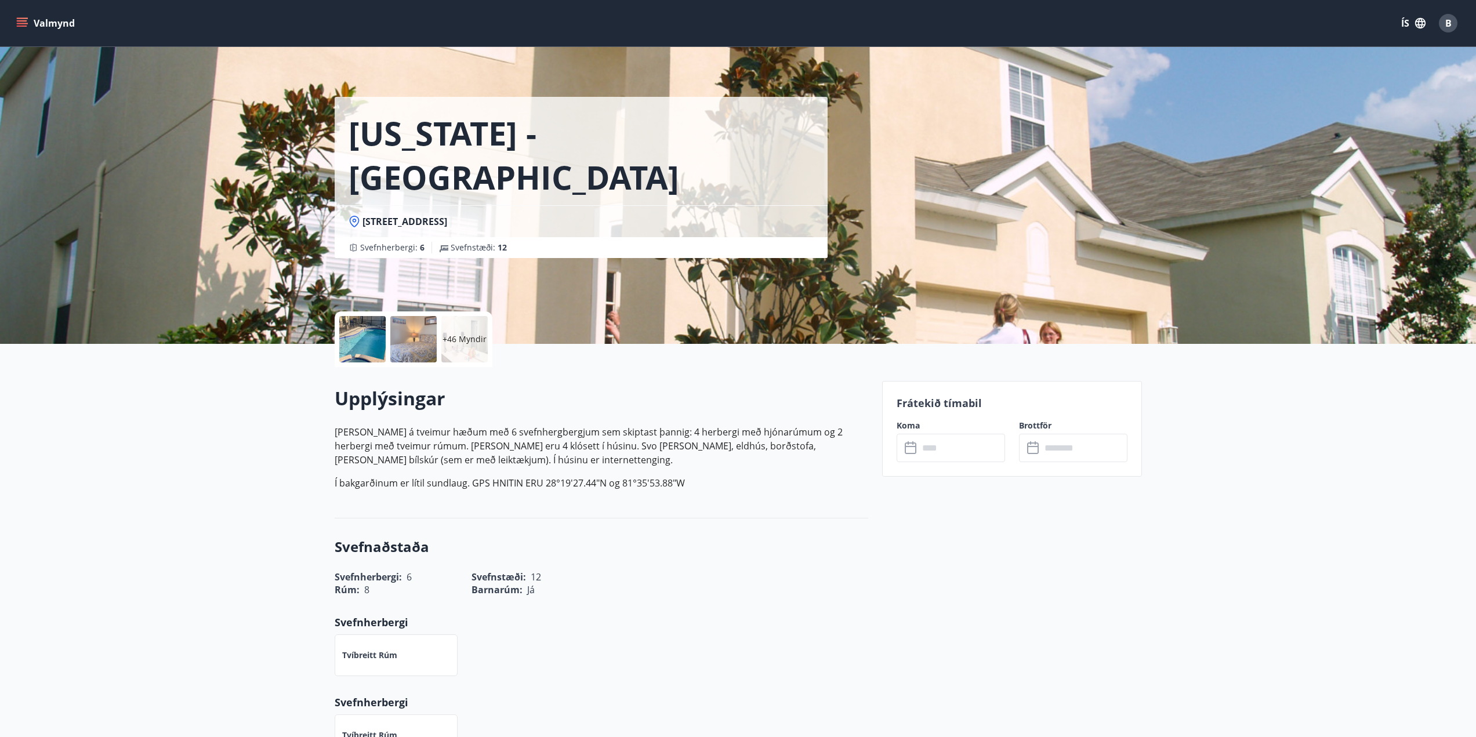
scroll to position [0, 0]
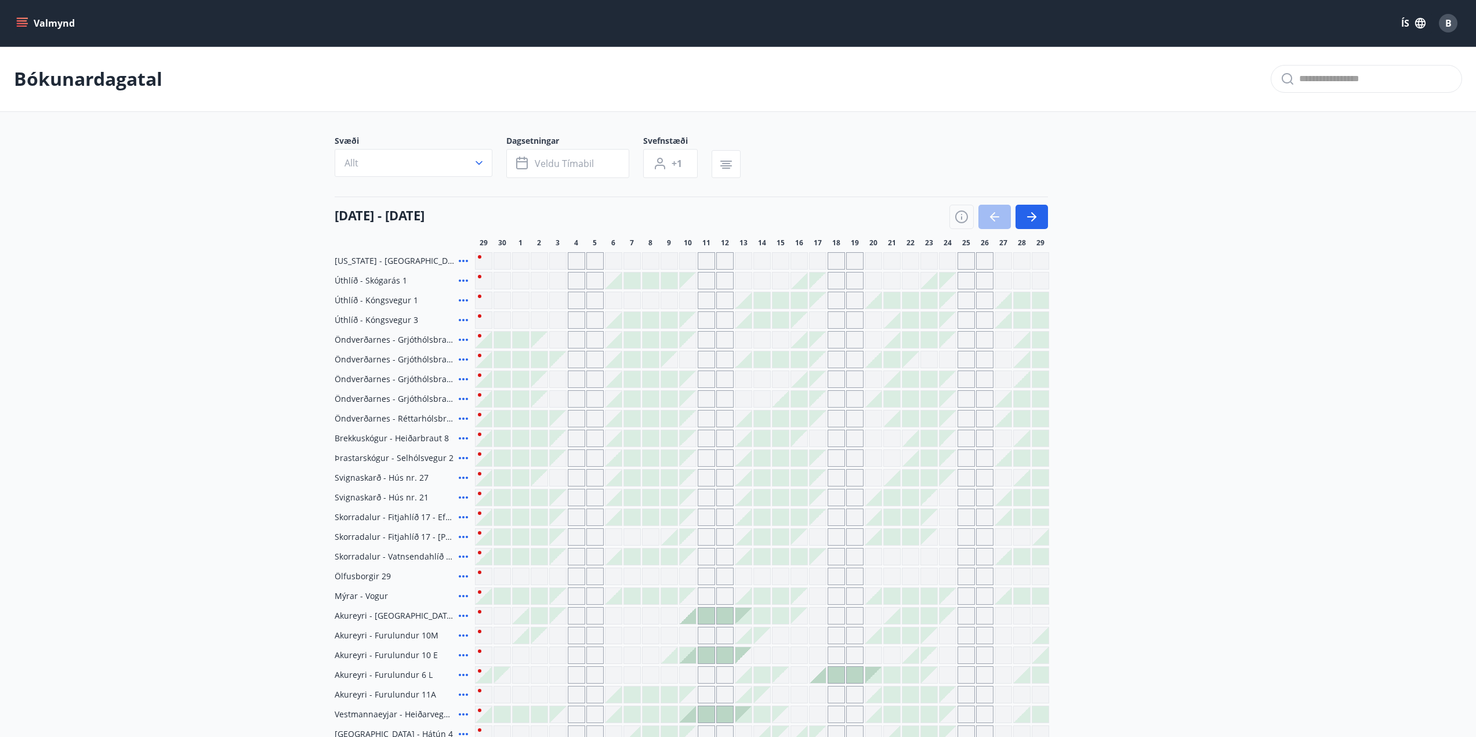
click at [461, 256] on icon at bounding box center [463, 261] width 14 height 14
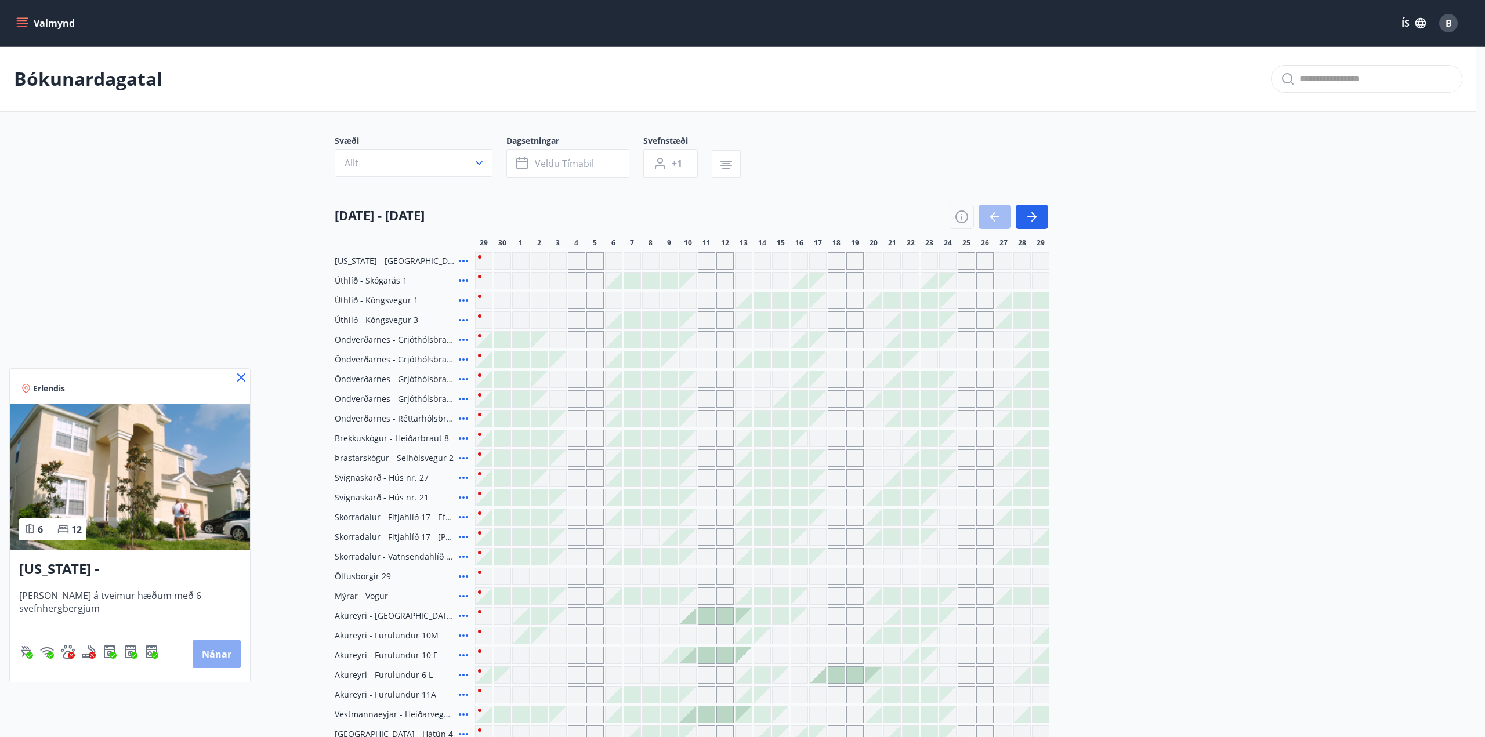
click at [216, 654] on button "Nánar" at bounding box center [217, 654] width 48 height 28
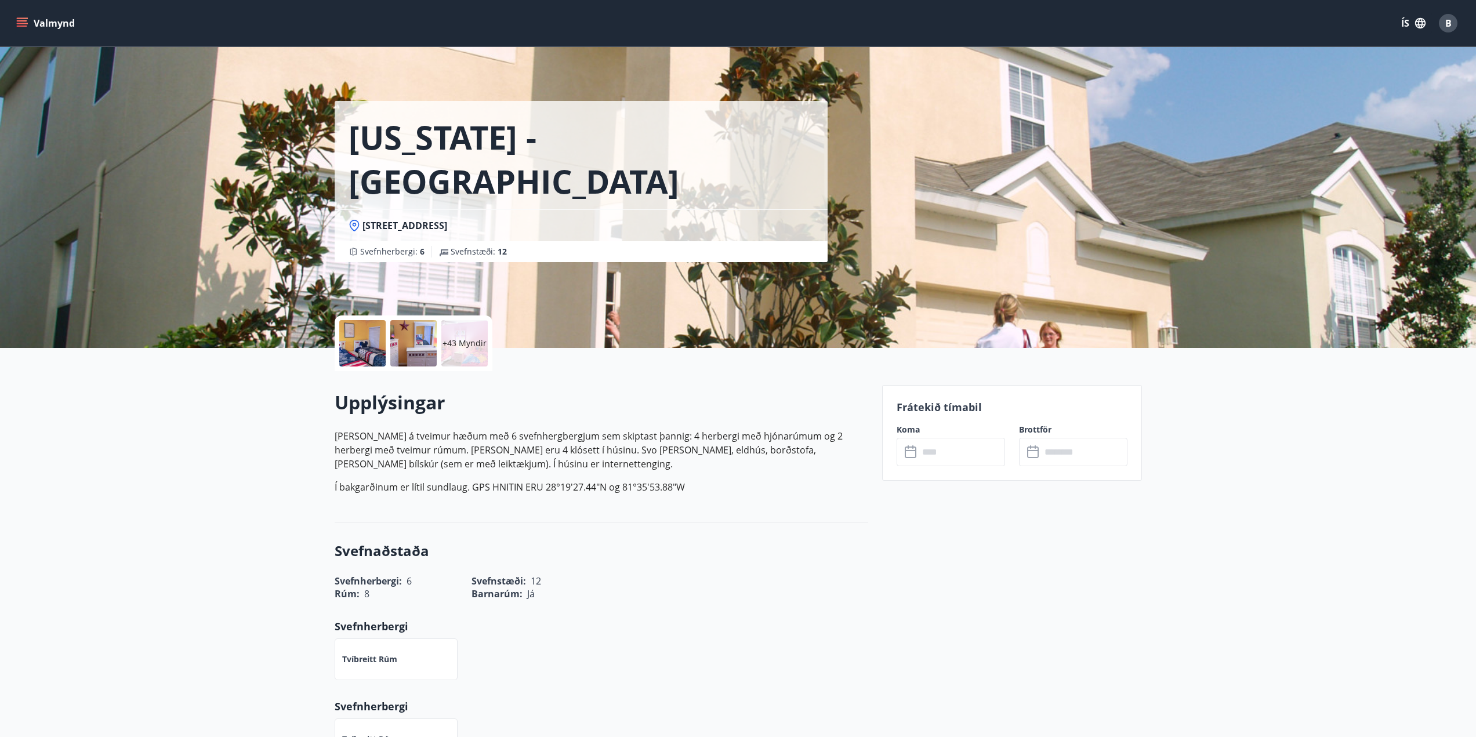
click at [939, 453] on input "text" at bounding box center [962, 452] width 86 height 28
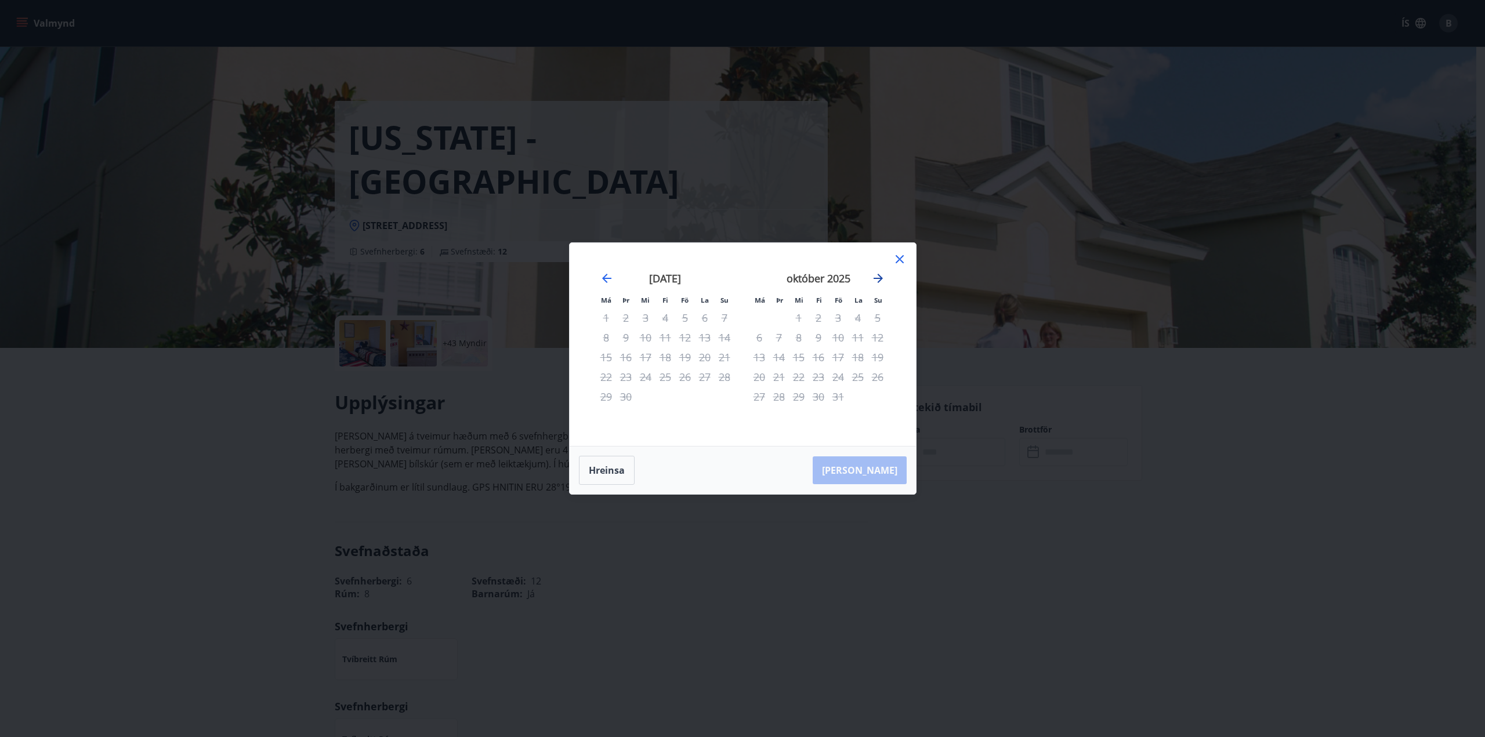
click at [883, 282] on icon "Move forward to switch to the next month." at bounding box center [878, 278] width 14 height 14
click at [879, 280] on icon "Move forward to switch to the next month." at bounding box center [877, 278] width 9 height 9
click at [878, 282] on icon "Move forward to switch to the next month." at bounding box center [877, 278] width 9 height 9
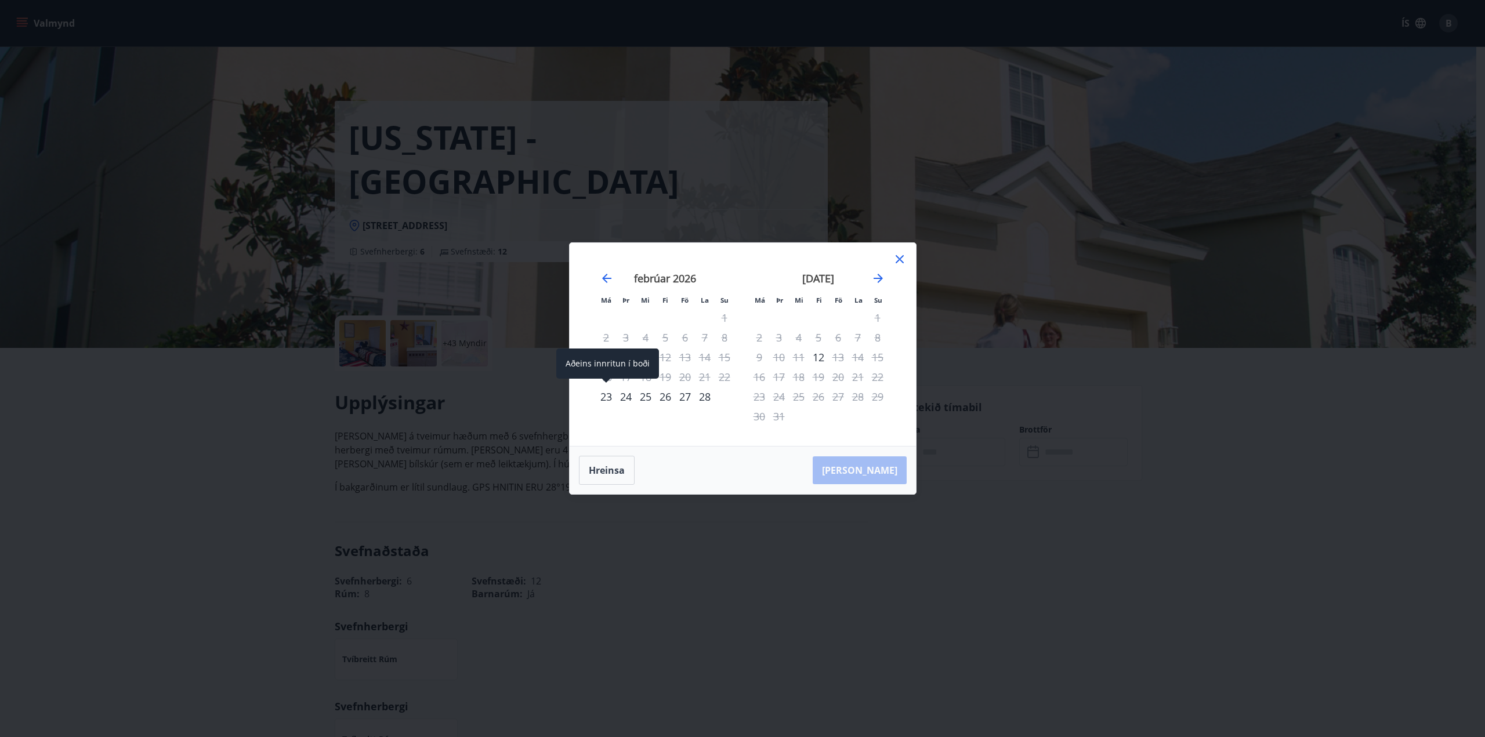
click at [601, 394] on div "23" at bounding box center [606, 397] width 20 height 20
click at [706, 395] on div "28" at bounding box center [705, 397] width 20 height 20
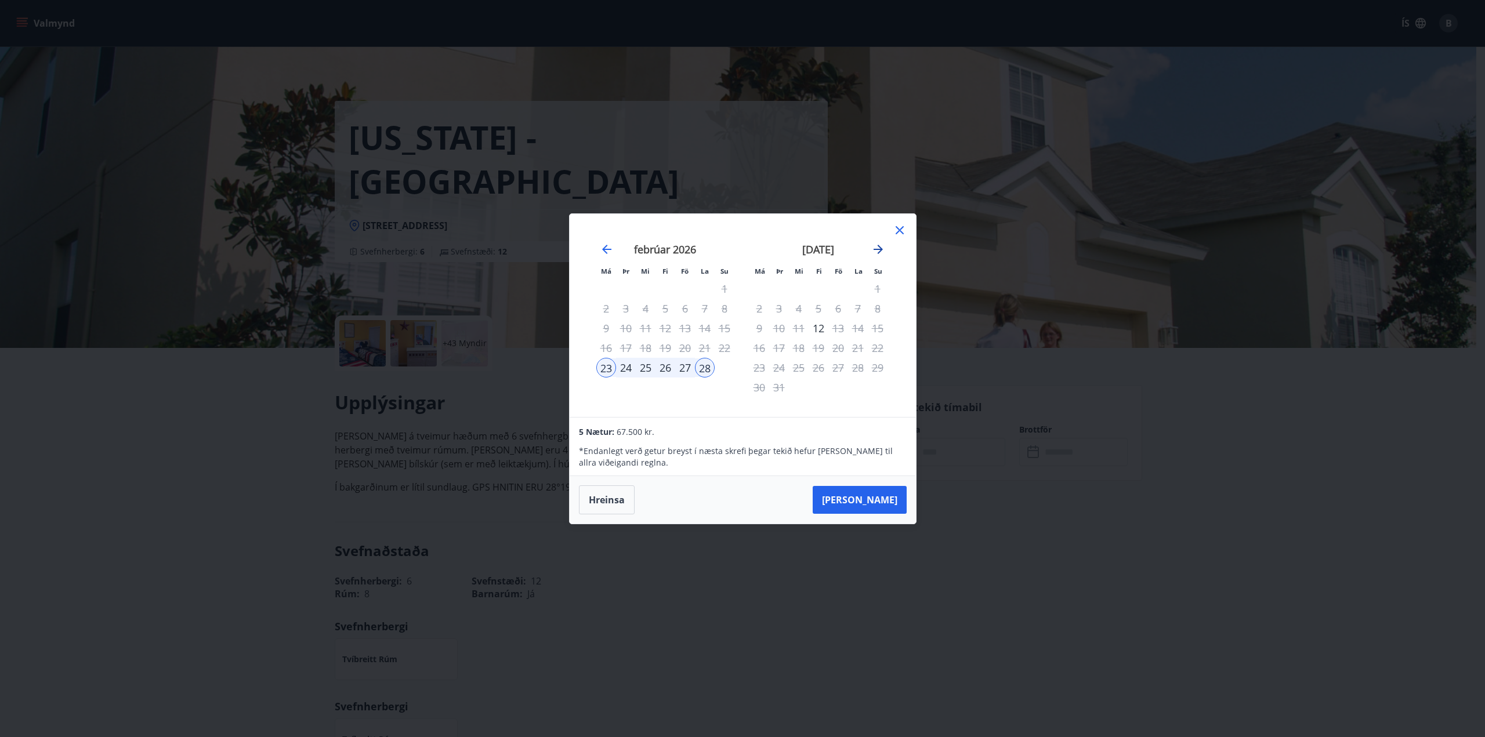
click at [883, 254] on icon "Move forward to switch to the next month." at bounding box center [878, 249] width 14 height 14
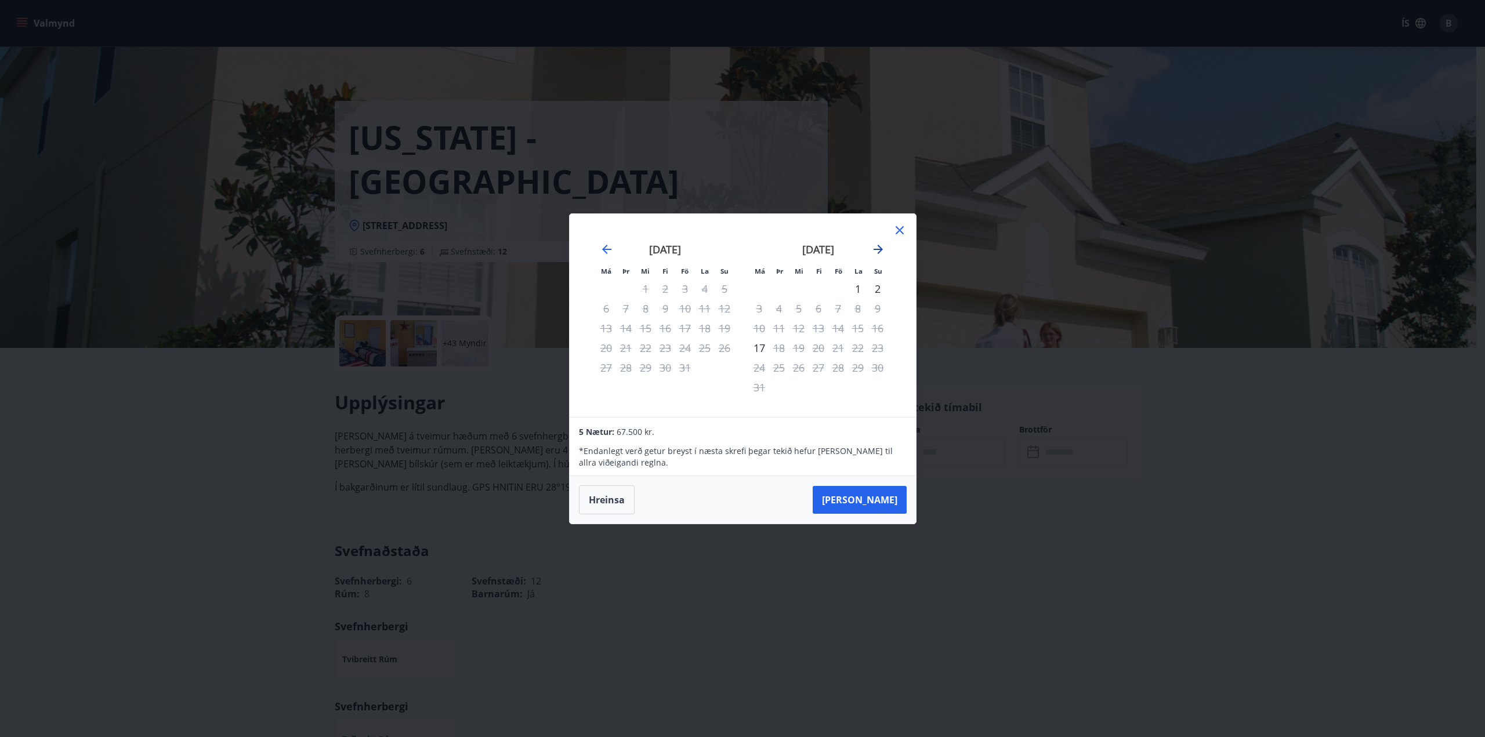
click at [883, 254] on icon "Move forward to switch to the next month." at bounding box center [878, 249] width 14 height 14
click at [777, 285] on div "1" at bounding box center [779, 289] width 20 height 20
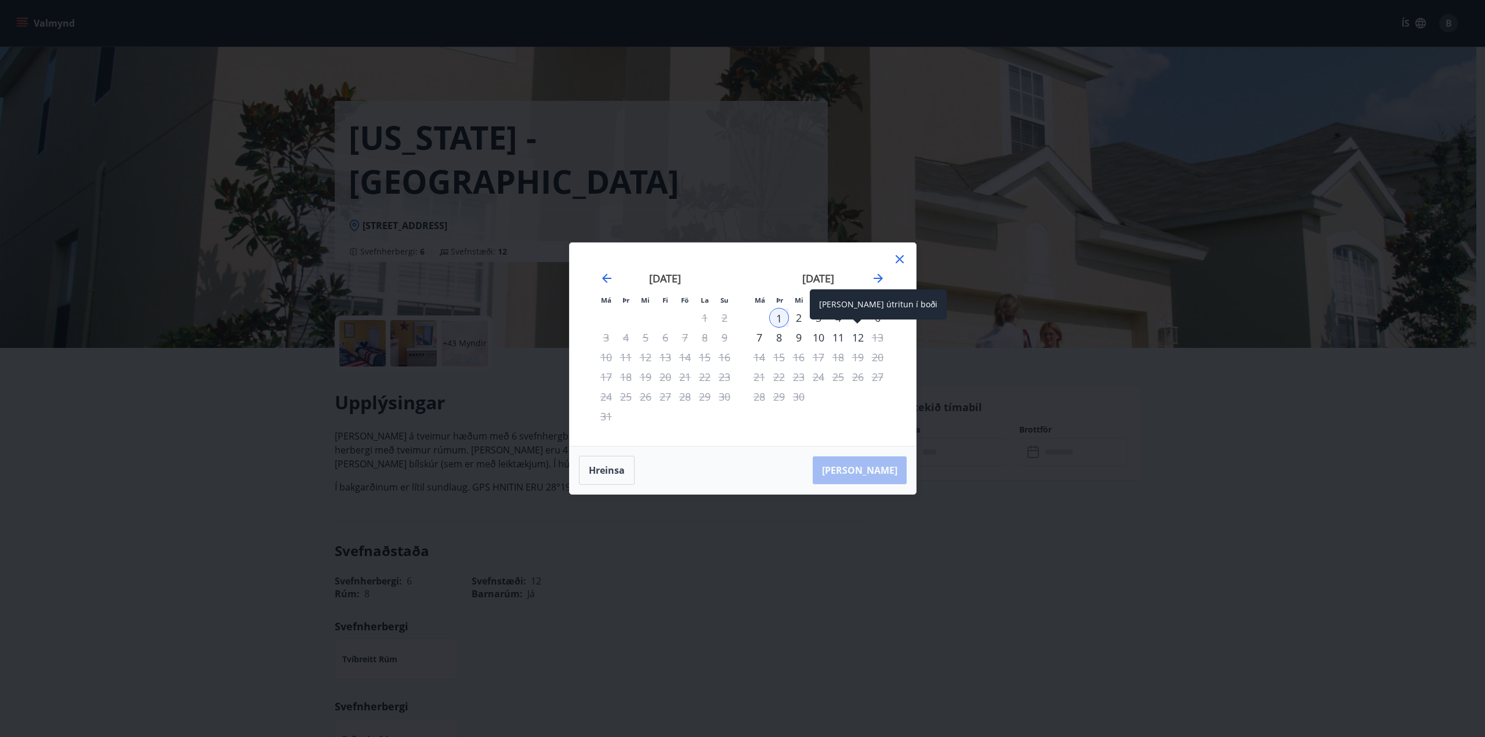
click at [859, 339] on div "12" at bounding box center [858, 338] width 20 height 20
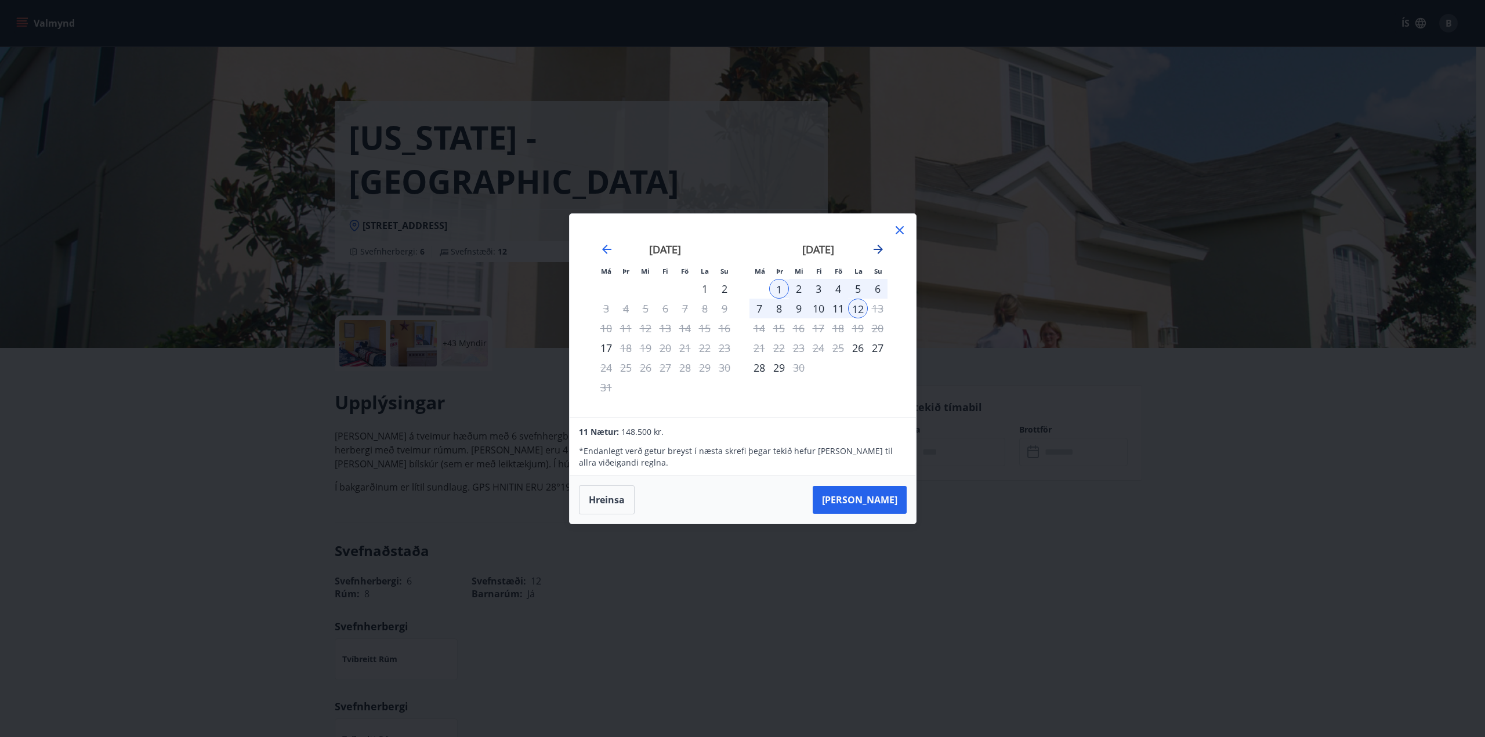
click at [880, 249] on icon "Move forward to switch to the next month." at bounding box center [877, 249] width 9 height 9
click at [856, 328] on div "17" at bounding box center [858, 328] width 20 height 20
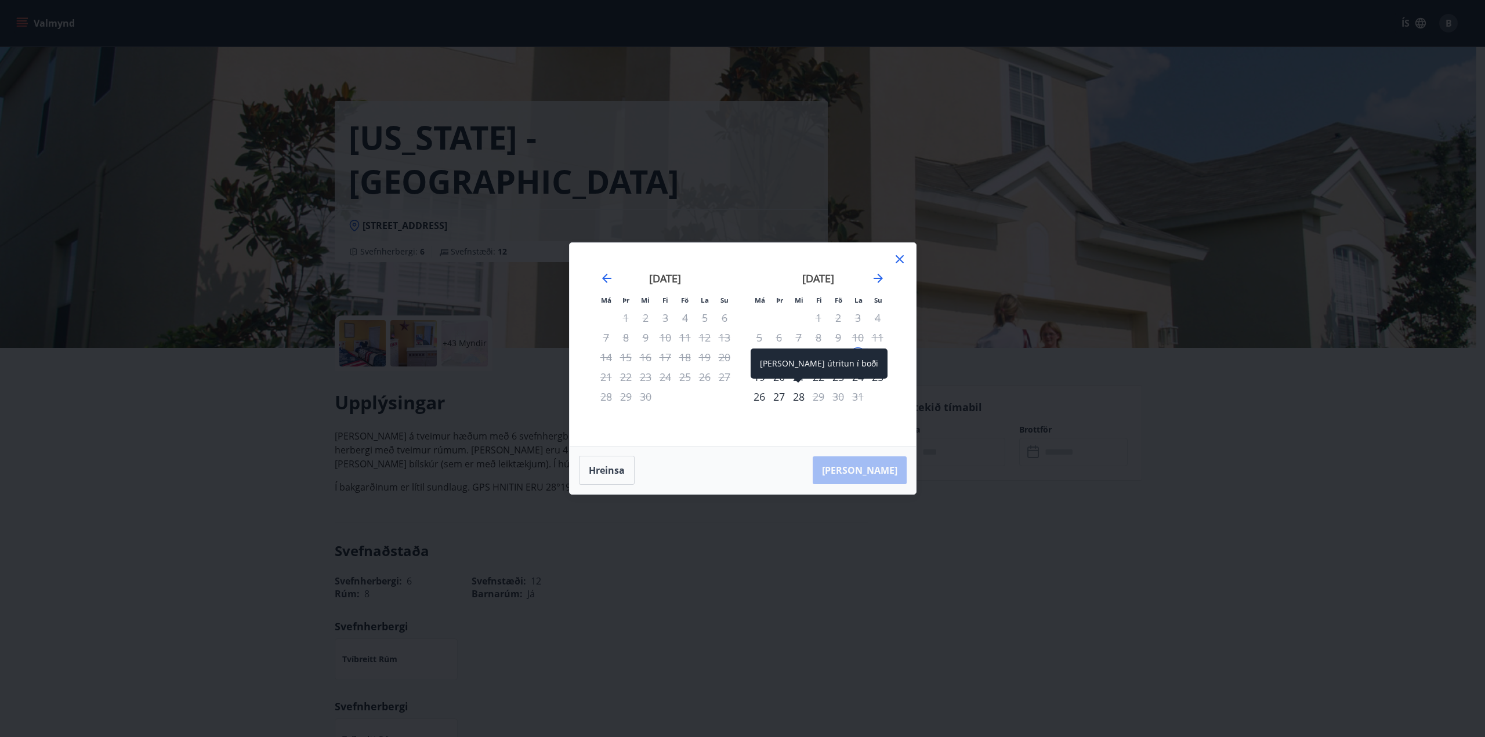
click at [799, 398] on div "28" at bounding box center [799, 397] width 20 height 20
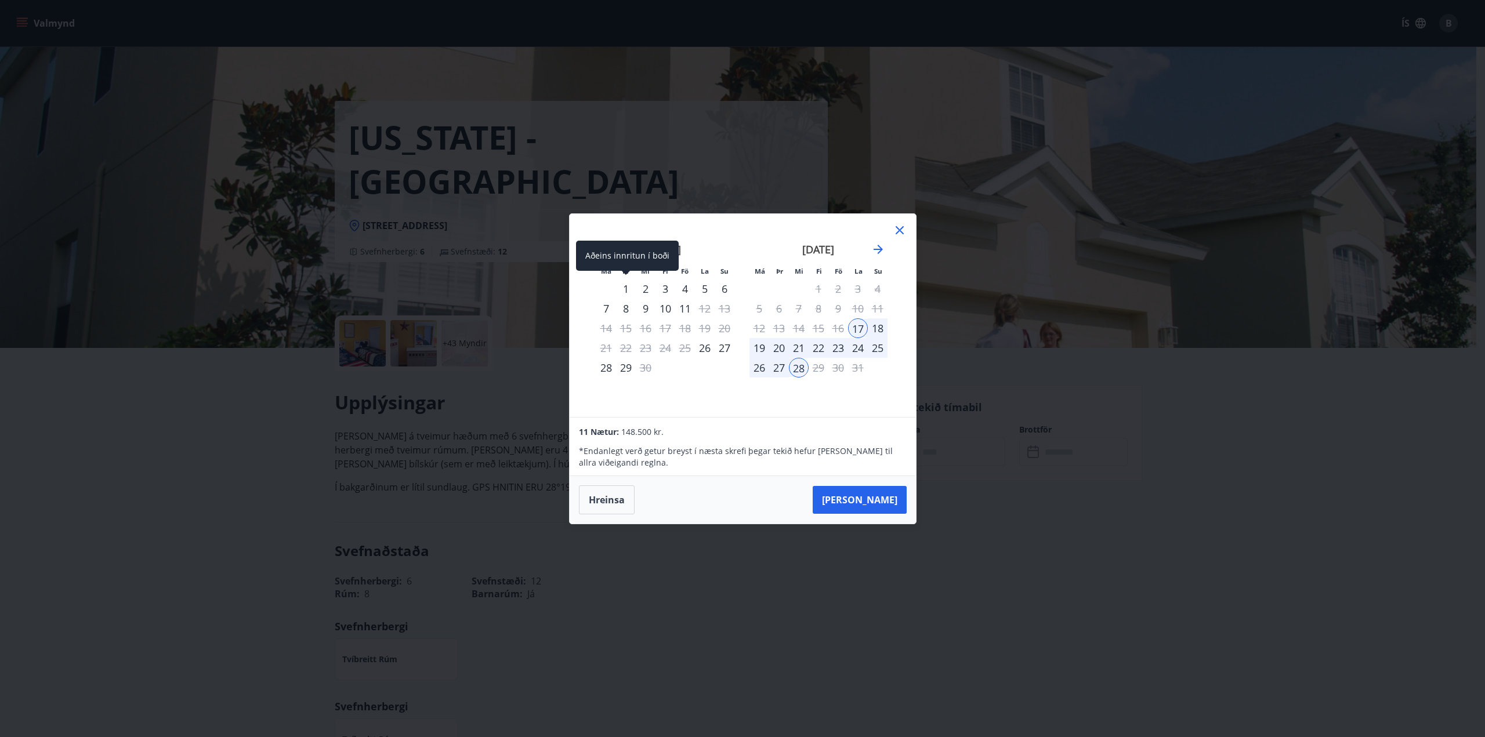
click at [620, 283] on div "1" at bounding box center [626, 289] width 20 height 20
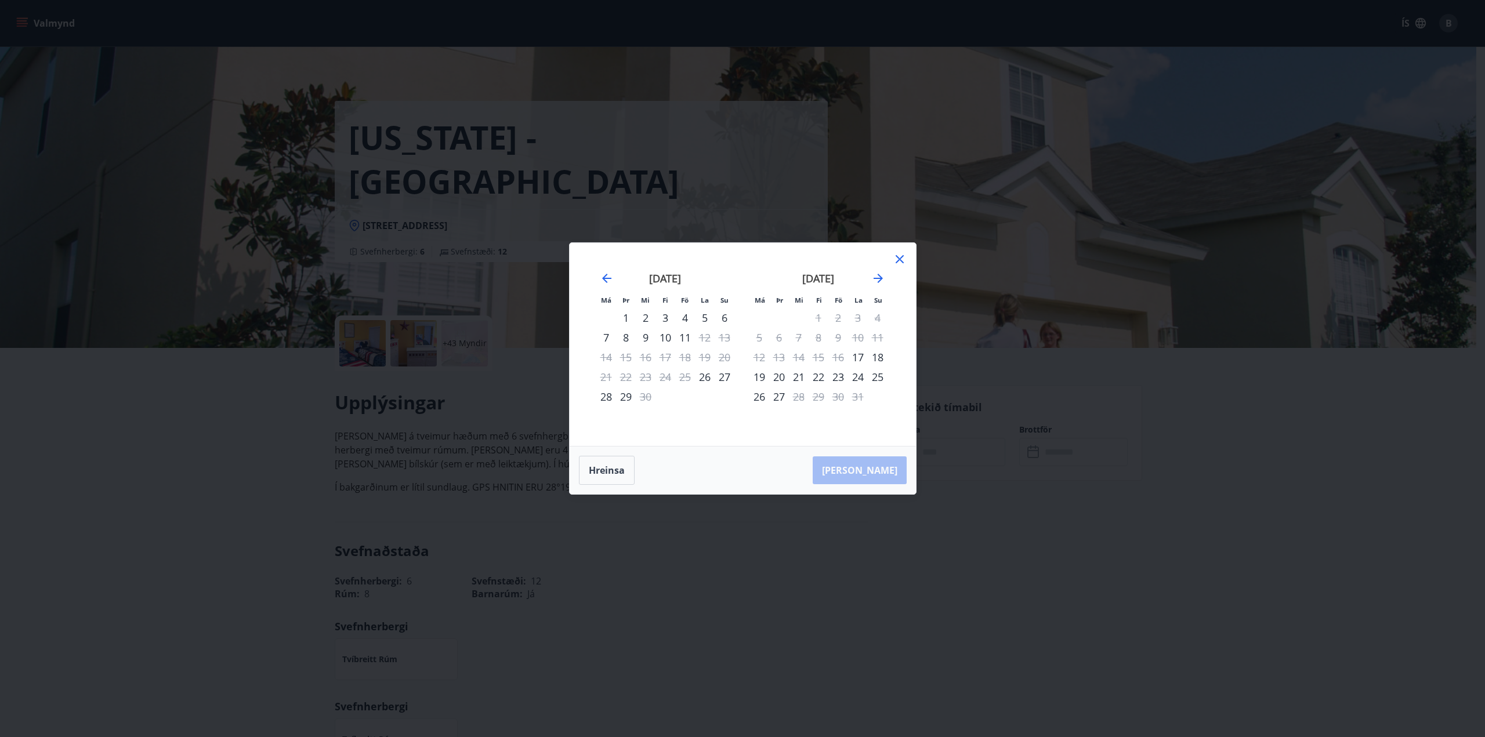
click at [684, 331] on div "11" at bounding box center [685, 338] width 20 height 20
click at [630, 313] on div "1" at bounding box center [626, 318] width 20 height 20
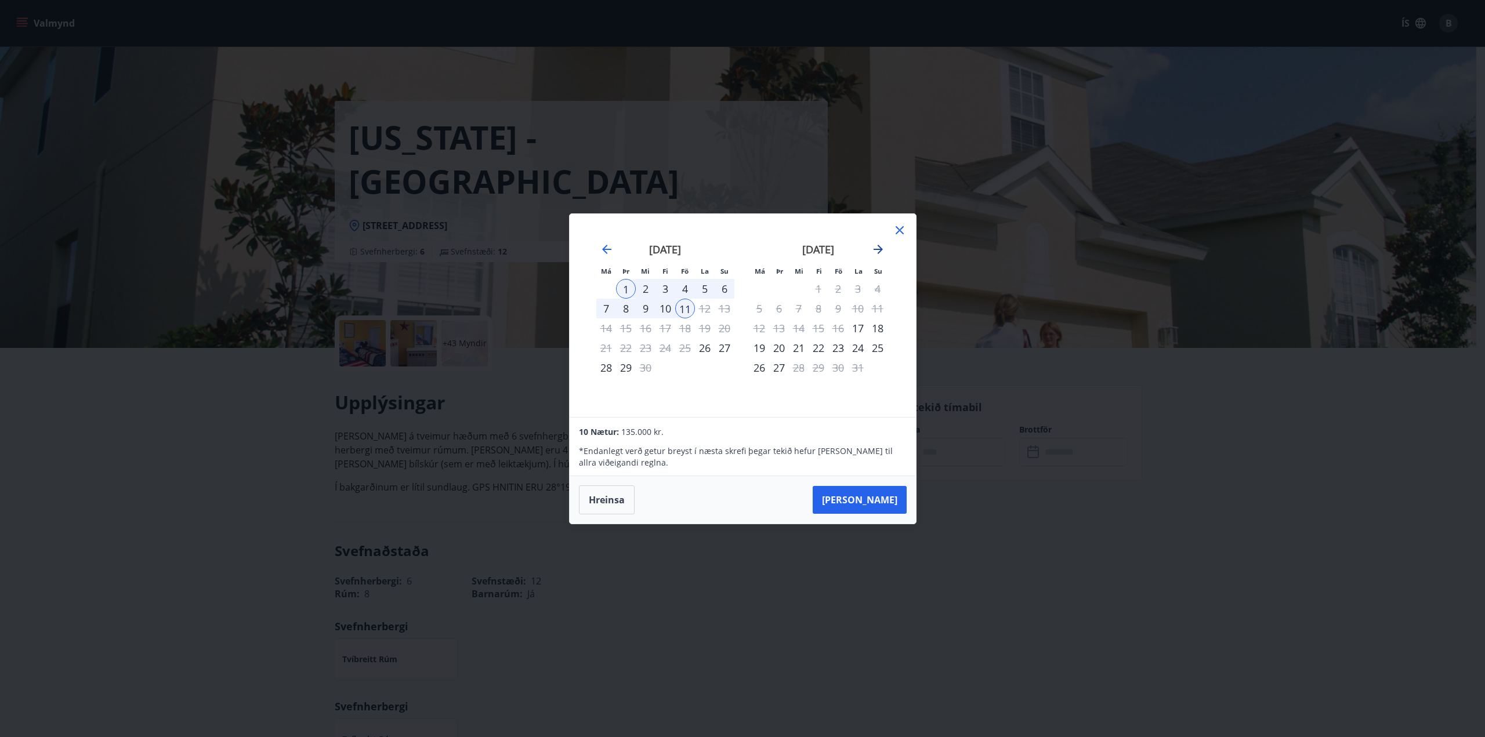
click at [872, 249] on icon "Move forward to switch to the next month." at bounding box center [878, 249] width 14 height 14
click at [706, 325] on div "17" at bounding box center [705, 328] width 20 height 20
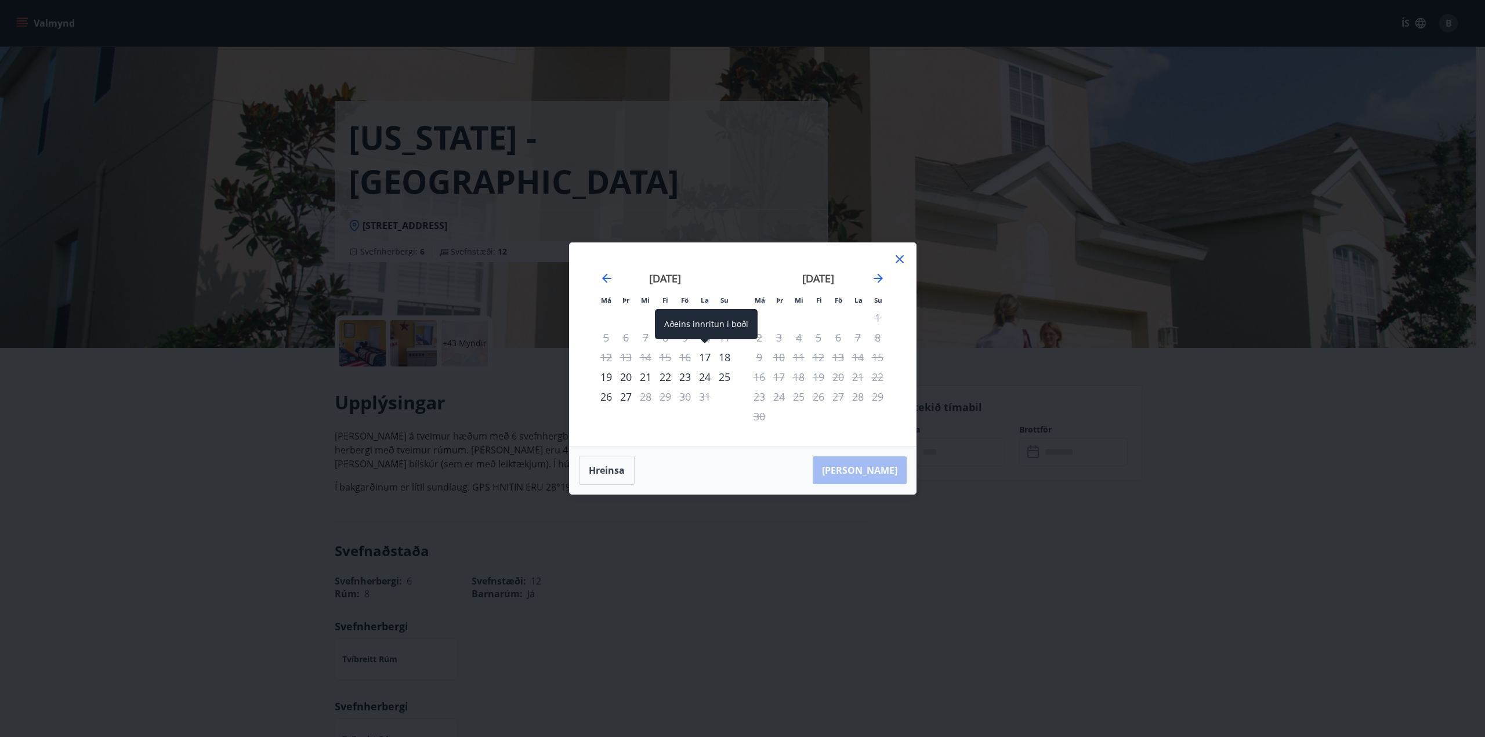
click at [702, 358] on div "17" at bounding box center [705, 357] width 20 height 20
click at [650, 399] on div "28" at bounding box center [646, 397] width 20 height 20
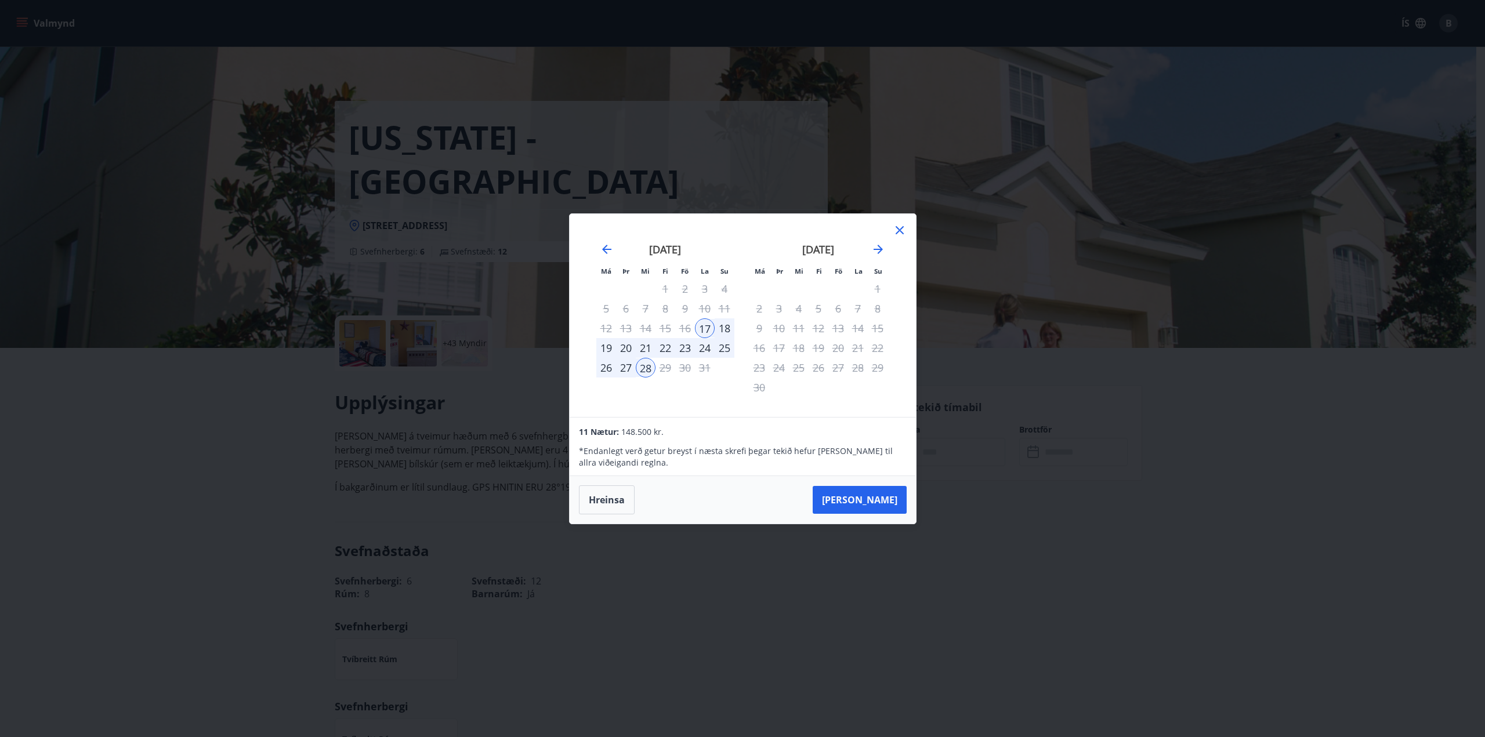
click at [894, 230] on icon at bounding box center [899, 230] width 14 height 14
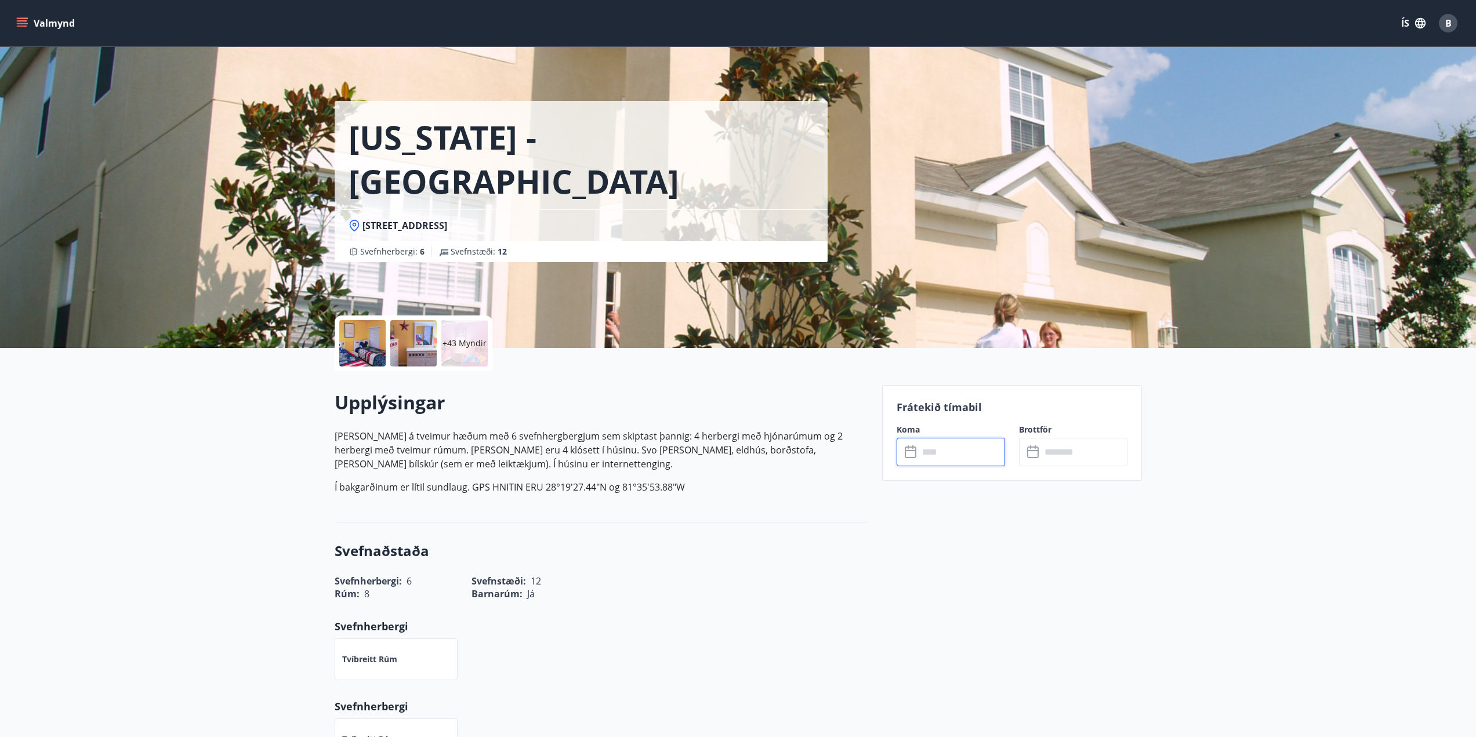
click at [36, 23] on button "Valmynd" at bounding box center [47, 23] width 66 height 21
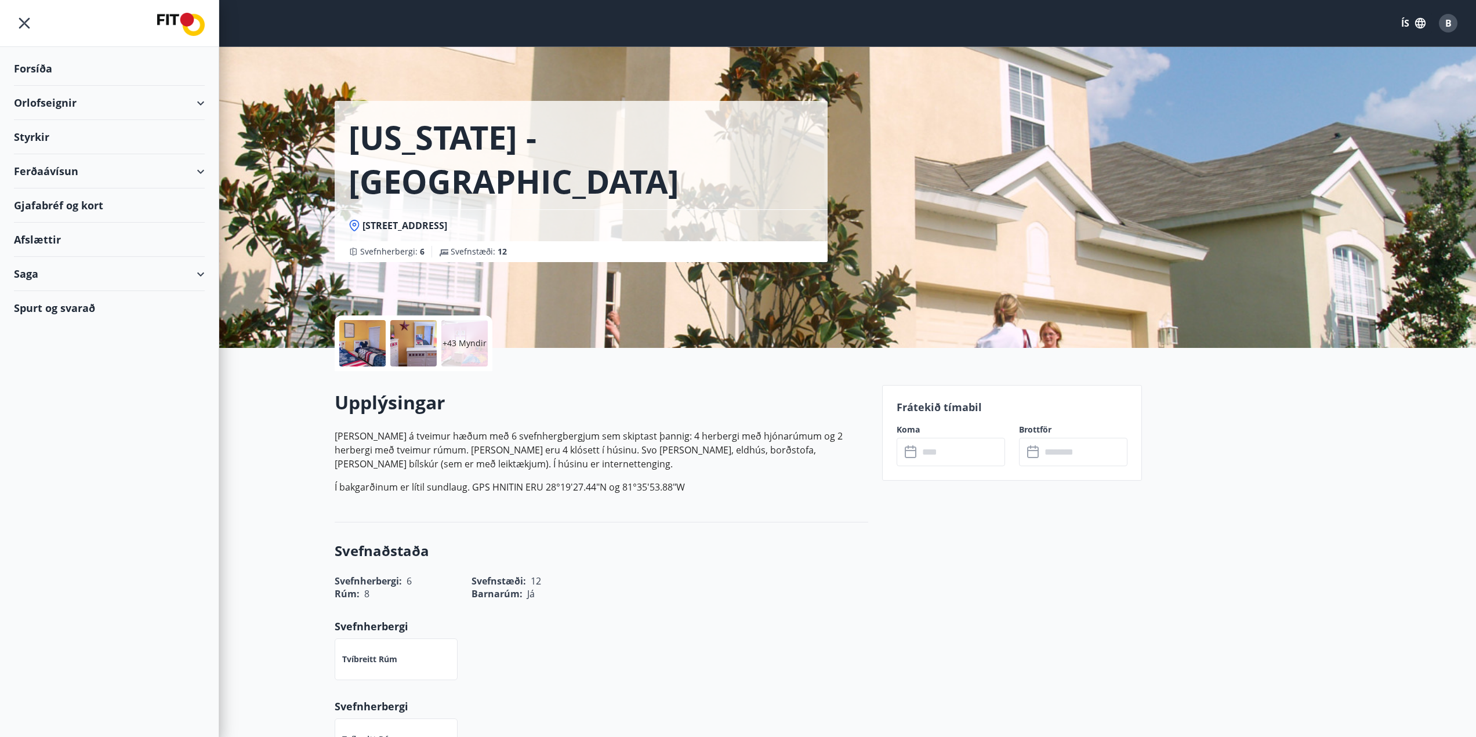
click at [70, 244] on div "Afslættir" at bounding box center [109, 240] width 191 height 34
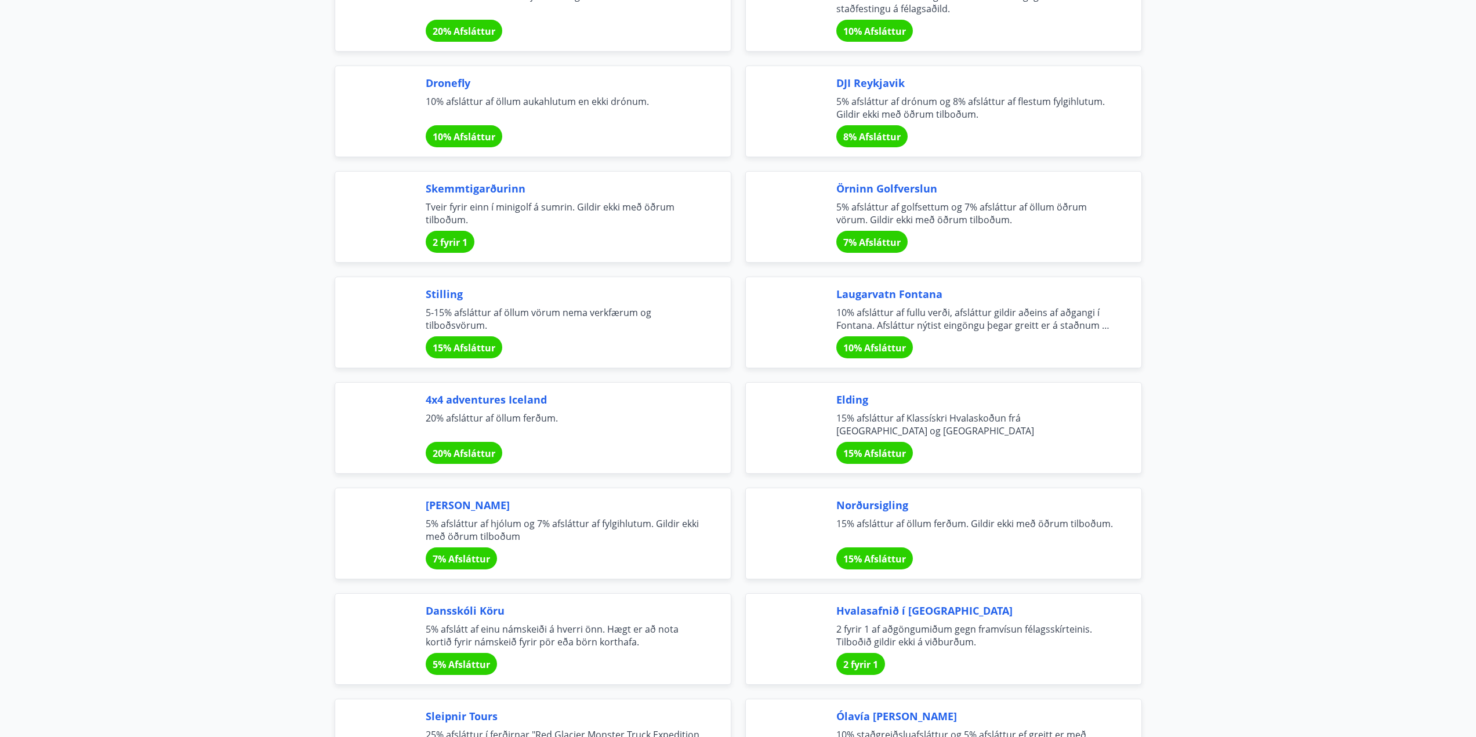
scroll to position [2500, 0]
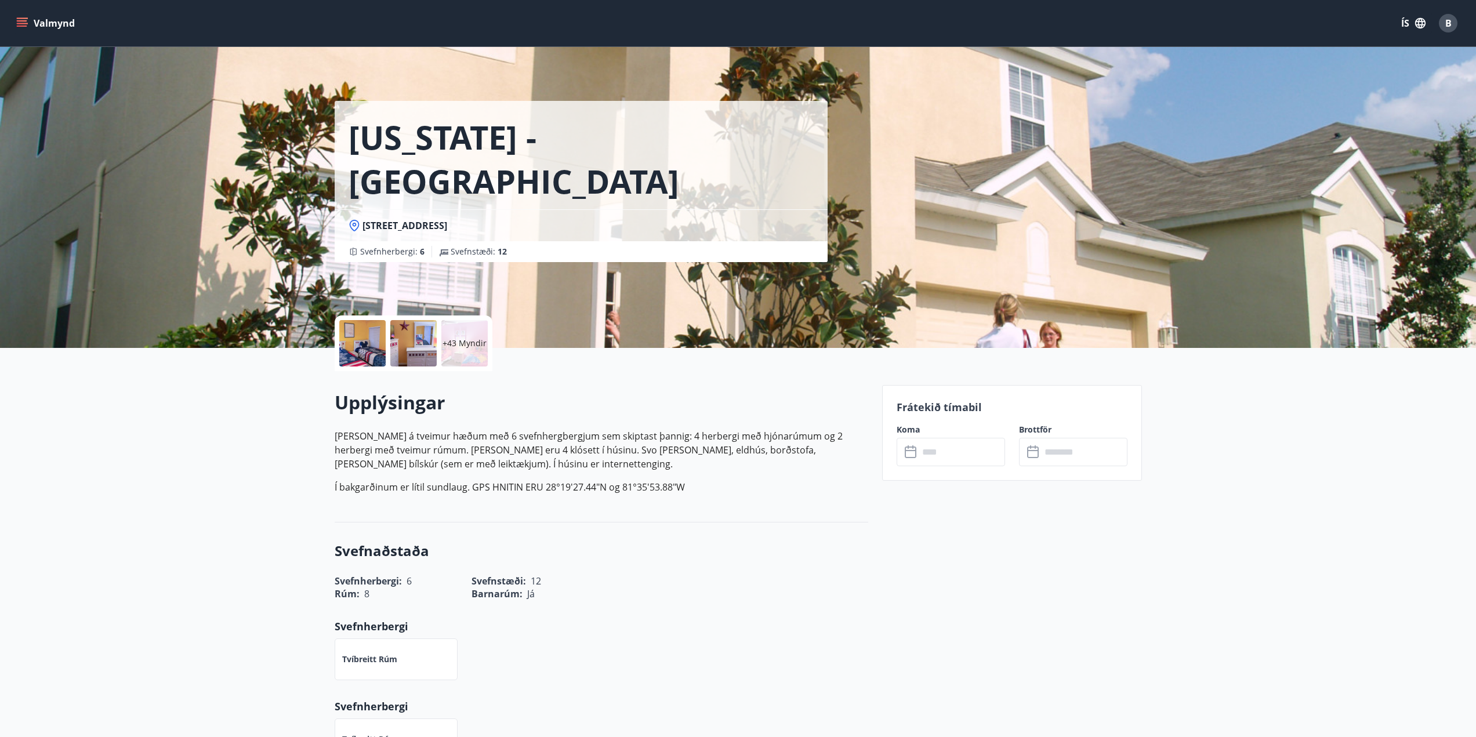
click at [36, 18] on button "Valmynd" at bounding box center [47, 23] width 66 height 21
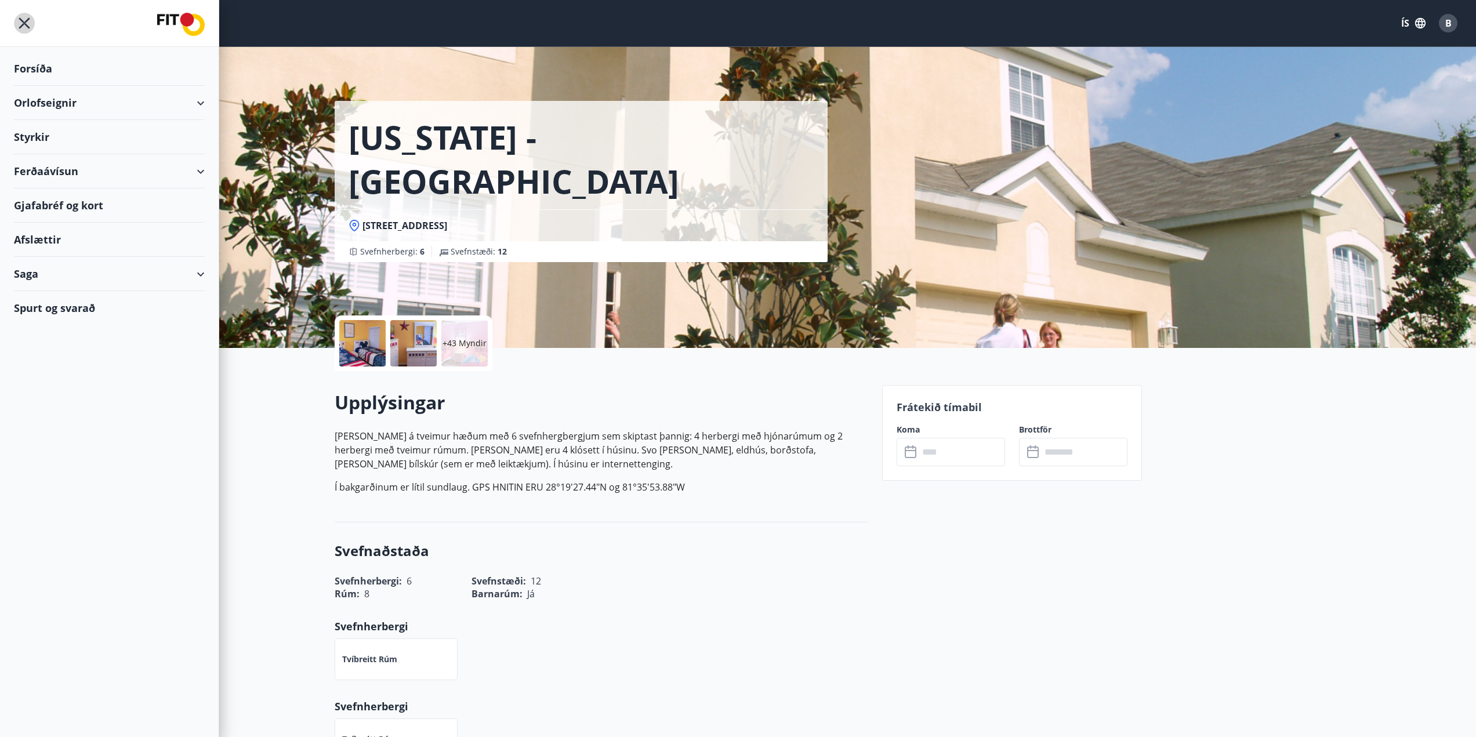
click at [28, 21] on icon "menu" at bounding box center [24, 23] width 21 height 21
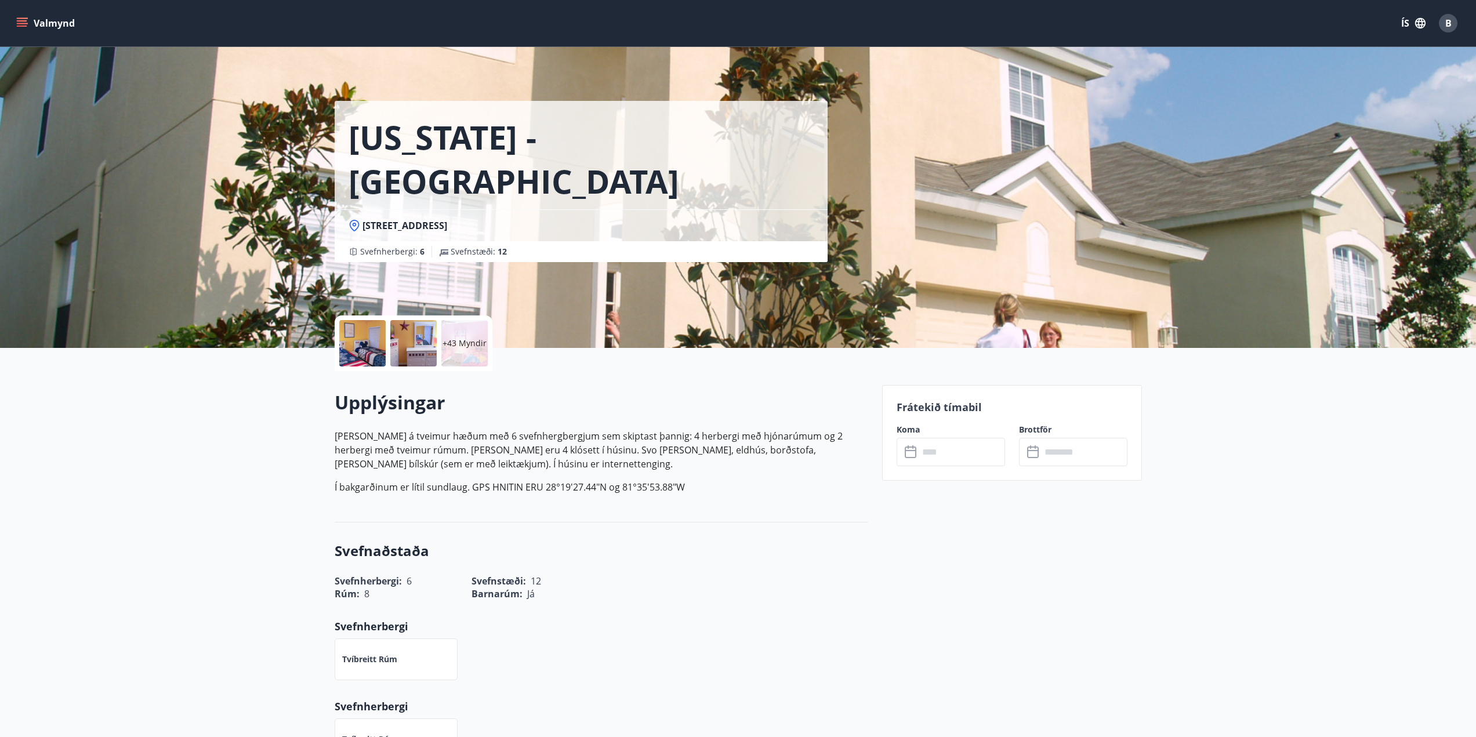
click at [28, 29] on button "Valmynd" at bounding box center [47, 23] width 66 height 21
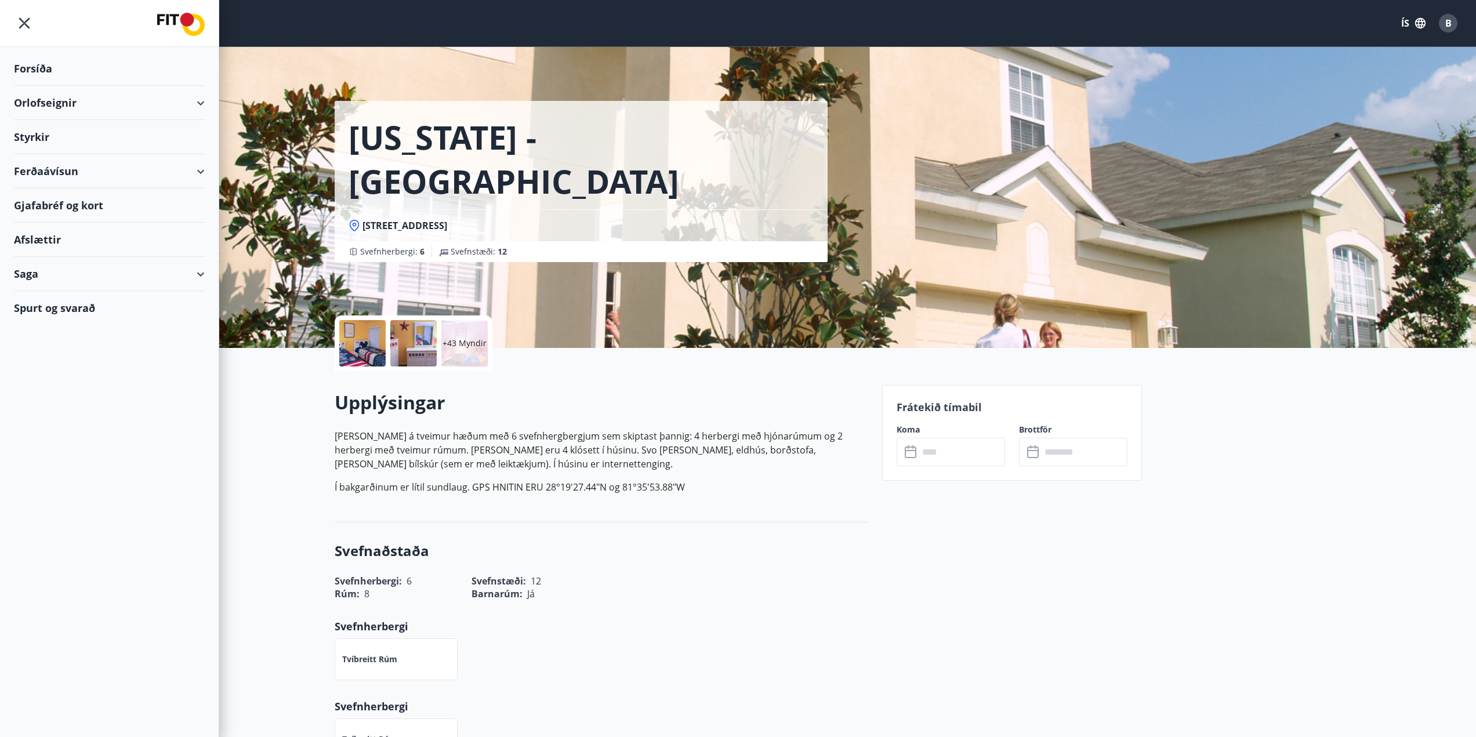
click at [85, 166] on div "Ferðaávísun" at bounding box center [109, 171] width 191 height 34
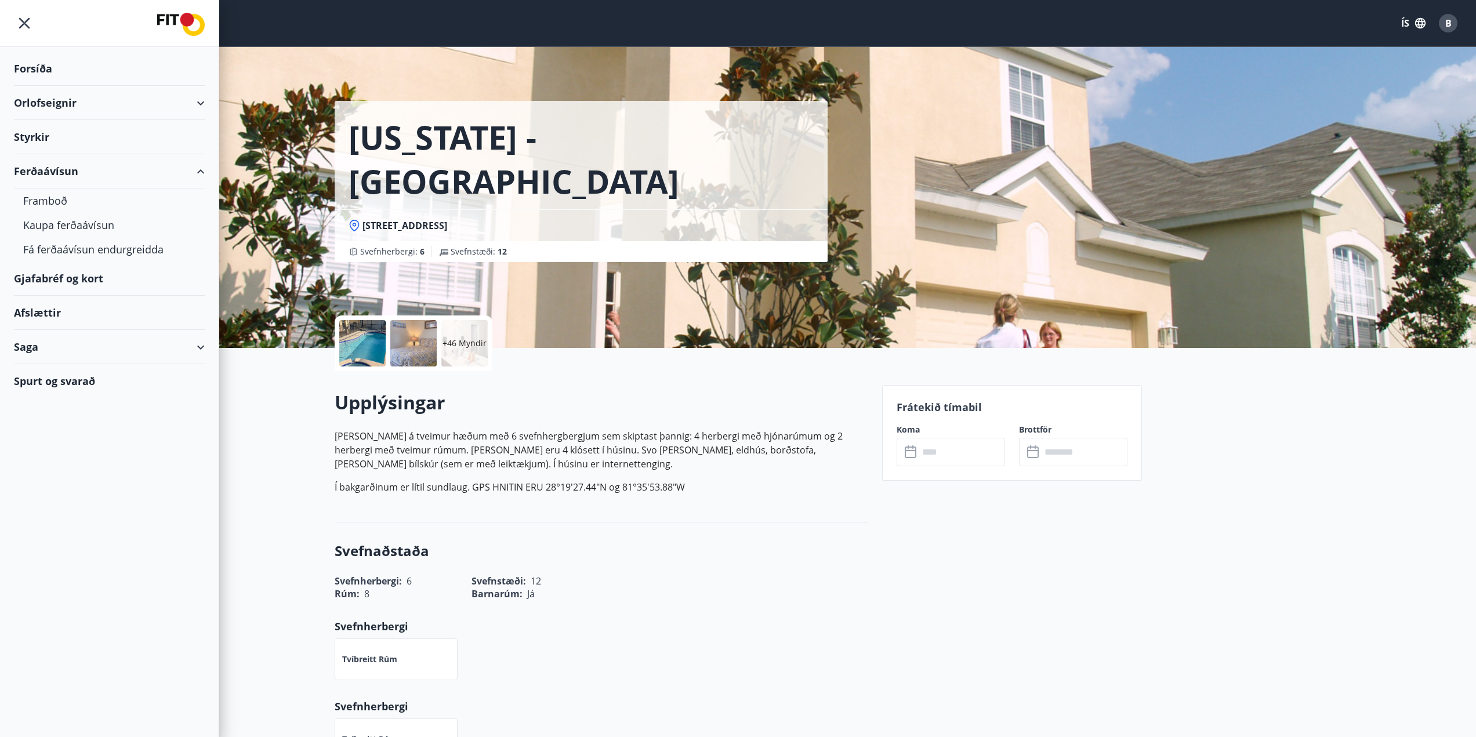
click at [68, 107] on div "Orlofseignir" at bounding box center [109, 103] width 191 height 34
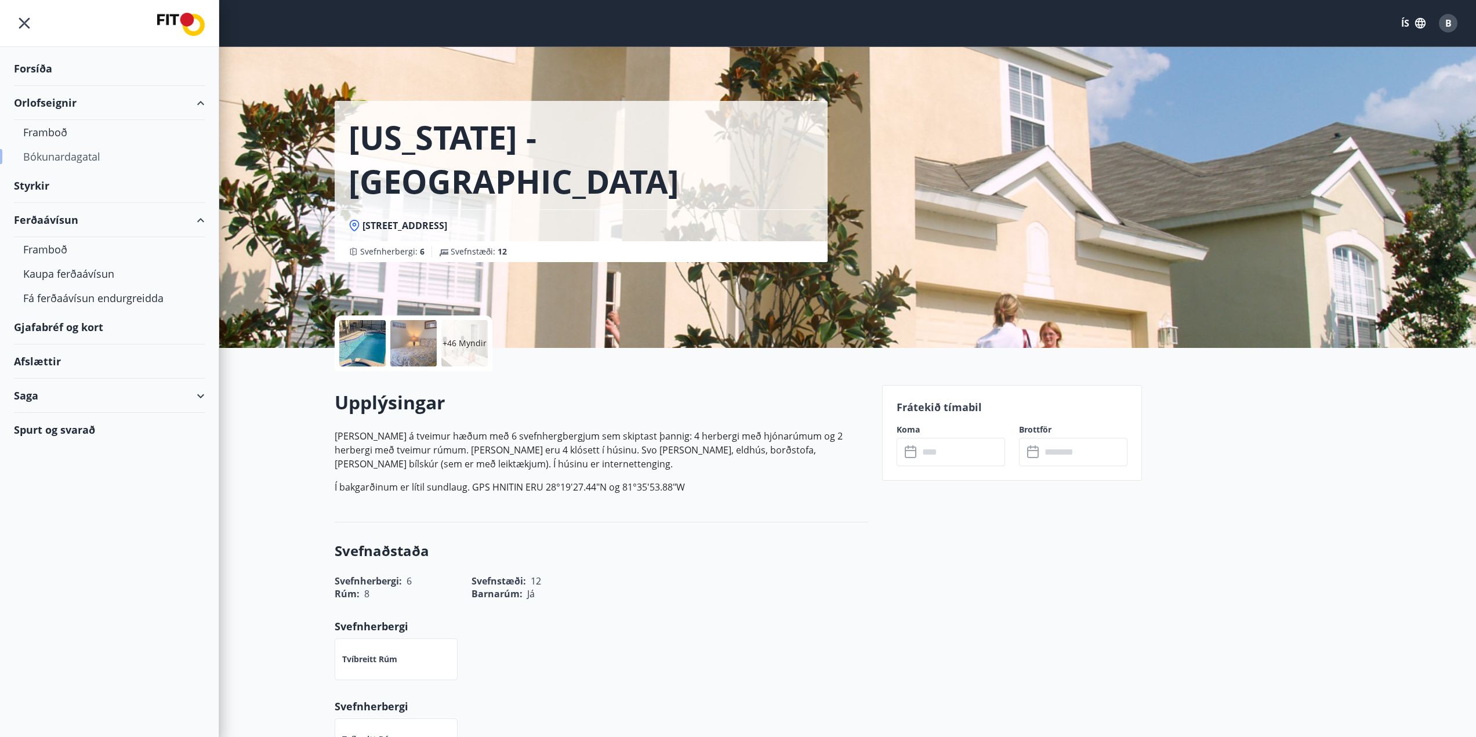
click at [70, 154] on div "Bókunardagatal" at bounding box center [109, 156] width 172 height 24
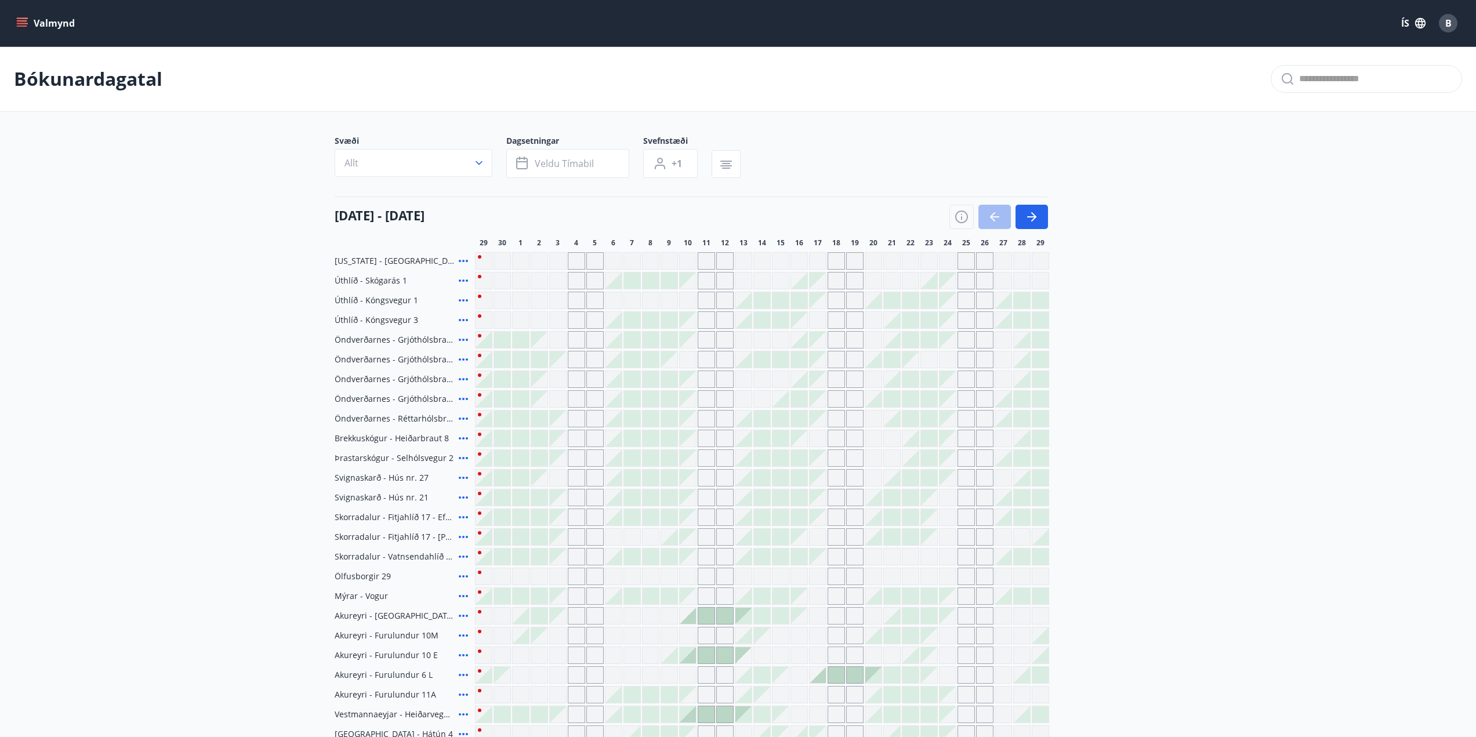
click at [666, 284] on div at bounding box center [669, 281] width 16 height 16
click at [591, 276] on div "Gráir dagar eru ekki bókanlegir" at bounding box center [594, 280] width 17 height 17
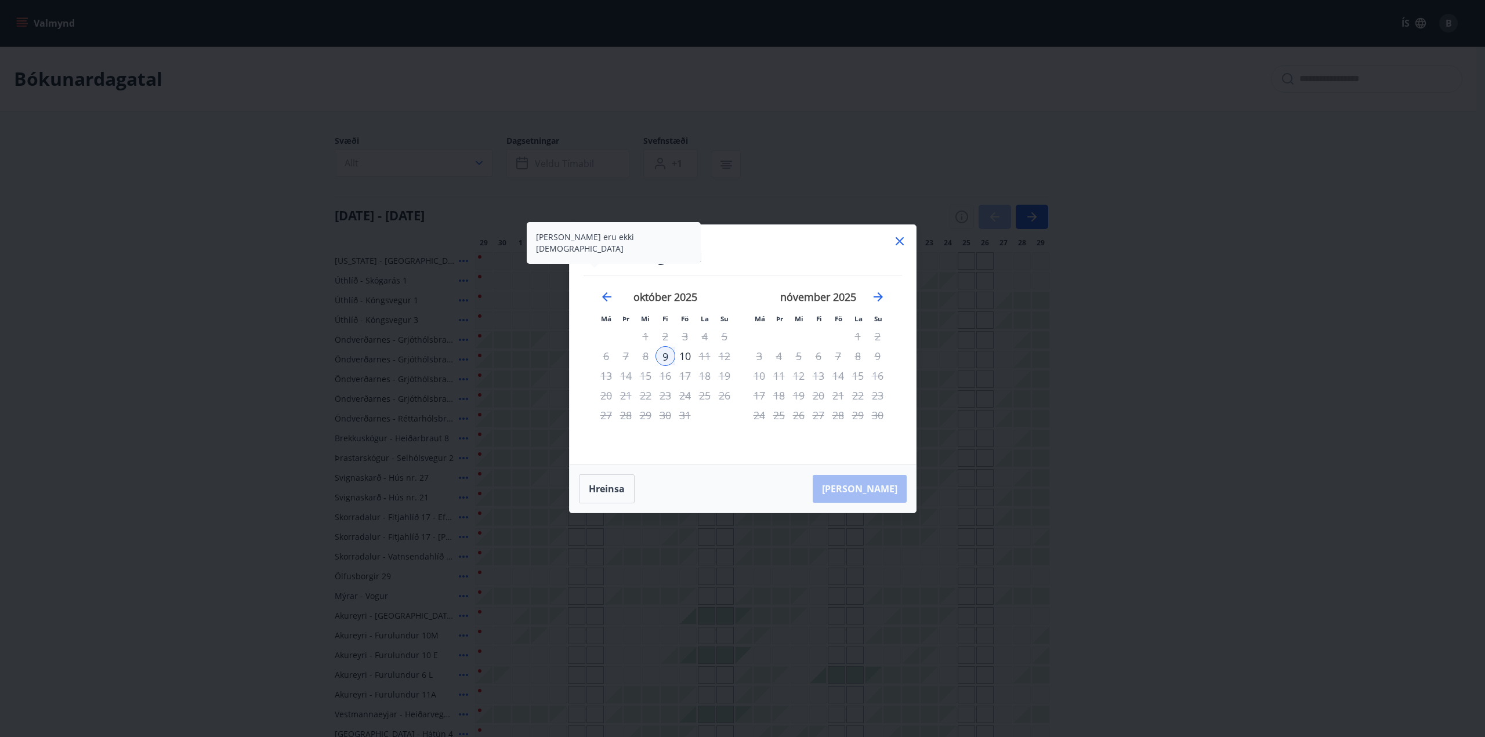
click at [902, 239] on icon at bounding box center [899, 241] width 14 height 14
click at [593, 489] on div "Gráir dagar eru ekki bókanlegir" at bounding box center [594, 497] width 17 height 17
